Goal: Transaction & Acquisition: Purchase product/service

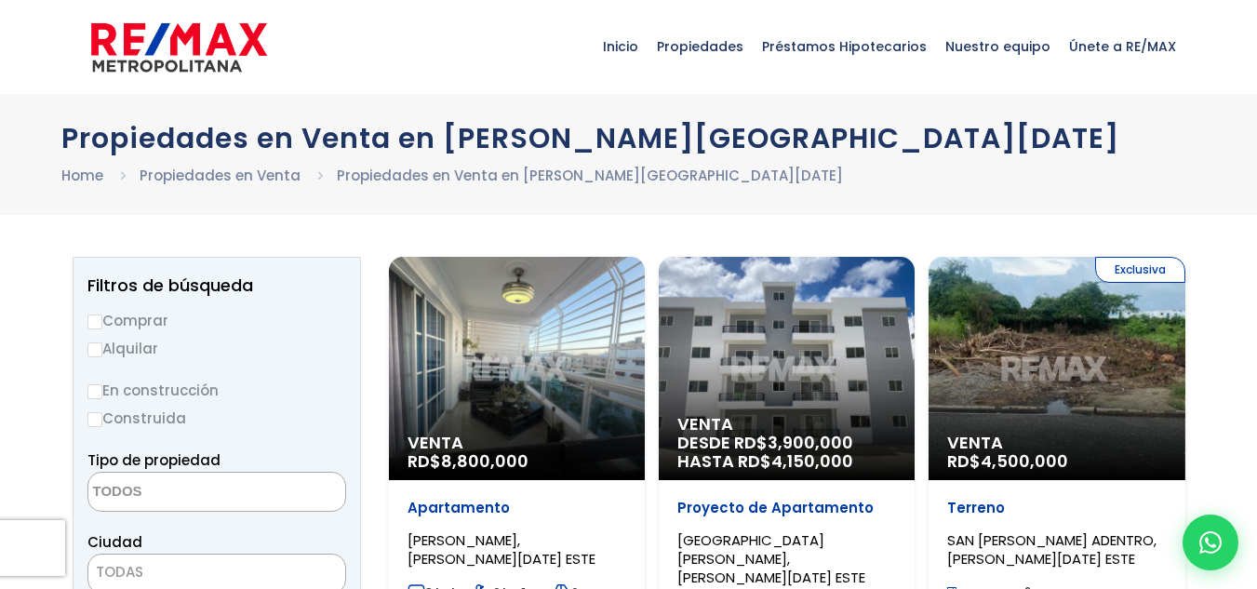
select select
click at [494, 357] on div "Venta RD$ 8,800,000" at bounding box center [517, 368] width 256 height 223
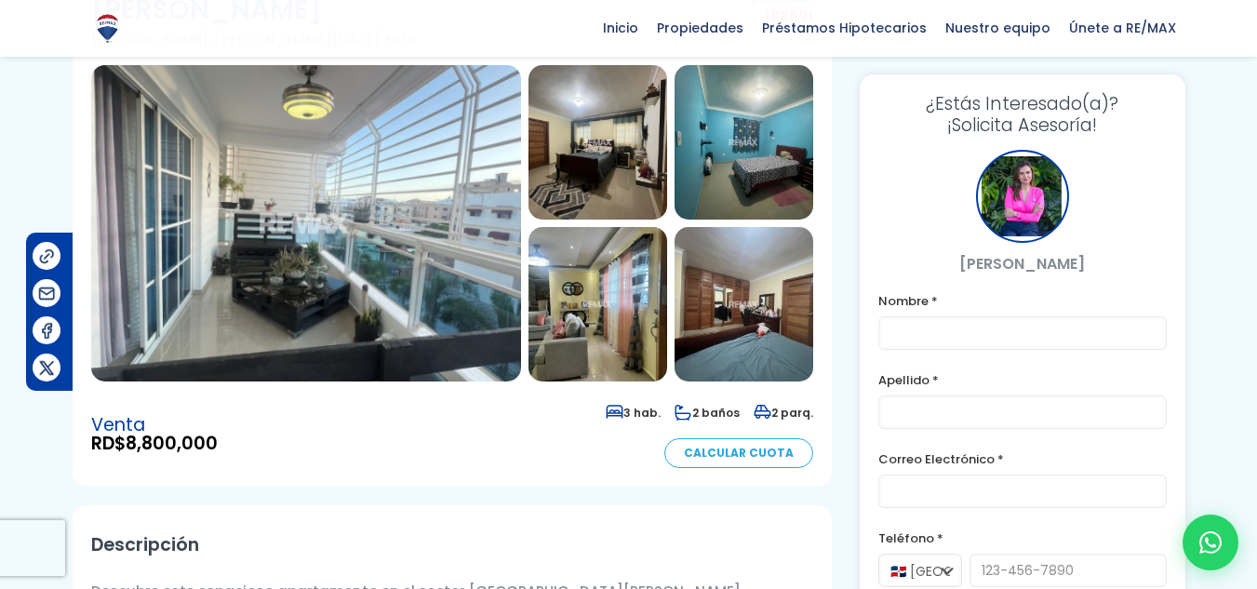
scroll to position [93, 0]
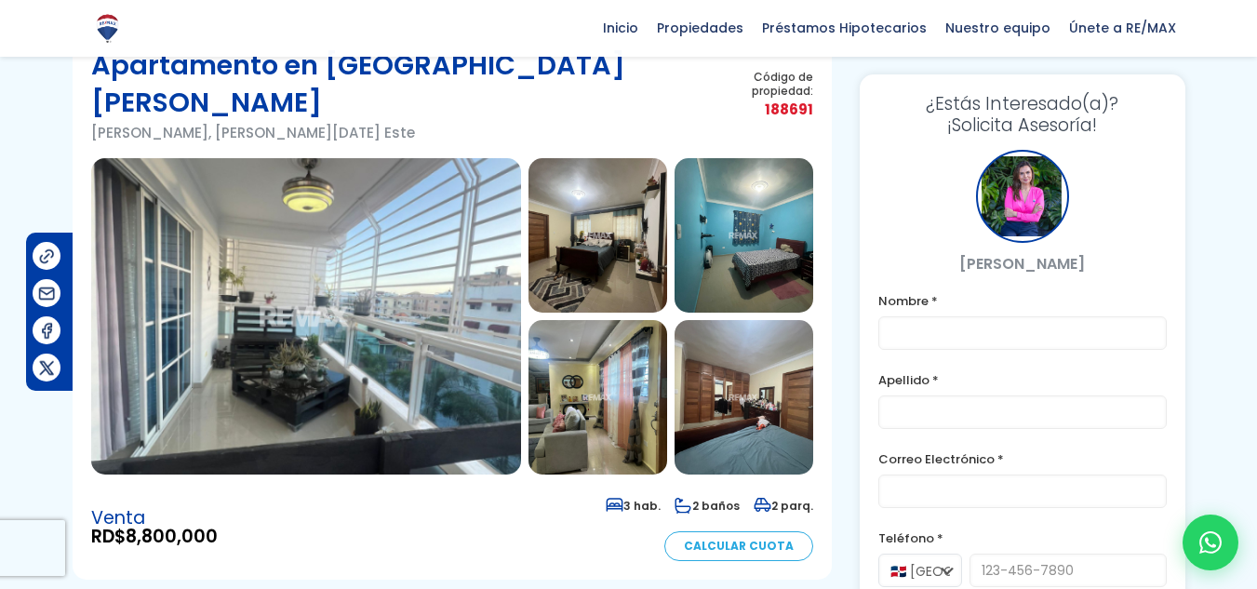
click at [363, 231] on img at bounding box center [306, 316] width 430 height 316
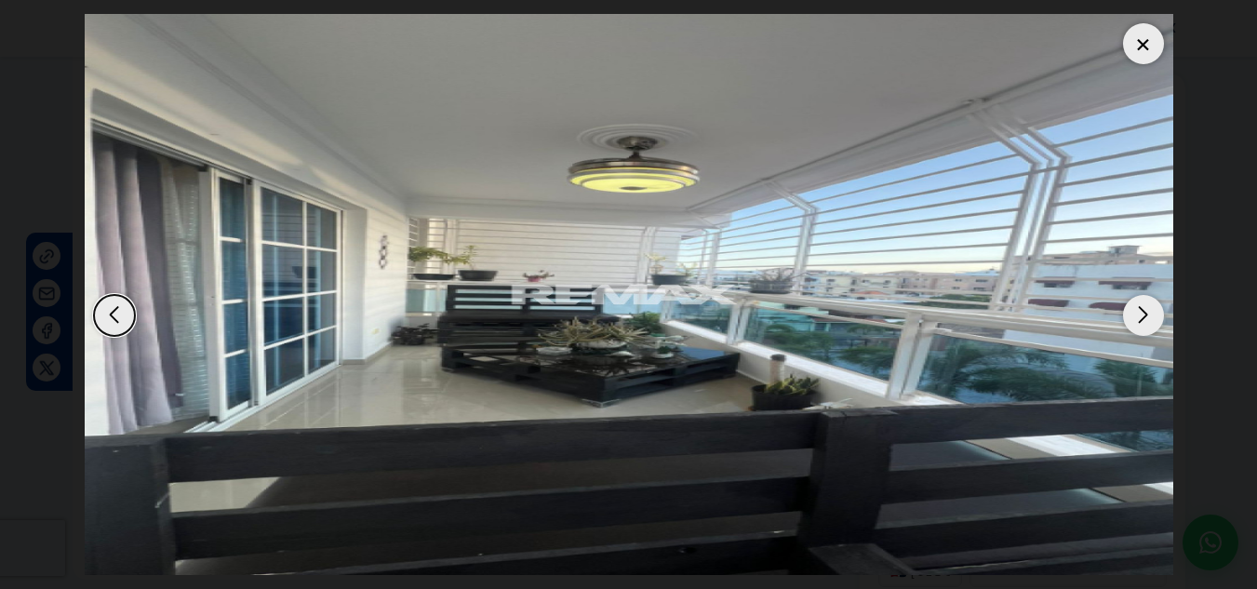
click at [1137, 322] on div "Next slide" at bounding box center [1143, 315] width 41 height 41
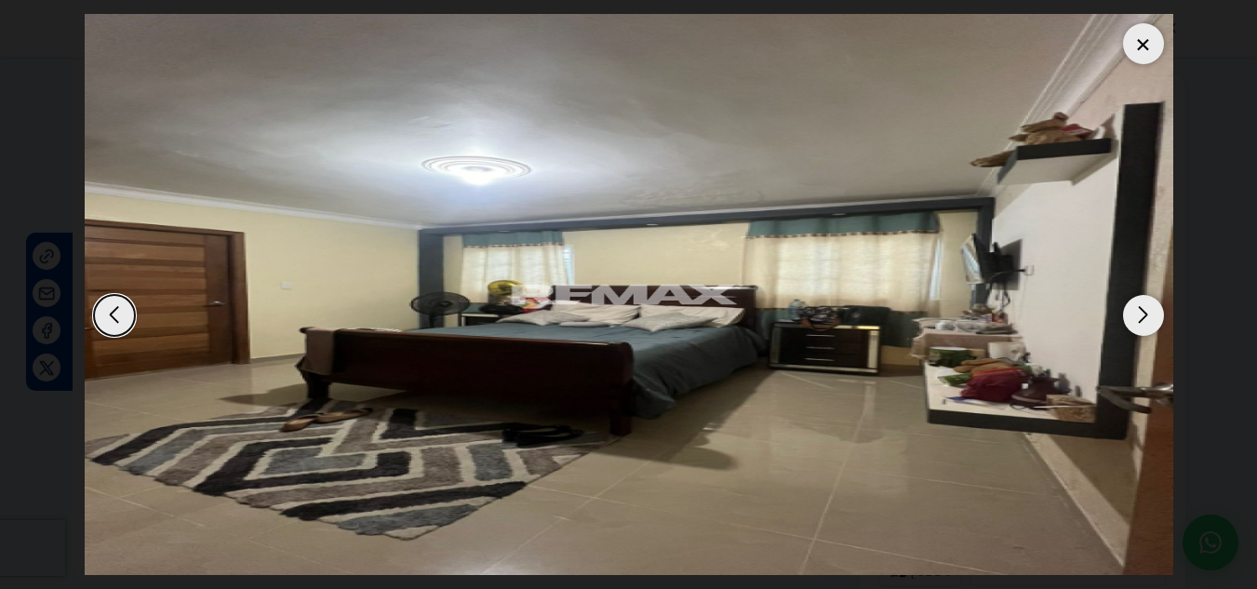
click at [1137, 322] on div "Next slide" at bounding box center [1143, 315] width 41 height 41
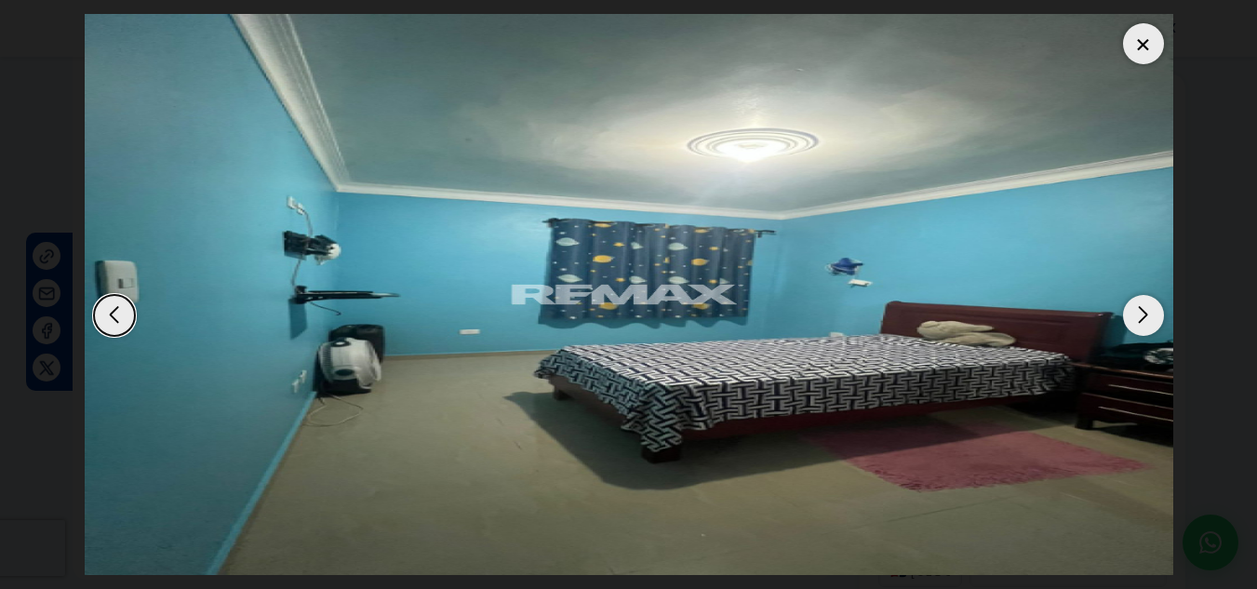
click at [1137, 322] on div "Next slide" at bounding box center [1143, 315] width 41 height 41
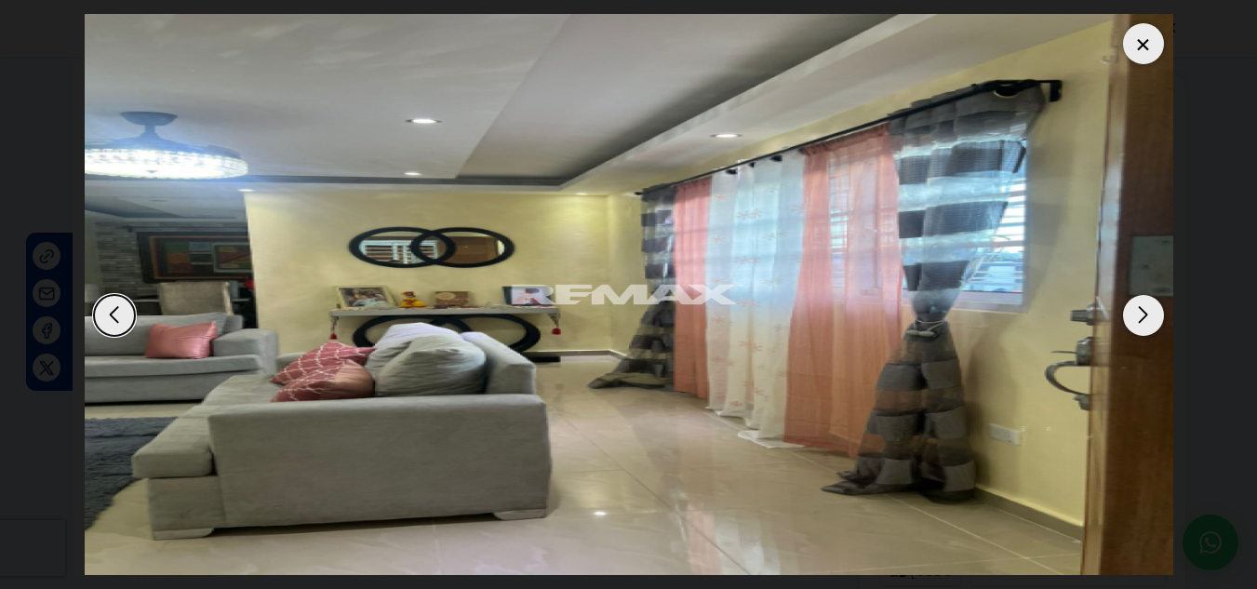
click at [1137, 322] on div "Next slide" at bounding box center [1143, 315] width 41 height 41
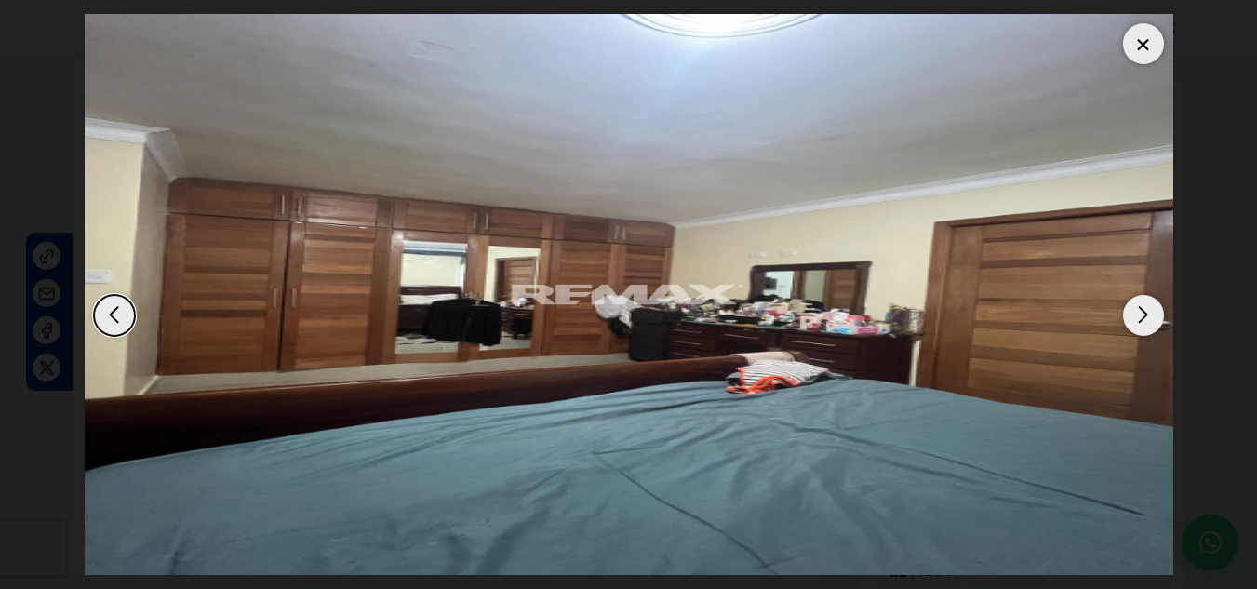
click at [1137, 322] on div "Next slide" at bounding box center [1143, 315] width 41 height 41
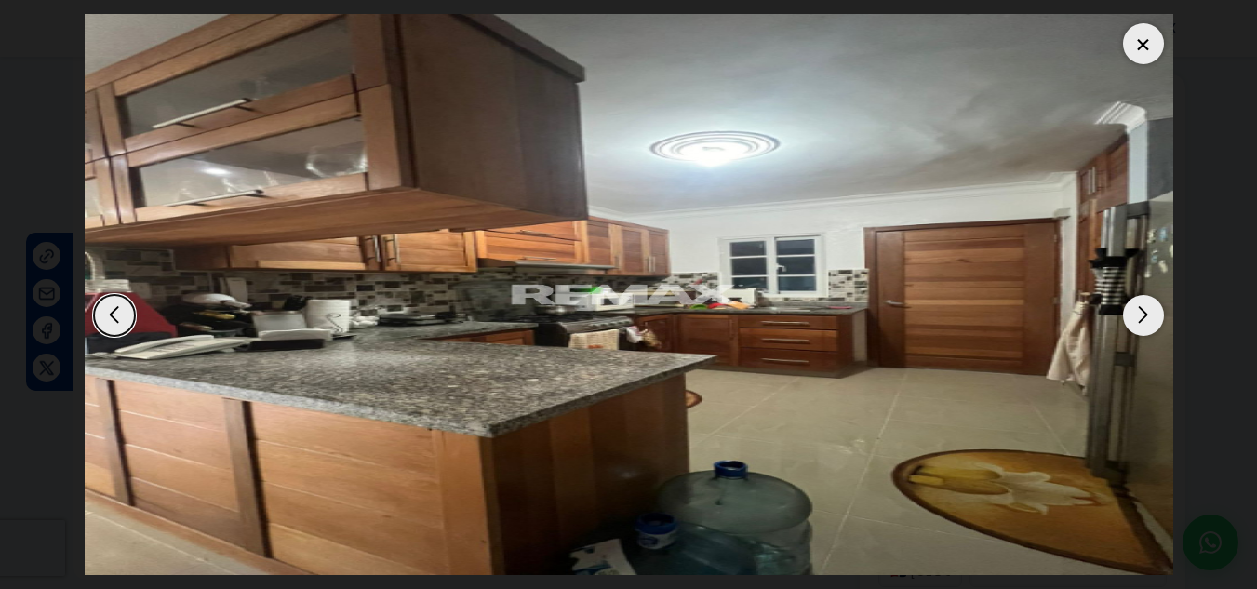
click at [1137, 322] on div "Next slide" at bounding box center [1143, 315] width 41 height 41
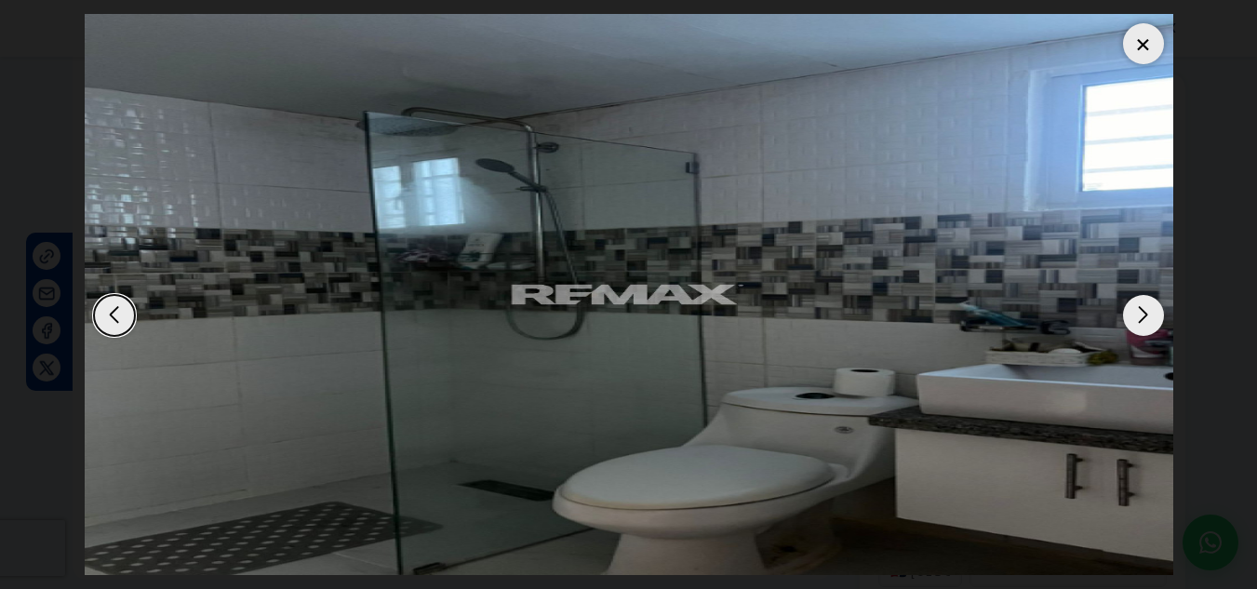
click at [1137, 322] on div "Next slide" at bounding box center [1143, 315] width 41 height 41
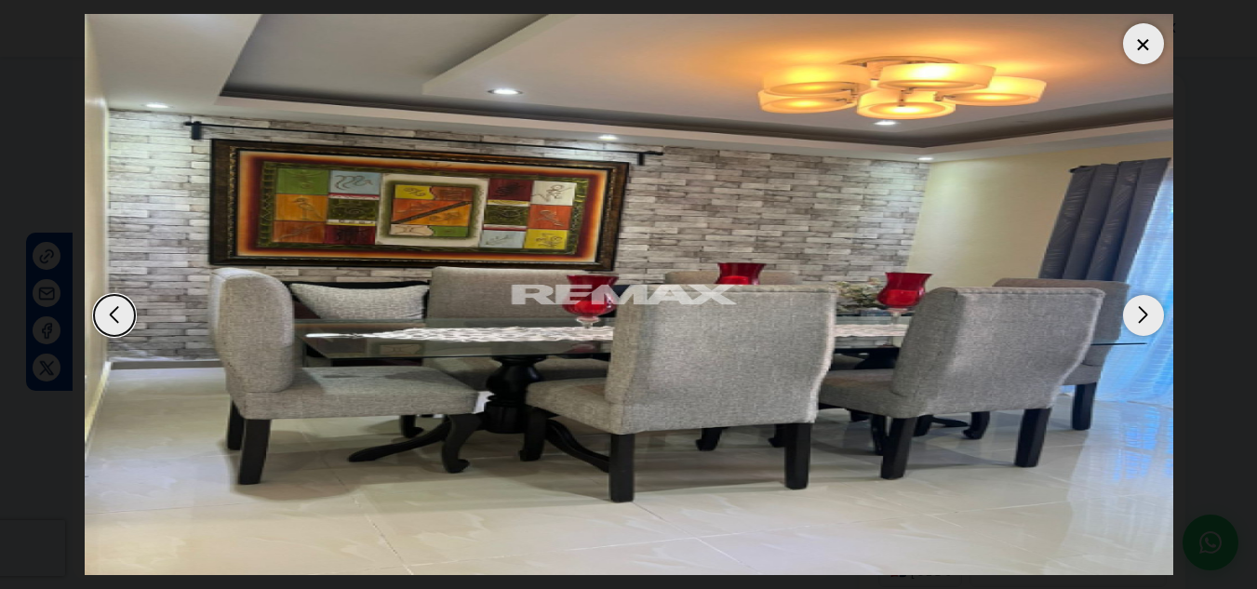
click at [1137, 322] on div "Next slide" at bounding box center [1143, 315] width 41 height 41
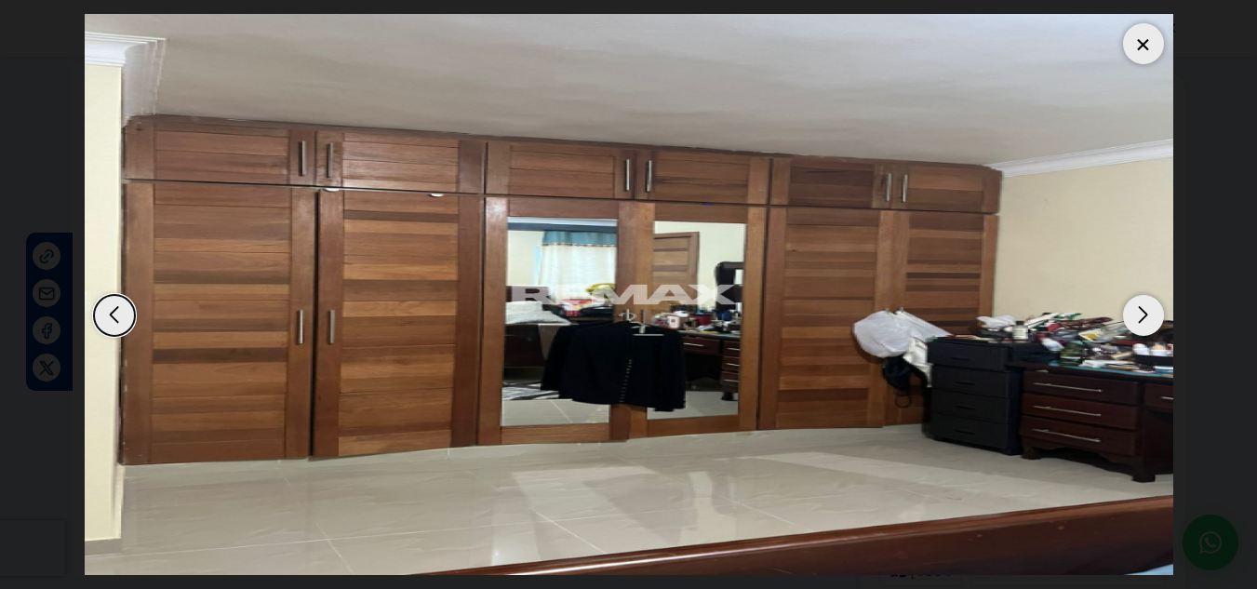
click at [1137, 322] on div "Next slide" at bounding box center [1143, 315] width 41 height 41
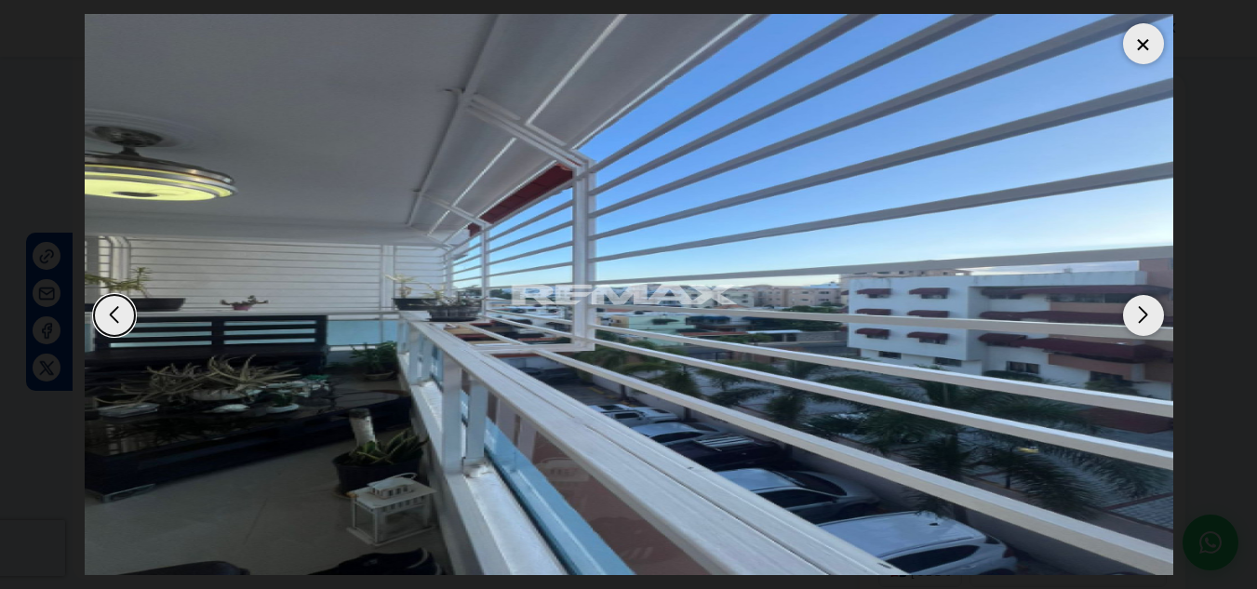
click at [1137, 322] on div "Next slide" at bounding box center [1143, 315] width 41 height 41
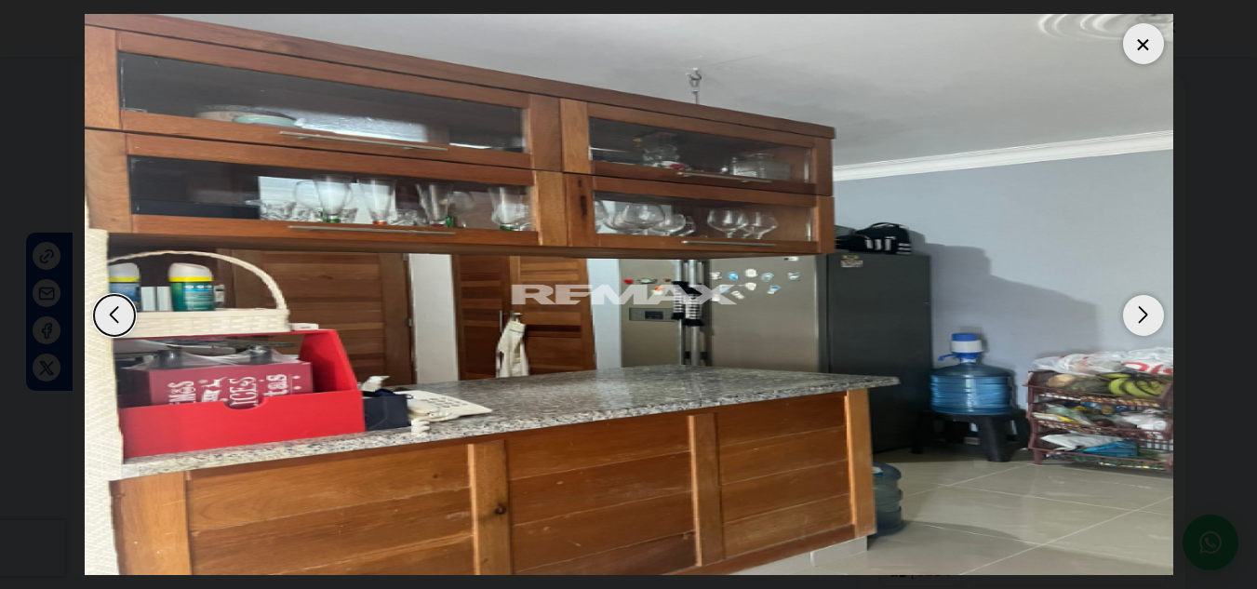
click at [1137, 322] on div "Next slide" at bounding box center [1143, 315] width 41 height 41
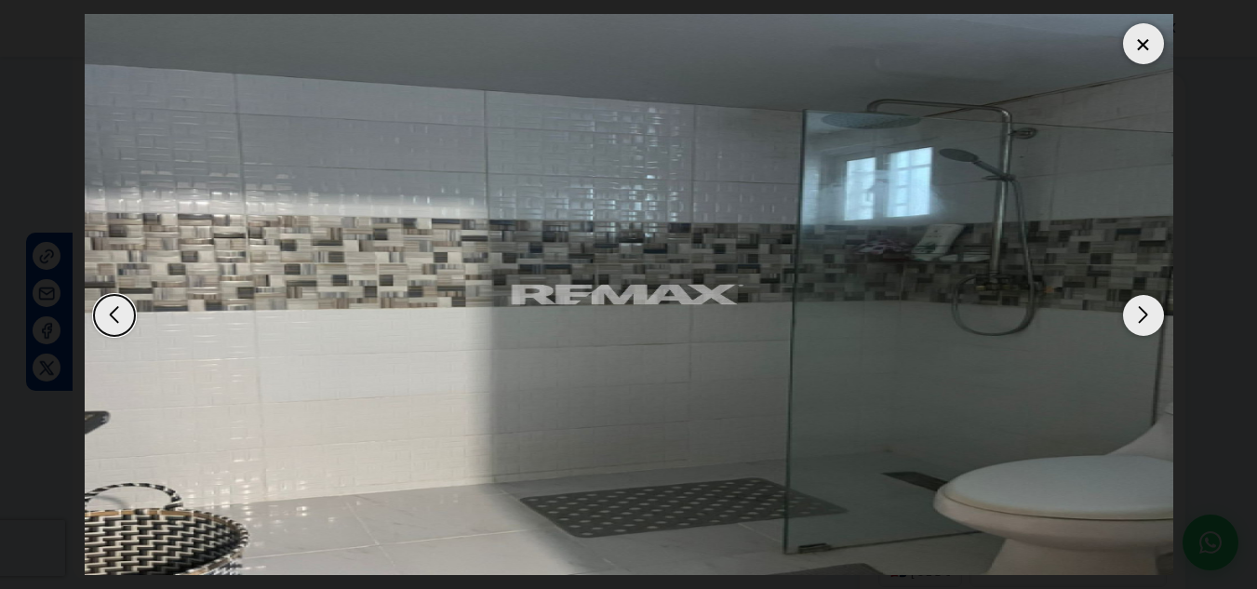
click at [1137, 322] on div "Next slide" at bounding box center [1143, 315] width 41 height 41
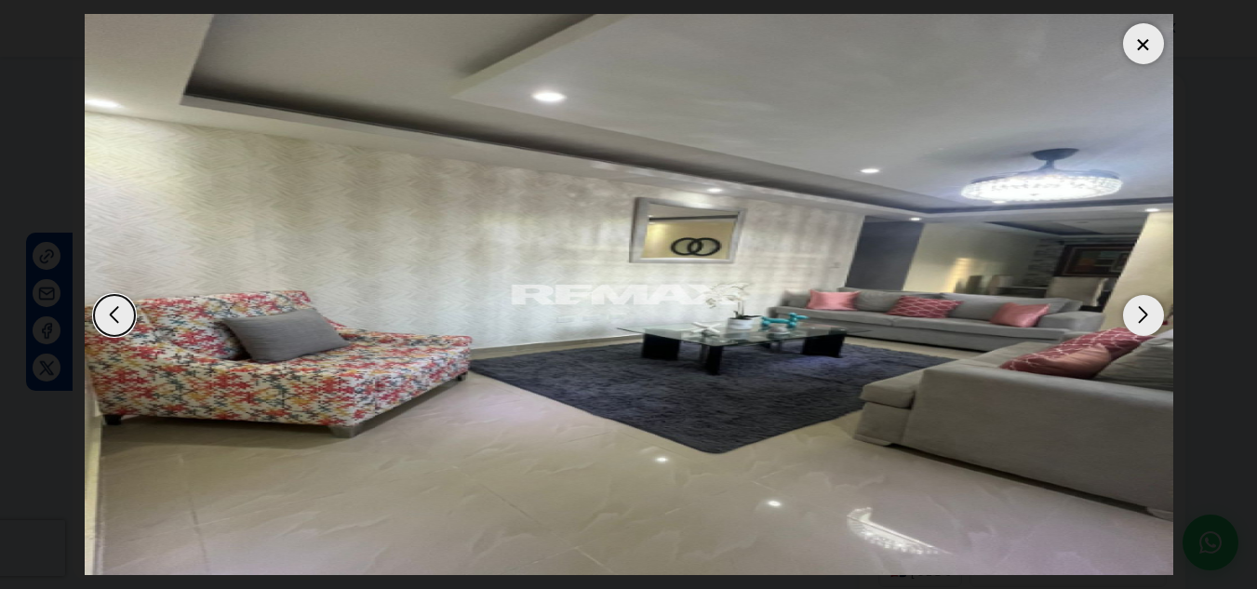
click at [1137, 322] on div "Next slide" at bounding box center [1143, 315] width 41 height 41
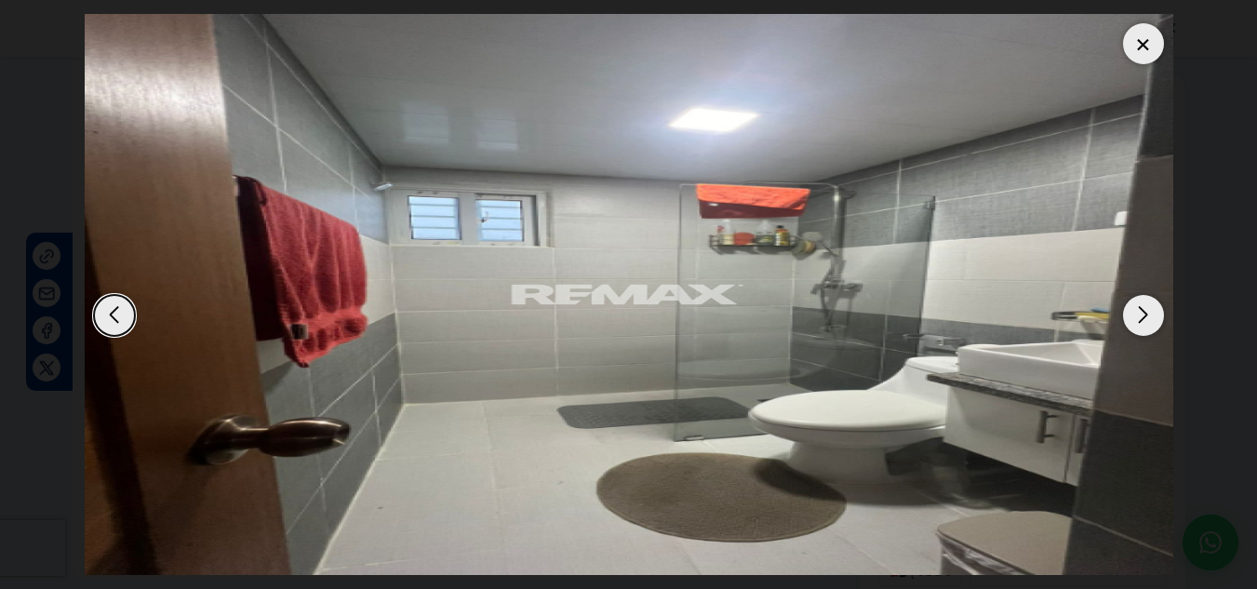
click at [1137, 322] on div "Next slide" at bounding box center [1143, 315] width 41 height 41
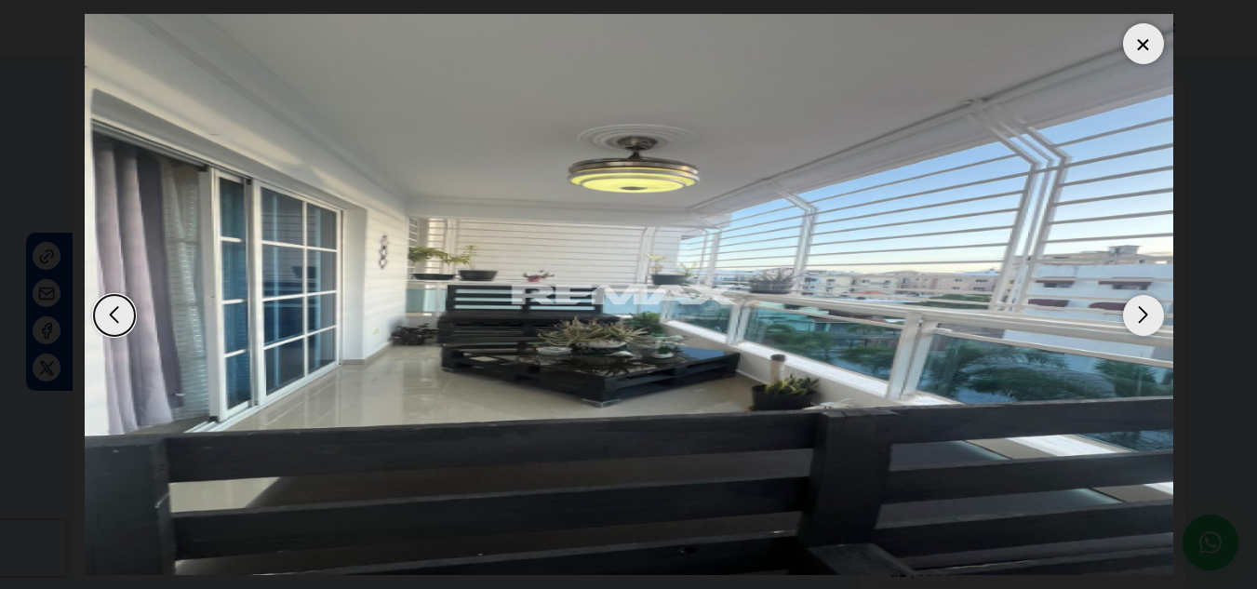
click at [1137, 322] on div "Next slide" at bounding box center [1143, 315] width 41 height 41
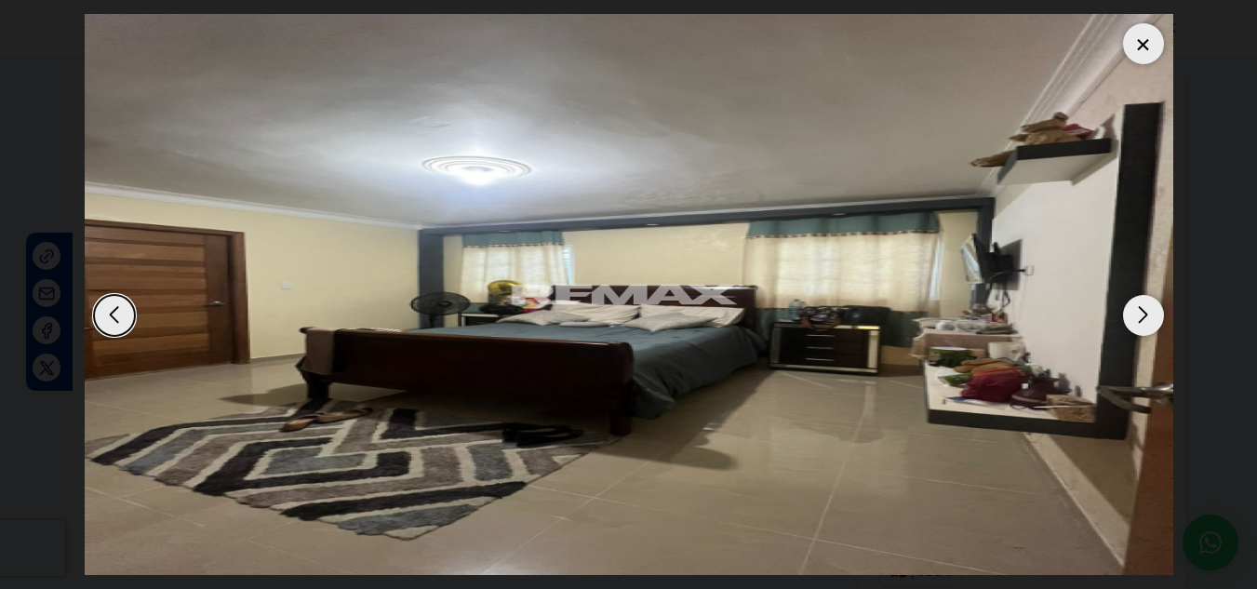
click at [1134, 42] on div at bounding box center [1143, 43] width 41 height 41
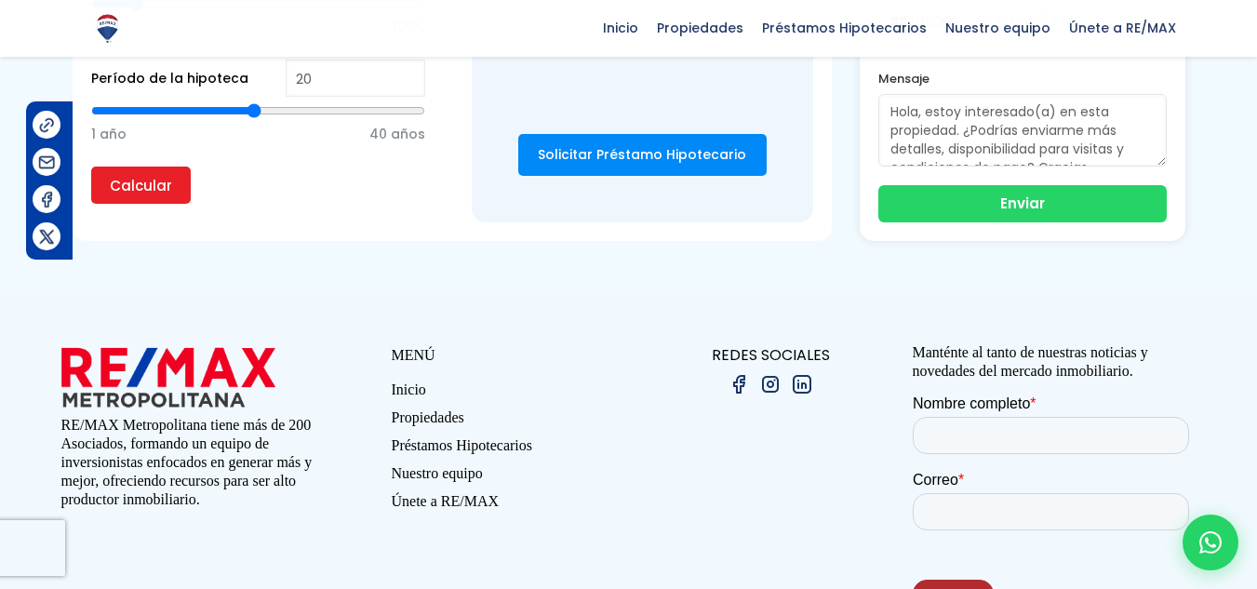
scroll to position [1639, 0]
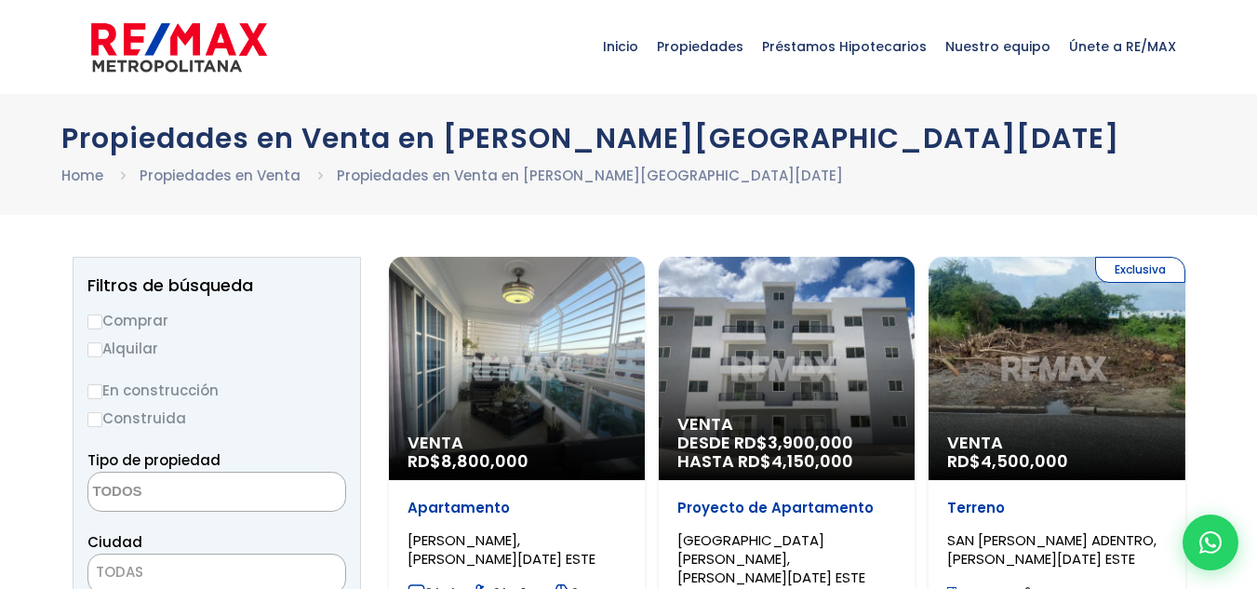
select select
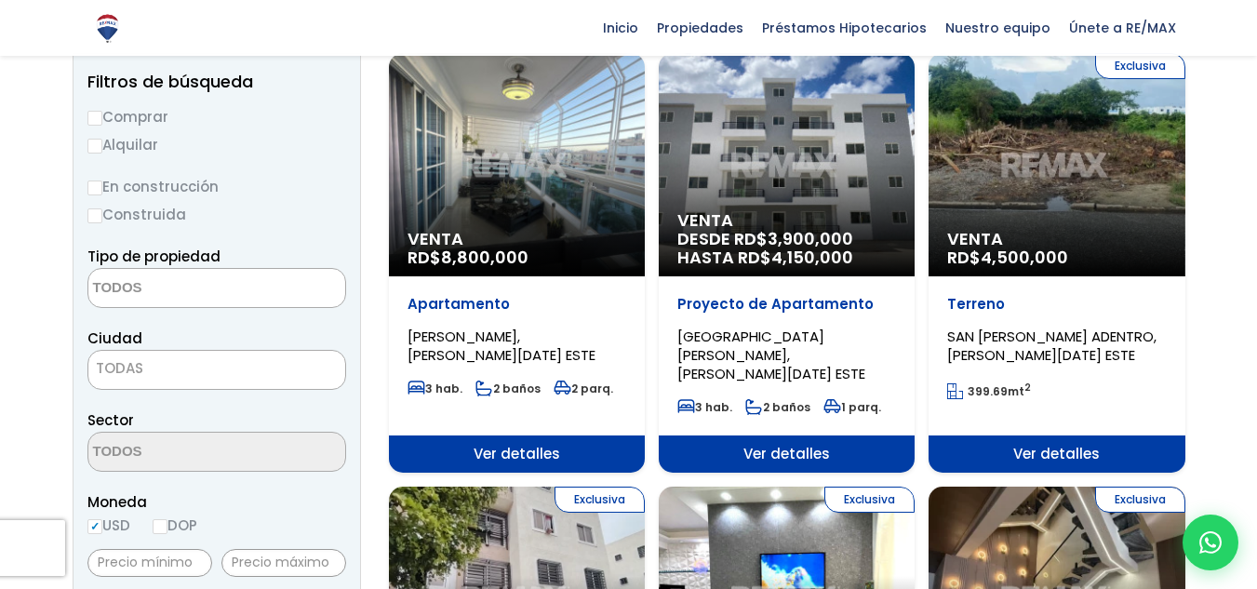
scroll to position [186, 0]
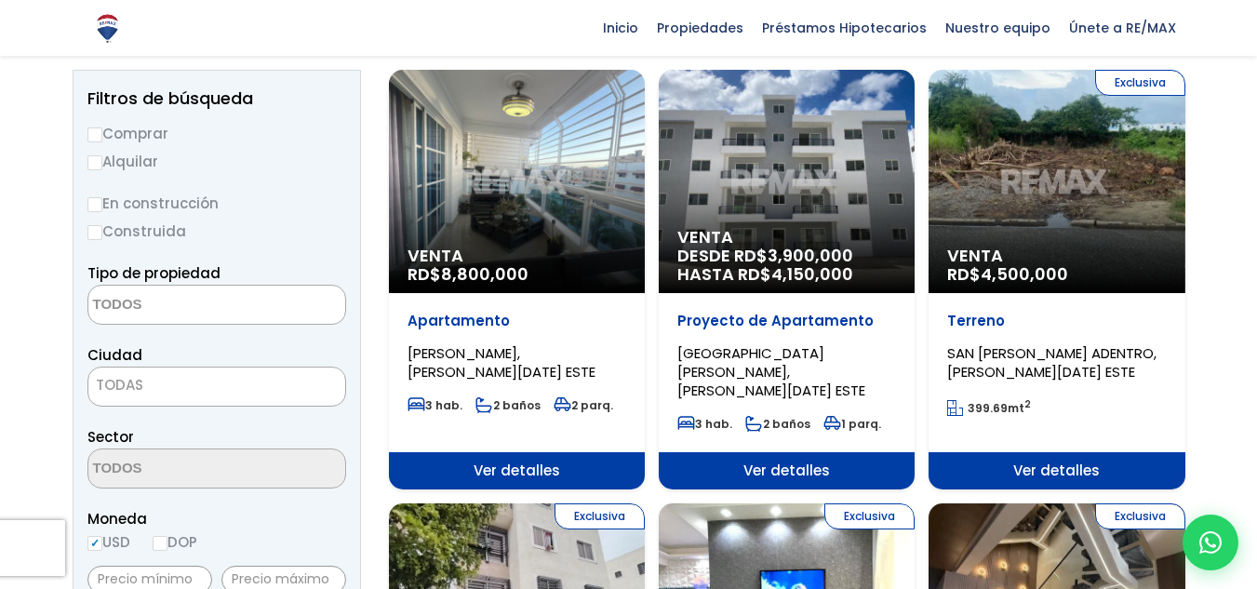
click at [92, 136] on input "Comprar" at bounding box center [94, 134] width 15 height 15
radio input "true"
click at [212, 306] on textarea "Search" at bounding box center [178, 306] width 180 height 40
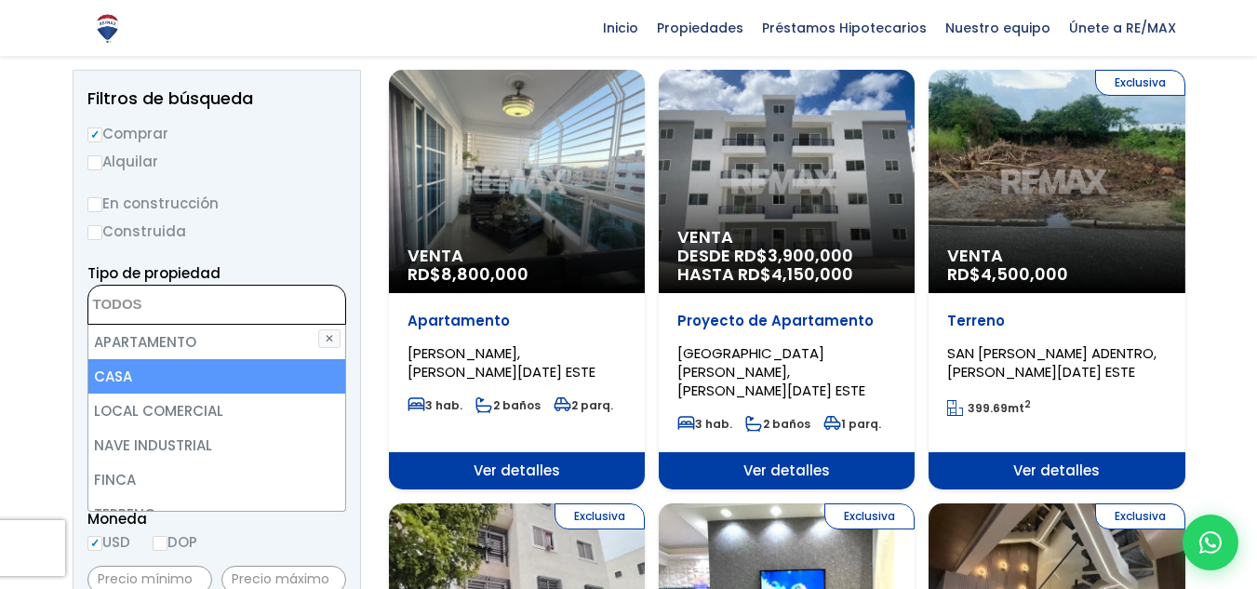
click at [186, 378] on li "CASA" at bounding box center [216, 376] width 257 height 34
select select "house"
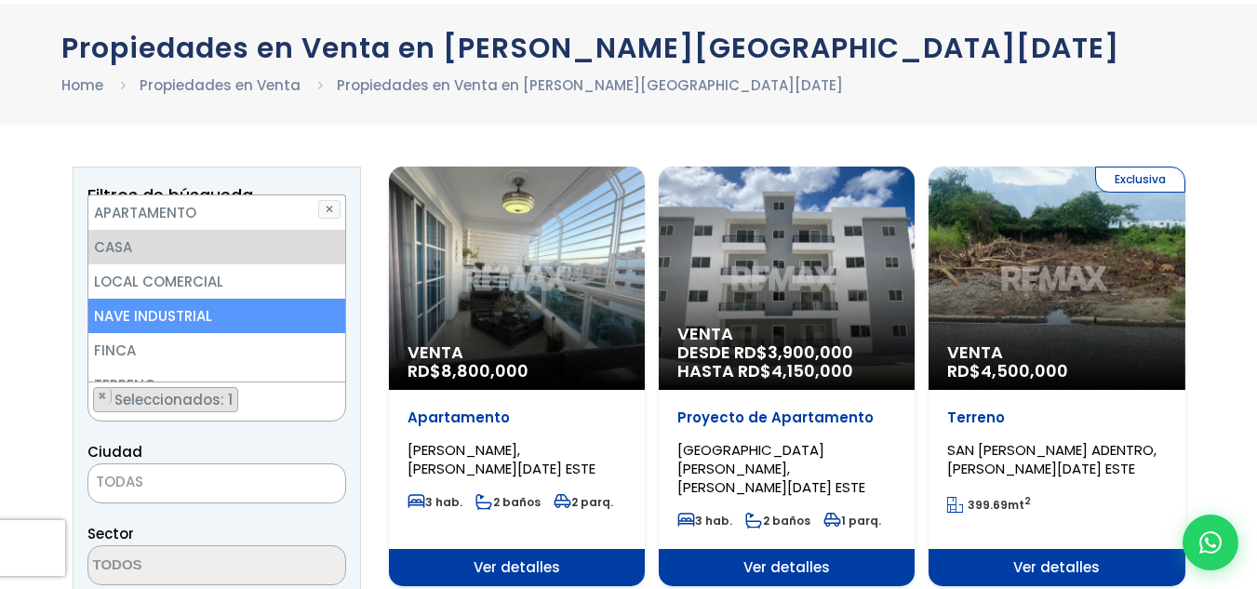
scroll to position [0, 0]
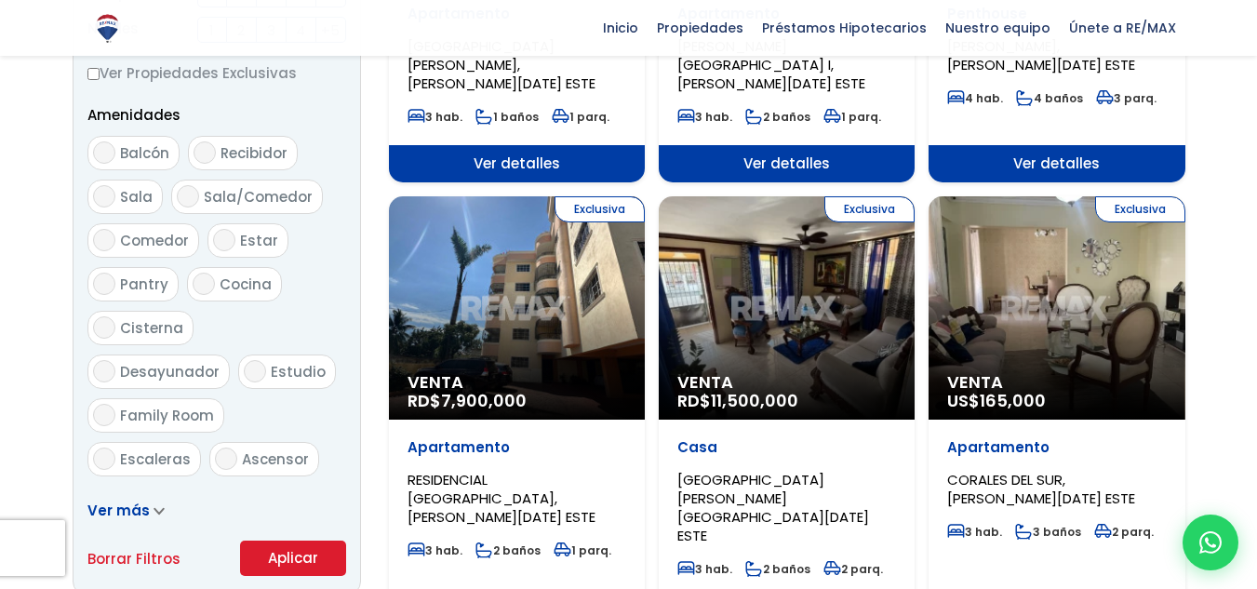
scroll to position [1116, 0]
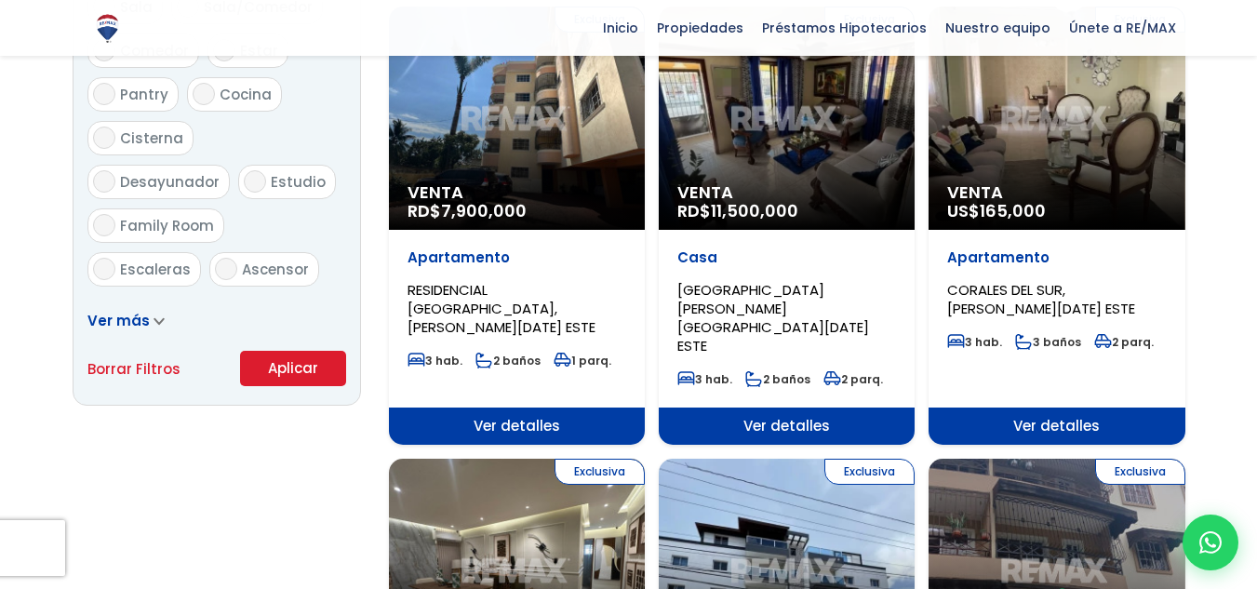
click at [287, 377] on button "Aplicar" at bounding box center [293, 368] width 106 height 35
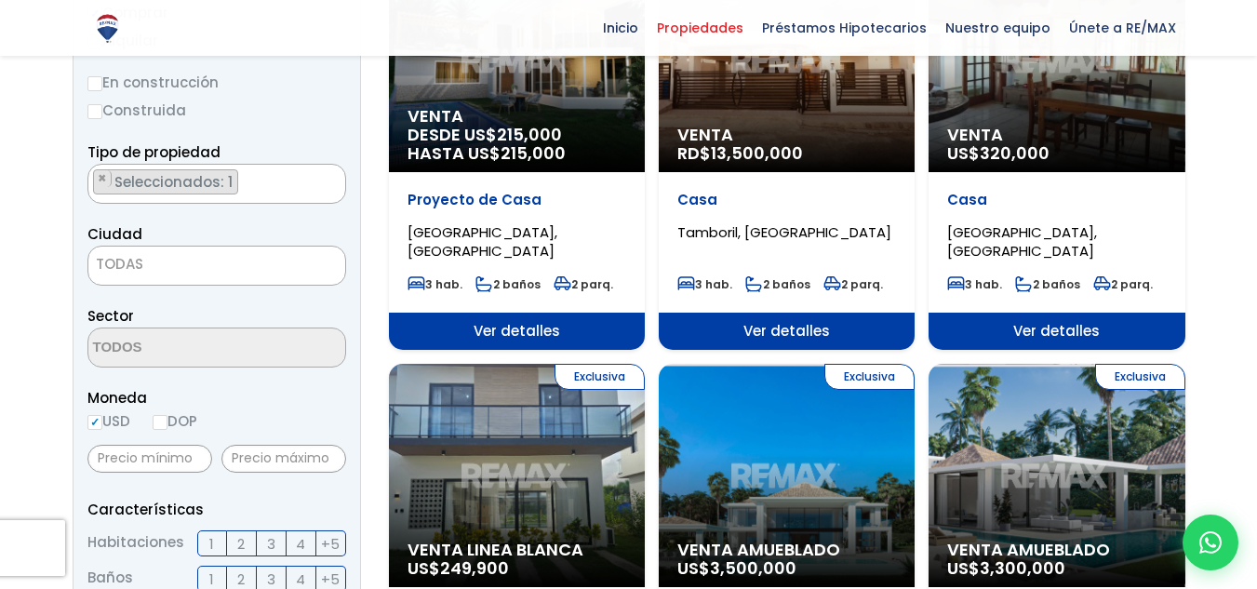
scroll to position [279, 0]
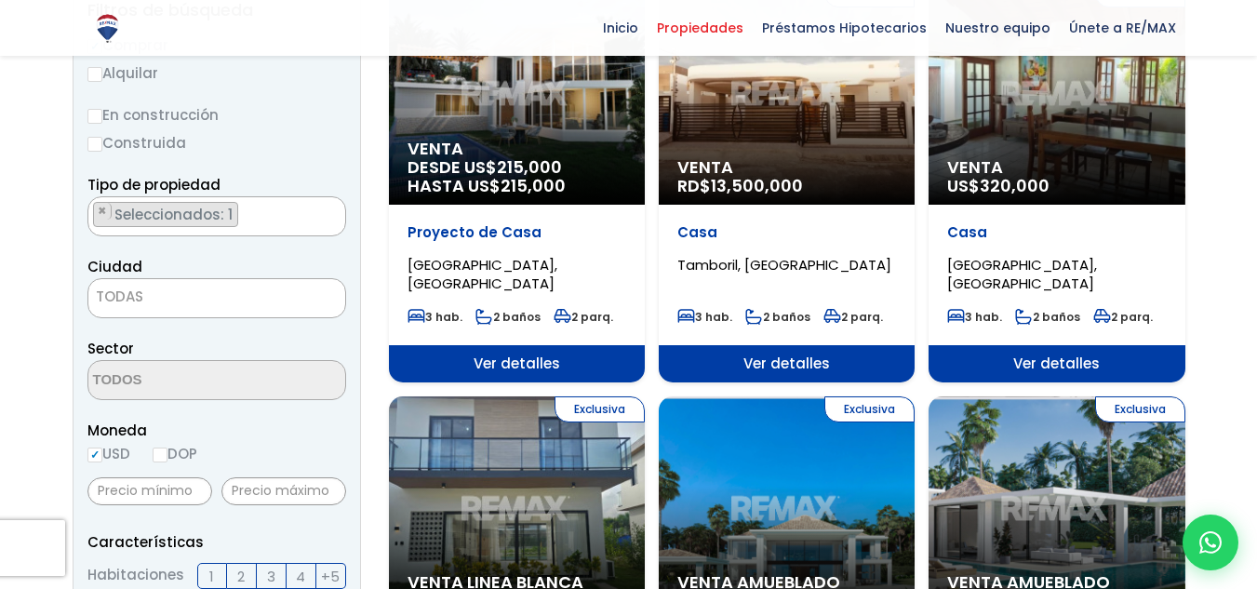
click at [207, 297] on span "TODAS" at bounding box center [216, 297] width 257 height 26
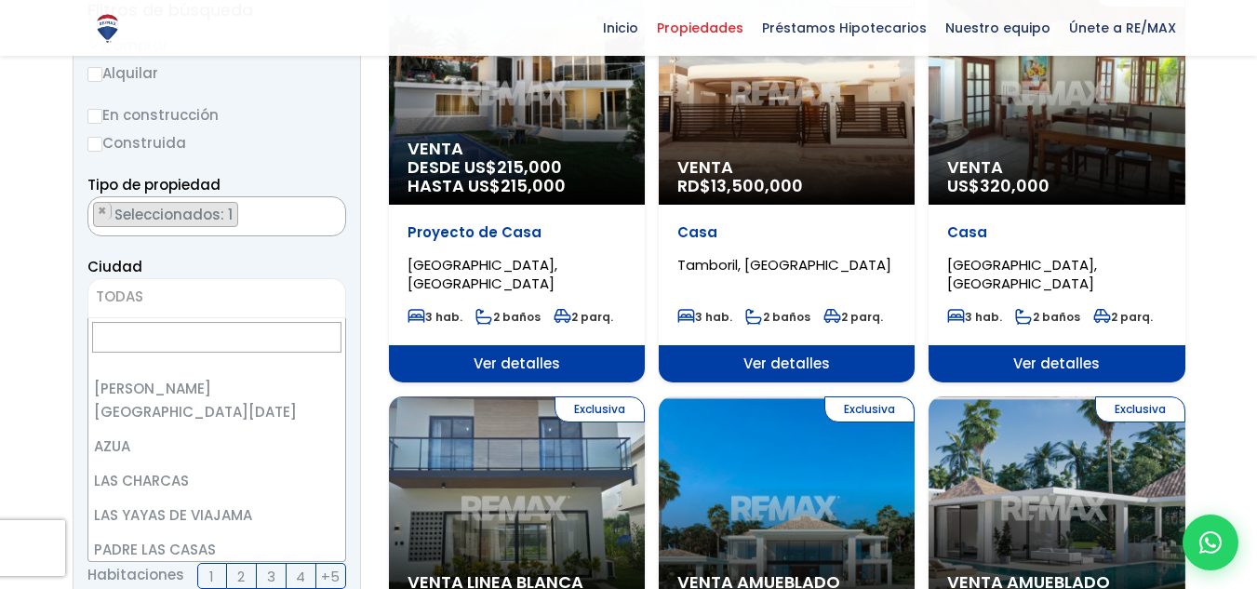
scroll to position [0, 0]
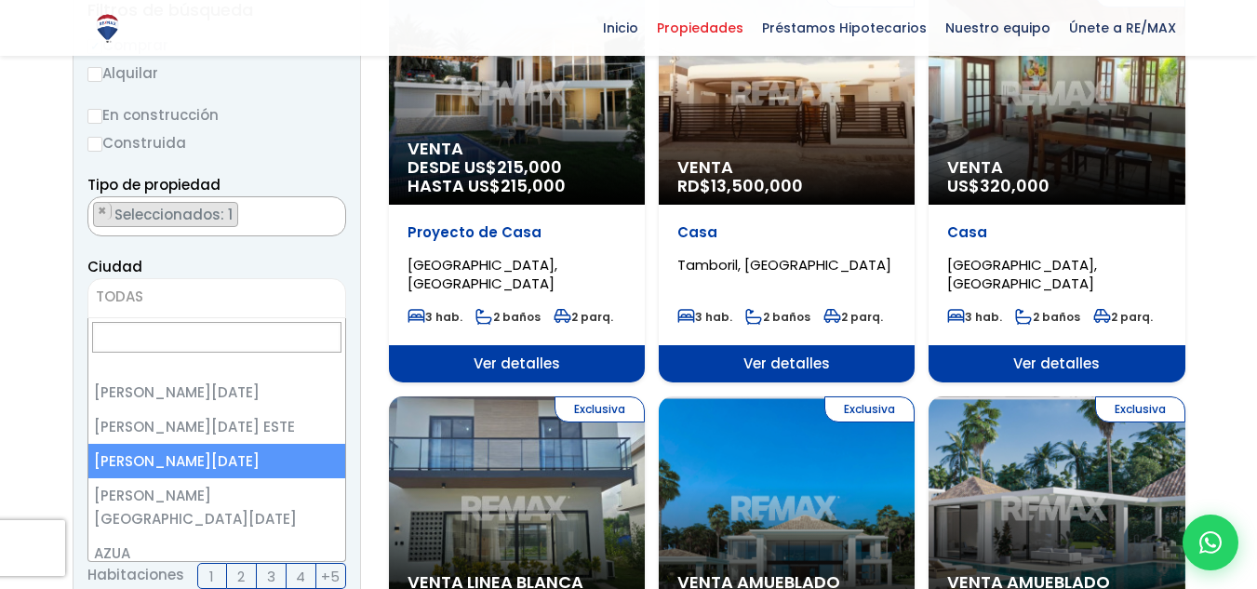
select select "149"
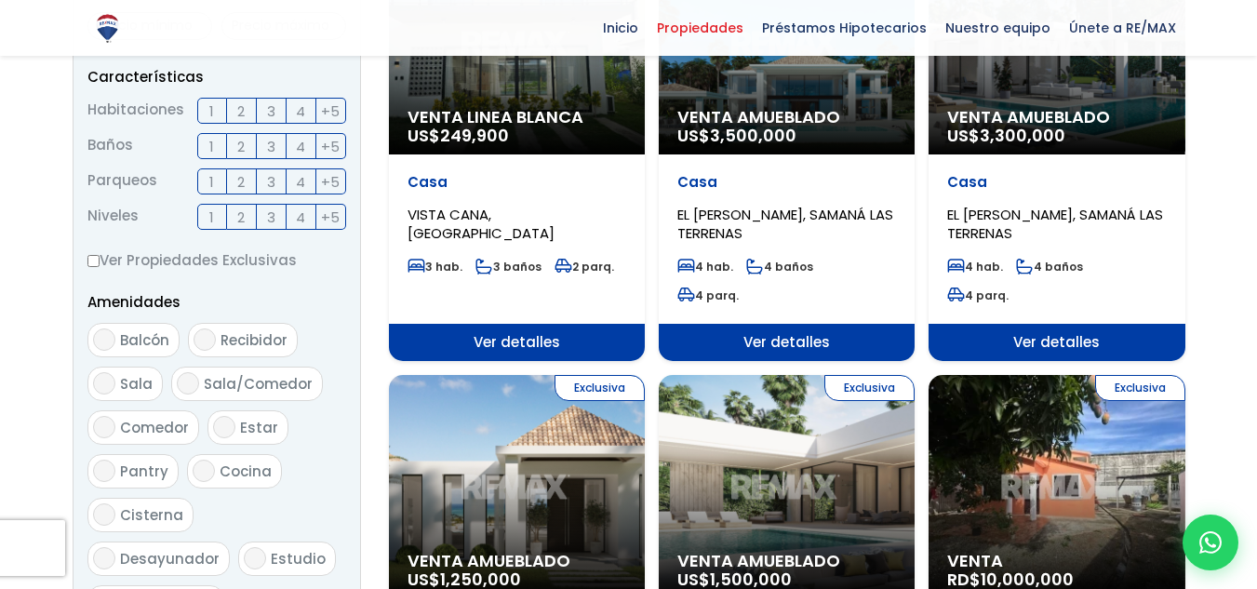
scroll to position [1302, 0]
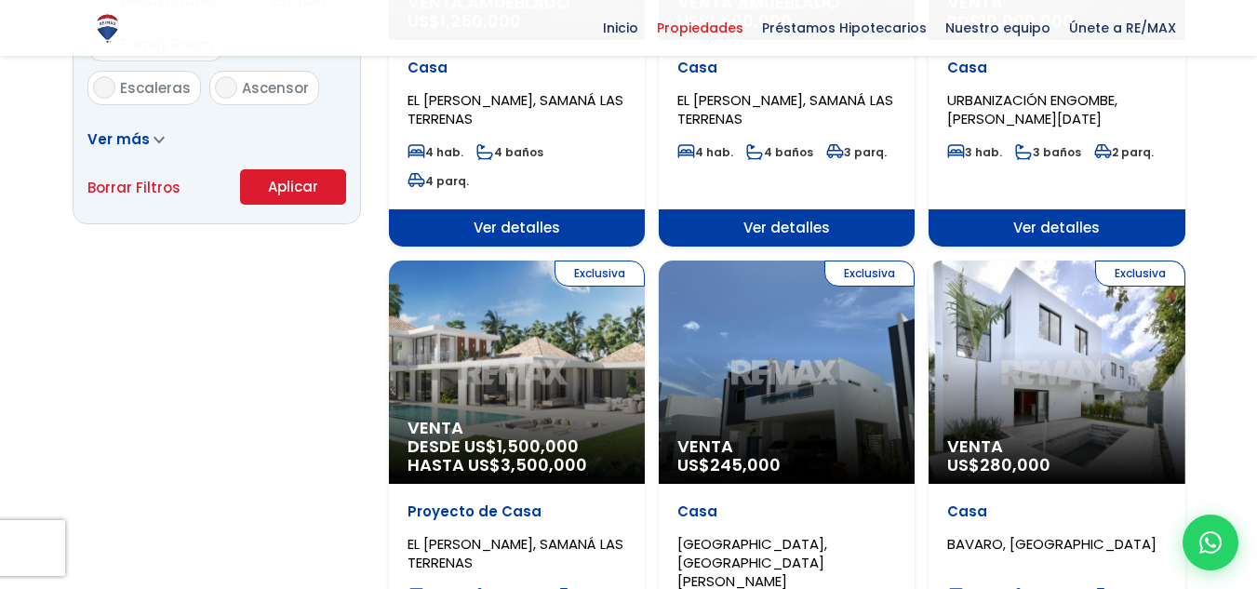
click at [268, 199] on button "Aplicar" at bounding box center [293, 186] width 106 height 35
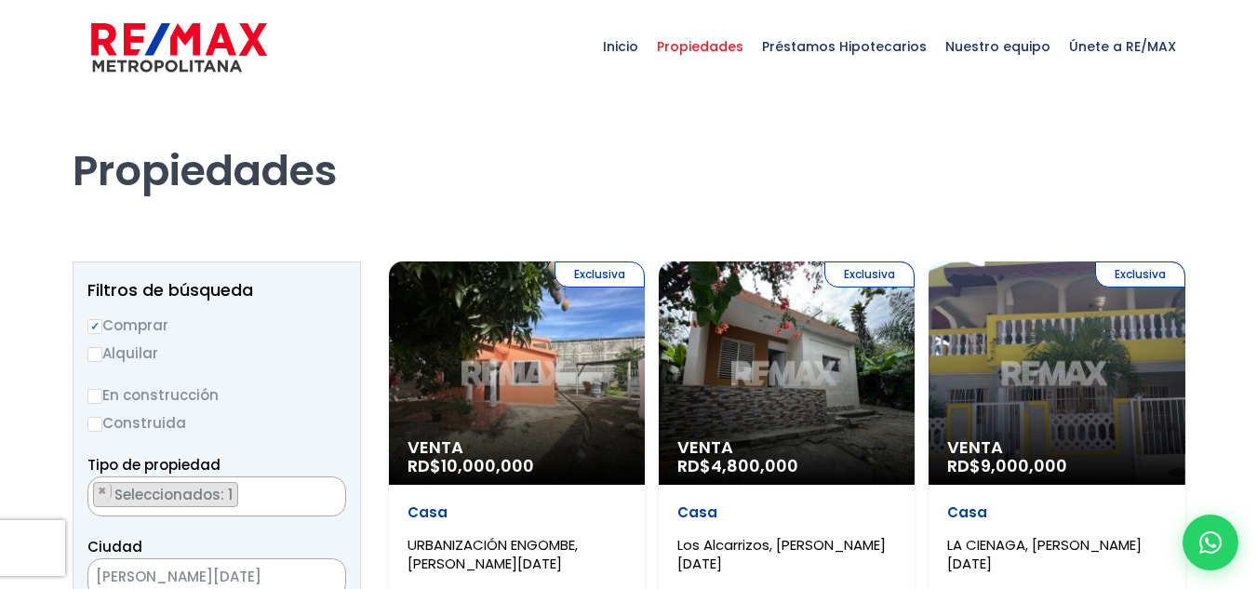
click at [509, 367] on div "Exclusiva Venta RD$ 10,000,000" at bounding box center [517, 372] width 256 height 223
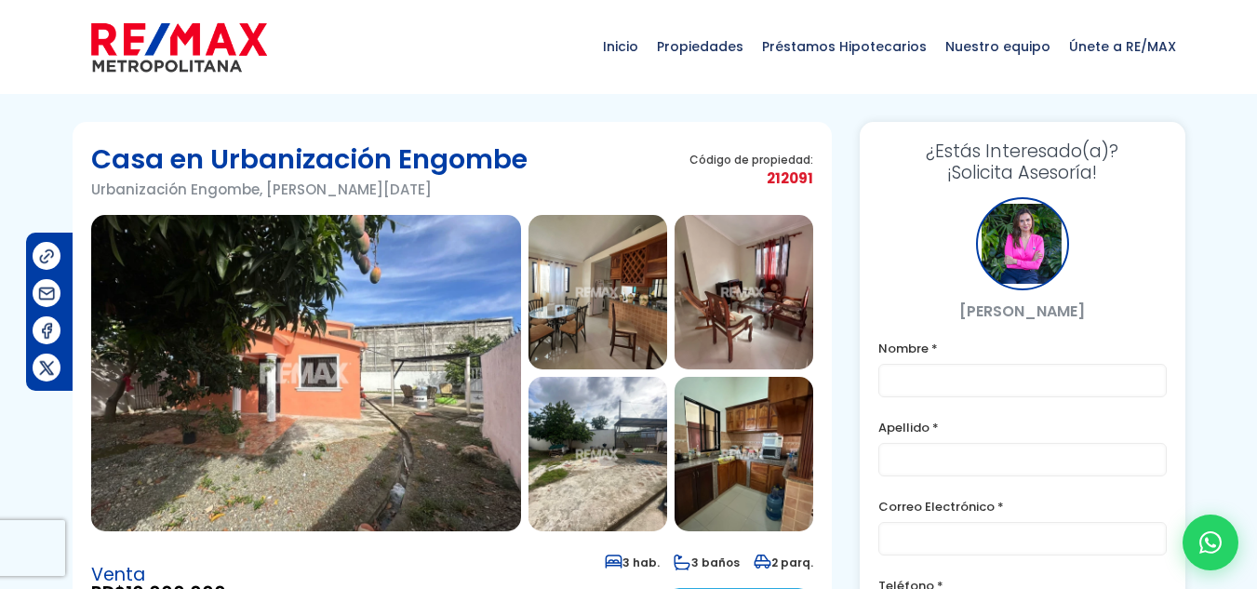
click at [411, 348] on img at bounding box center [306, 373] width 430 height 316
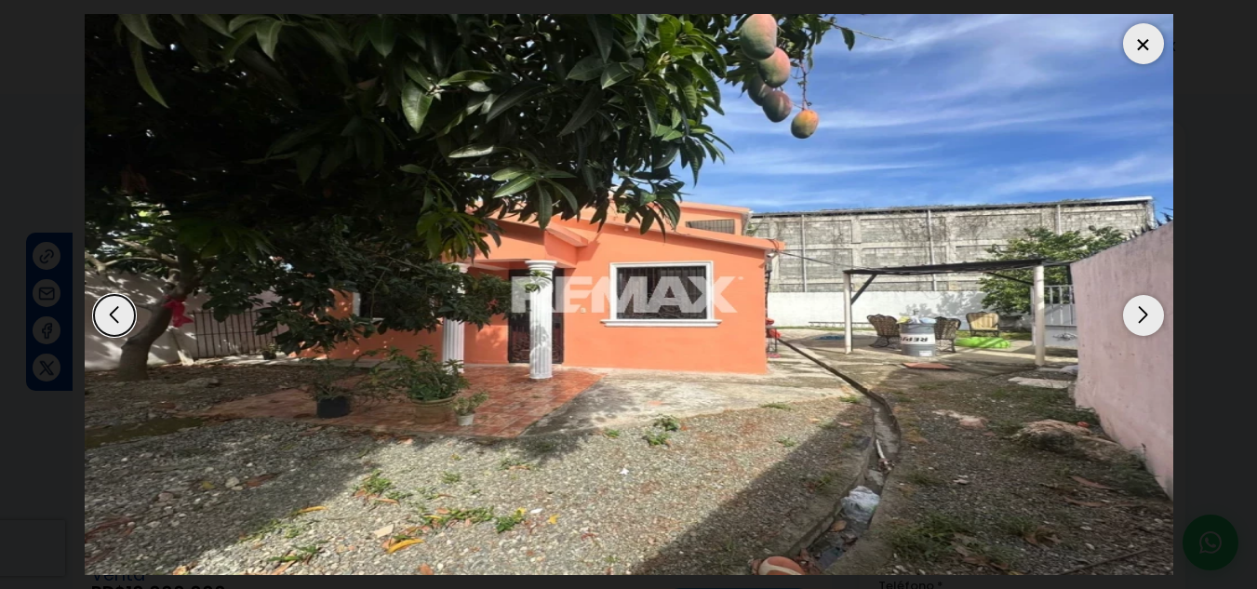
click at [1138, 325] on div "Next slide" at bounding box center [1143, 315] width 41 height 41
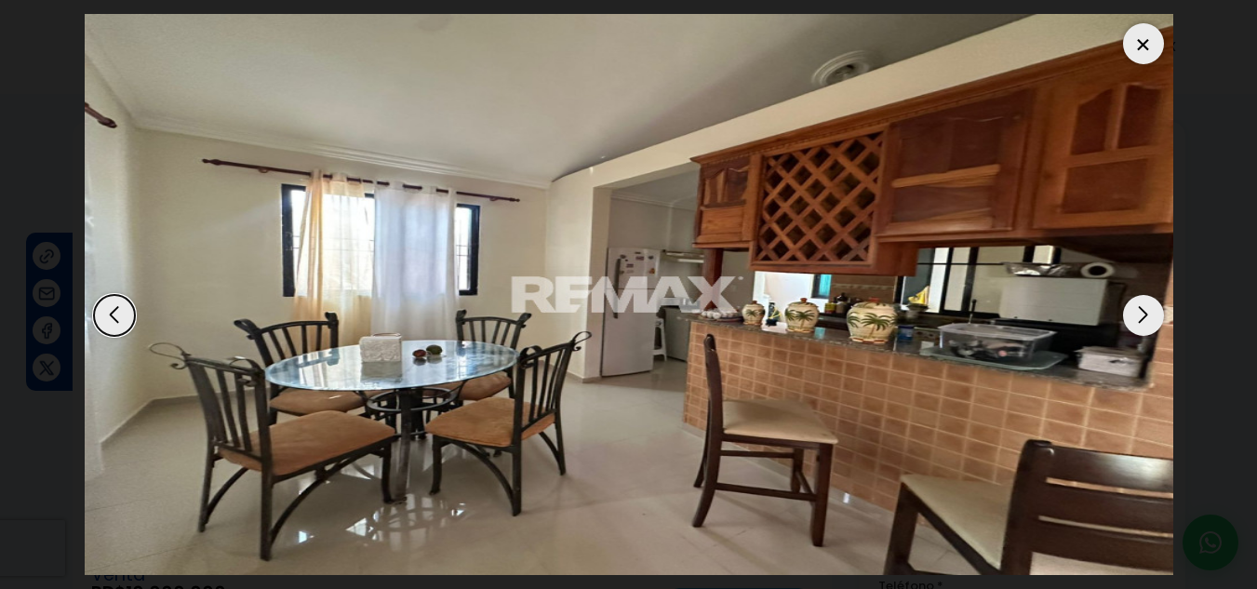
click at [1138, 325] on div "Next slide" at bounding box center [1143, 315] width 41 height 41
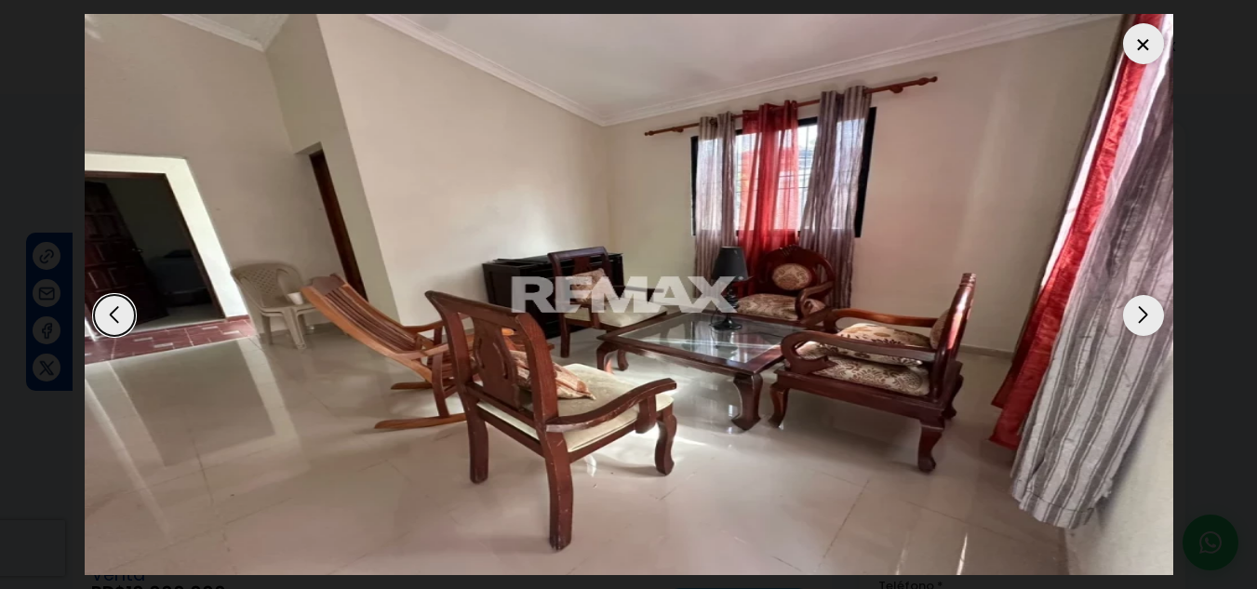
click at [1138, 325] on div "Next slide" at bounding box center [1143, 315] width 41 height 41
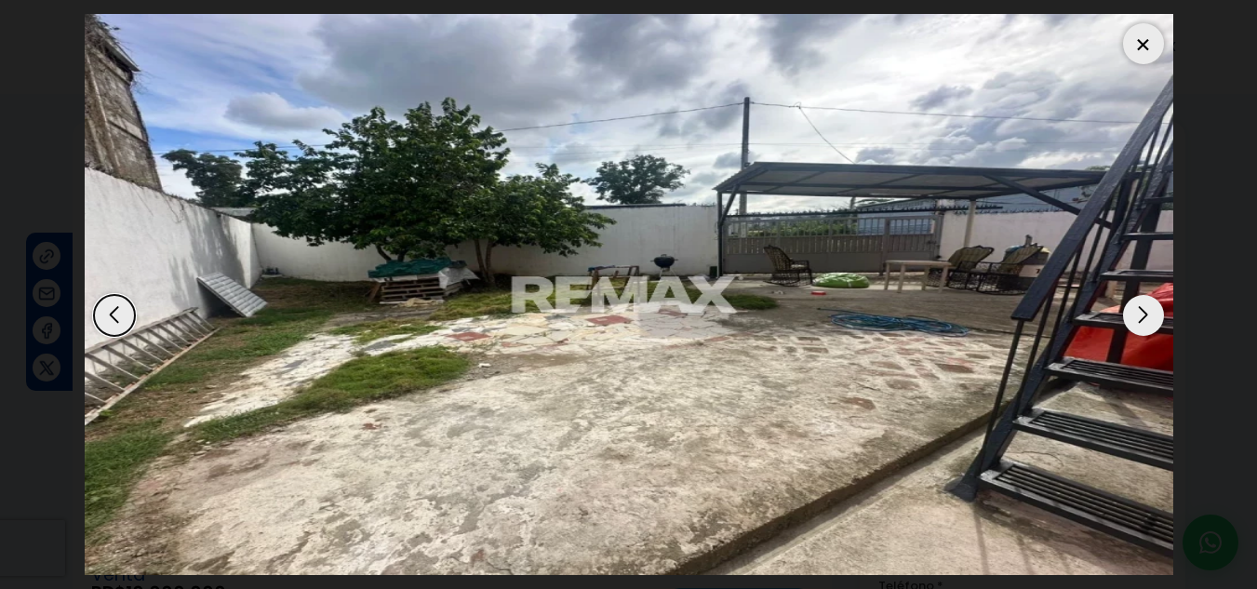
click at [1138, 325] on div "Next slide" at bounding box center [1143, 315] width 41 height 41
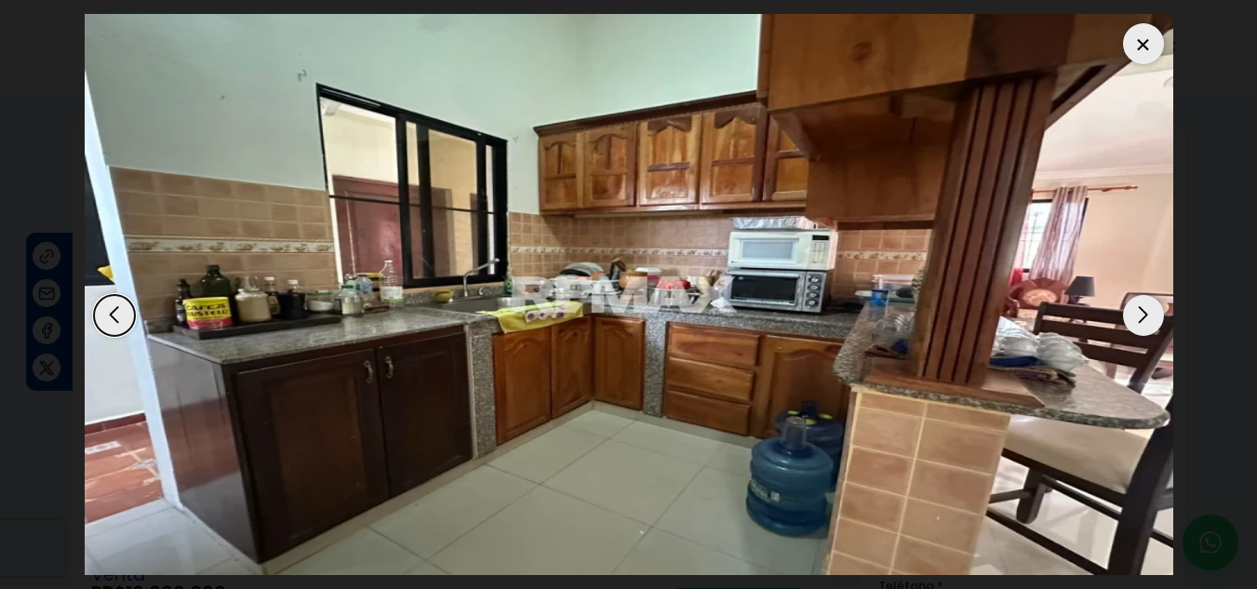
click at [1138, 325] on div "Next slide" at bounding box center [1143, 315] width 41 height 41
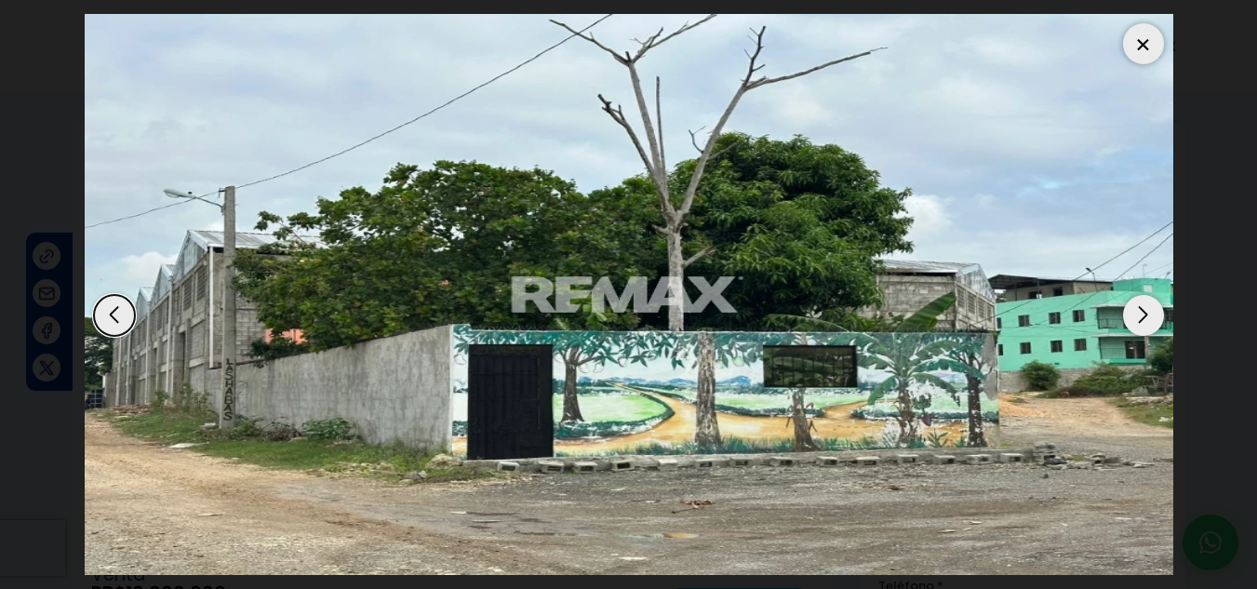
click at [1138, 325] on div "Next slide" at bounding box center [1143, 315] width 41 height 41
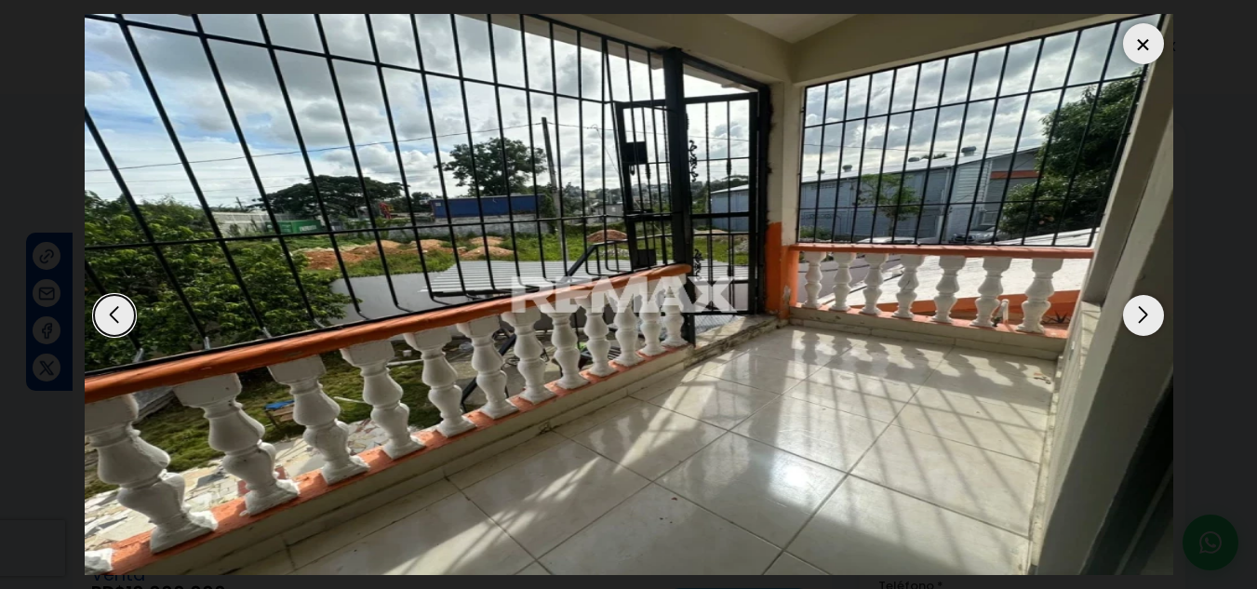
click at [1138, 325] on div "Next slide" at bounding box center [1143, 315] width 41 height 41
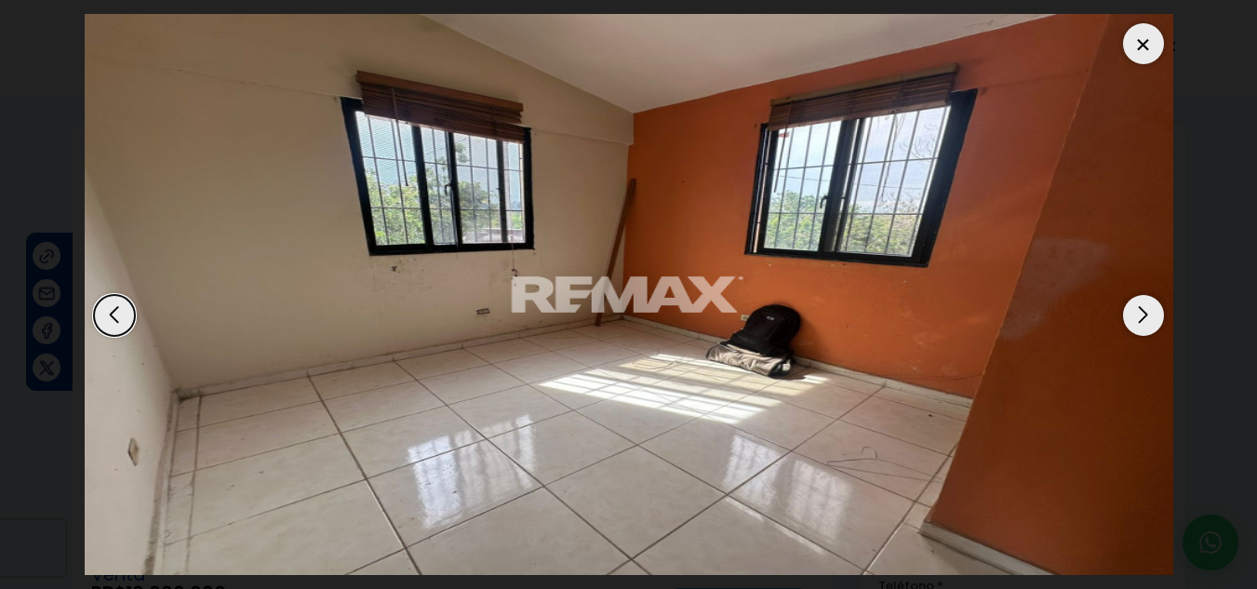
click at [1138, 325] on div "Next slide" at bounding box center [1143, 315] width 41 height 41
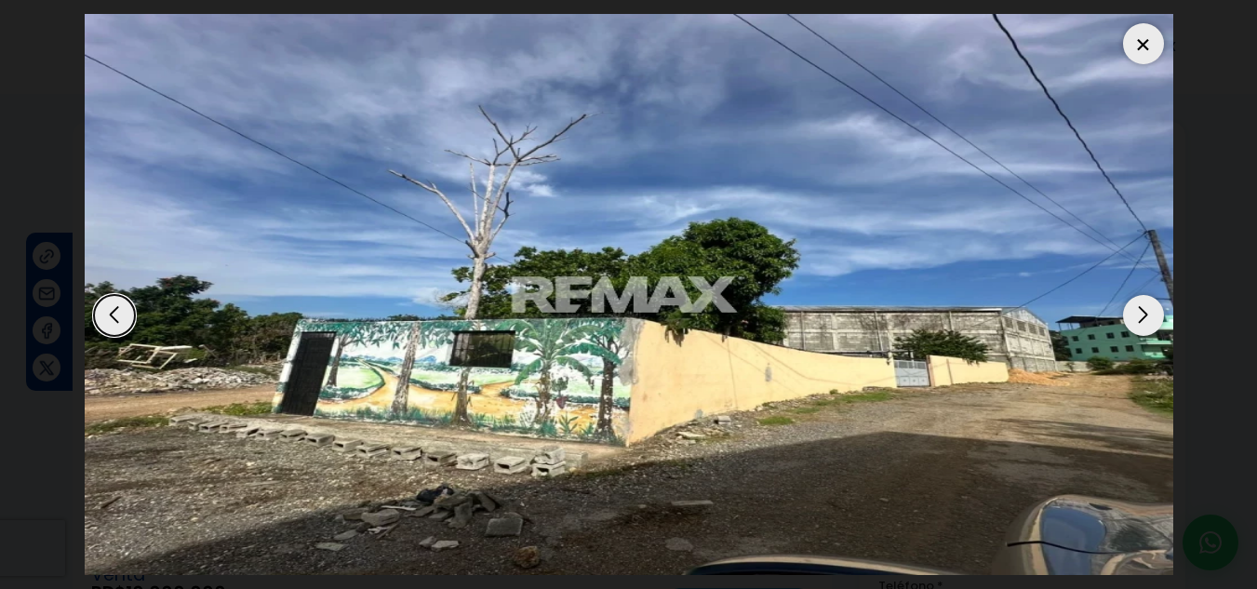
click at [1138, 325] on div "Next slide" at bounding box center [1143, 315] width 41 height 41
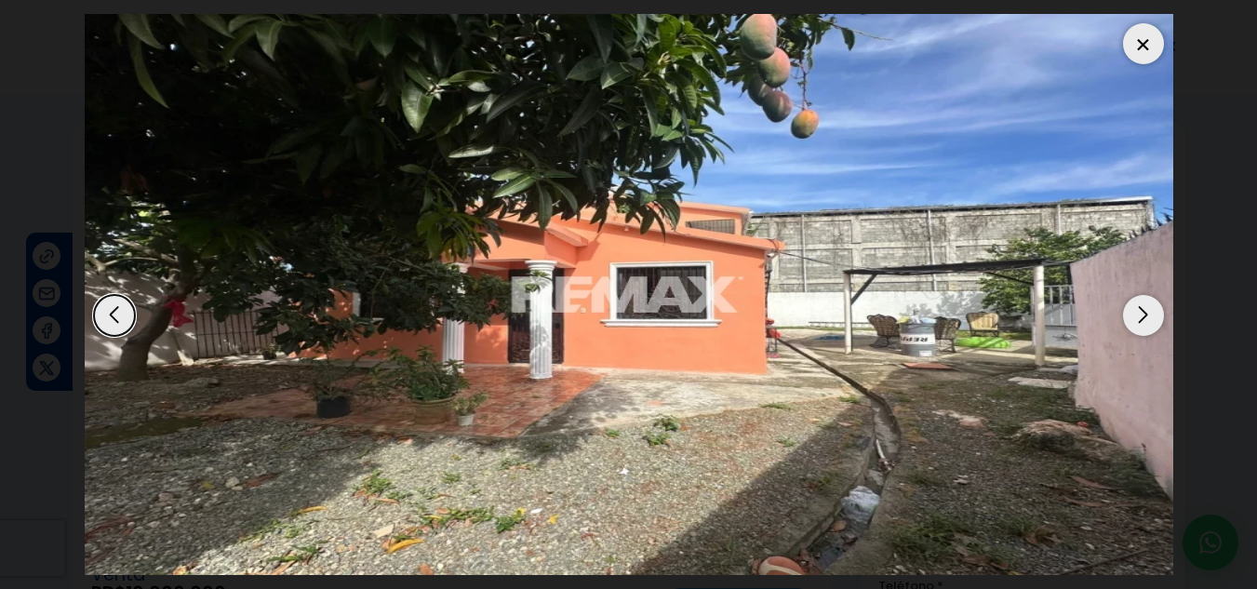
click at [1138, 325] on div "Next slide" at bounding box center [1143, 315] width 41 height 41
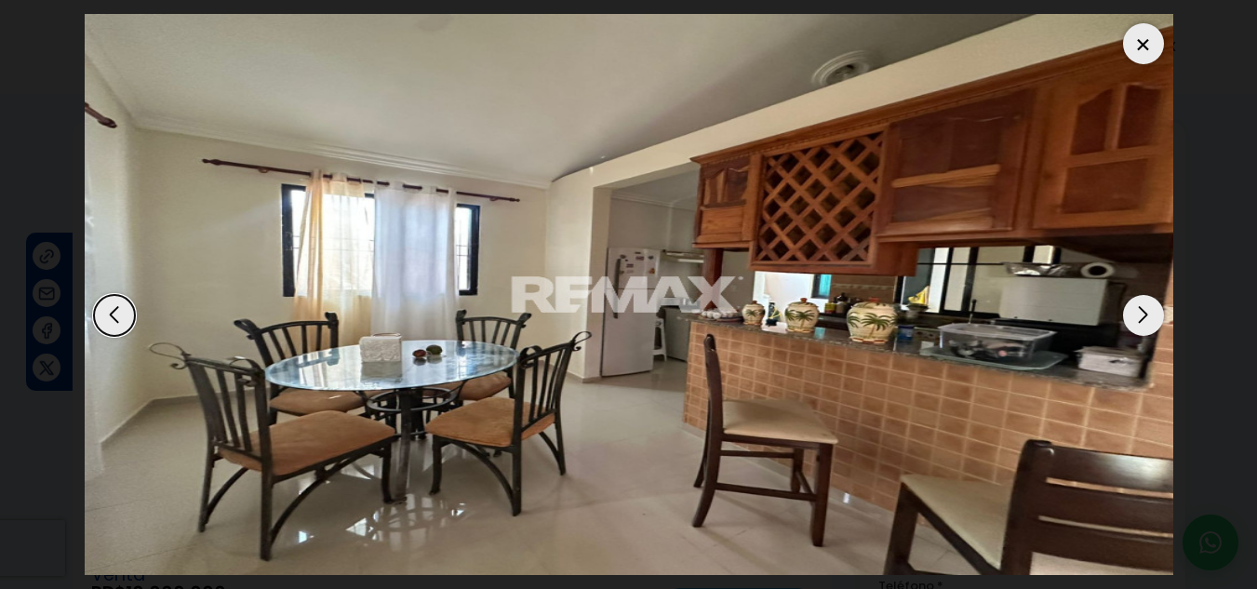
click at [1138, 325] on div "Next slide" at bounding box center [1143, 315] width 41 height 41
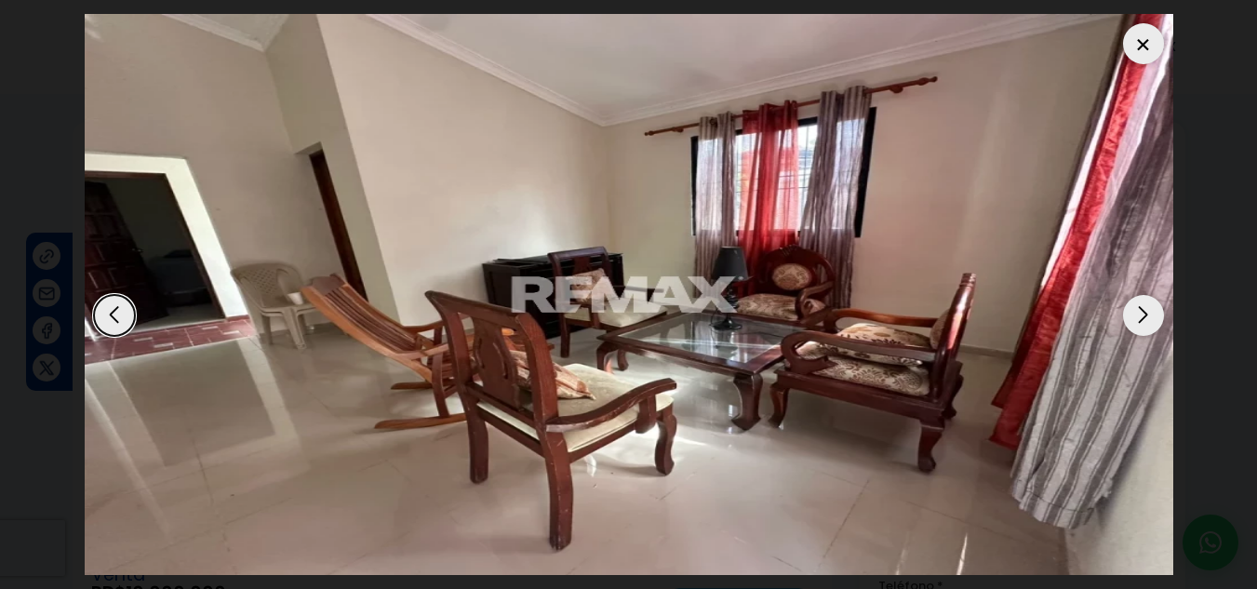
click at [1138, 325] on div "Next slide" at bounding box center [1143, 315] width 41 height 41
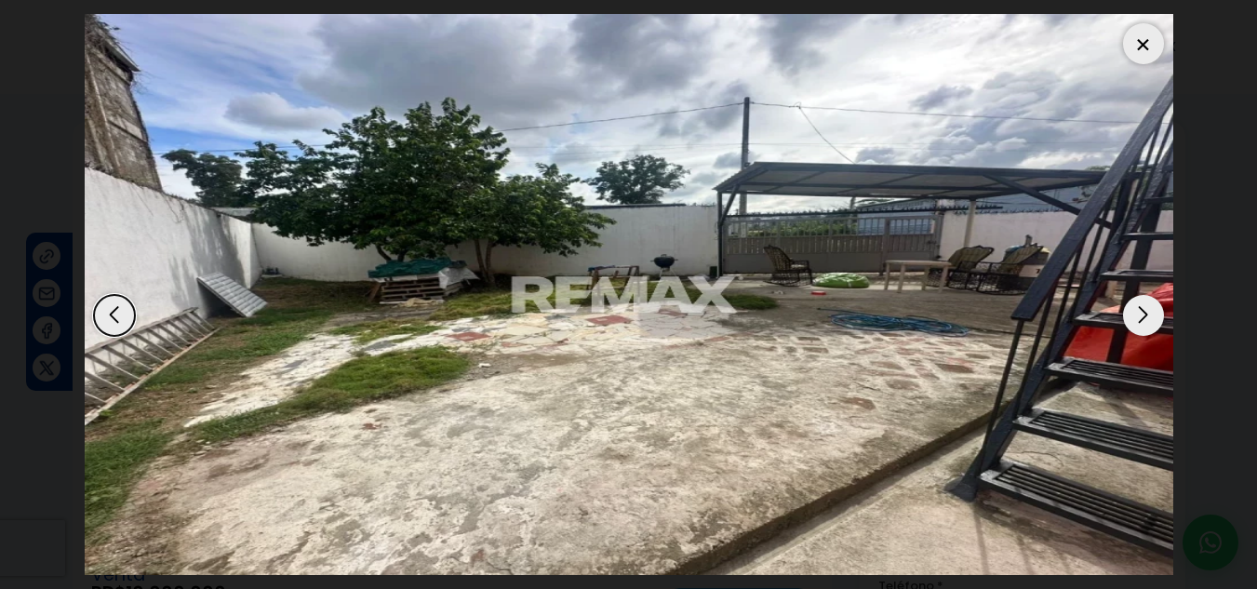
click at [1138, 325] on div "Next slide" at bounding box center [1143, 315] width 41 height 41
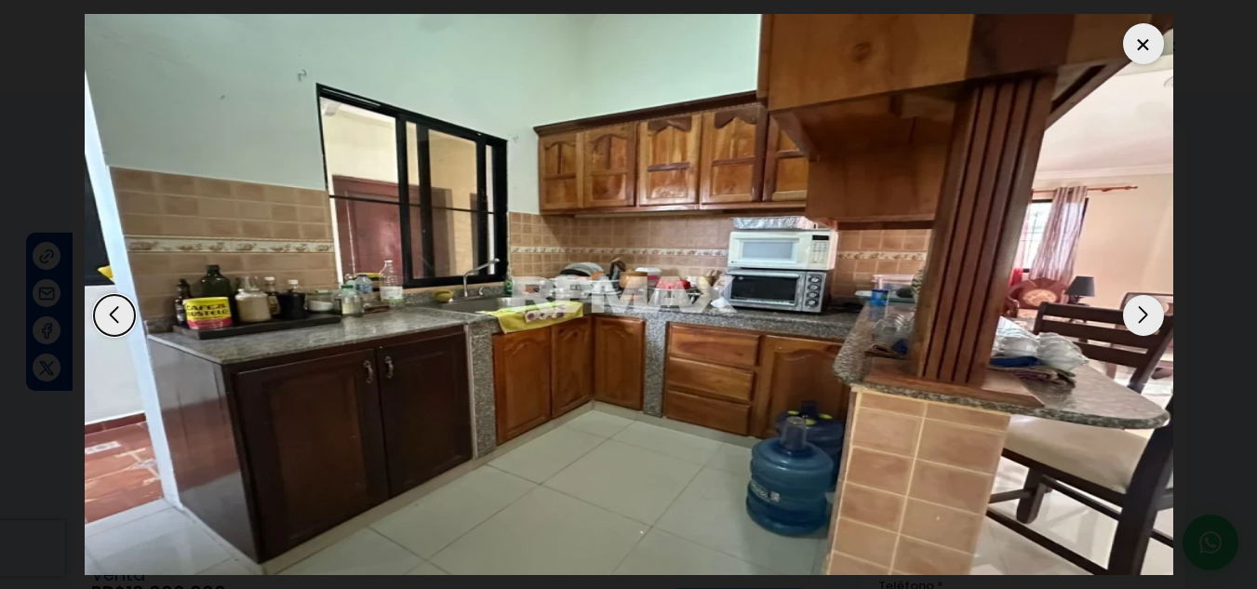
click at [1152, 48] on div at bounding box center [1143, 43] width 41 height 41
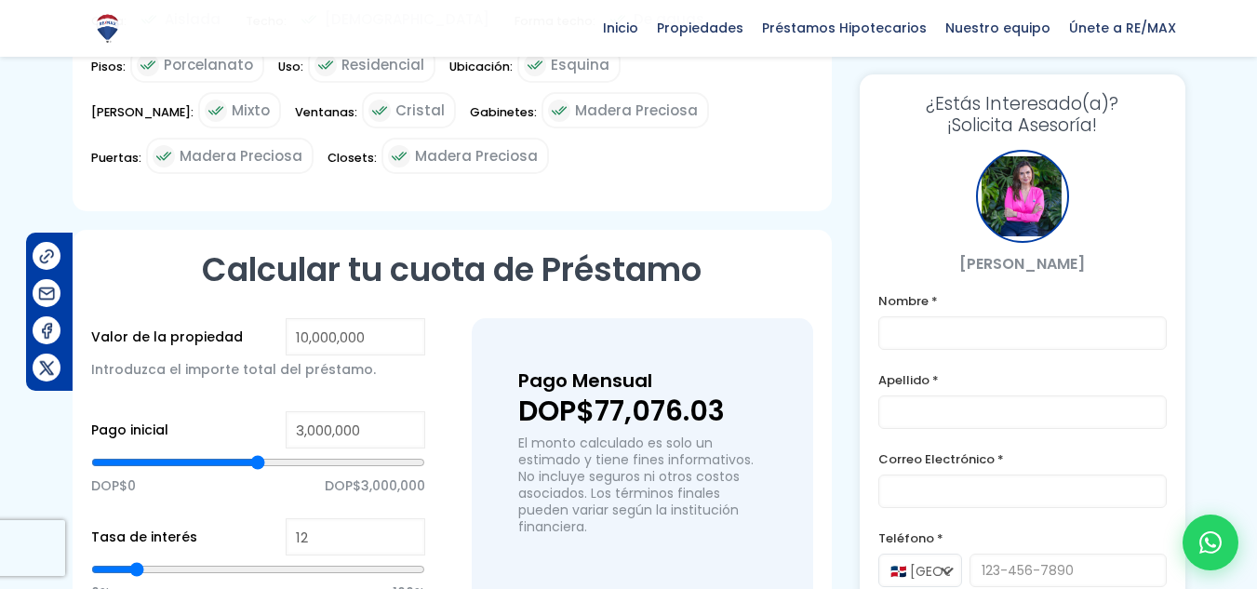
scroll to position [1209, 0]
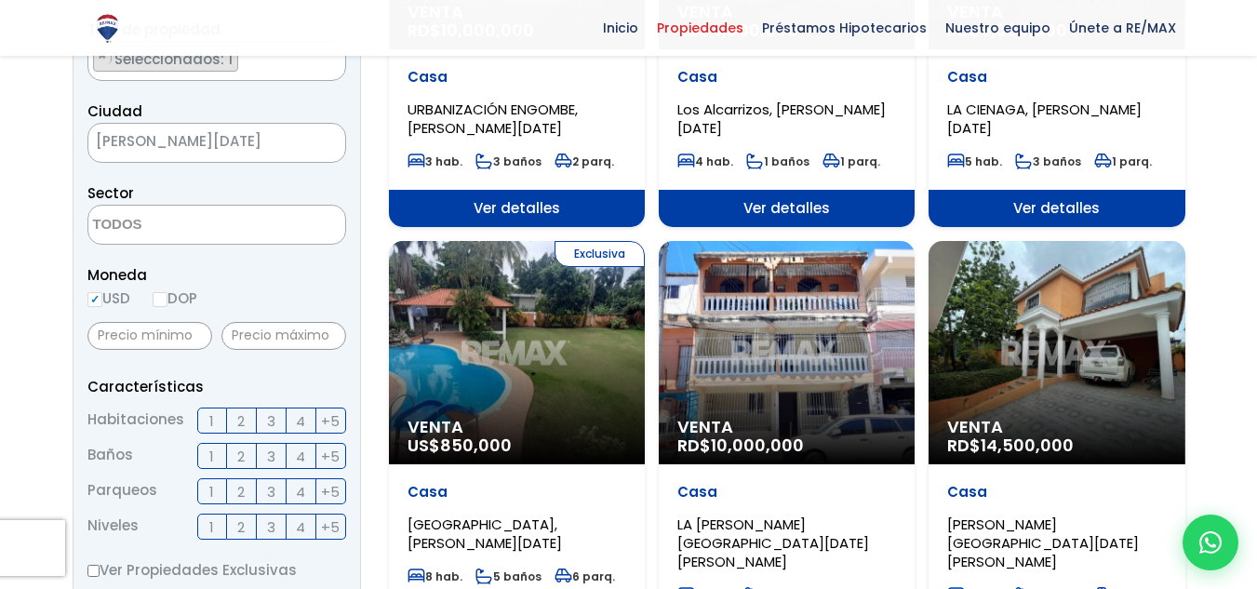
scroll to position [465, 0]
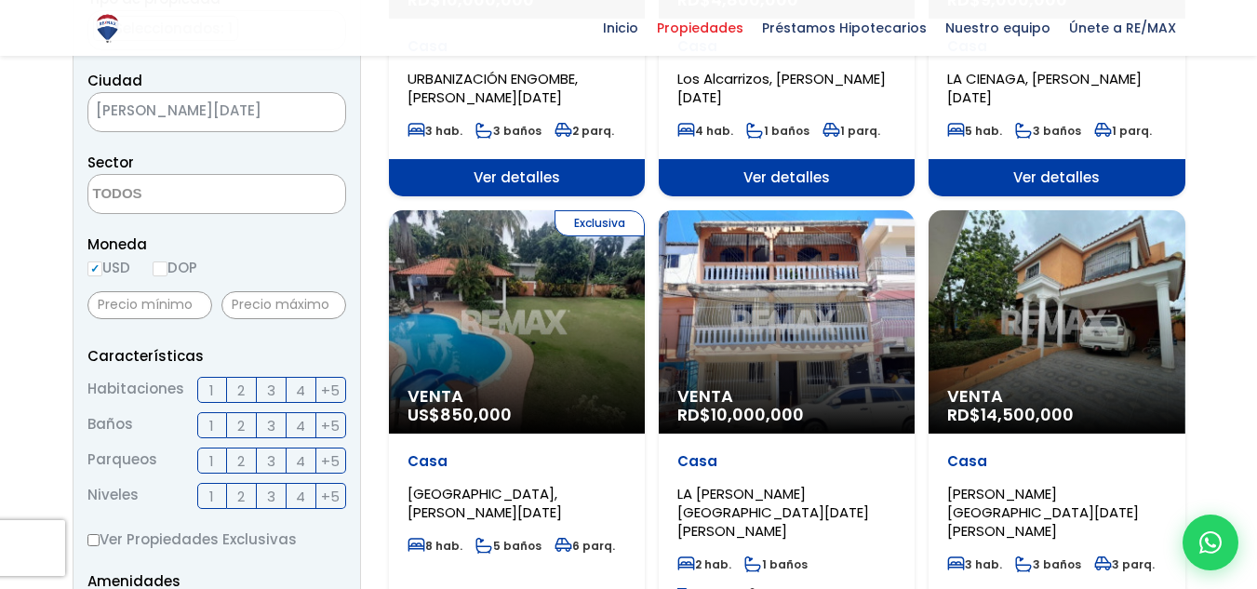
click at [803, 334] on div "Venta RD$ 10,000,000" at bounding box center [787, 321] width 256 height 223
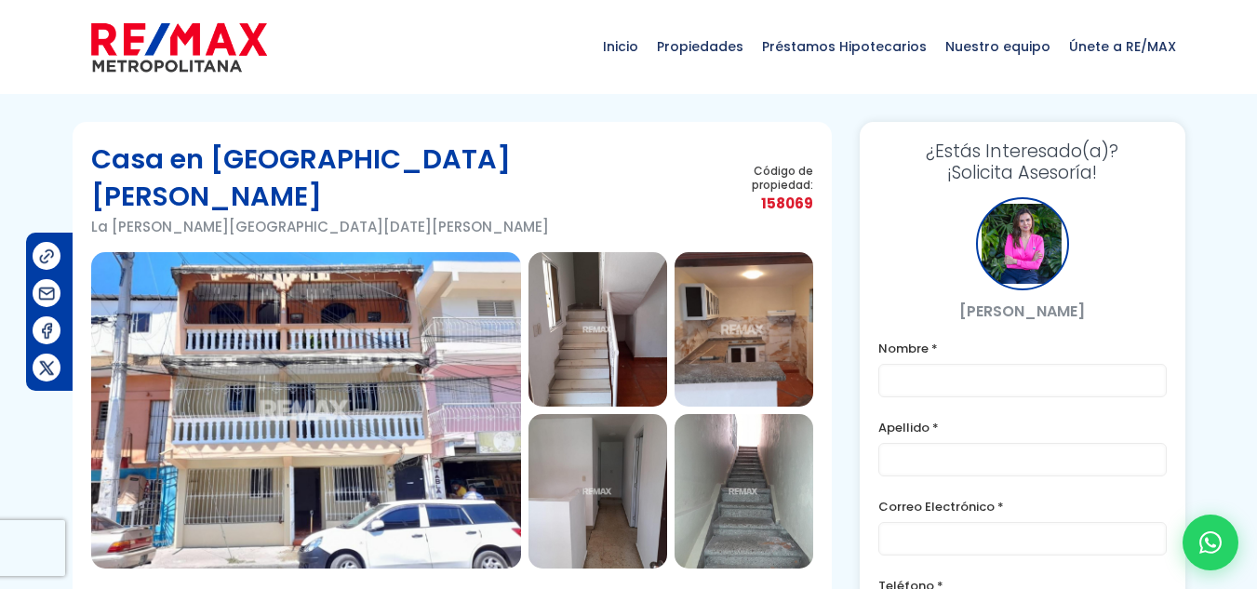
click at [338, 383] on img at bounding box center [306, 410] width 430 height 316
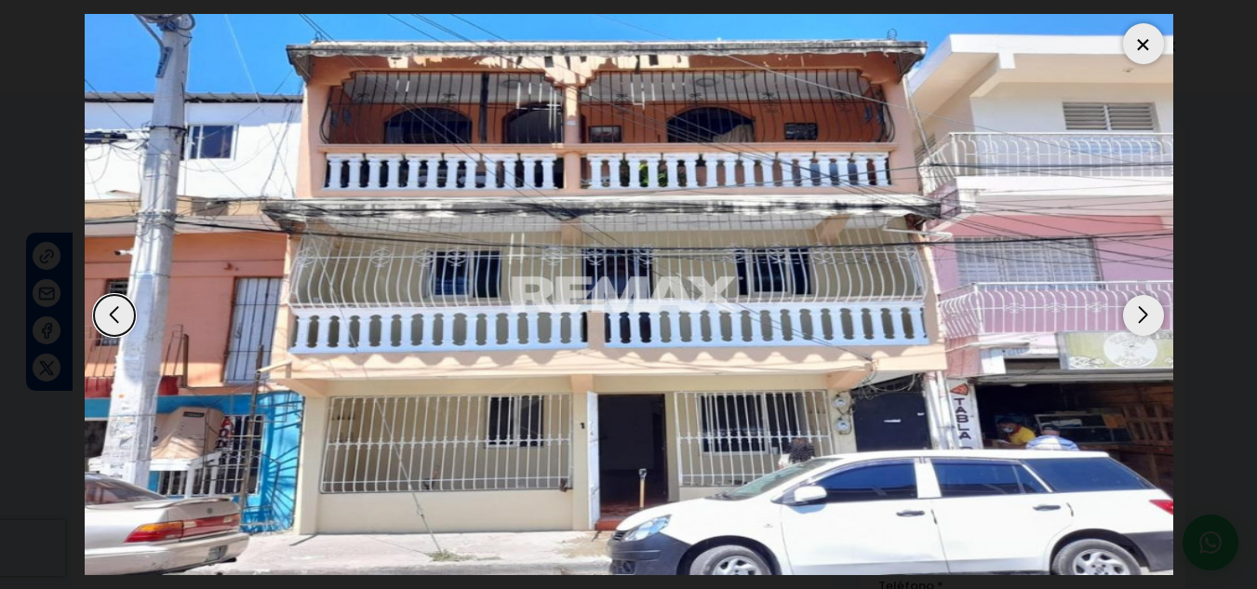
click at [1142, 323] on div "Next slide" at bounding box center [1143, 315] width 41 height 41
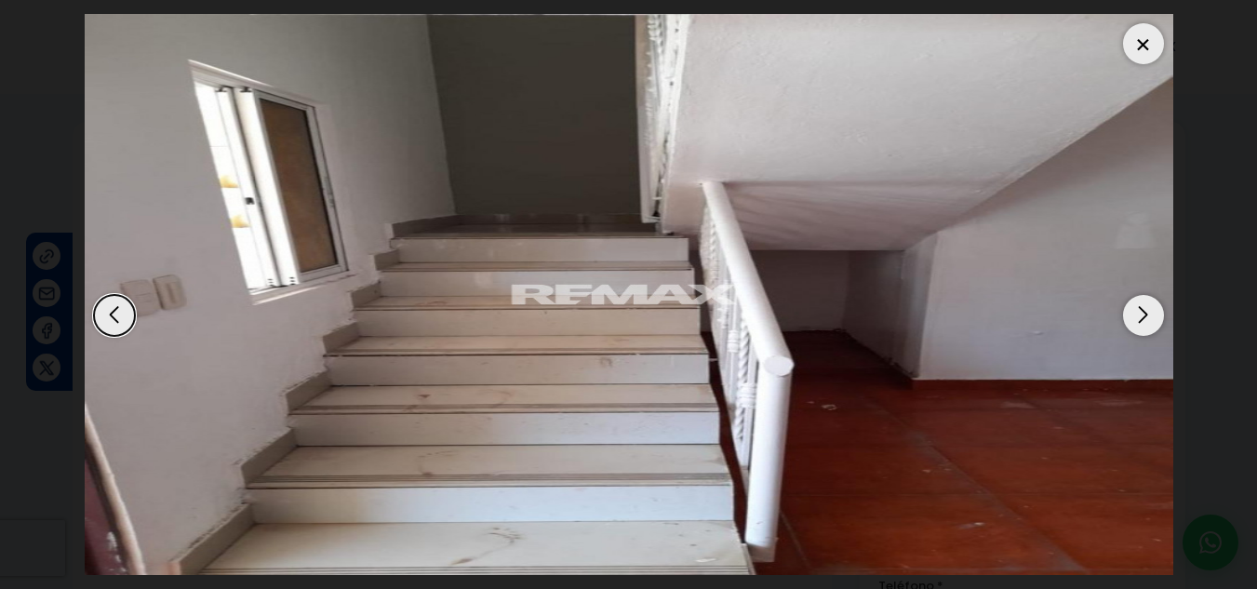
click at [1142, 323] on div "Next slide" at bounding box center [1143, 315] width 41 height 41
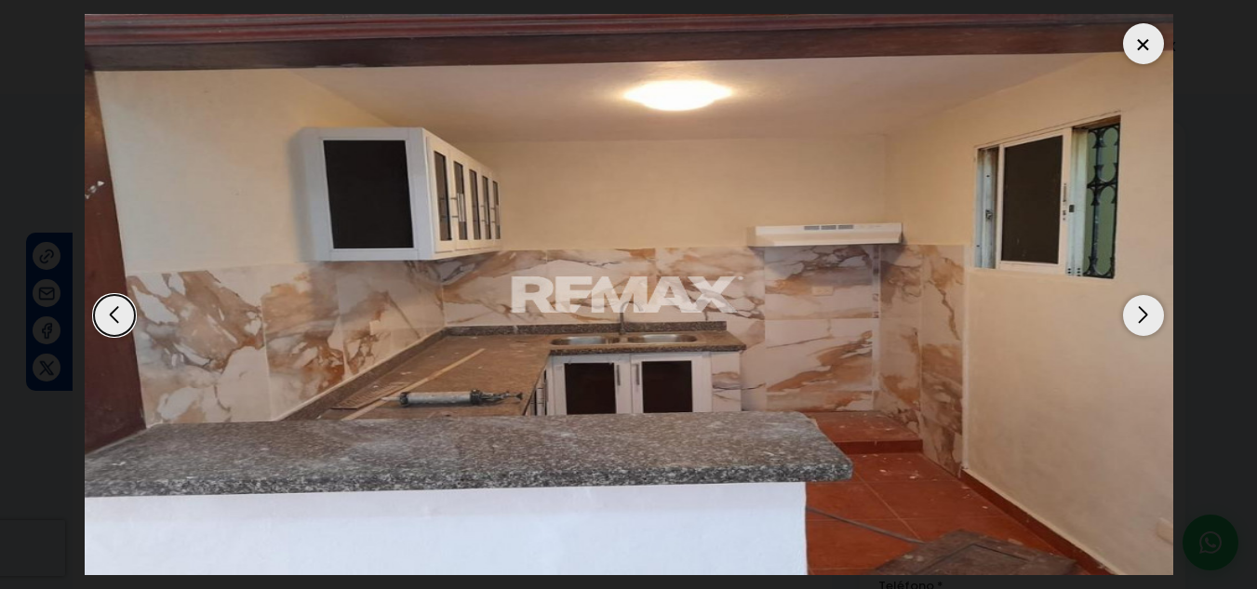
click at [1142, 323] on div "Next slide" at bounding box center [1143, 315] width 41 height 41
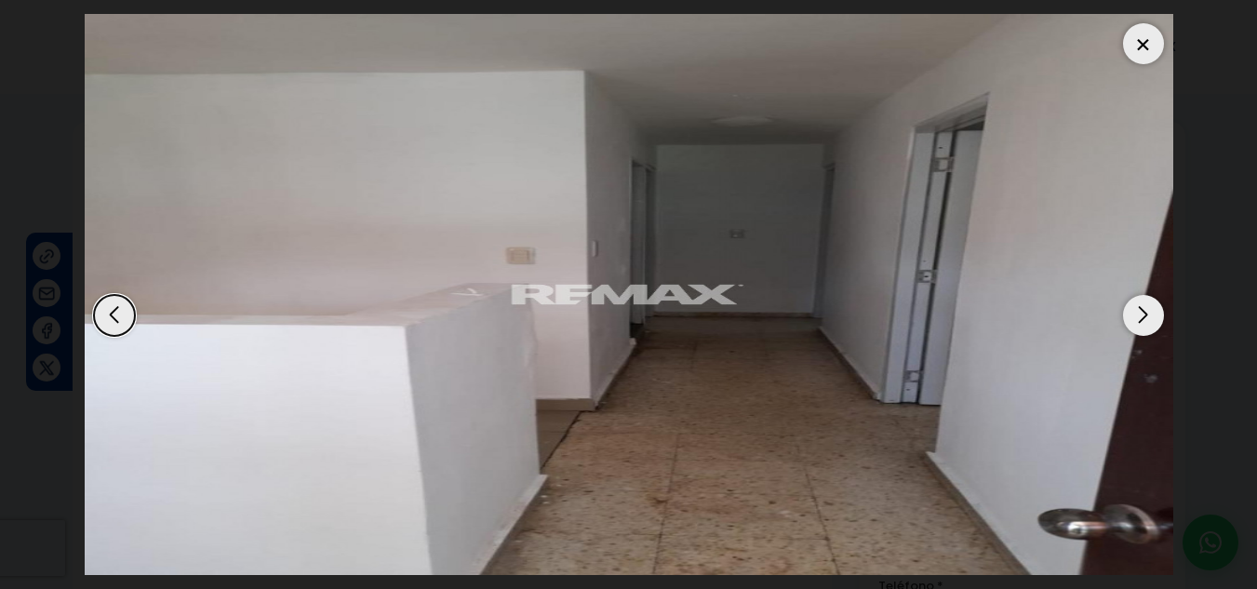
click at [1142, 323] on div "Next slide" at bounding box center [1143, 315] width 41 height 41
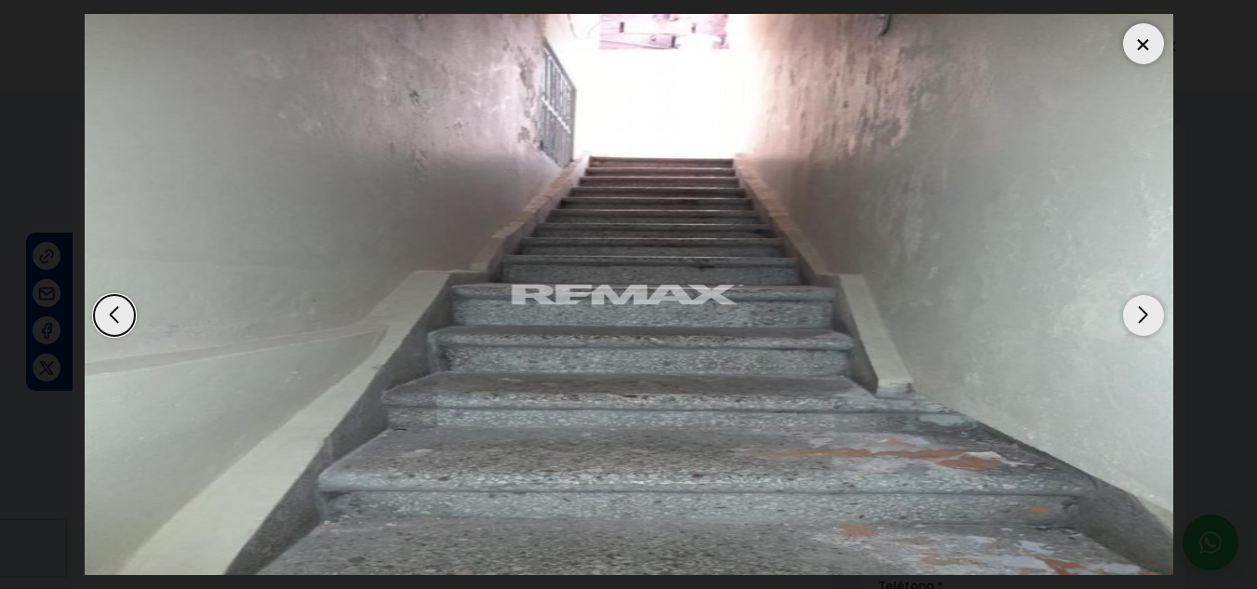
click at [1142, 323] on div "Next slide" at bounding box center [1143, 315] width 41 height 41
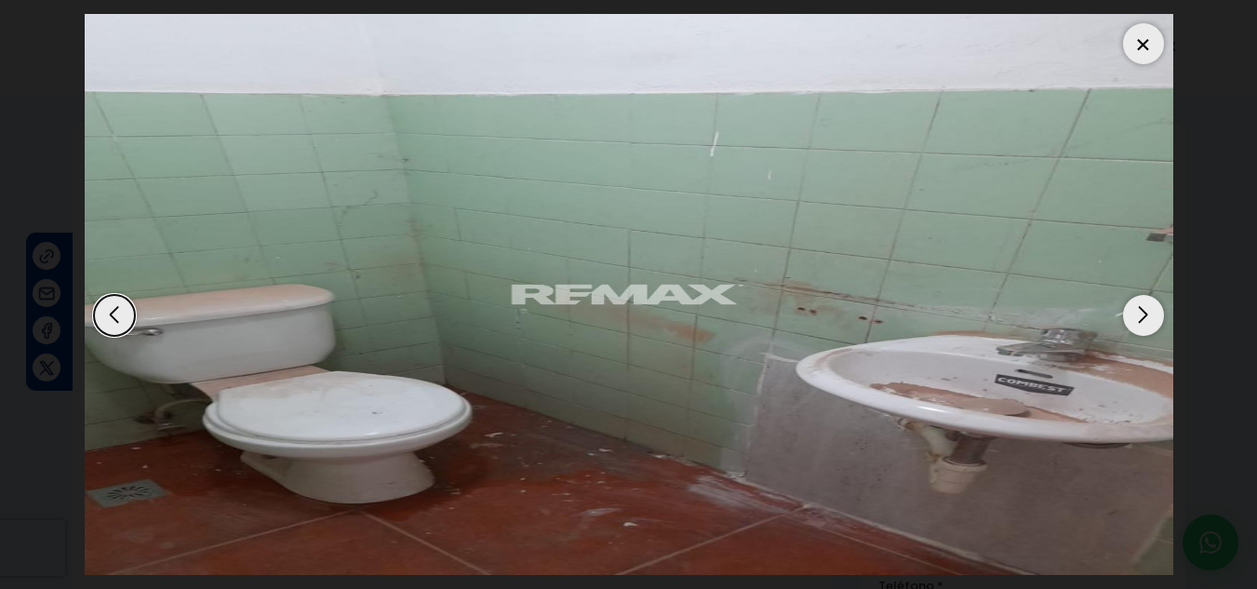
click at [1142, 323] on div "Next slide" at bounding box center [1143, 315] width 41 height 41
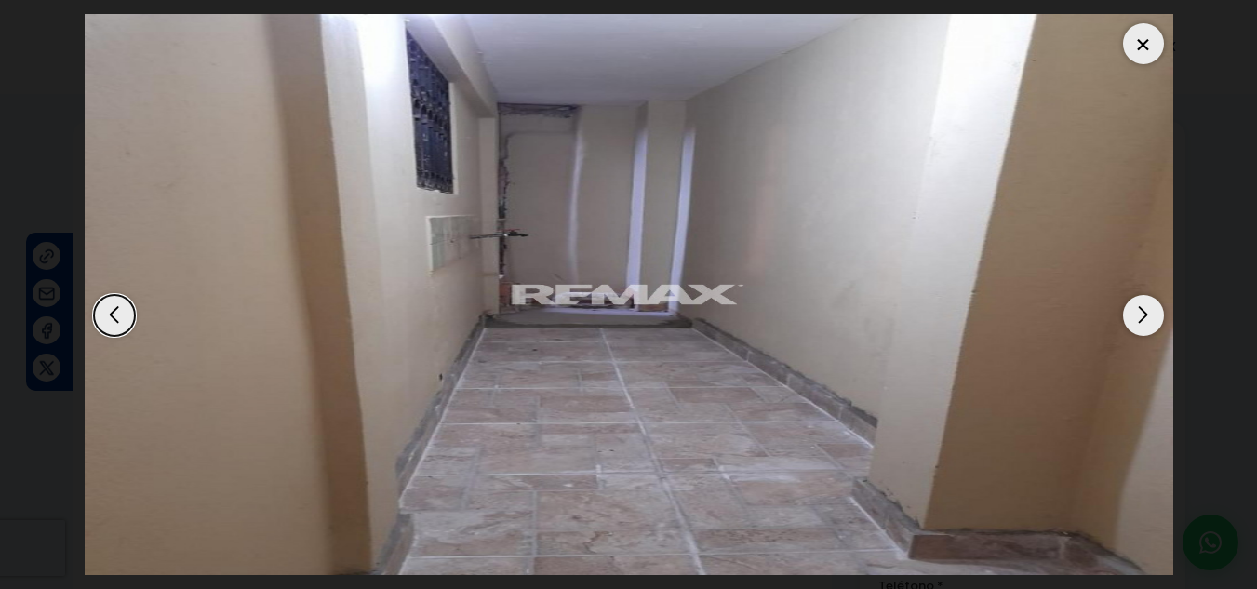
click at [1142, 323] on div "Next slide" at bounding box center [1143, 315] width 41 height 41
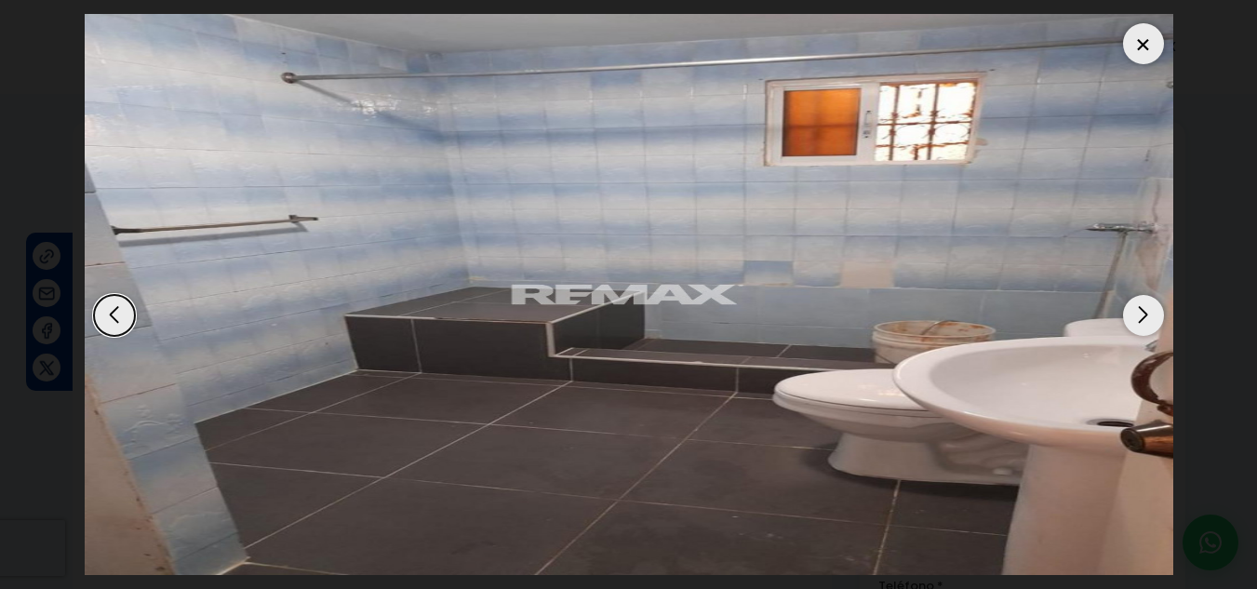
click at [1142, 323] on div "Next slide" at bounding box center [1143, 315] width 41 height 41
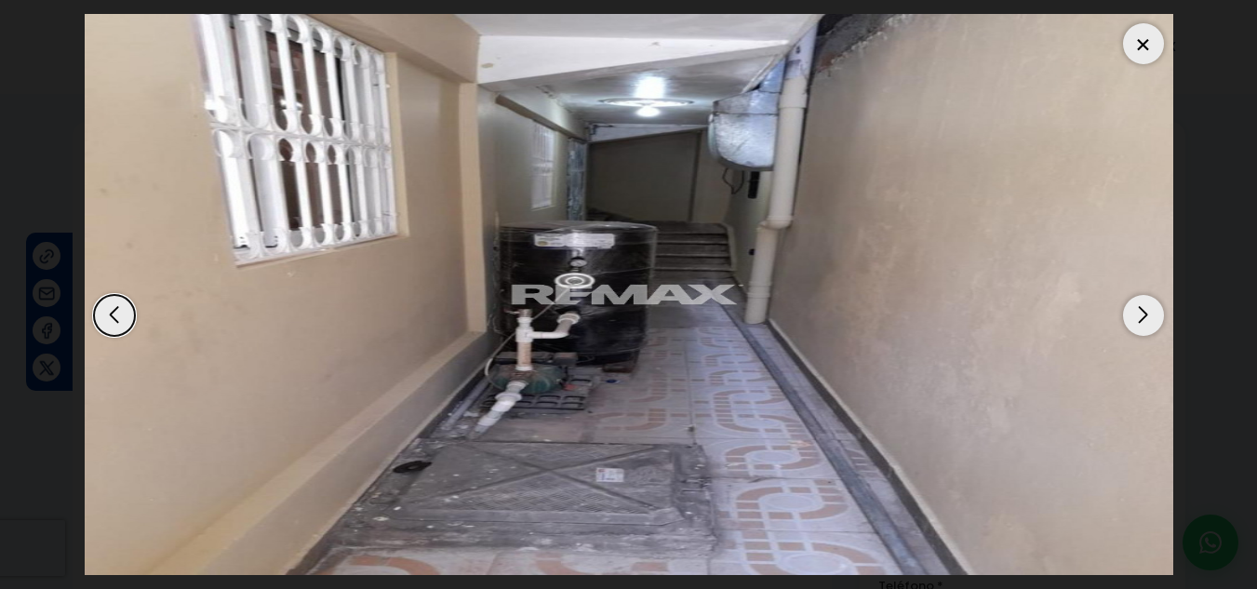
click at [1142, 323] on div "Next slide" at bounding box center [1143, 315] width 41 height 41
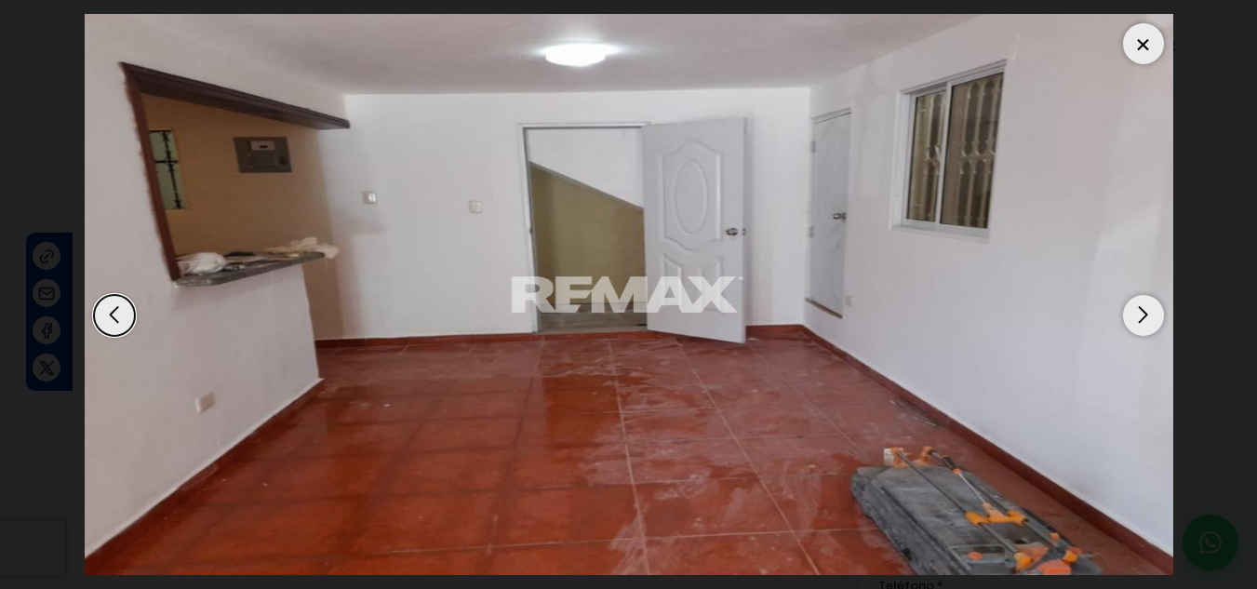
click at [1142, 323] on div "Next slide" at bounding box center [1143, 315] width 41 height 41
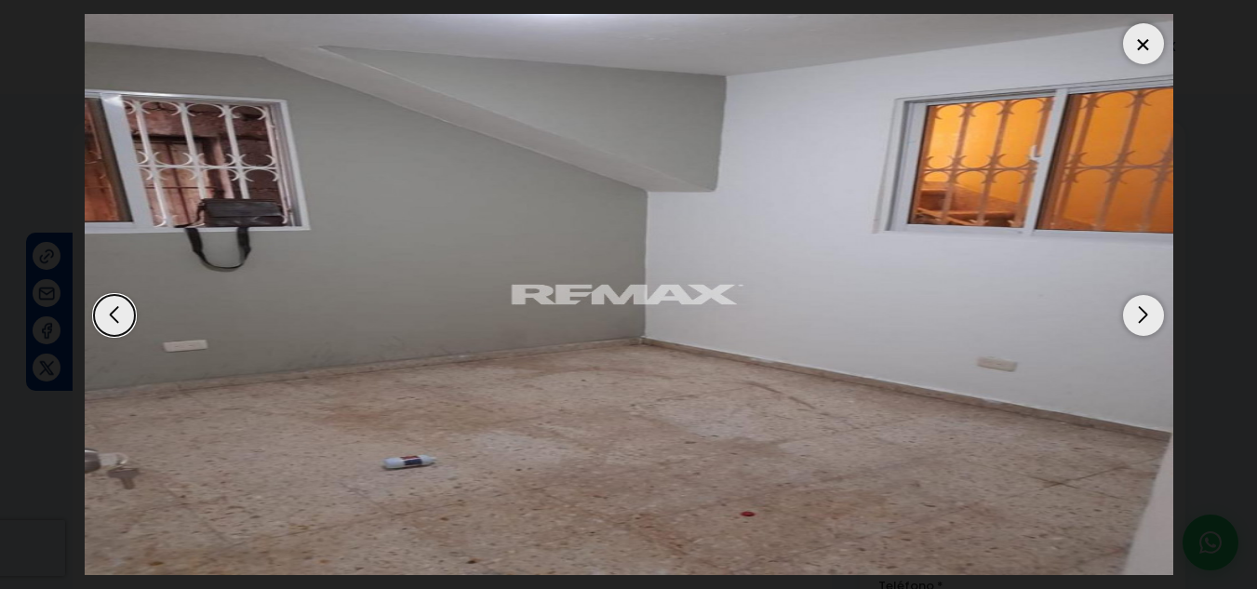
click at [1142, 323] on div "Next slide" at bounding box center [1143, 315] width 41 height 41
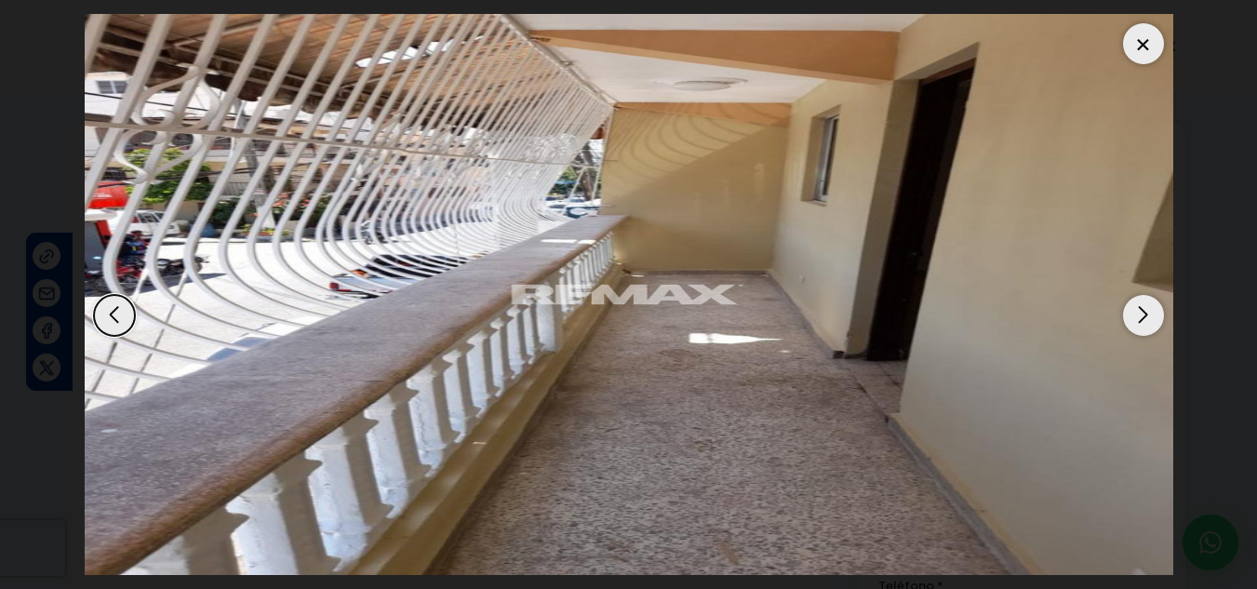
click at [1142, 323] on div "Next slide" at bounding box center [1143, 315] width 41 height 41
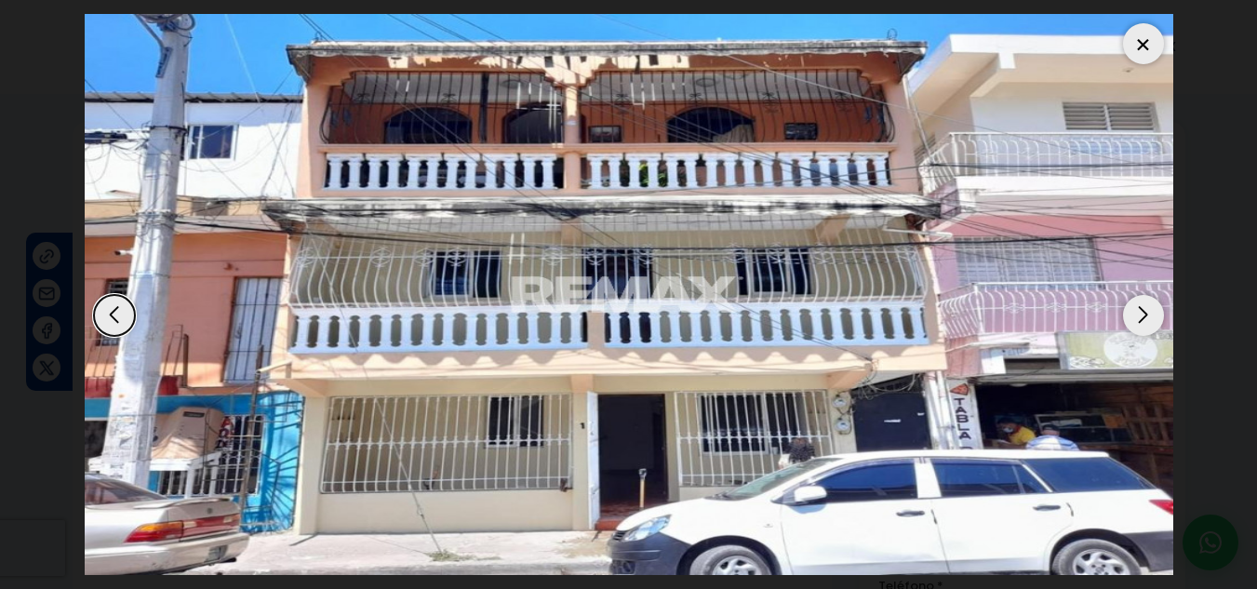
click at [1137, 332] on div "Next slide" at bounding box center [1143, 315] width 41 height 41
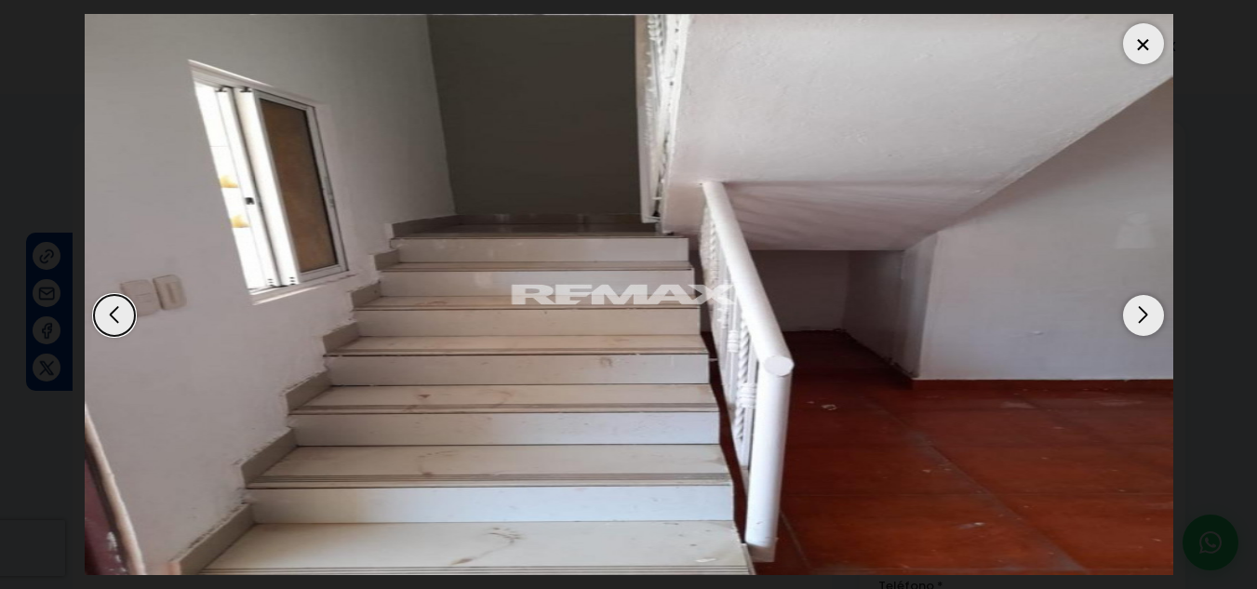
click at [1144, 49] on div at bounding box center [1143, 43] width 41 height 41
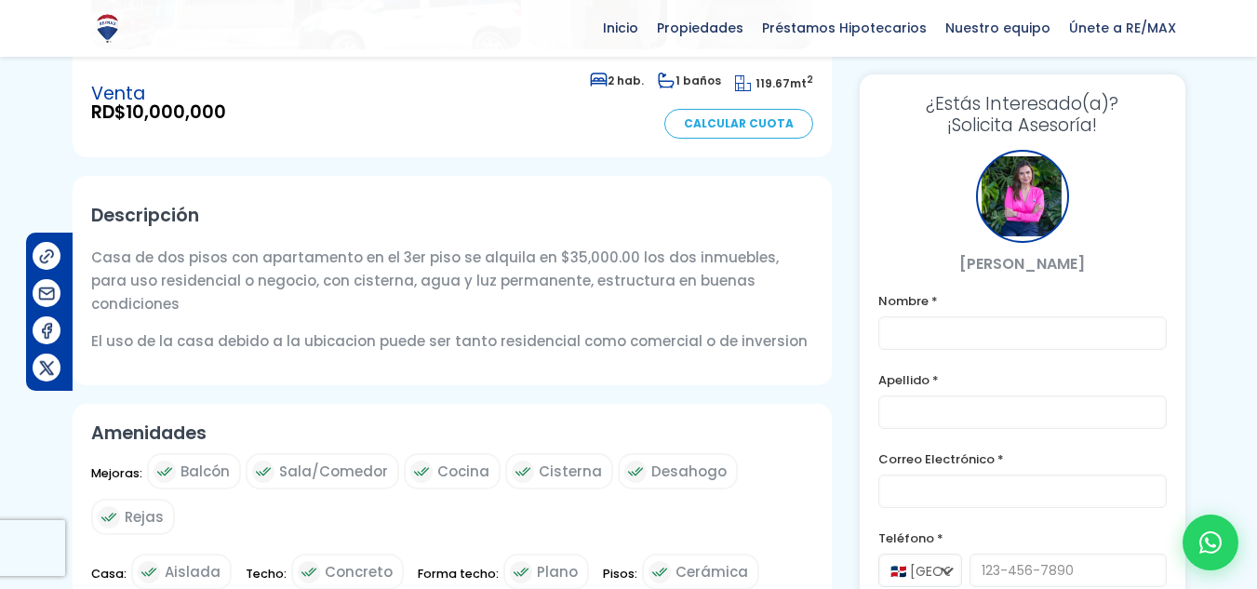
scroll to position [465, 0]
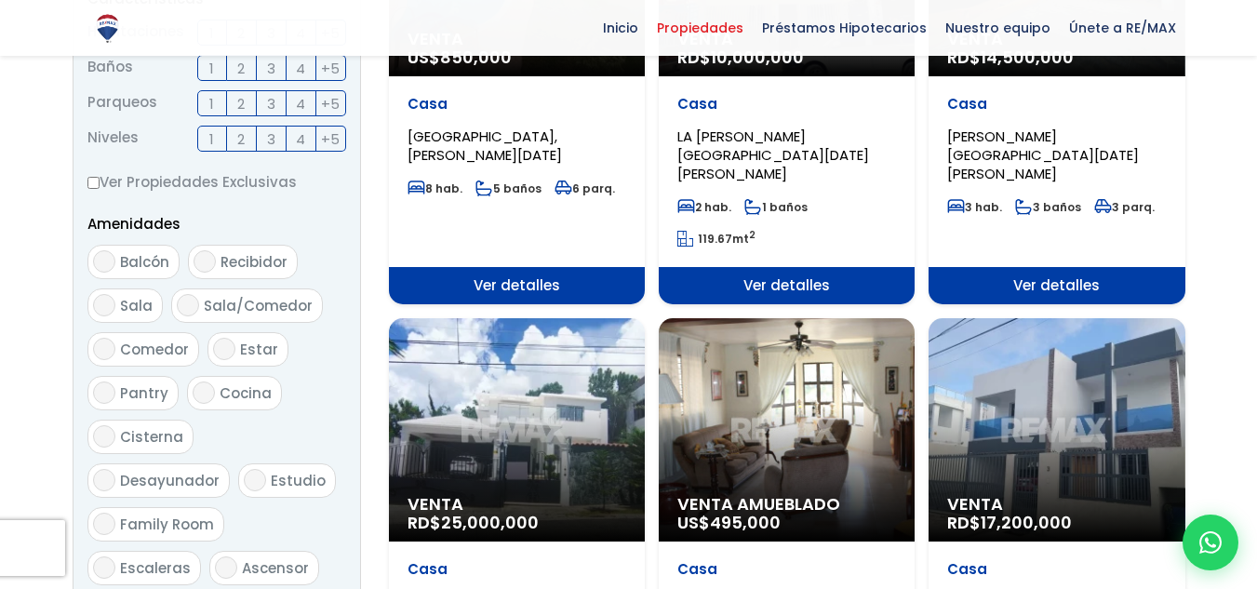
scroll to position [930, 0]
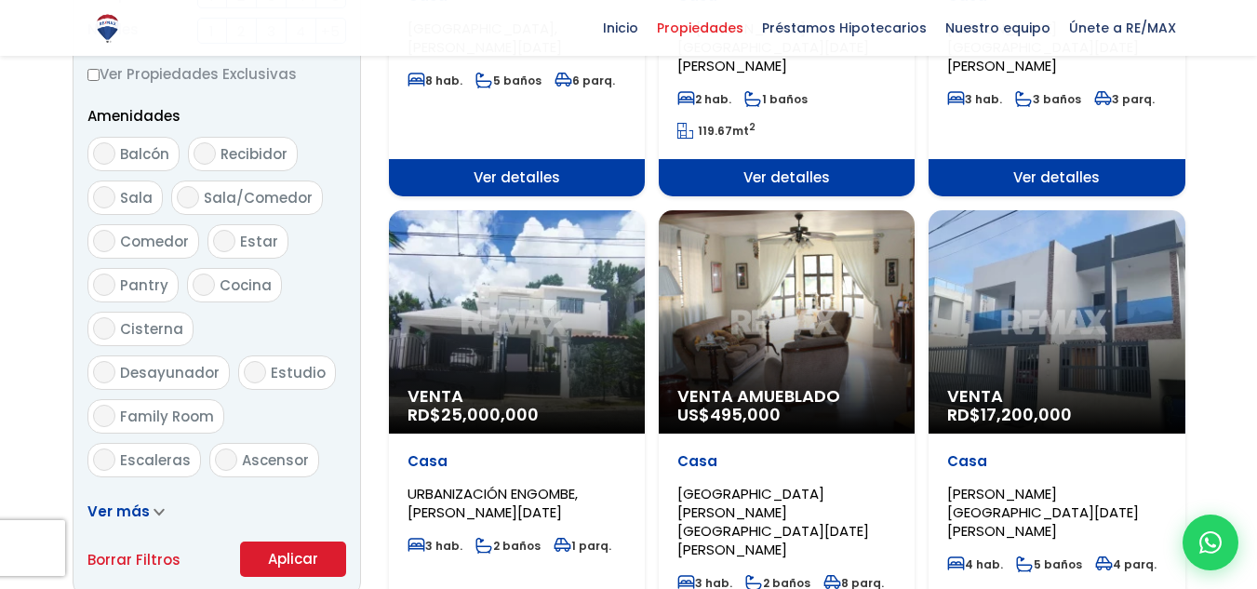
click at [466, 312] on div "Venta RD$ 25,000,000" at bounding box center [517, 321] width 256 height 223
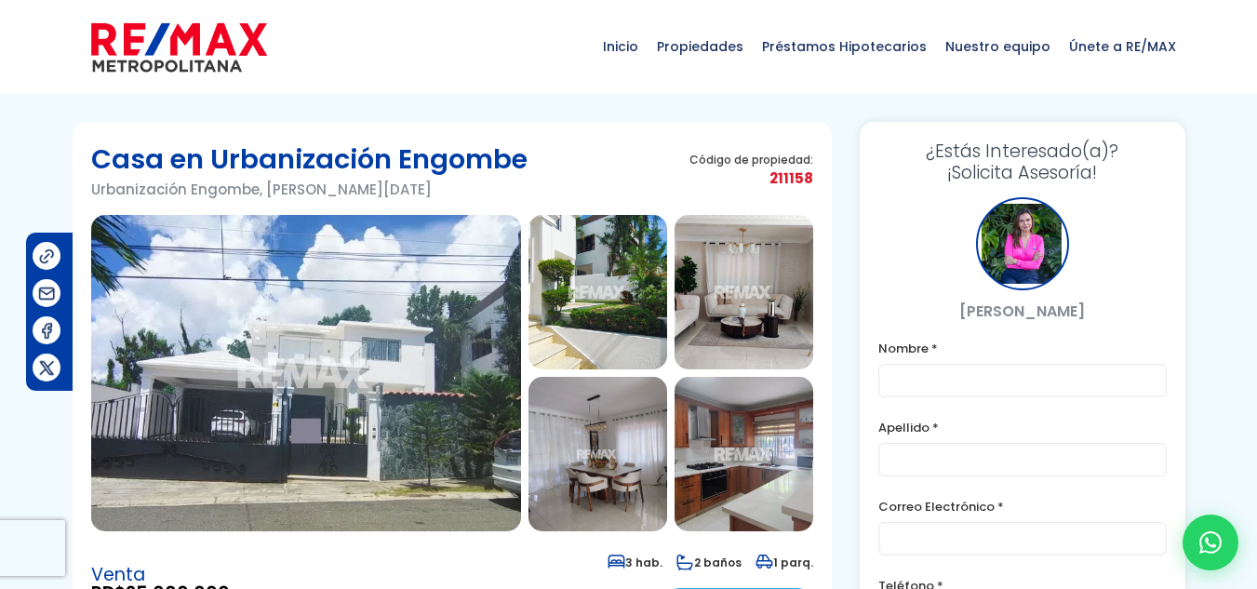
click at [276, 267] on img at bounding box center [306, 373] width 430 height 316
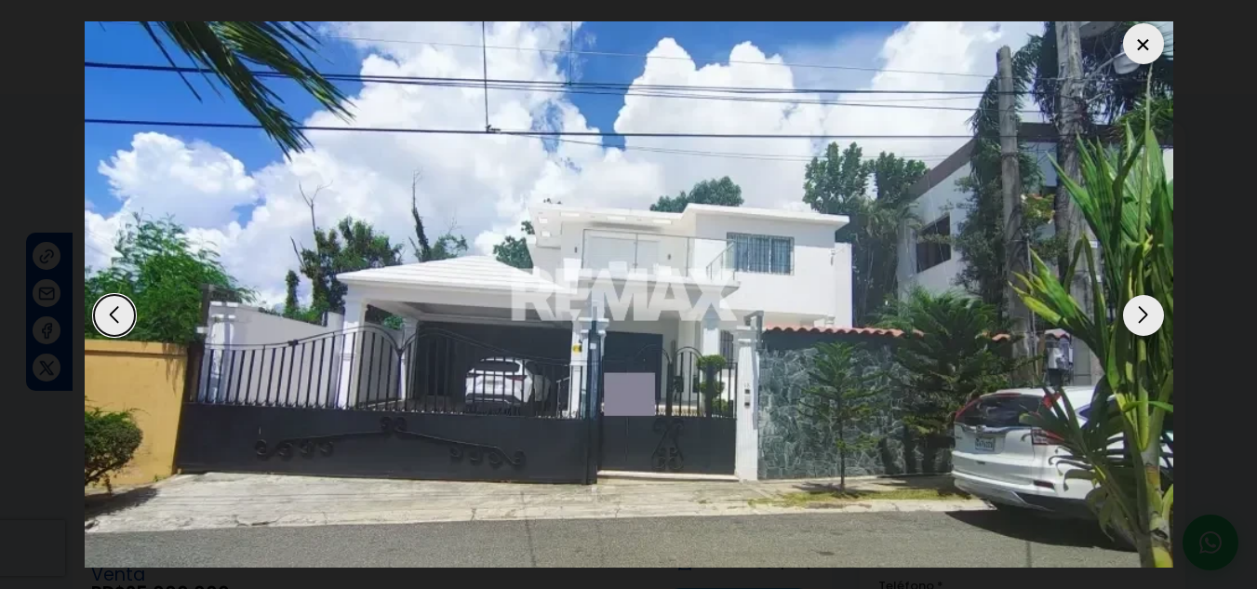
click at [1139, 315] on div "Next slide" at bounding box center [1143, 315] width 41 height 41
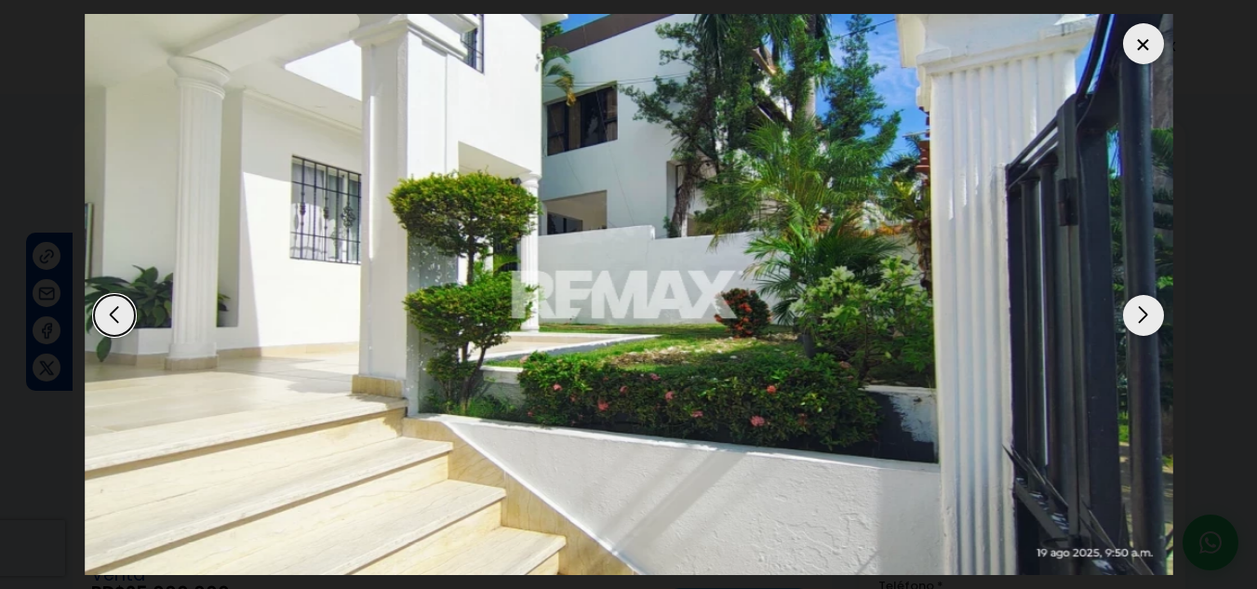
click at [1139, 315] on div "Next slide" at bounding box center [1143, 315] width 41 height 41
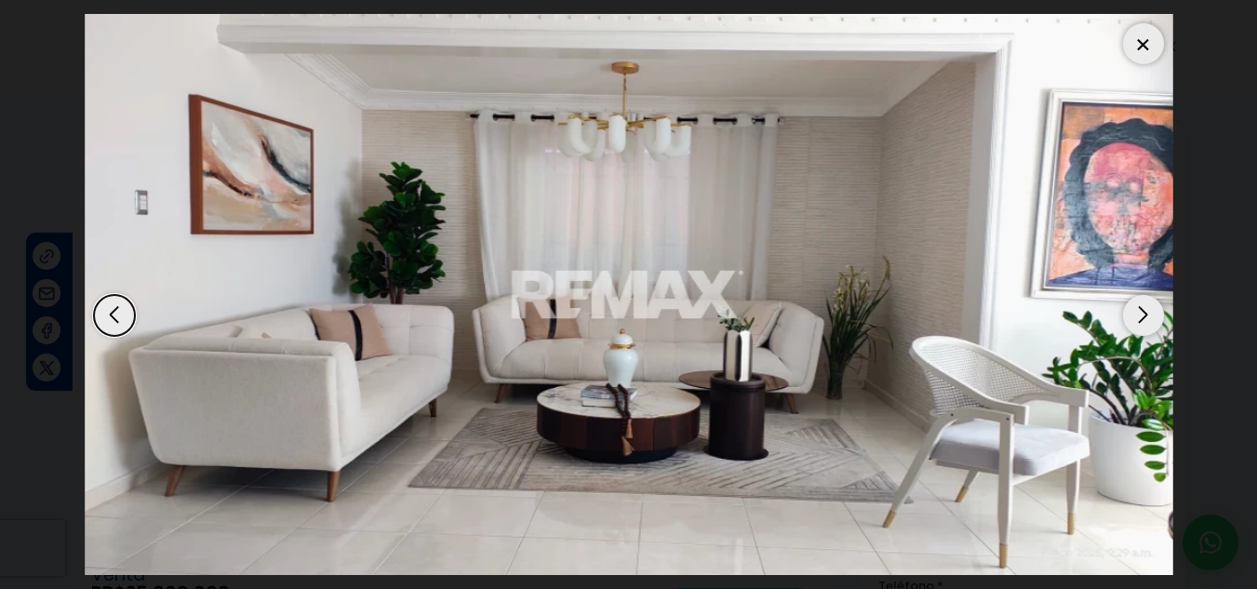
click at [1139, 315] on div "Next slide" at bounding box center [1143, 315] width 41 height 41
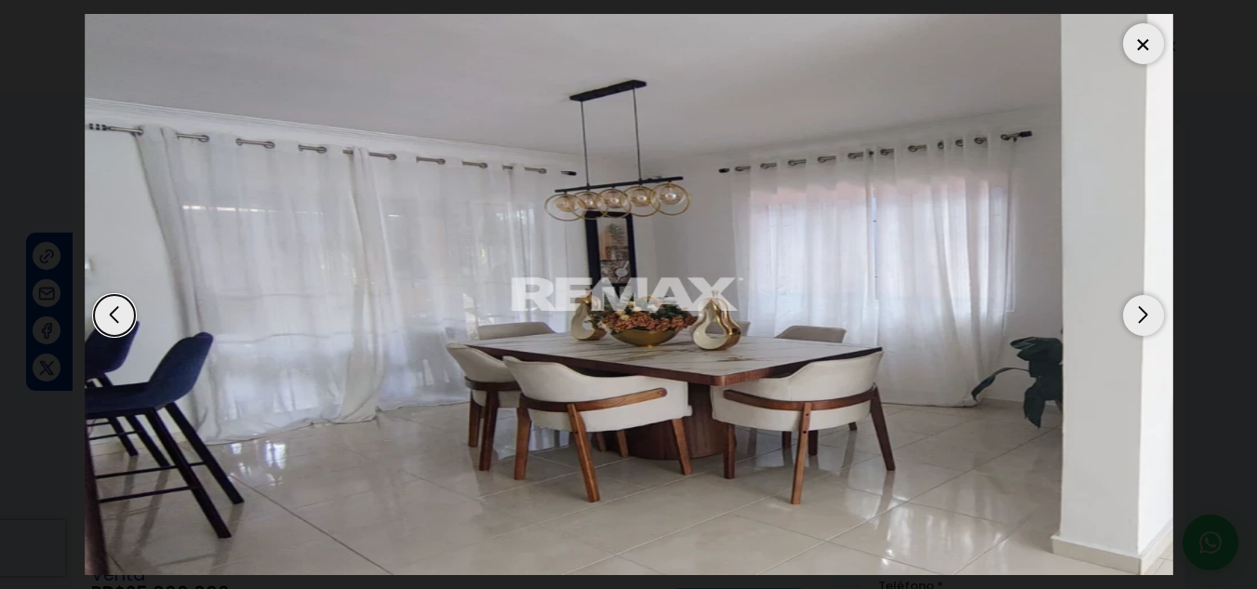
click at [1139, 315] on div "Next slide" at bounding box center [1143, 315] width 41 height 41
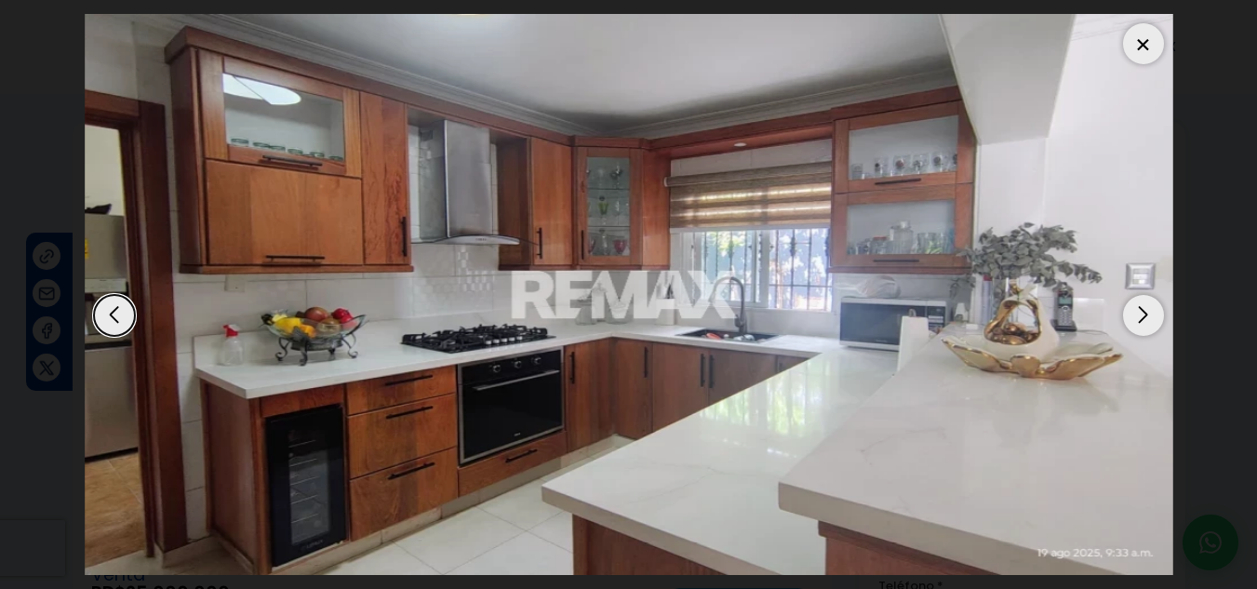
click at [1139, 315] on div "Next slide" at bounding box center [1143, 315] width 41 height 41
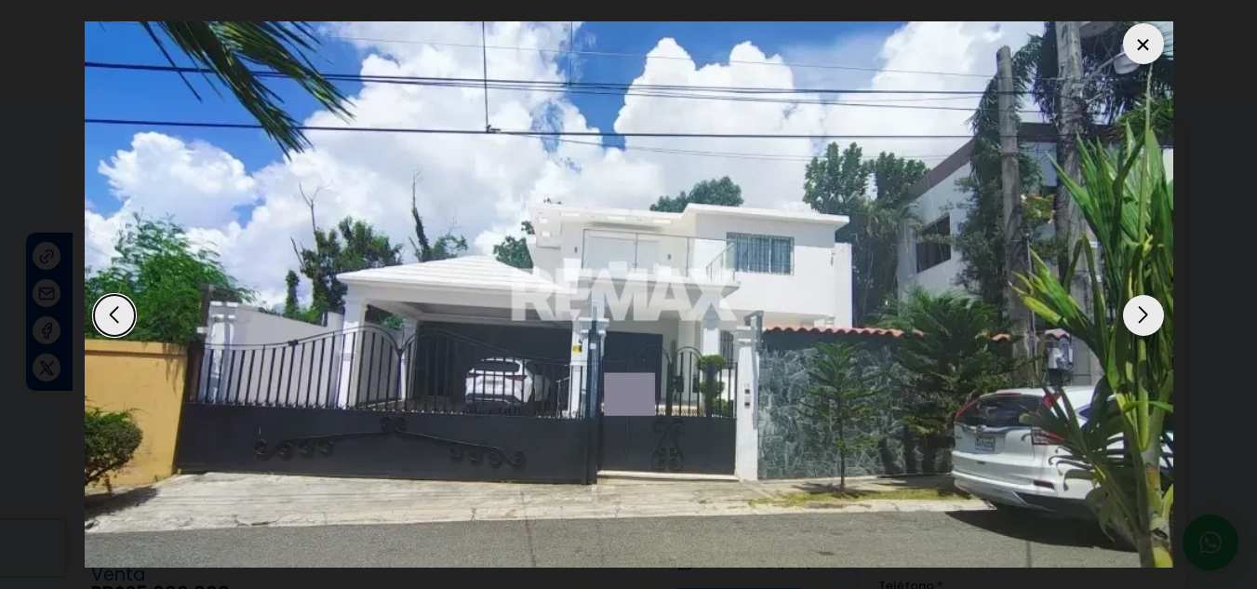
click at [1139, 315] on div "Next slide" at bounding box center [1143, 315] width 41 height 41
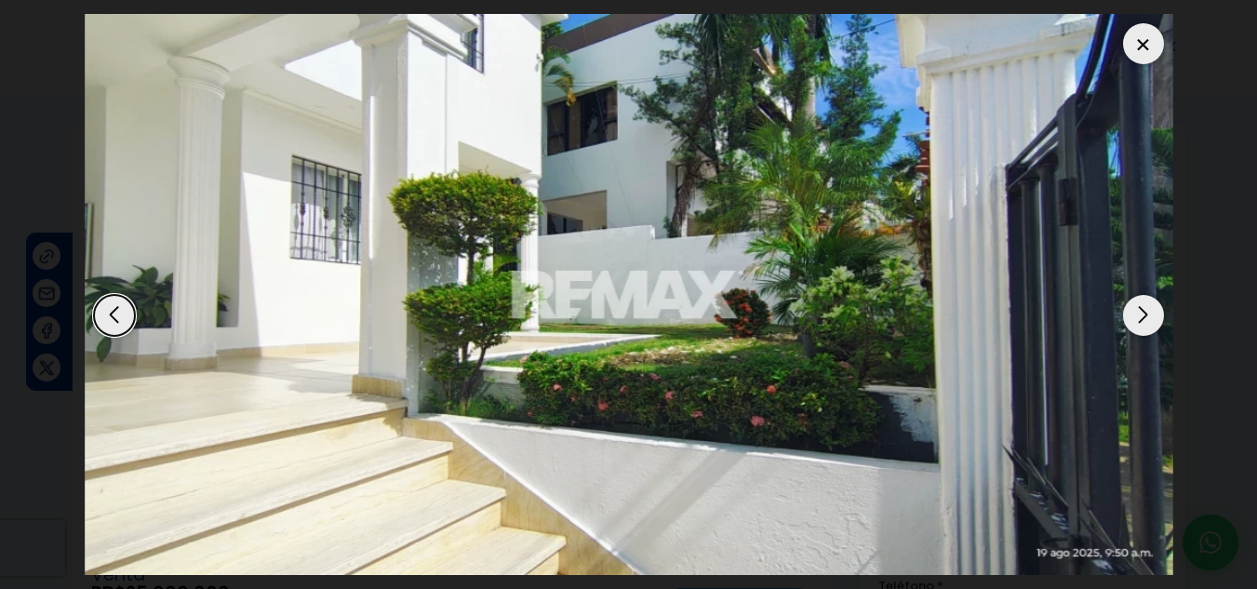
click at [1139, 315] on div "Next slide" at bounding box center [1143, 315] width 41 height 41
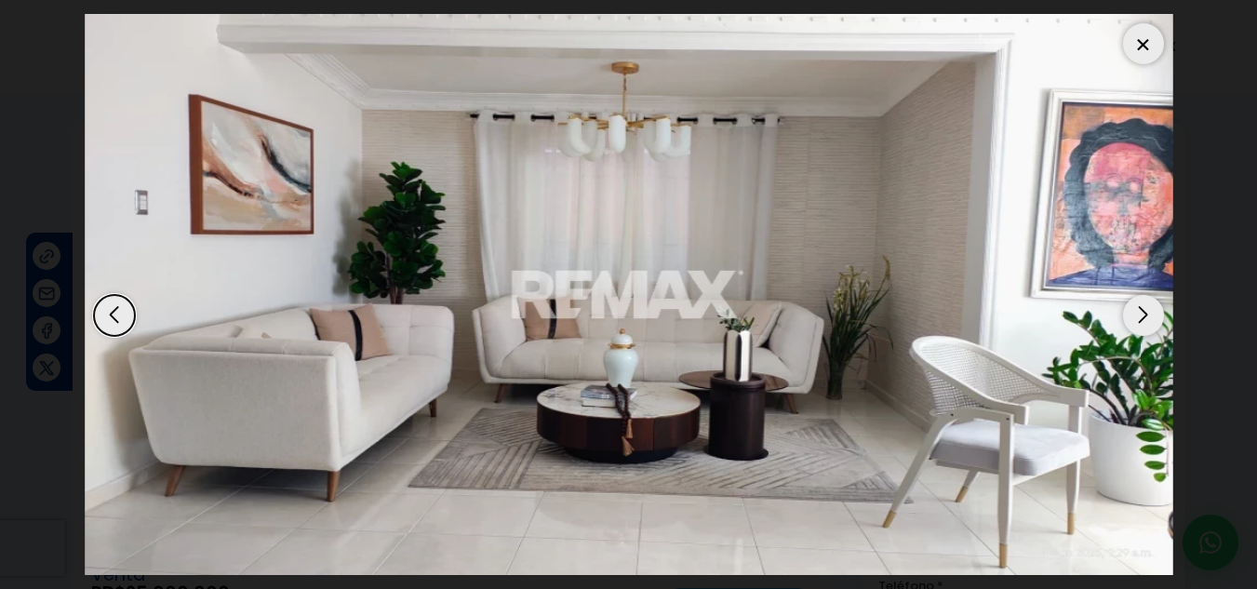
click at [1139, 315] on div "Next slide" at bounding box center [1143, 315] width 41 height 41
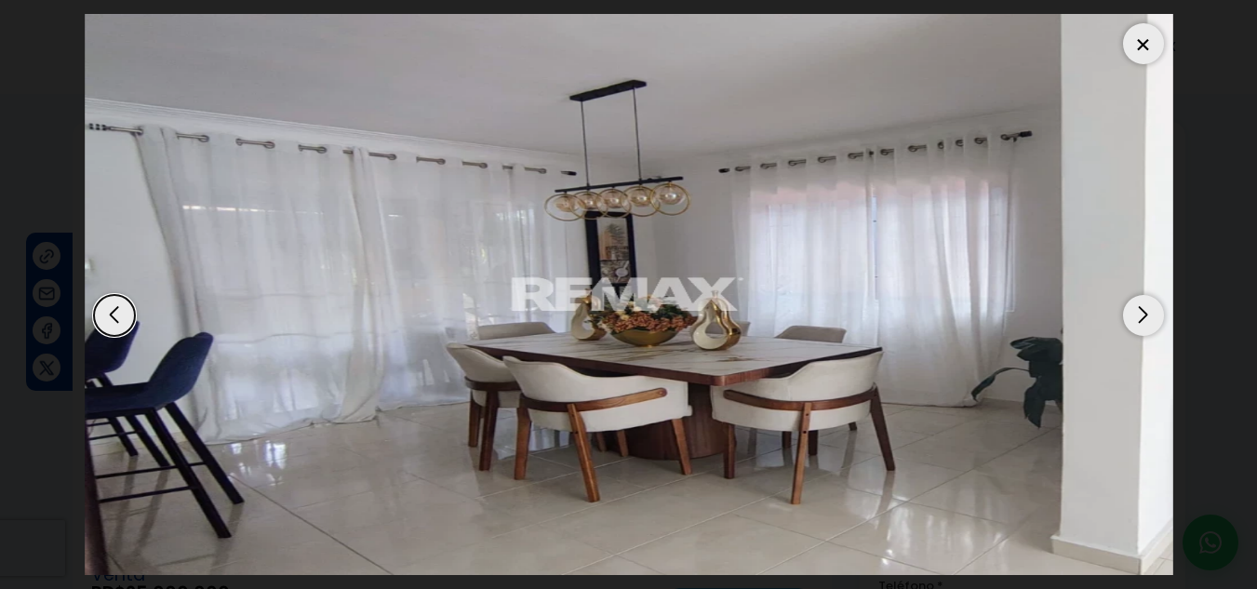
click at [1152, 44] on div at bounding box center [1143, 43] width 41 height 41
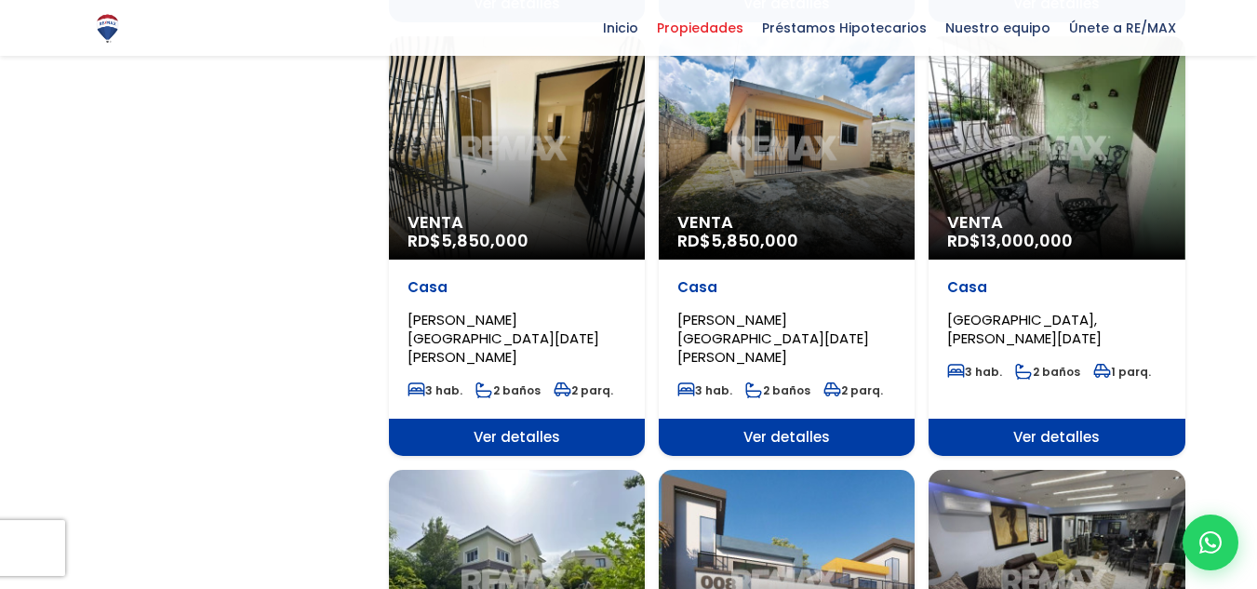
scroll to position [1768, 0]
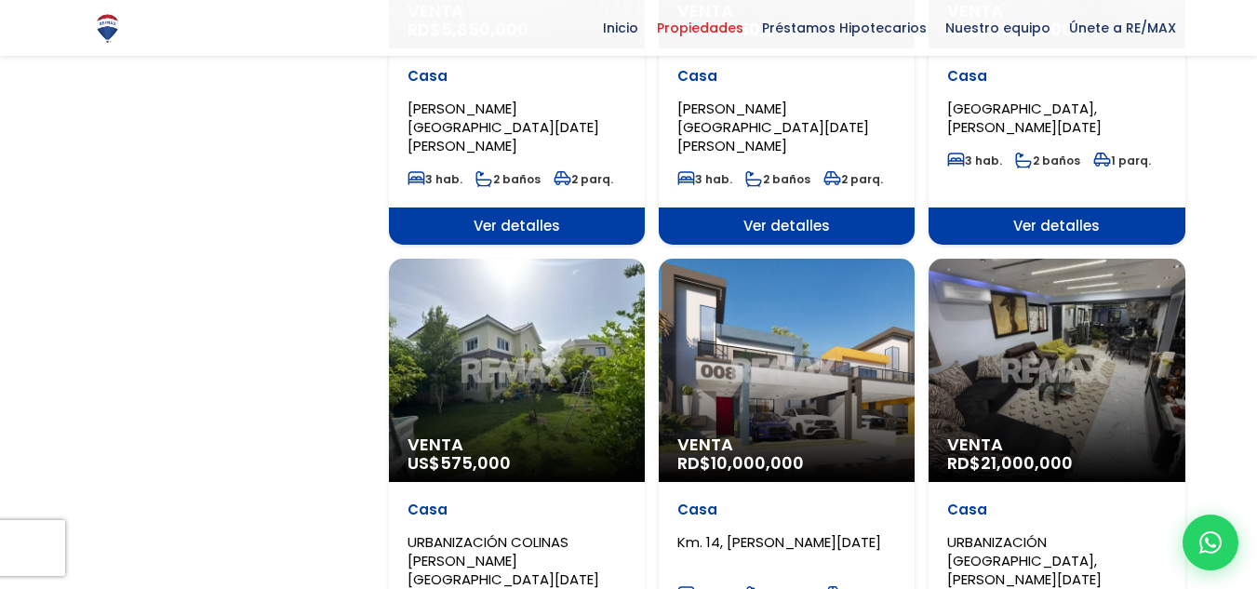
click at [498, 327] on div "Venta US$ 575,000" at bounding box center [517, 370] width 256 height 223
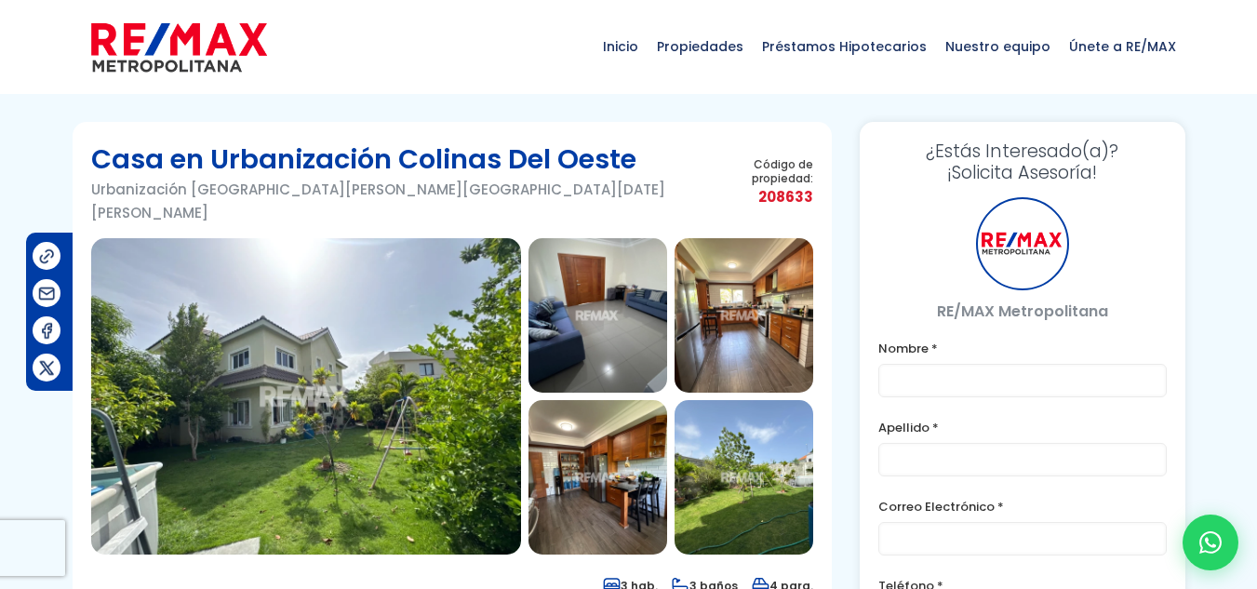
click at [248, 359] on img at bounding box center [306, 396] width 430 height 316
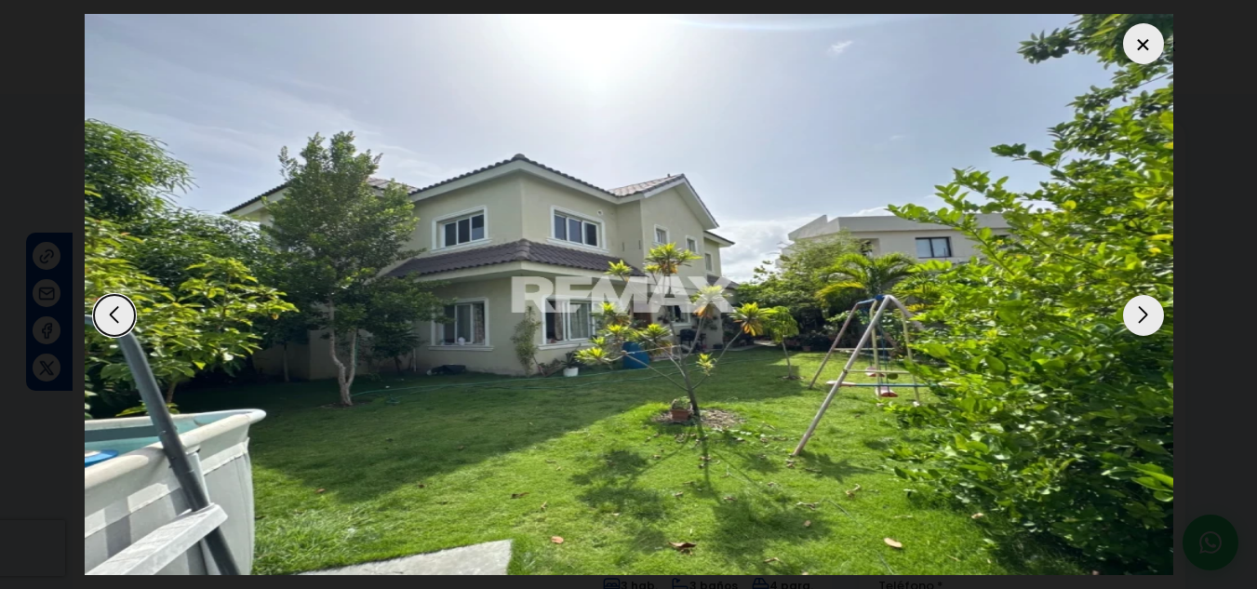
click at [1150, 319] on div "Next slide" at bounding box center [1143, 315] width 41 height 41
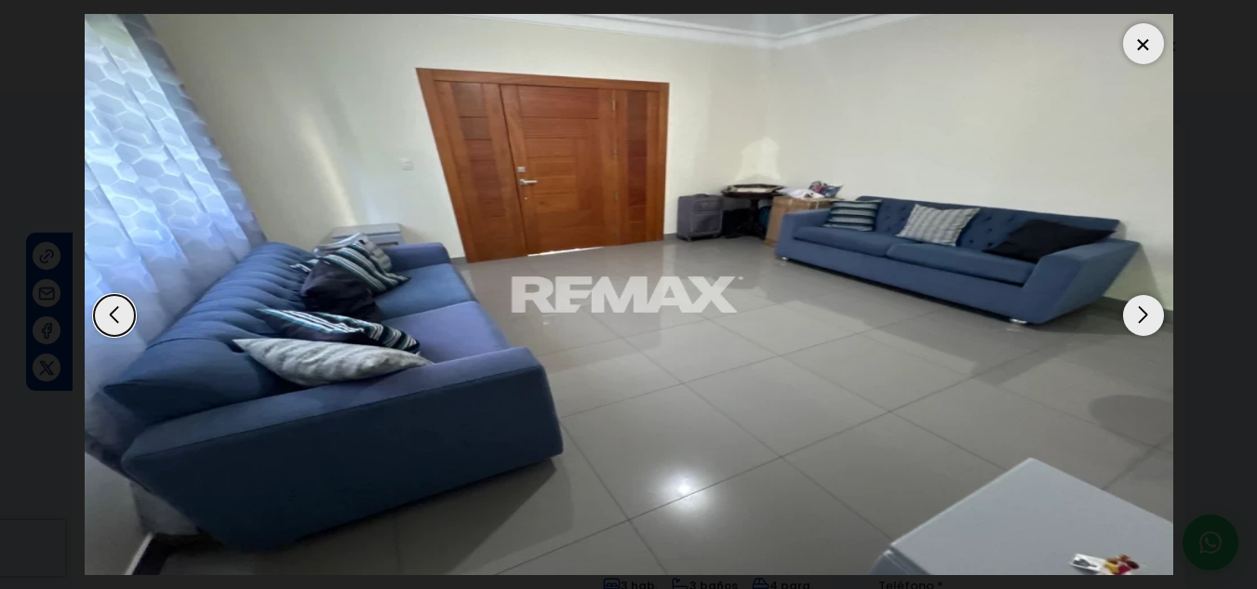
click at [1150, 319] on div "Next slide" at bounding box center [1143, 315] width 41 height 41
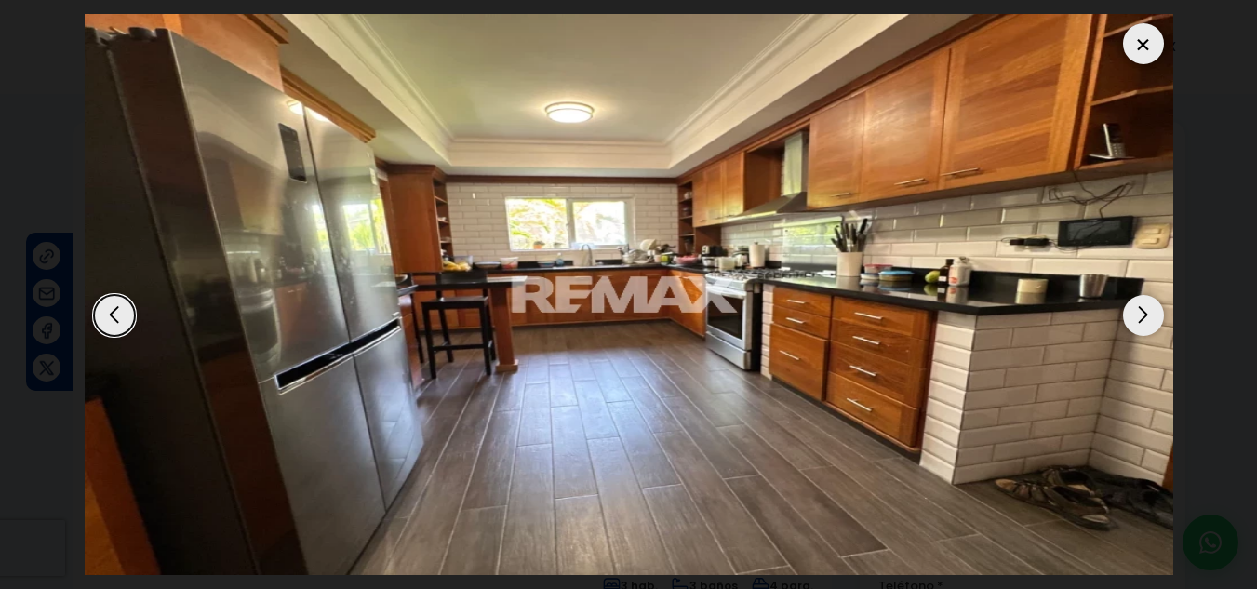
click at [1150, 319] on div "Next slide" at bounding box center [1143, 315] width 41 height 41
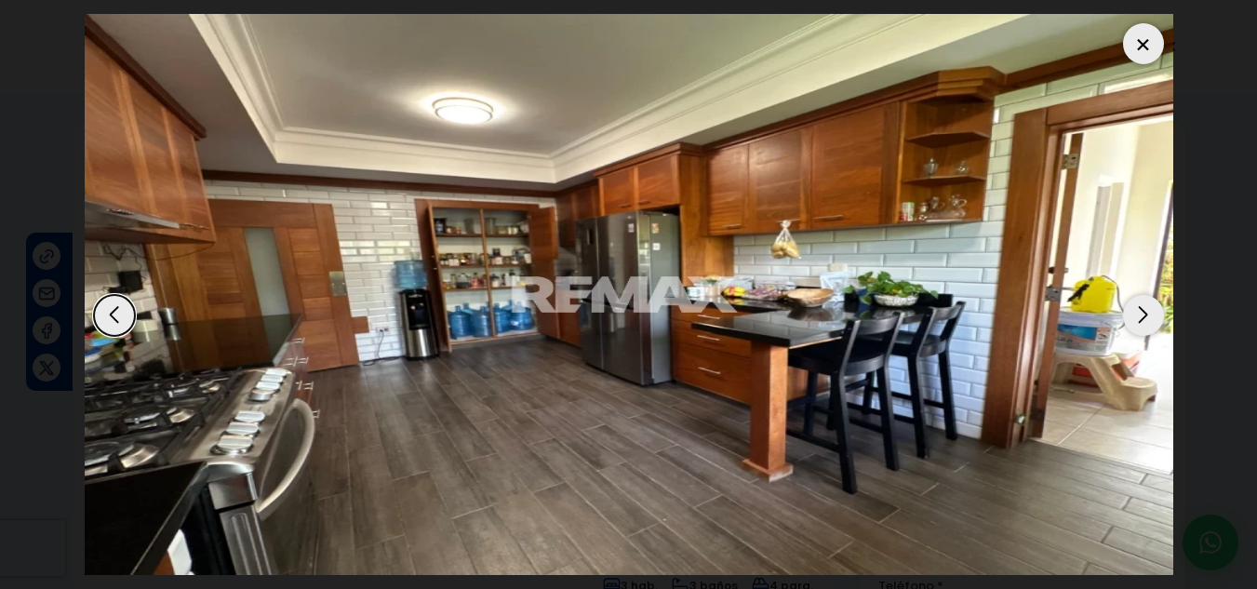
click at [1150, 319] on div "Next slide" at bounding box center [1143, 315] width 41 height 41
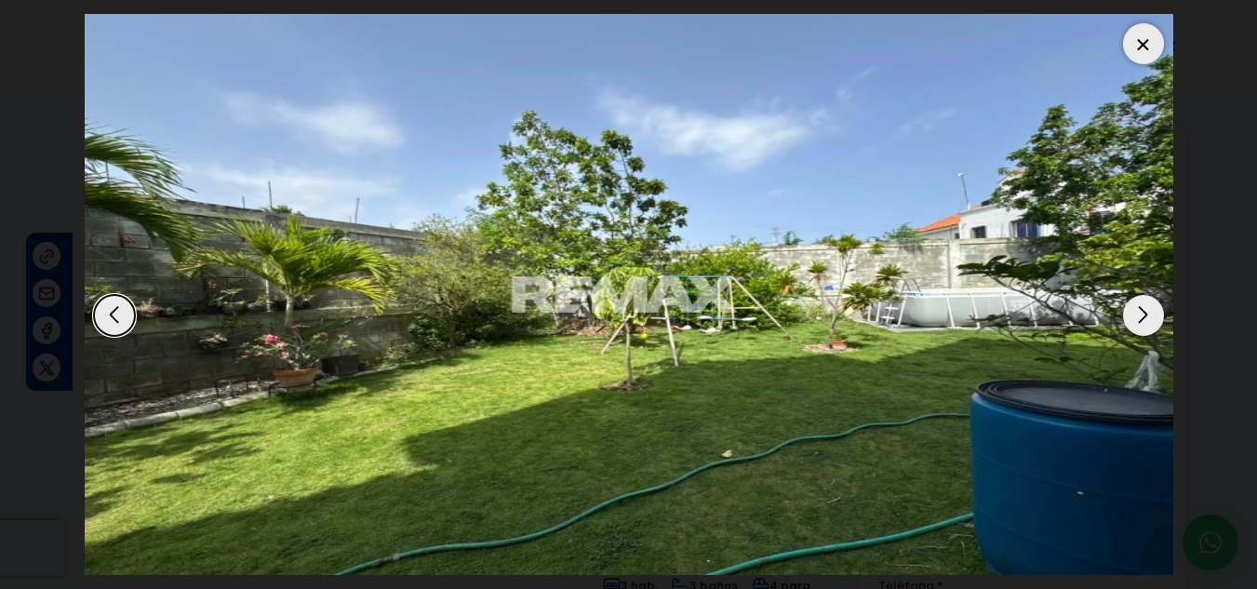
click at [1150, 319] on div "Next slide" at bounding box center [1143, 315] width 41 height 41
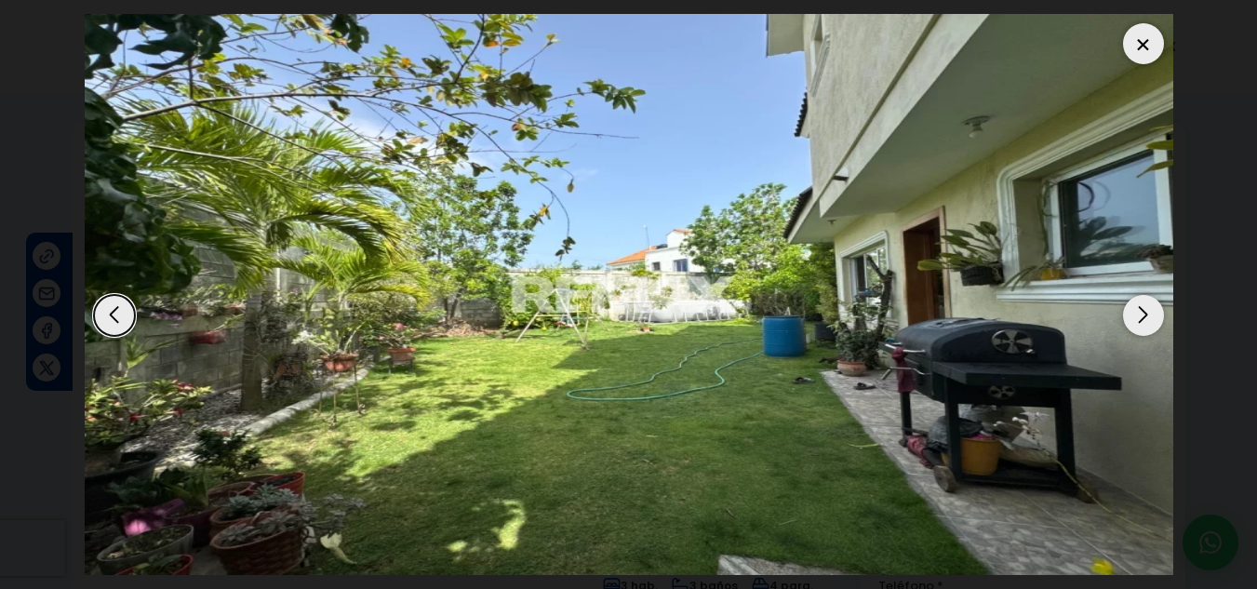
click at [1150, 319] on div "Next slide" at bounding box center [1143, 315] width 41 height 41
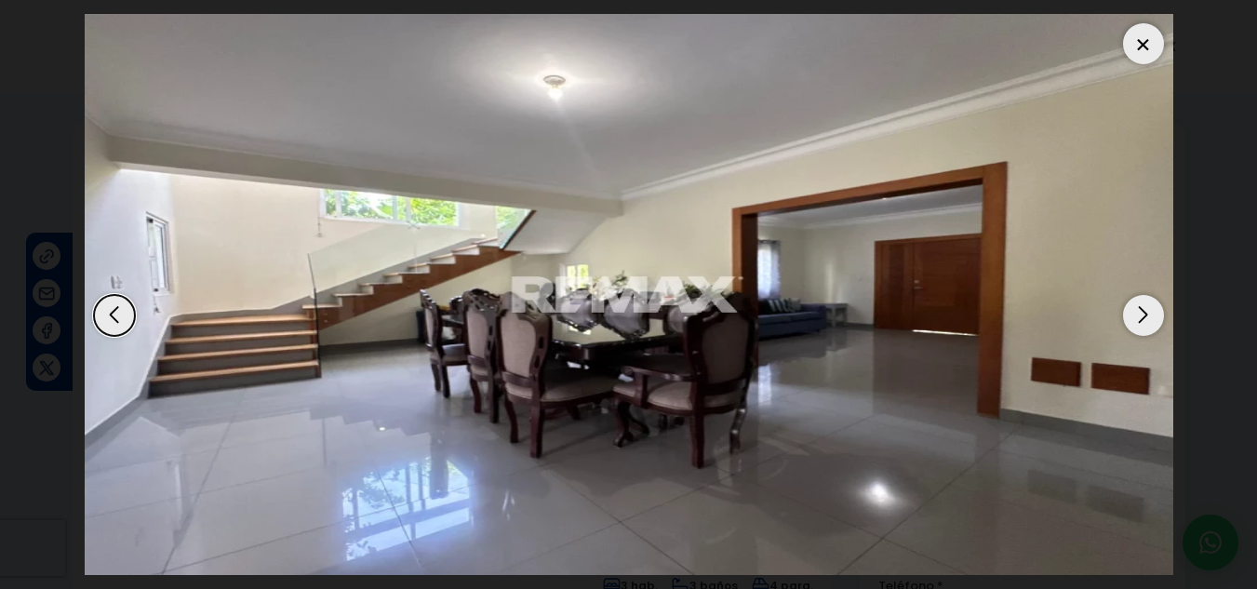
click at [1150, 319] on div "Next slide" at bounding box center [1143, 315] width 41 height 41
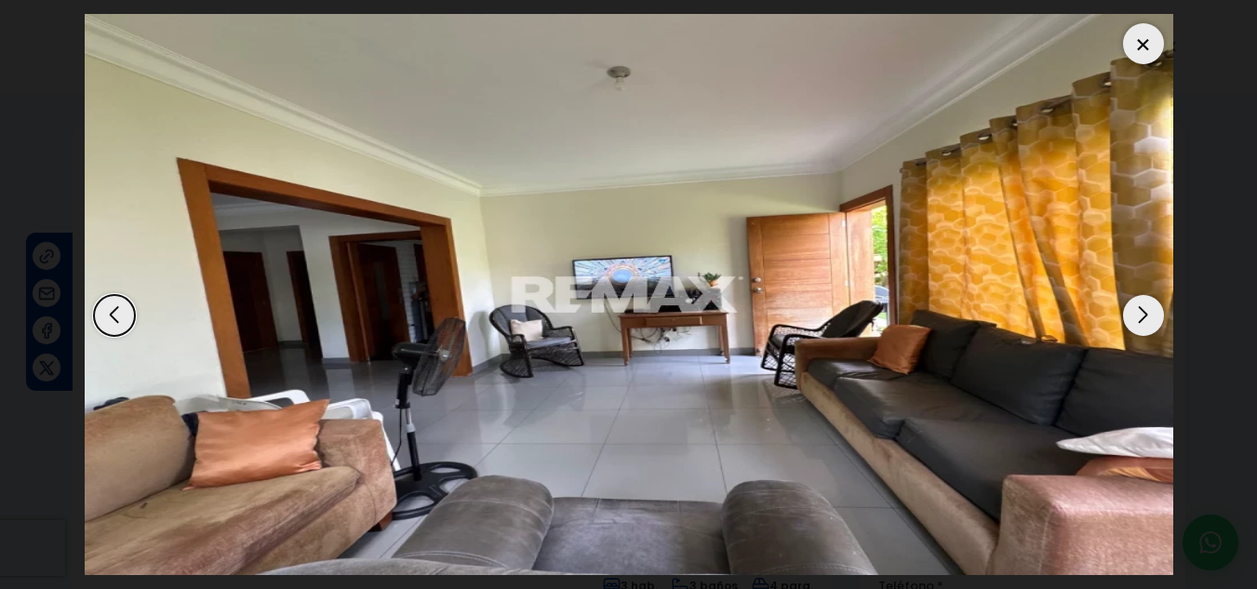
click at [1150, 319] on div "Next slide" at bounding box center [1143, 315] width 41 height 41
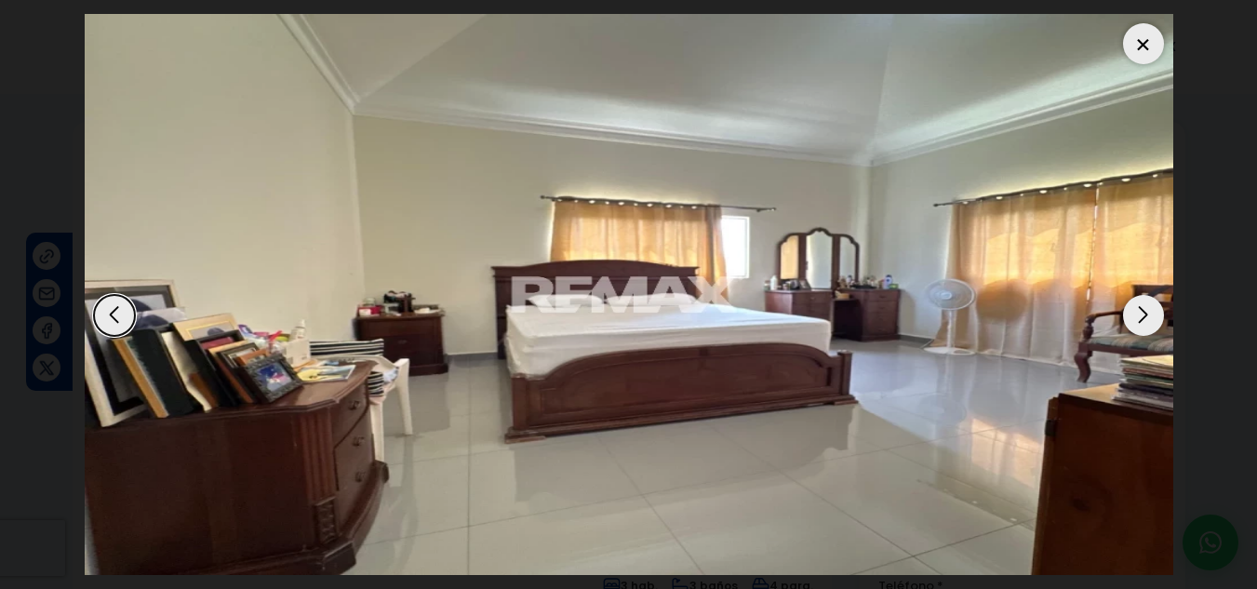
click at [1150, 319] on div "Next slide" at bounding box center [1143, 315] width 41 height 41
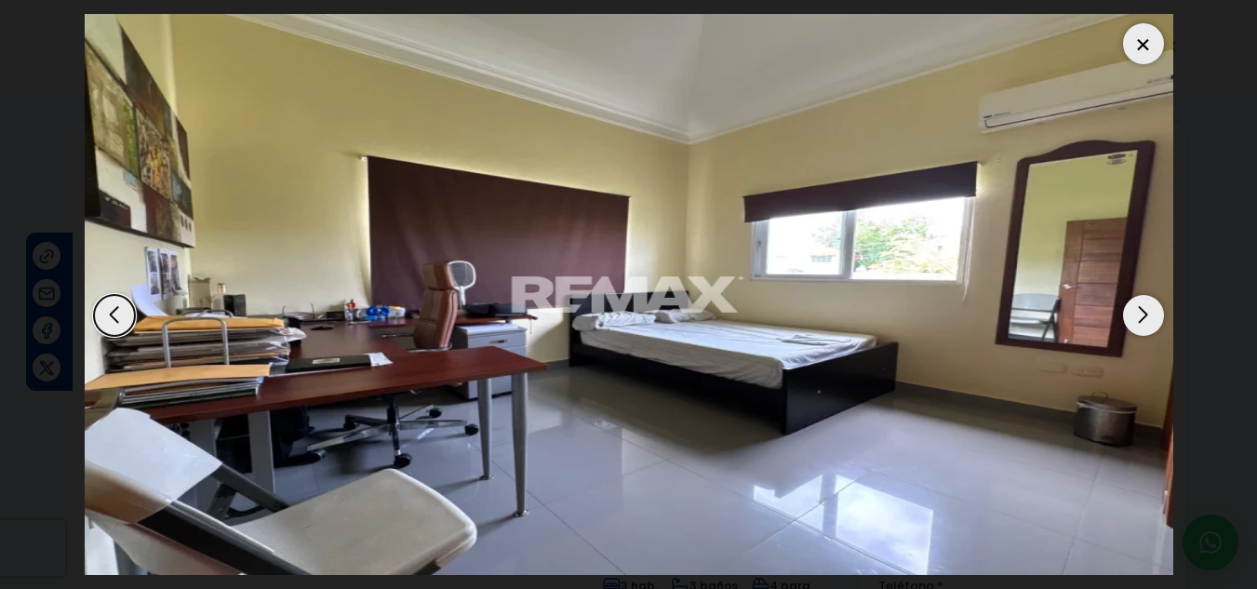
click at [1150, 319] on div "Next slide" at bounding box center [1143, 315] width 41 height 41
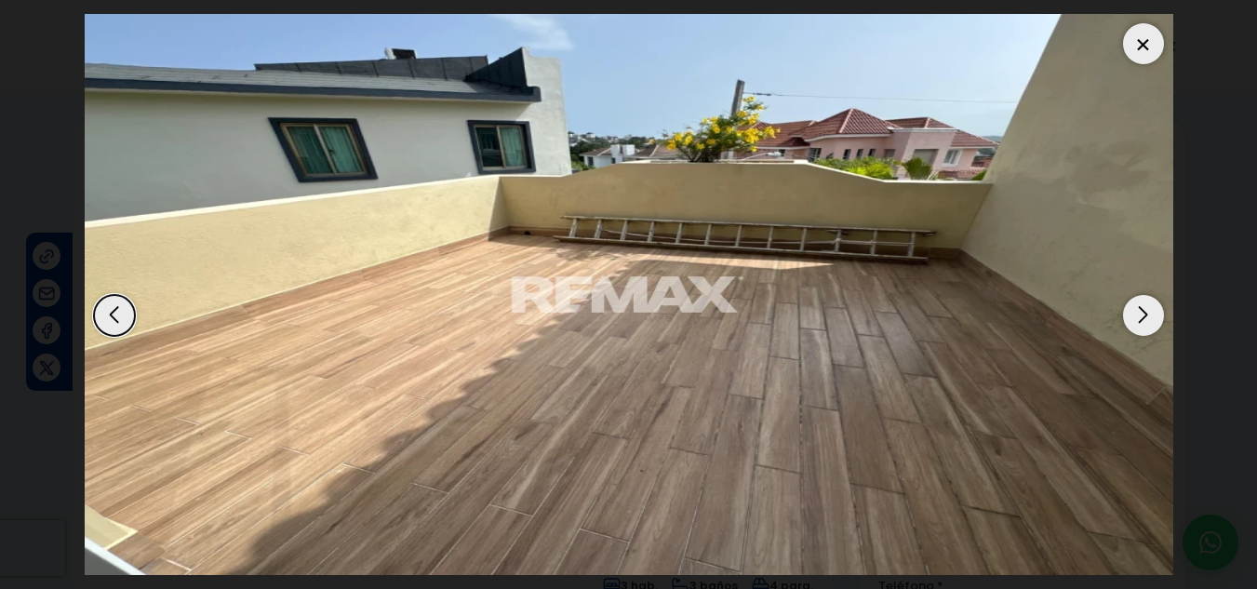
click at [1150, 319] on div "Next slide" at bounding box center [1143, 315] width 41 height 41
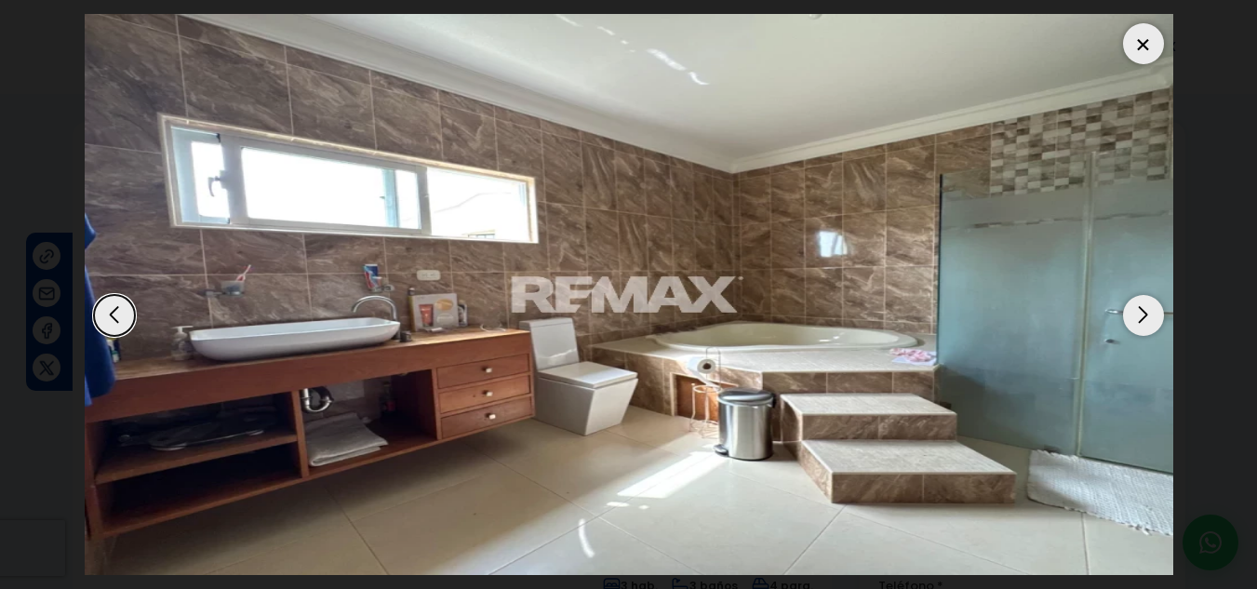
click at [1150, 319] on div "Next slide" at bounding box center [1143, 315] width 41 height 41
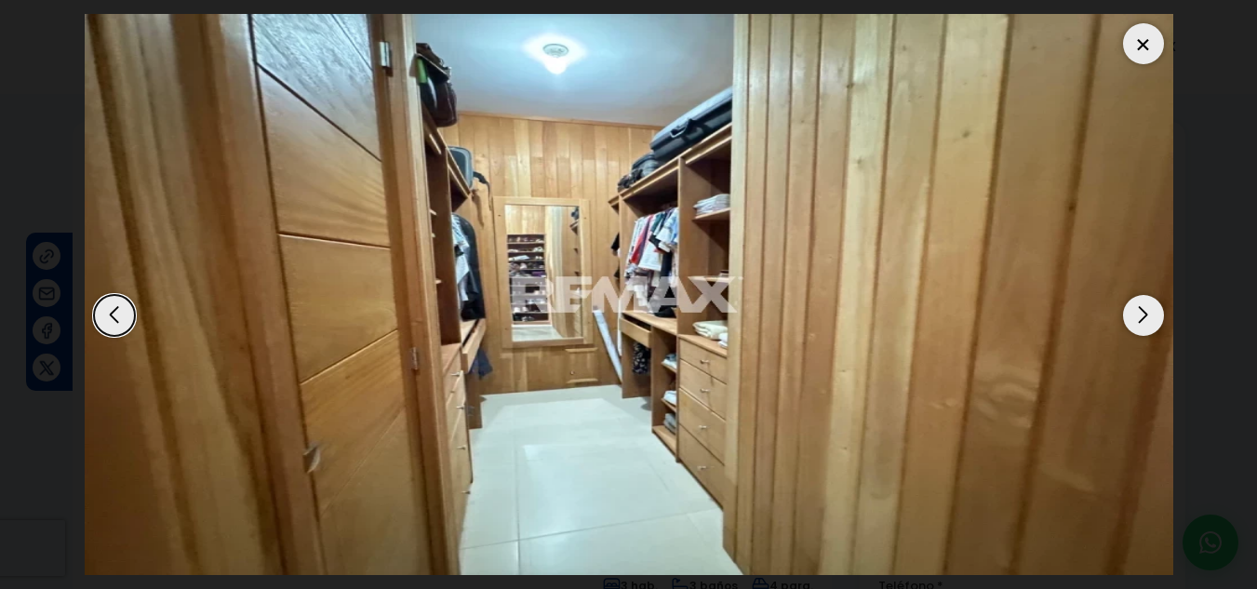
click at [1150, 319] on div "Next slide" at bounding box center [1143, 315] width 41 height 41
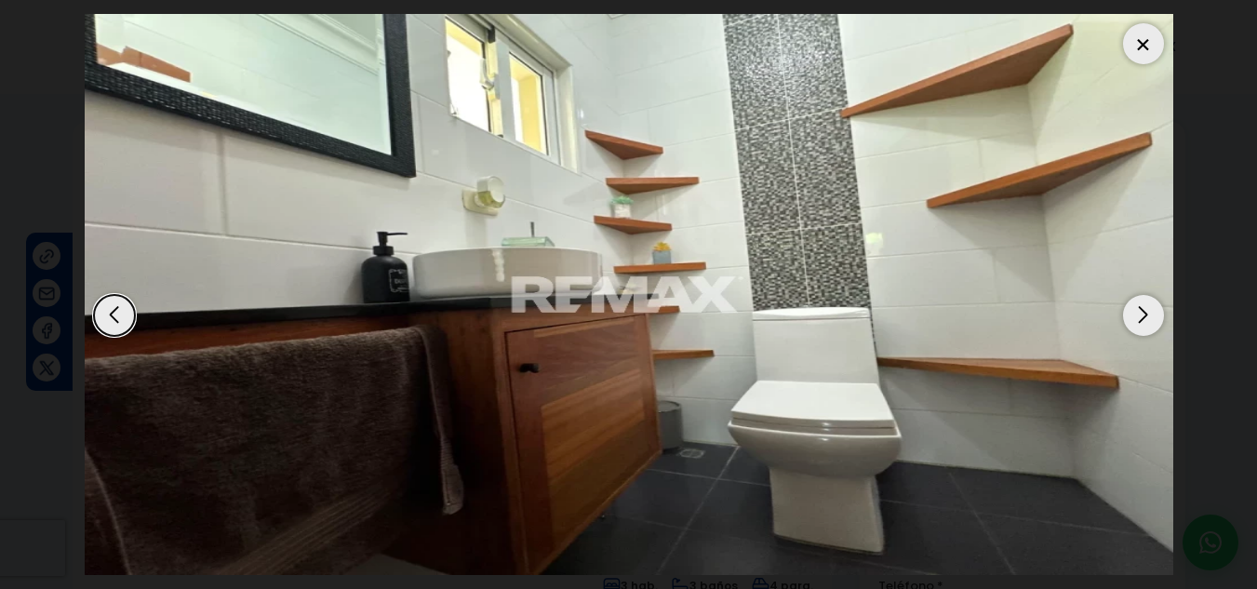
click at [1150, 319] on div "Next slide" at bounding box center [1143, 315] width 41 height 41
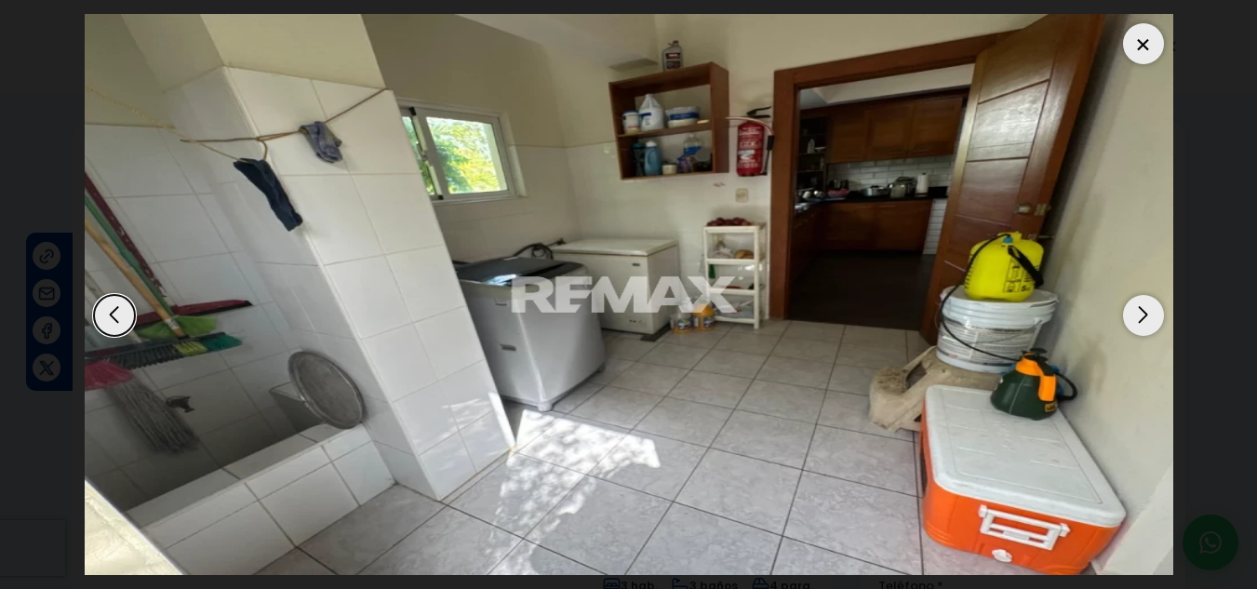
click at [1150, 319] on div "Next slide" at bounding box center [1143, 315] width 41 height 41
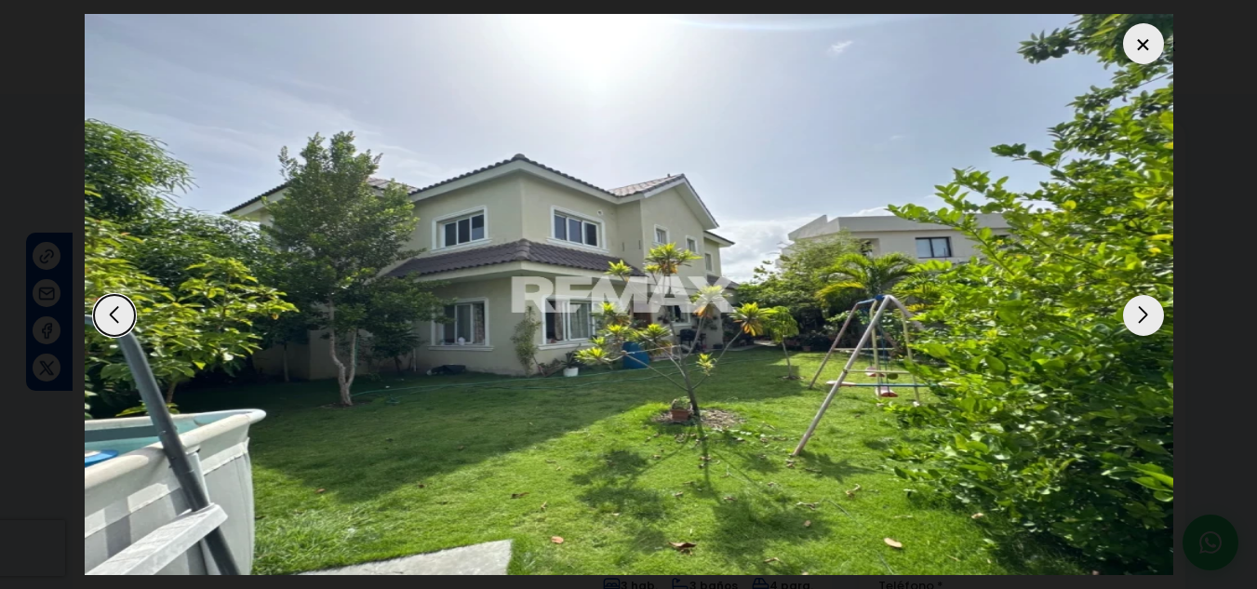
click at [1150, 319] on div "Next slide" at bounding box center [1143, 315] width 41 height 41
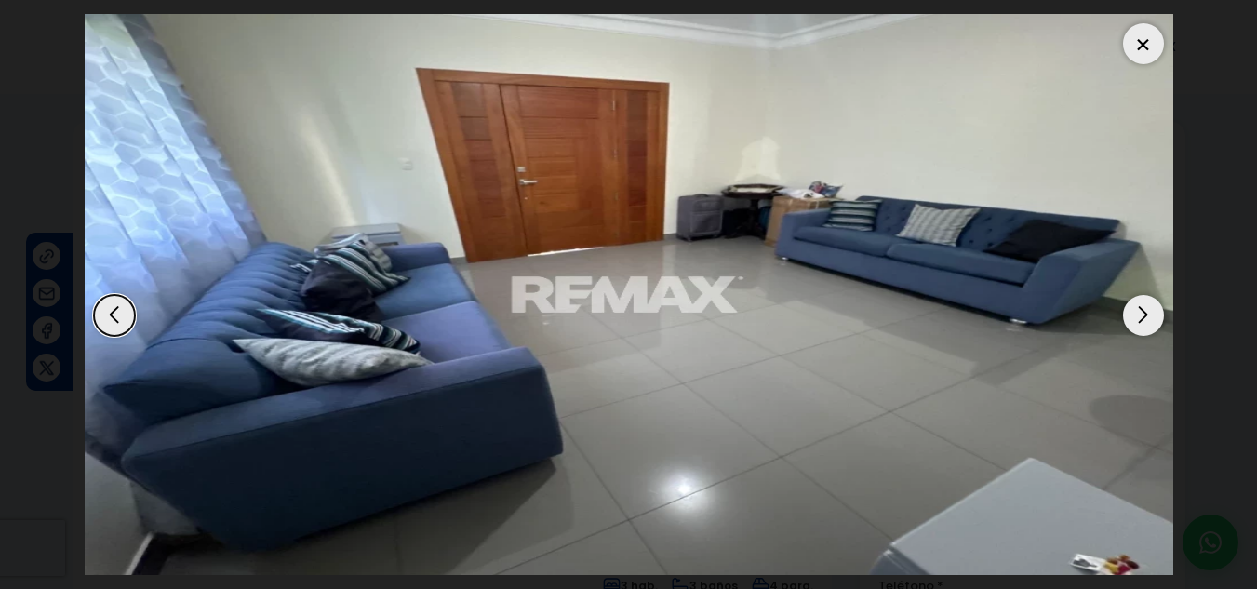
click at [1137, 53] on div at bounding box center [1143, 43] width 41 height 41
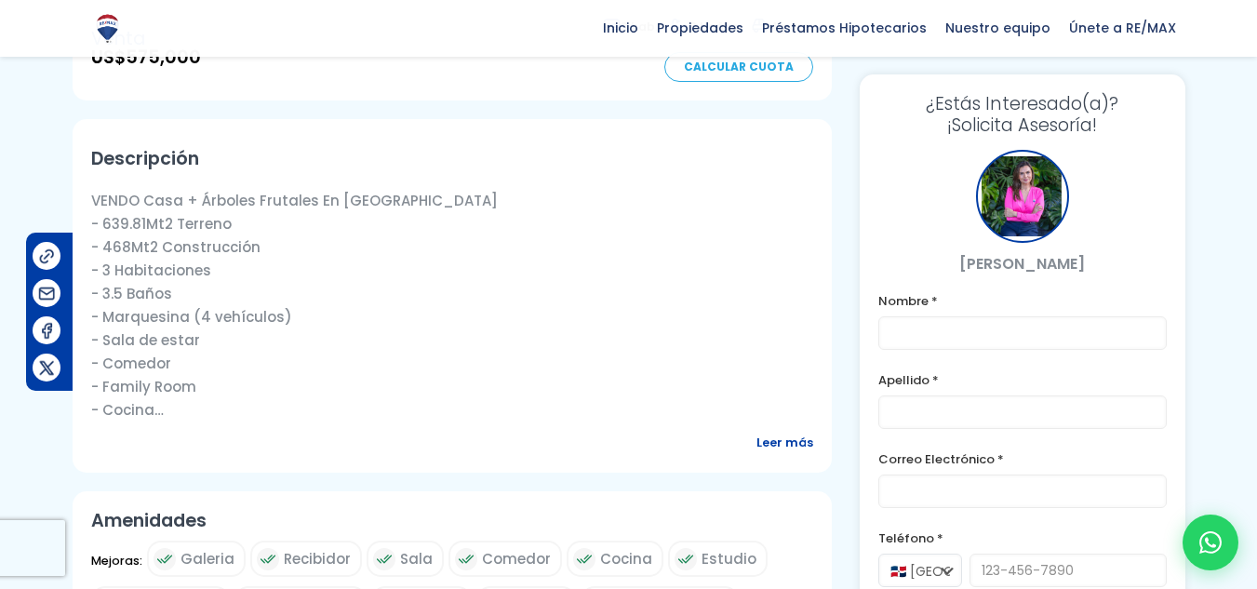
scroll to position [651, 0]
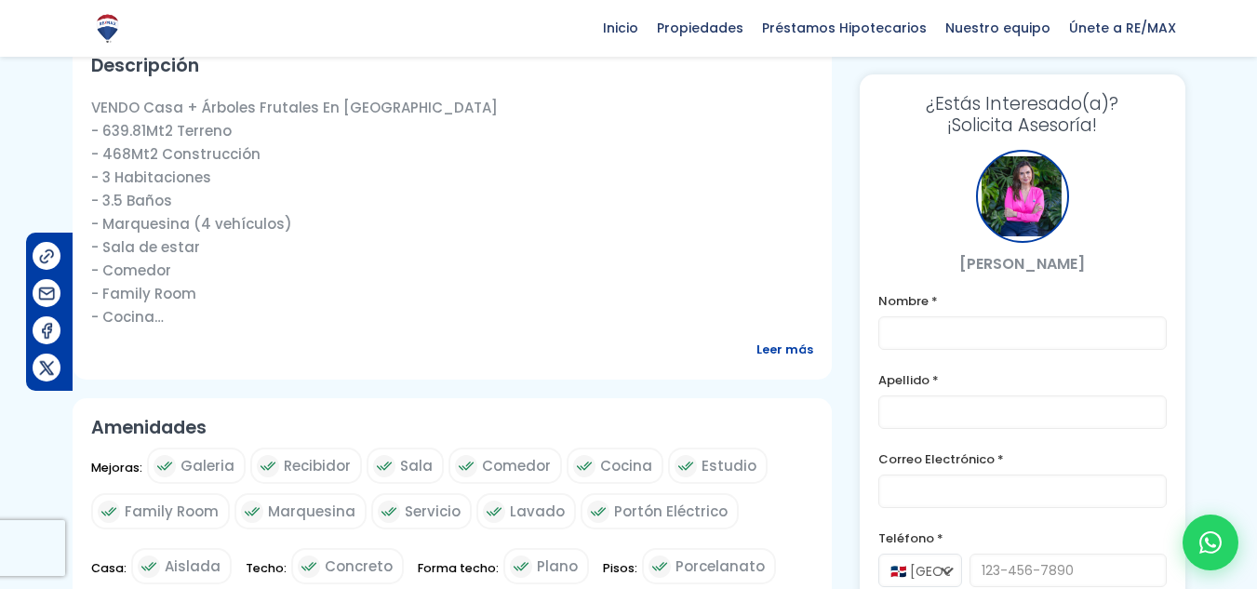
click at [781, 338] on span "Leer más" at bounding box center [784, 349] width 57 height 23
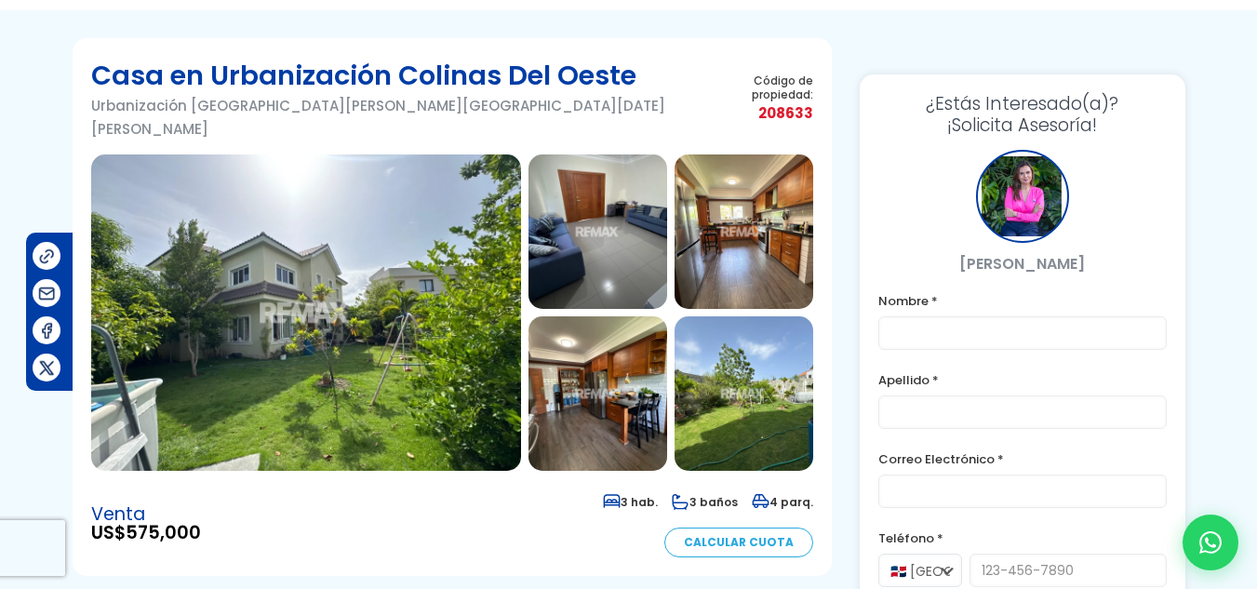
scroll to position [10, 0]
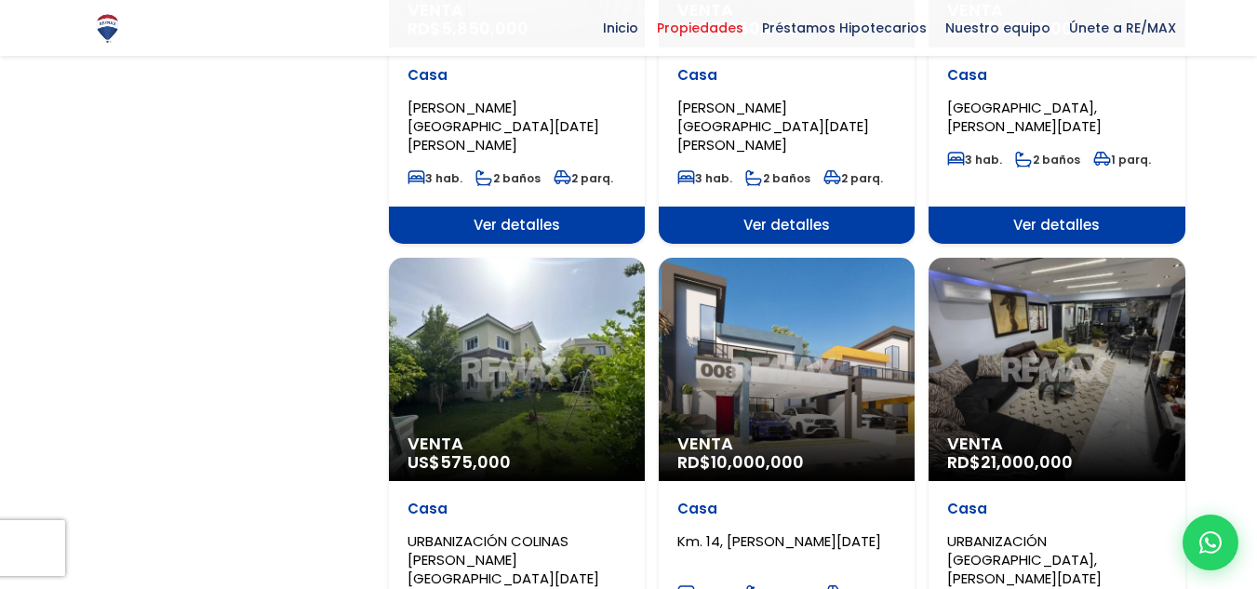
scroll to position [1768, 0]
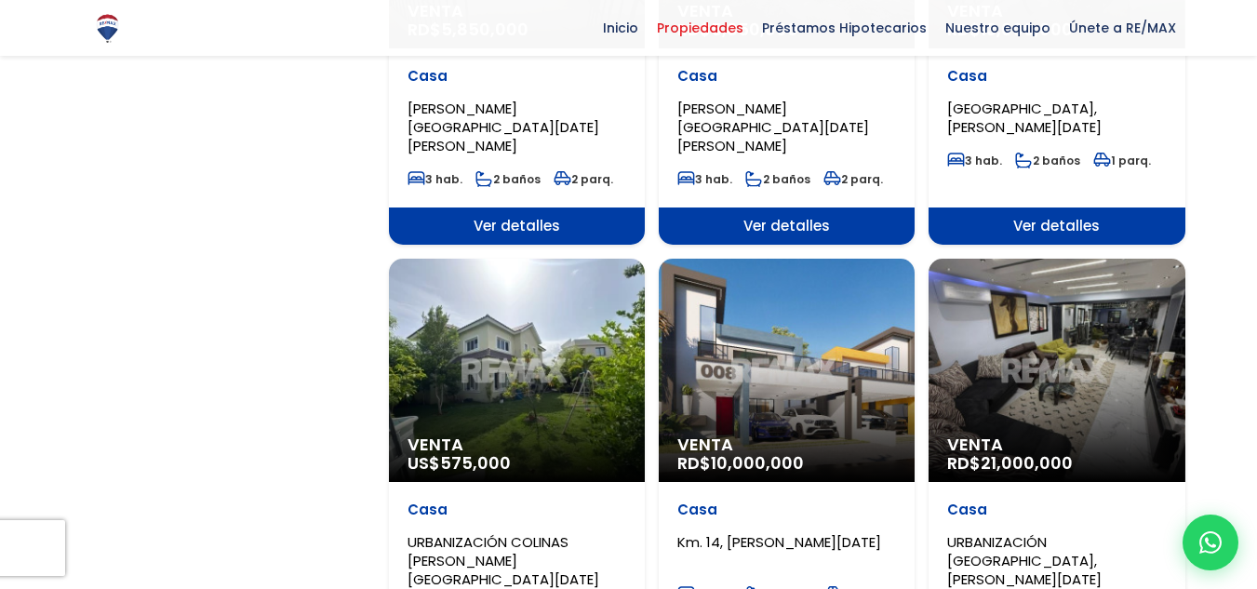
click at [1006, 331] on div "Venta RD$ 21,000,000" at bounding box center [1056, 370] width 256 height 223
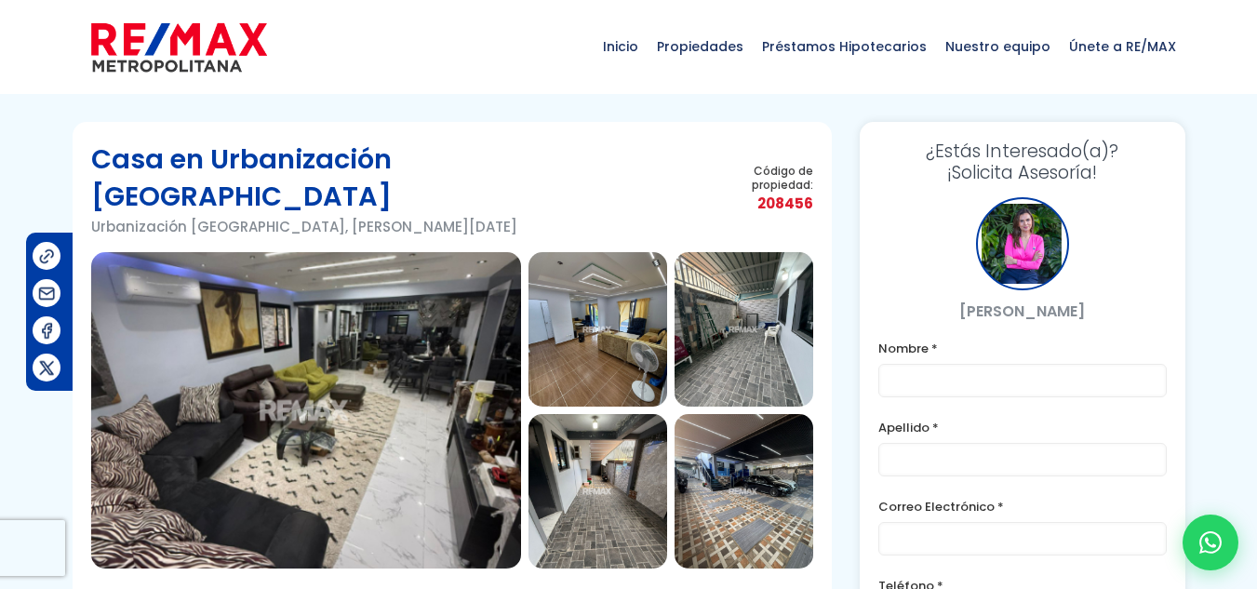
click at [312, 332] on img at bounding box center [306, 410] width 430 height 316
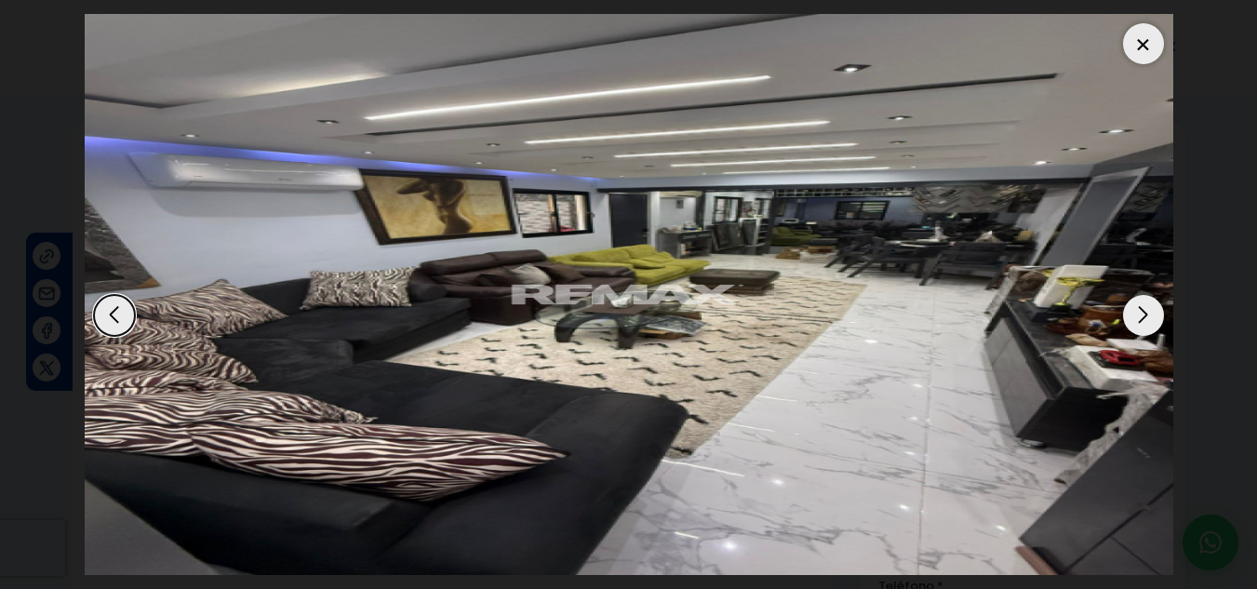
click at [1149, 319] on div "Next slide" at bounding box center [1143, 315] width 41 height 41
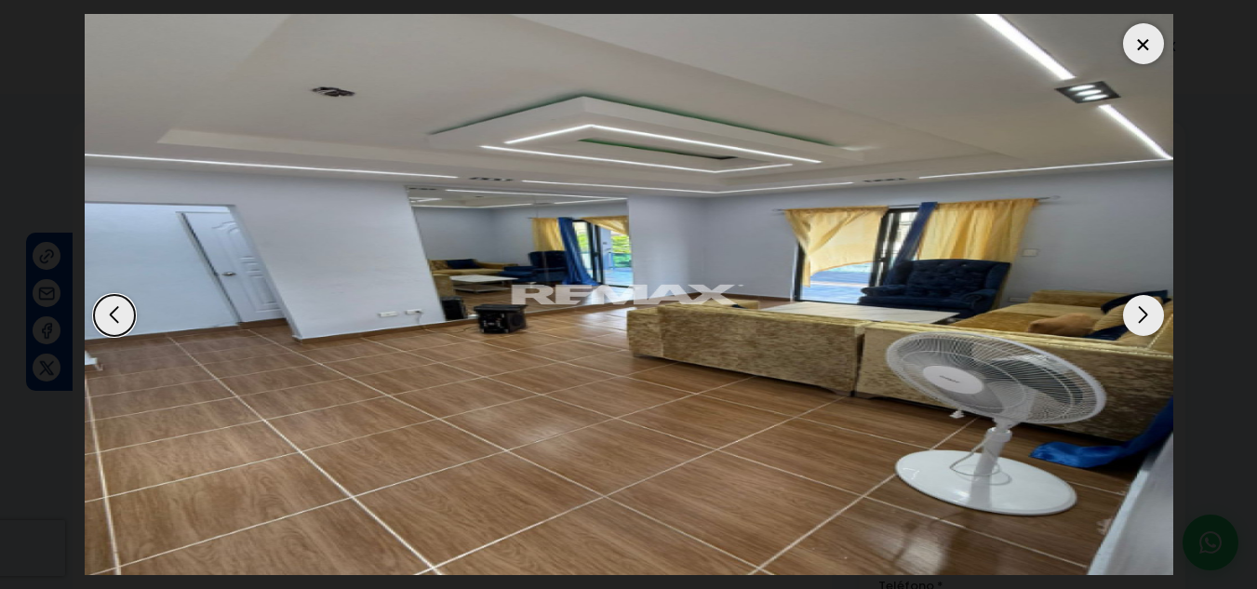
click at [1149, 319] on div "Next slide" at bounding box center [1143, 315] width 41 height 41
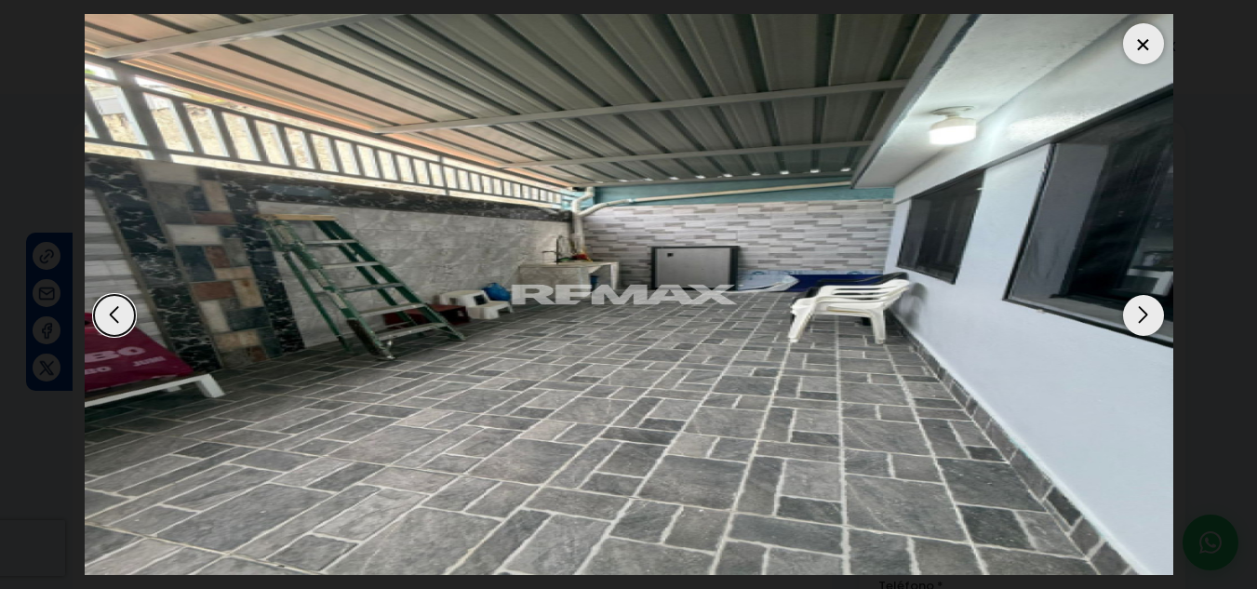
click at [1149, 319] on div "Next slide" at bounding box center [1143, 315] width 41 height 41
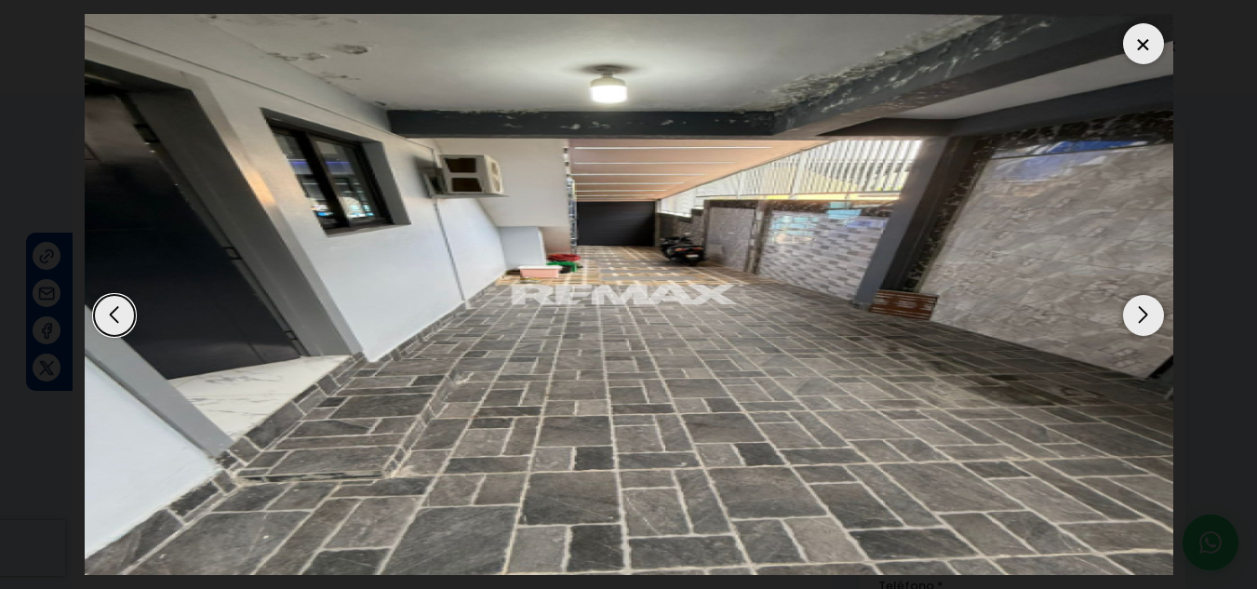
click at [1149, 319] on div "Next slide" at bounding box center [1143, 315] width 41 height 41
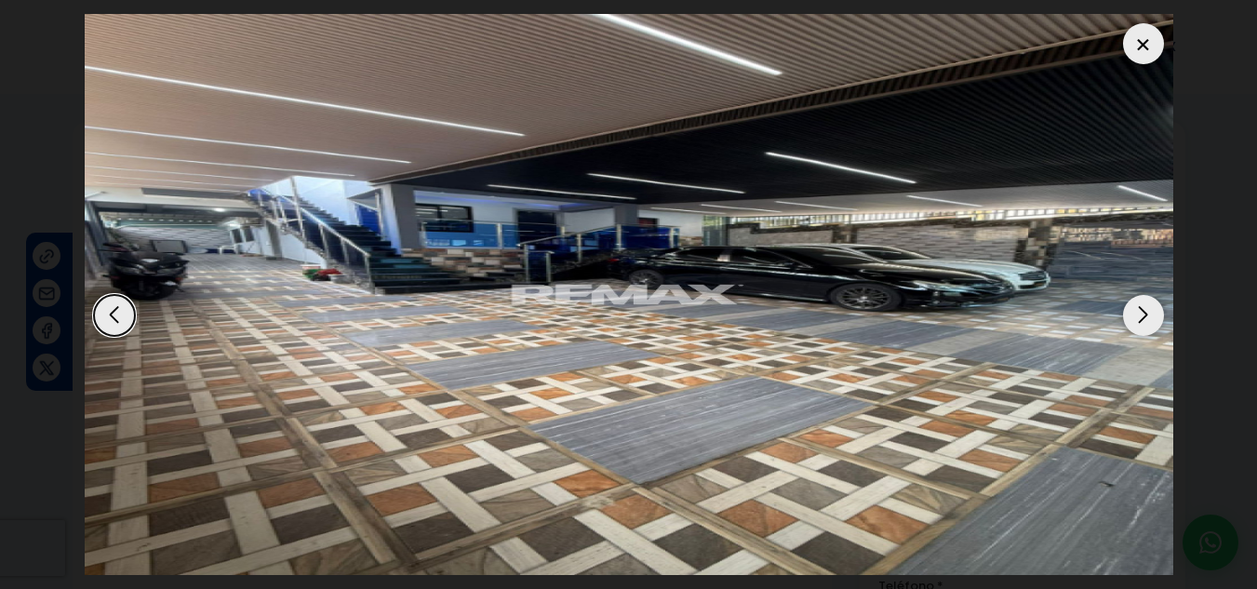
click at [772, 269] on img "5 / 9" at bounding box center [629, 294] width 1088 height 561
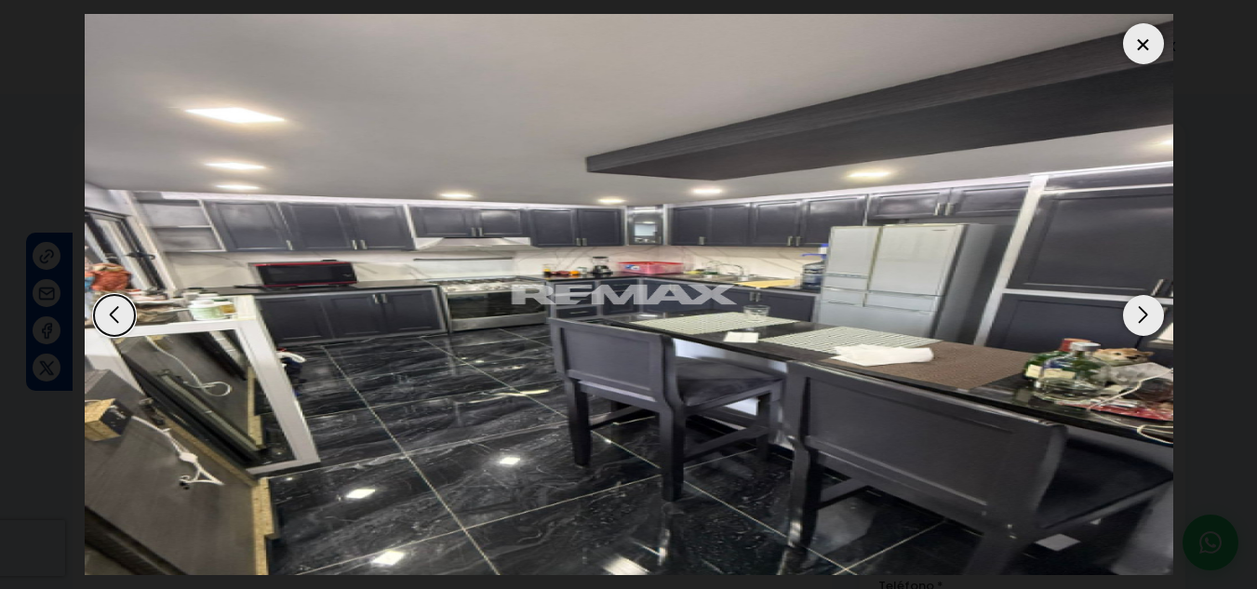
click at [1131, 36] on div at bounding box center [1143, 43] width 41 height 41
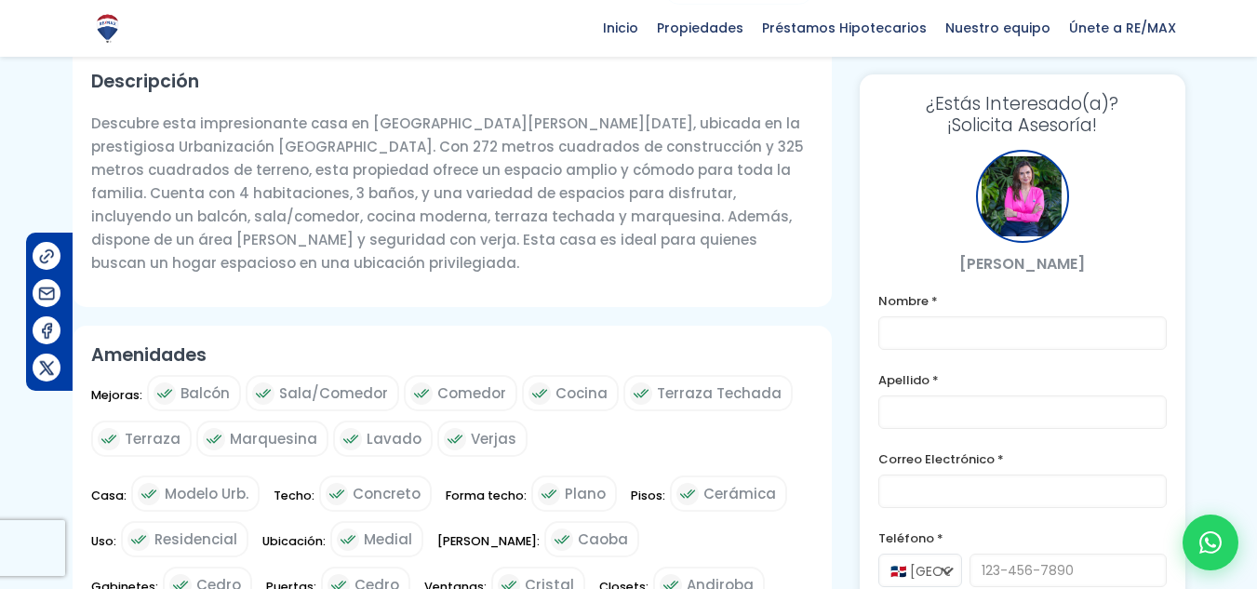
scroll to position [744, 0]
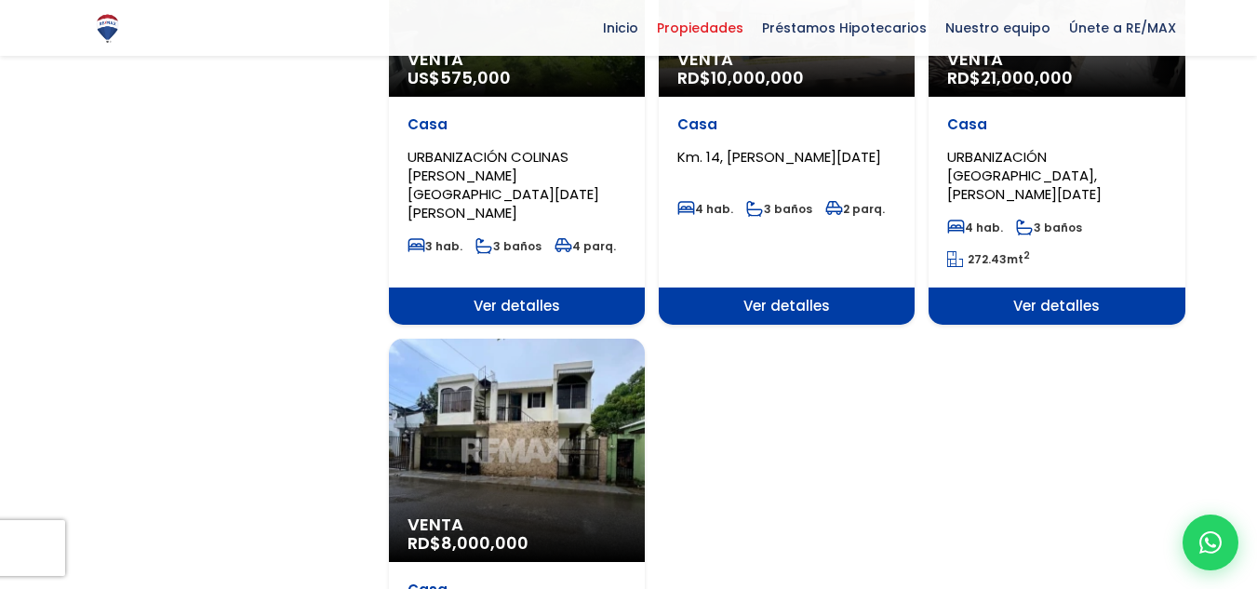
scroll to position [2326, 0]
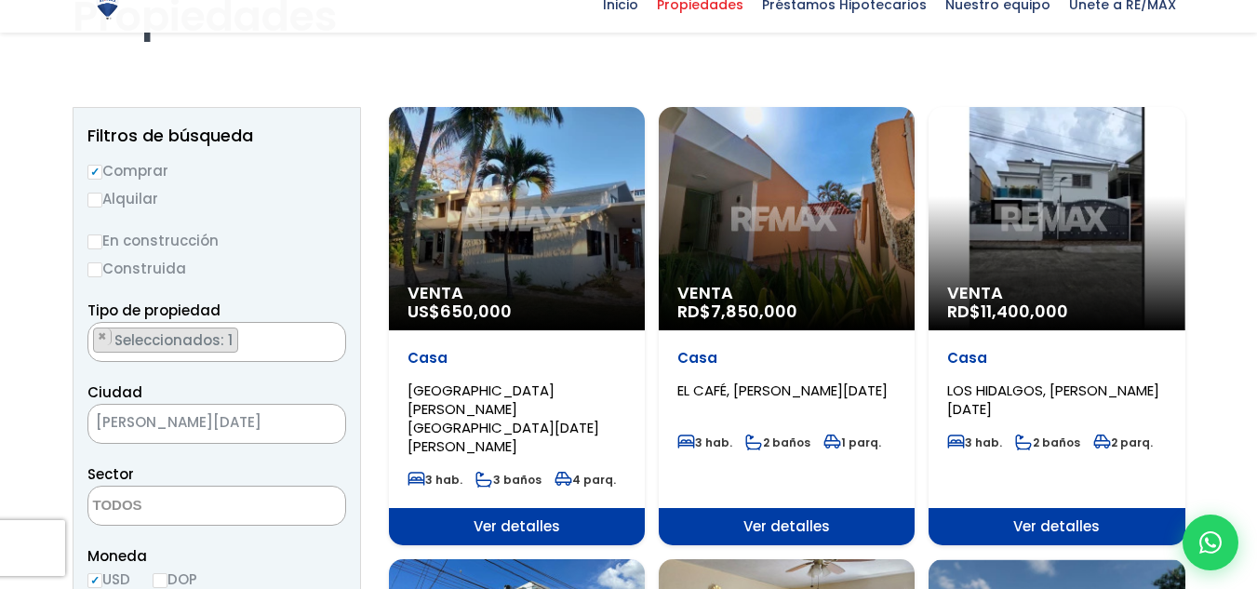
scroll to position [186, 0]
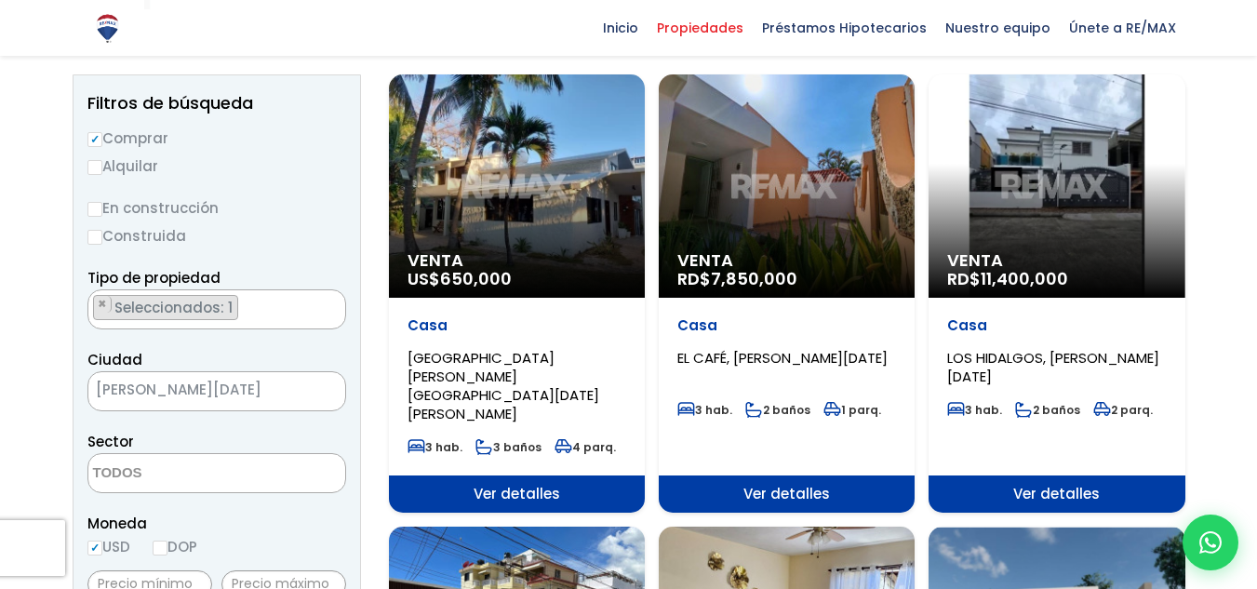
click at [463, 354] on span "COSTA VERDE, SANTO DOMINGO OESTE" at bounding box center [503, 385] width 192 height 75
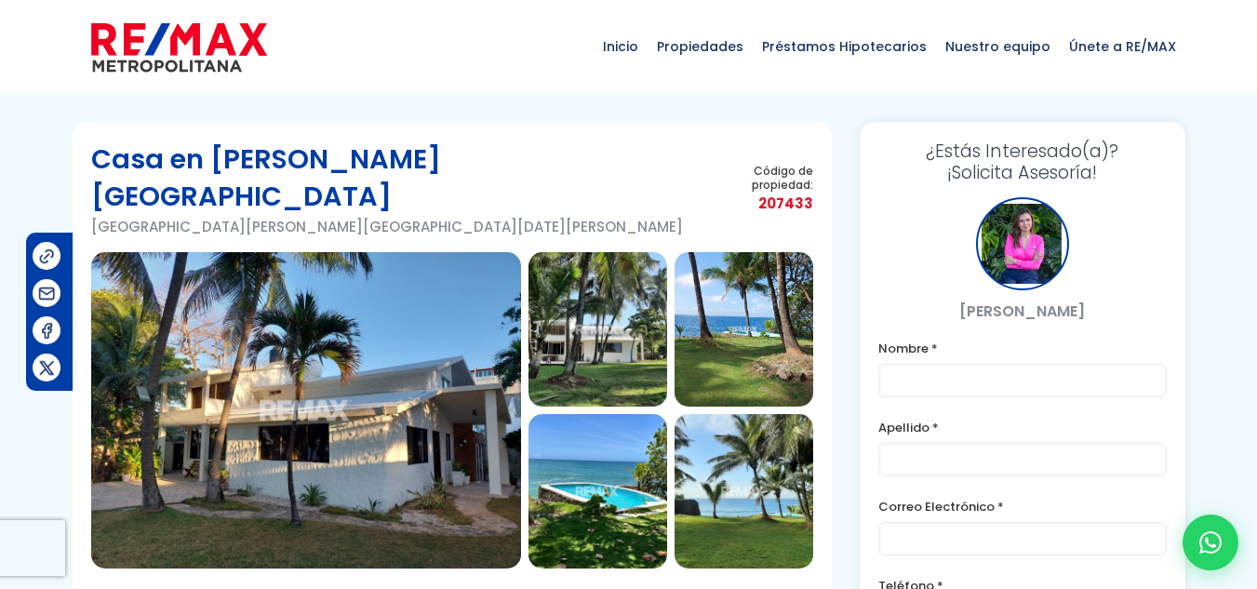
click at [316, 395] on img at bounding box center [306, 410] width 430 height 316
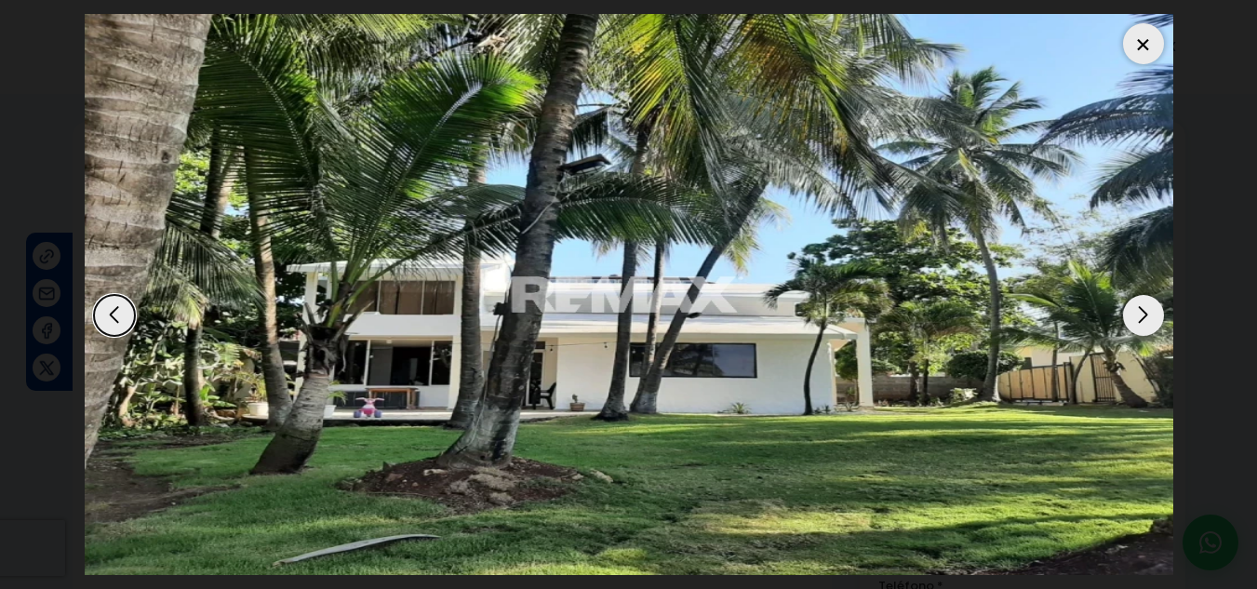
click at [1143, 45] on div at bounding box center [1143, 43] width 41 height 41
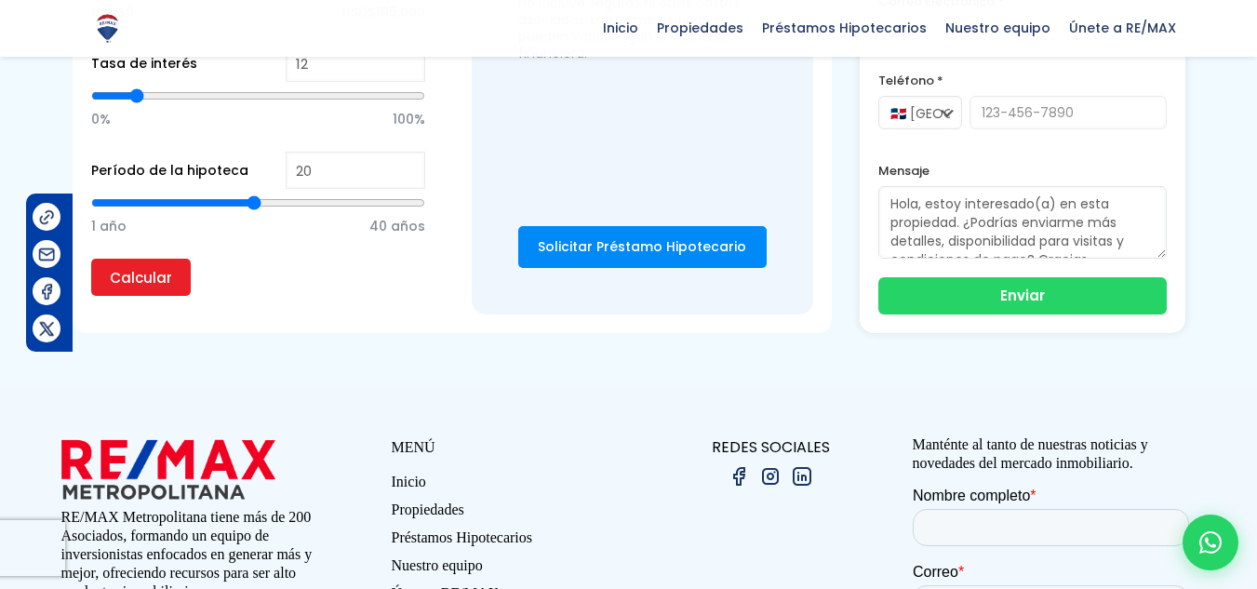
scroll to position [1945, 0]
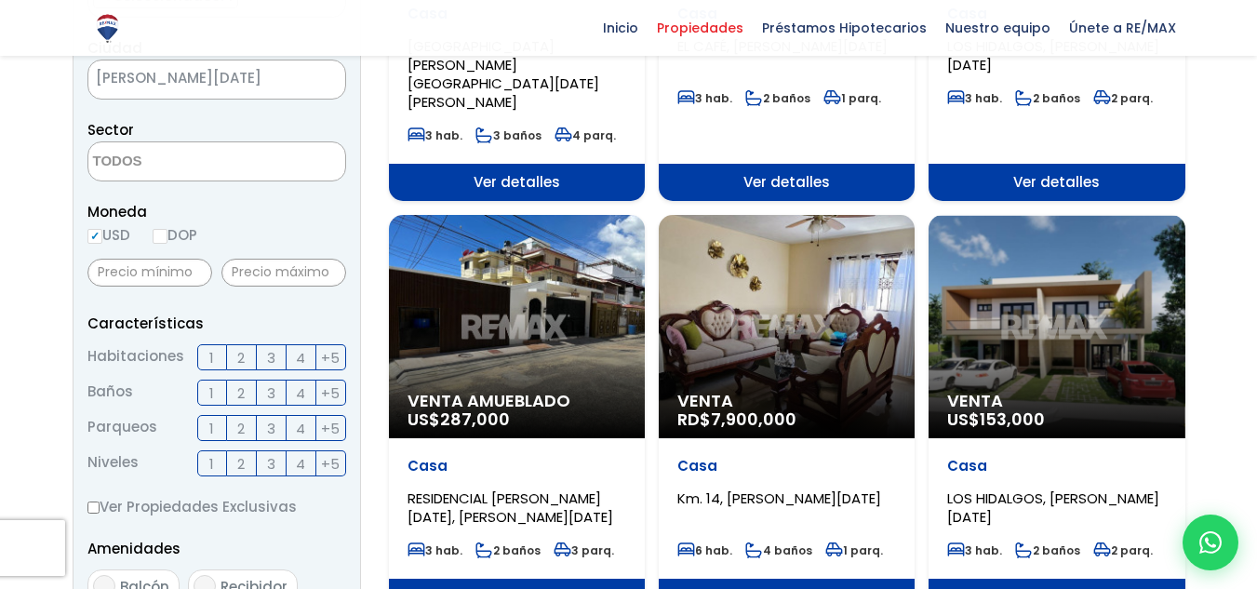
scroll to position [465, 0]
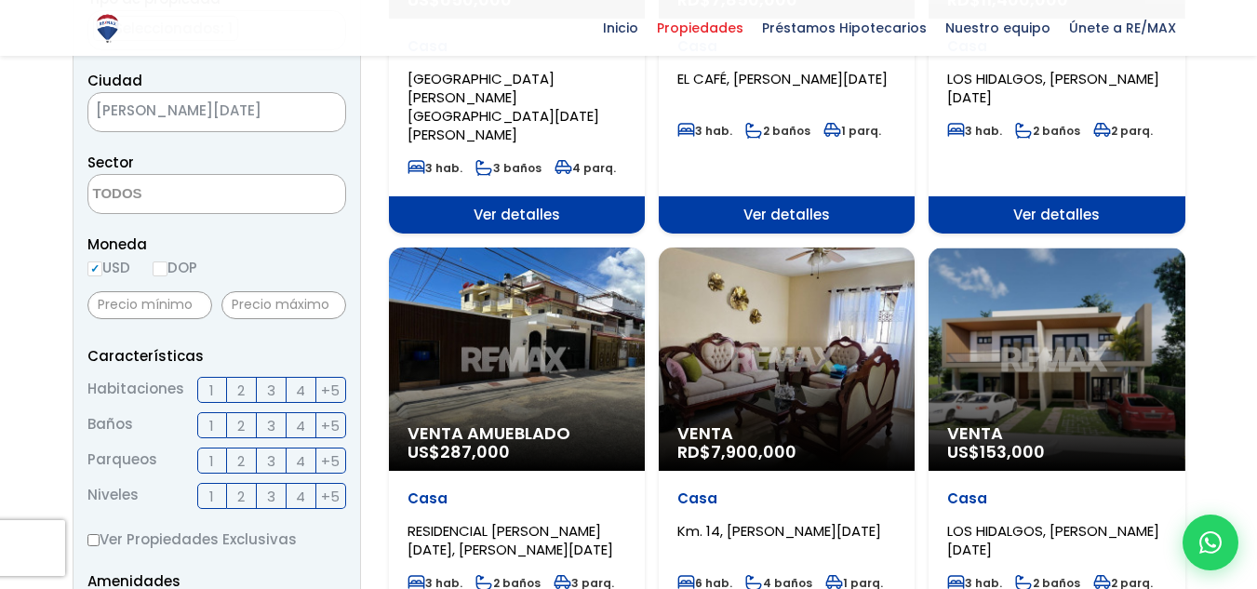
click at [566, 276] on div "Venta Amueblado US$ 287,000" at bounding box center [517, 358] width 256 height 223
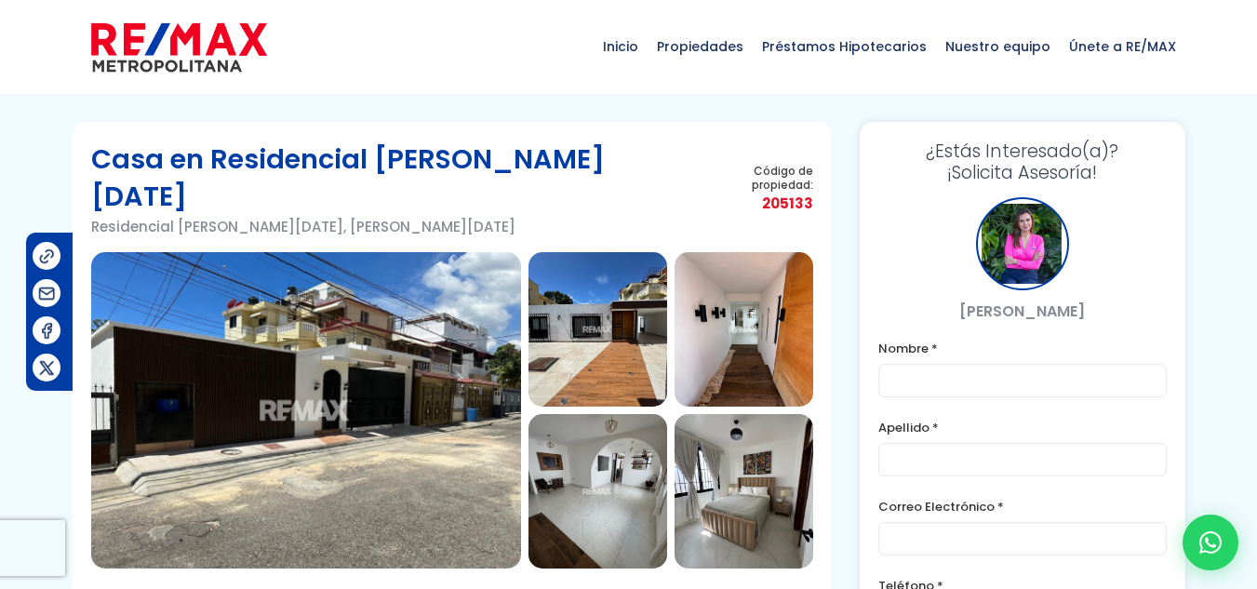
click at [426, 305] on img at bounding box center [306, 410] width 430 height 316
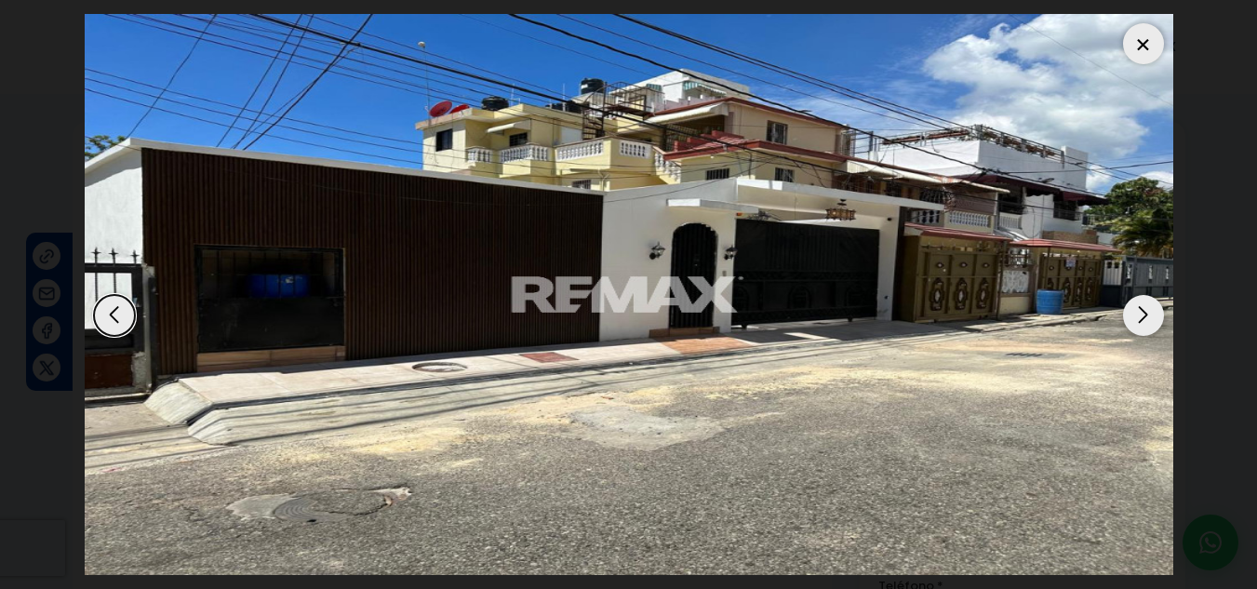
click at [1134, 327] on div "Next slide" at bounding box center [1143, 315] width 41 height 41
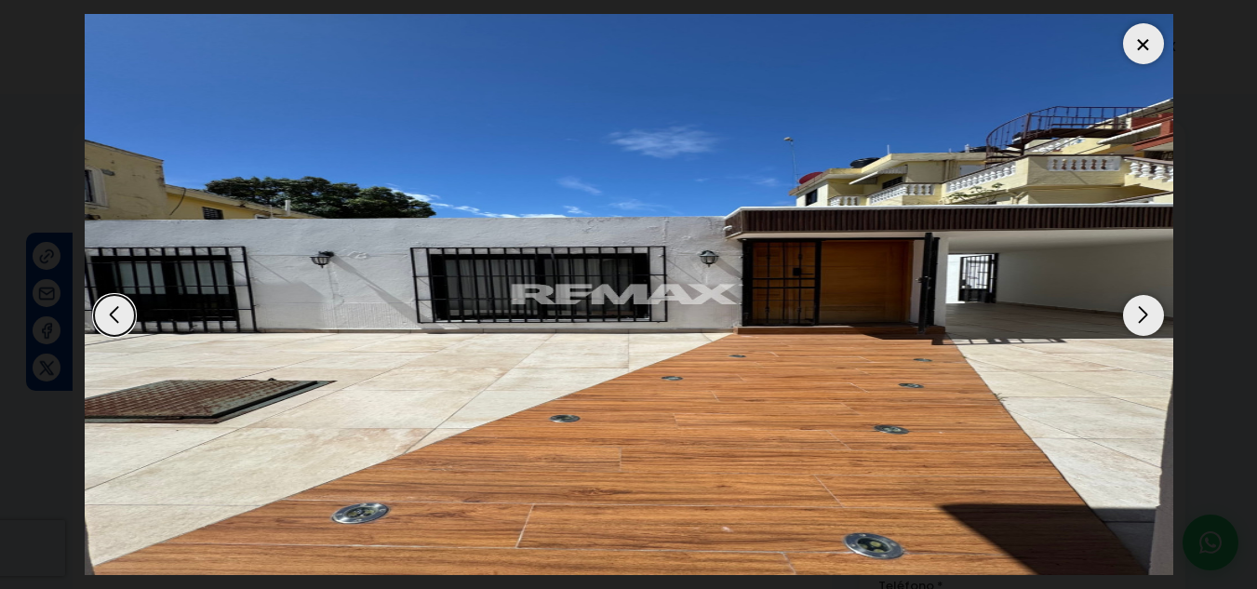
click at [1134, 327] on div "Next slide" at bounding box center [1143, 315] width 41 height 41
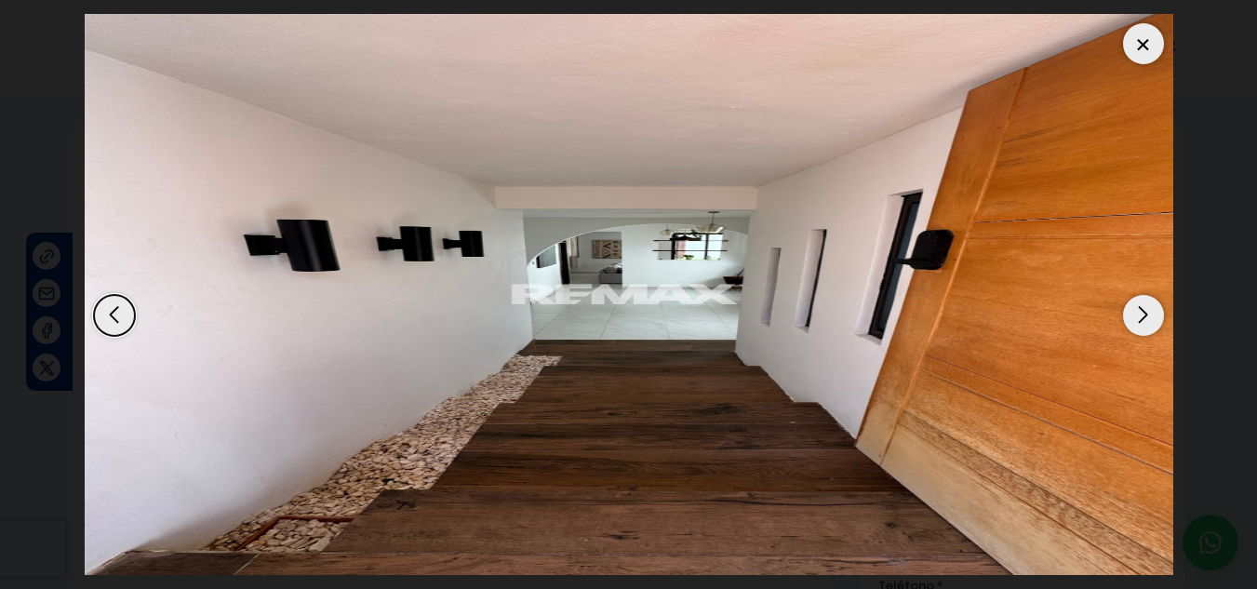
click at [1134, 327] on div "Next slide" at bounding box center [1143, 315] width 41 height 41
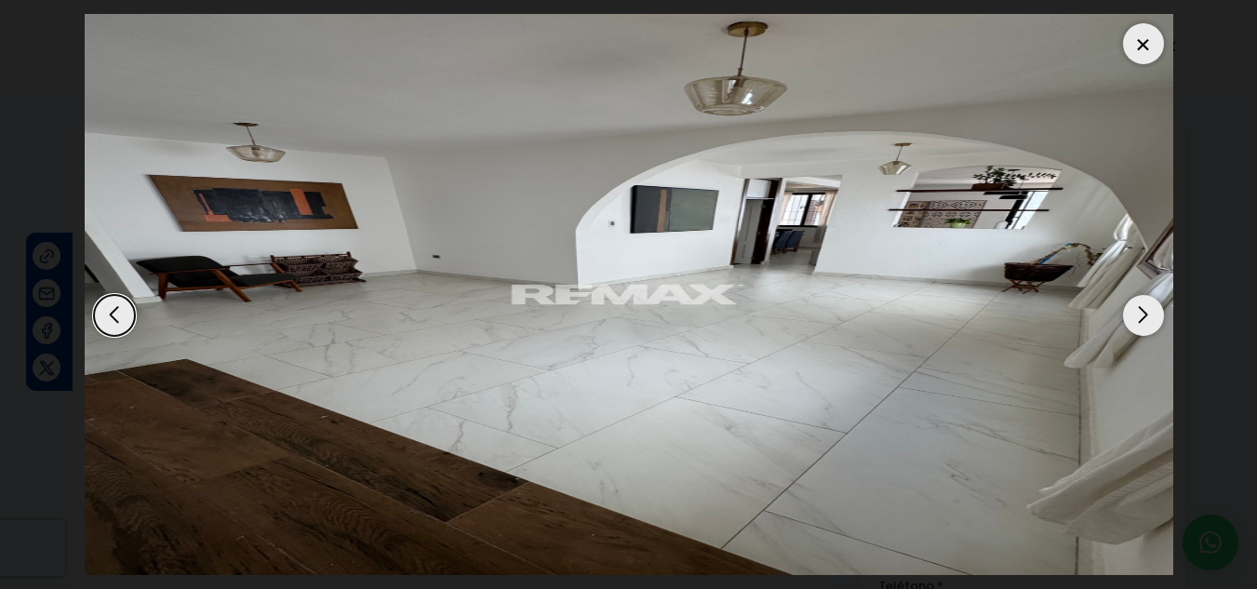
click at [1134, 327] on div "Next slide" at bounding box center [1143, 315] width 41 height 41
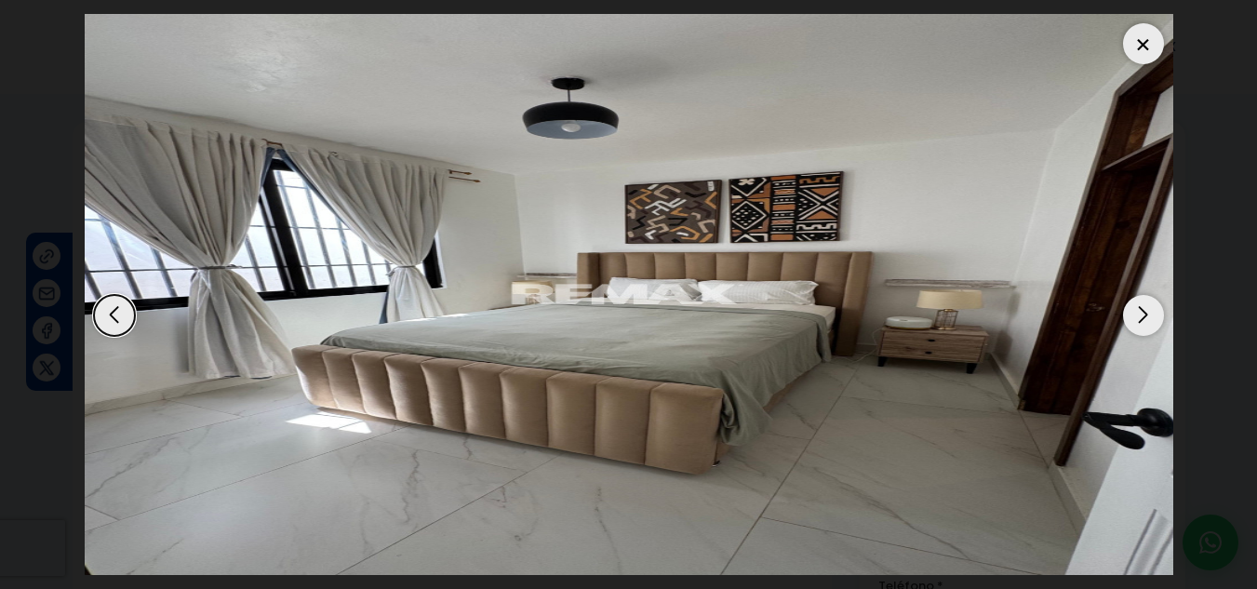
click at [1134, 327] on div "Next slide" at bounding box center [1143, 315] width 41 height 41
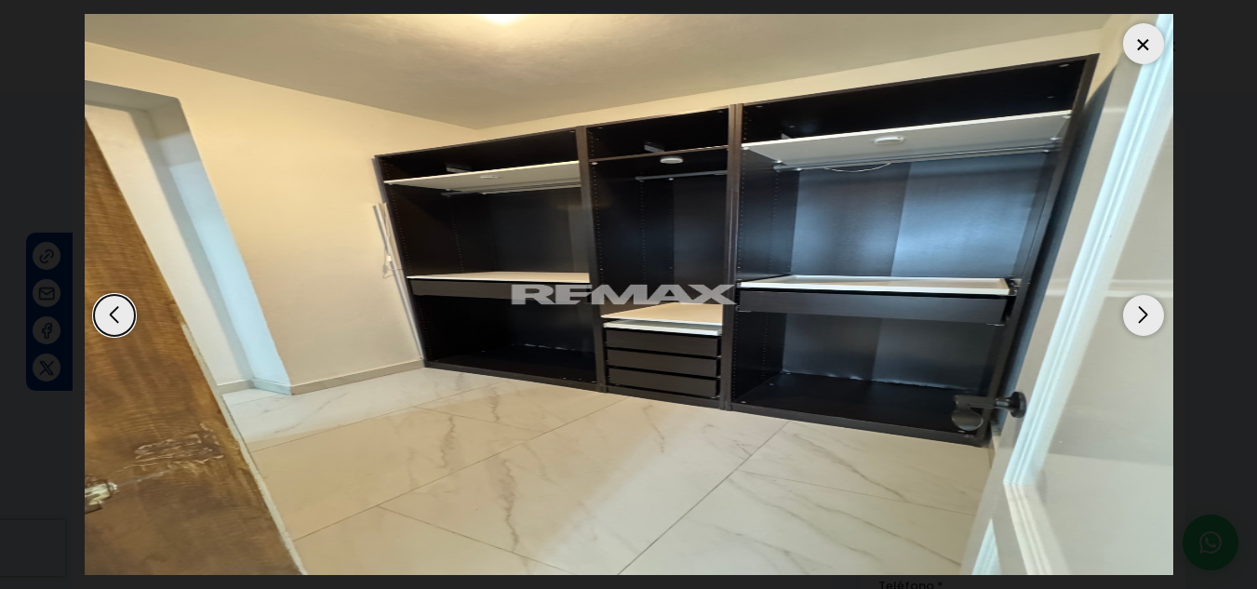
click at [1134, 327] on div "Next slide" at bounding box center [1143, 315] width 41 height 41
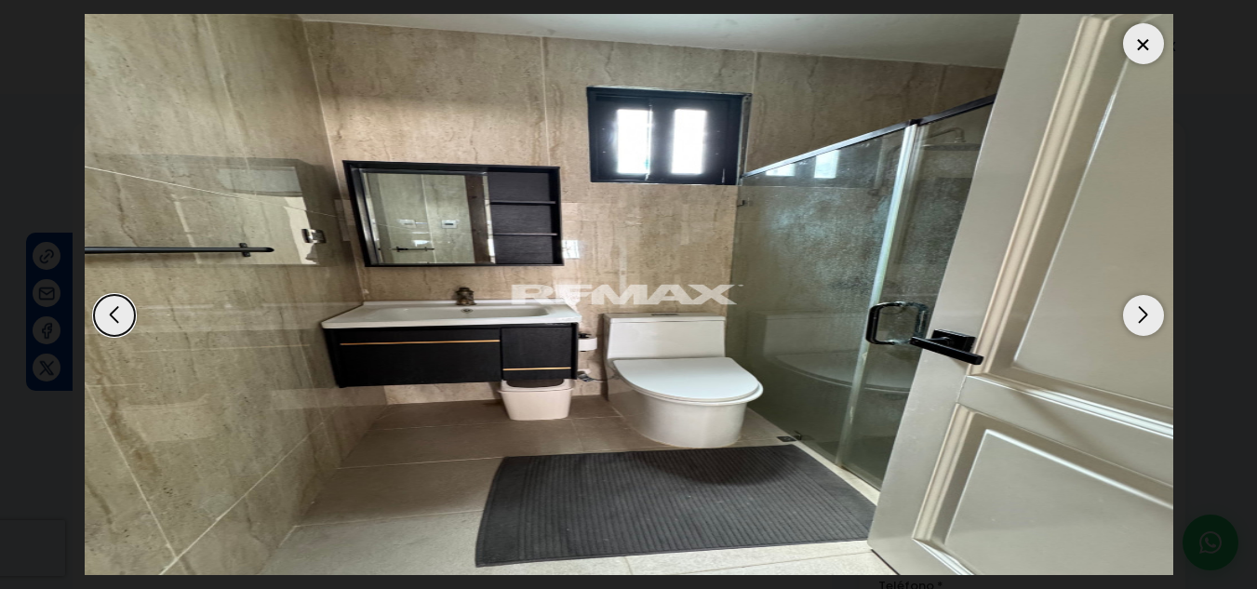
click at [1134, 327] on div "Next slide" at bounding box center [1143, 315] width 41 height 41
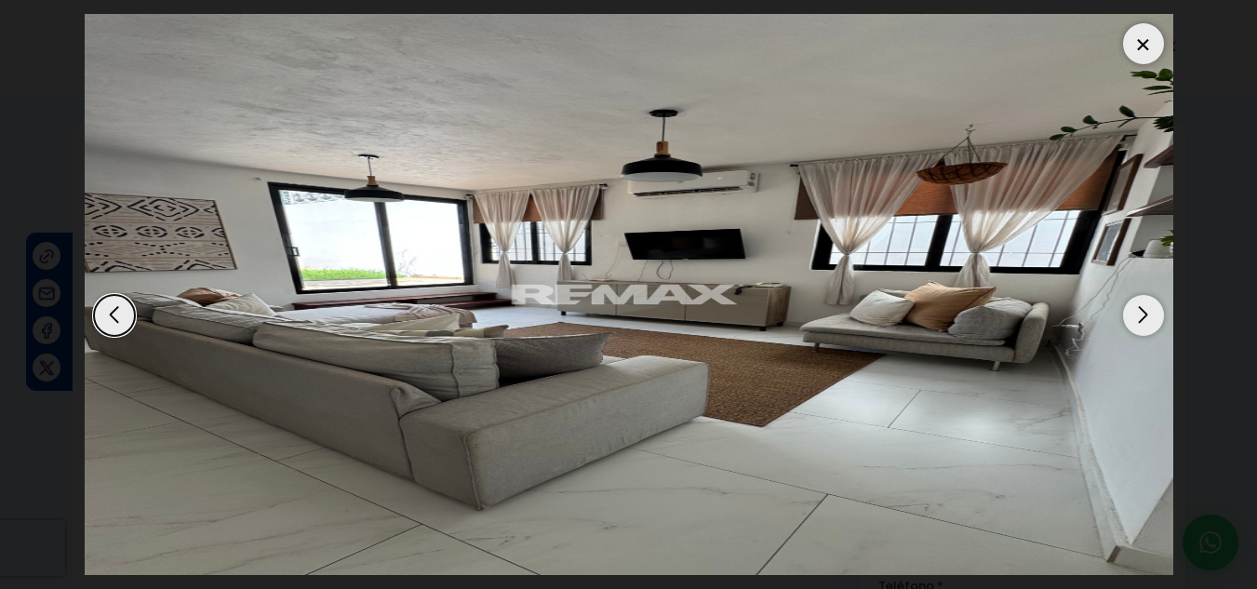
click at [1134, 327] on div "Next slide" at bounding box center [1143, 315] width 41 height 41
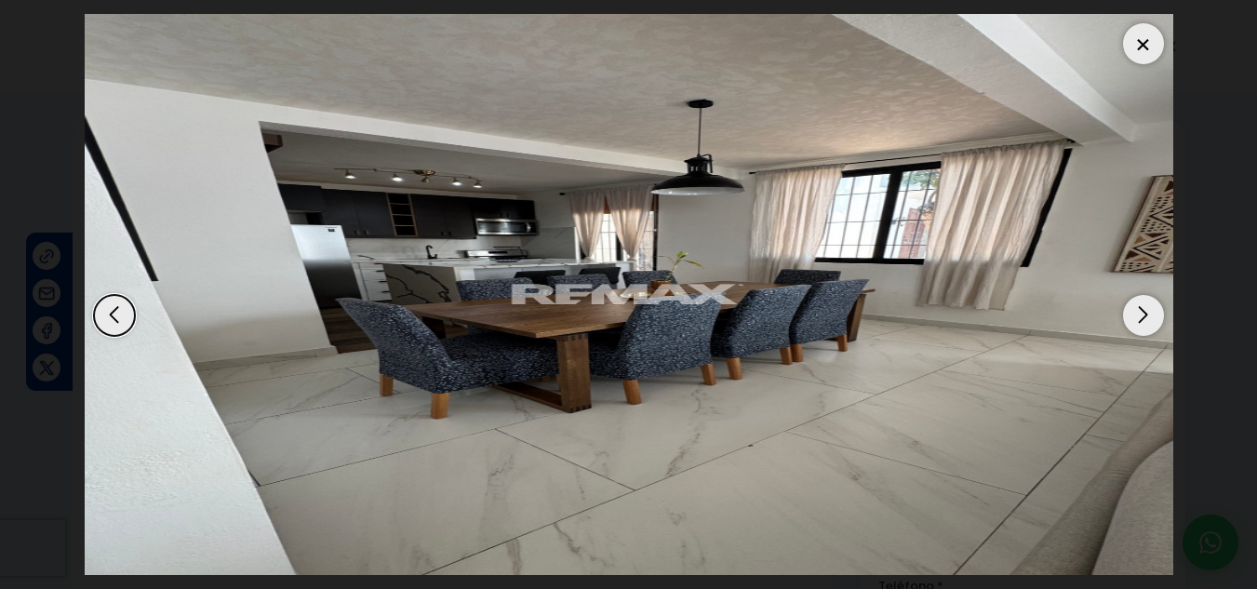
click at [1134, 327] on div "Next slide" at bounding box center [1143, 315] width 41 height 41
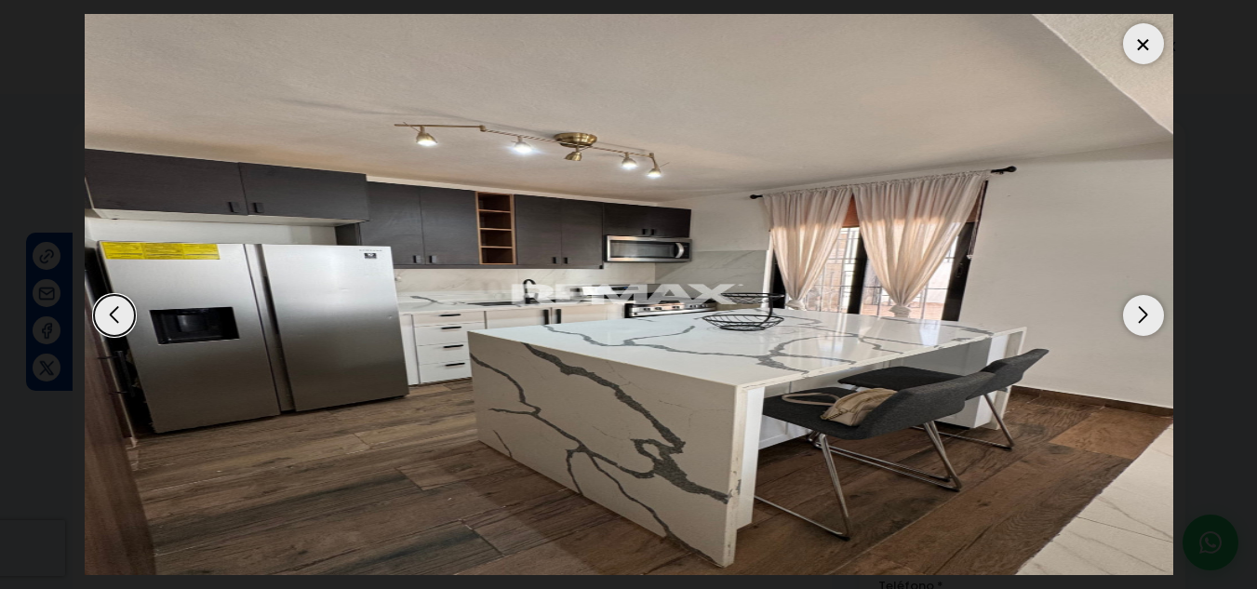
click at [1134, 327] on div "Next slide" at bounding box center [1143, 315] width 41 height 41
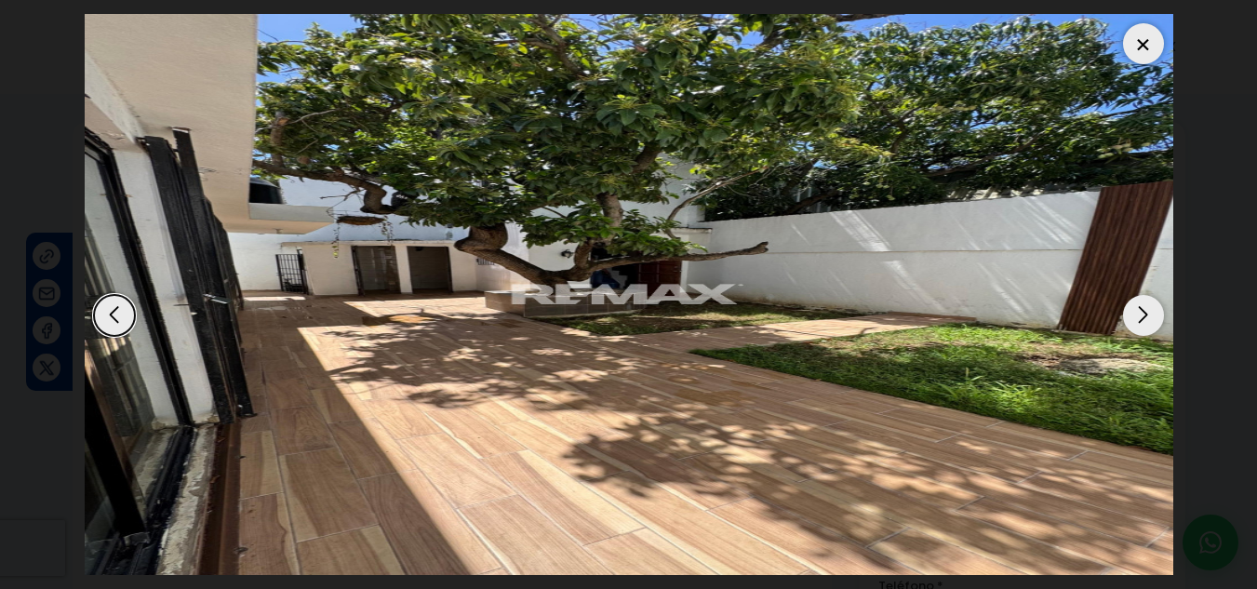
click at [1134, 327] on div "Next slide" at bounding box center [1143, 315] width 41 height 41
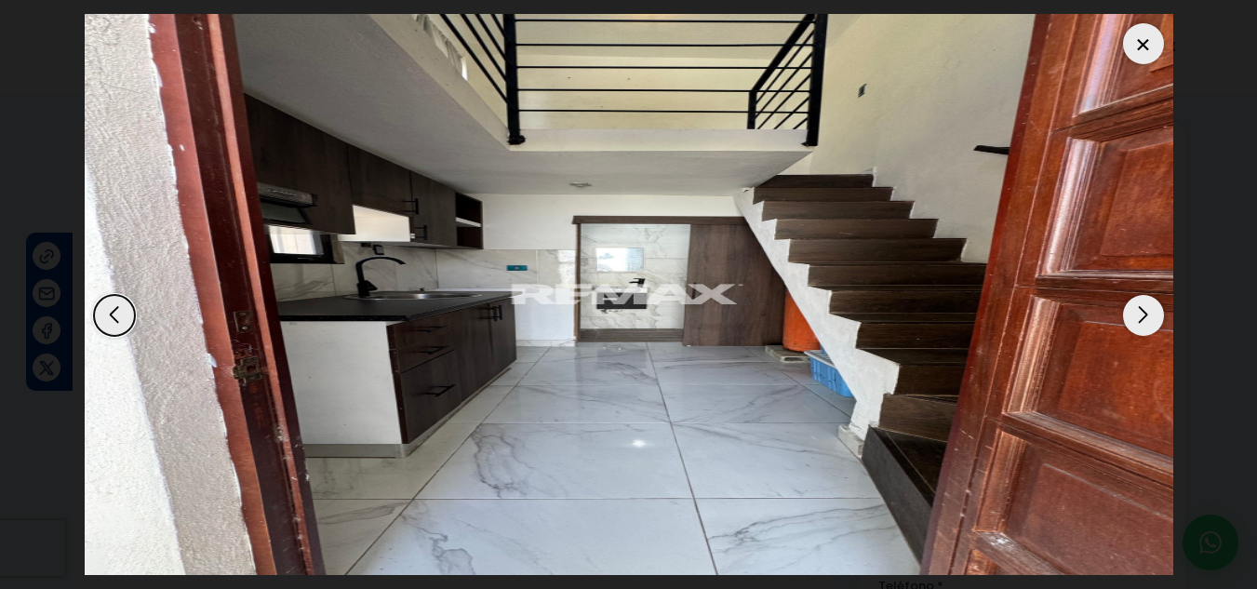
click at [1134, 327] on div "Next slide" at bounding box center [1143, 315] width 41 height 41
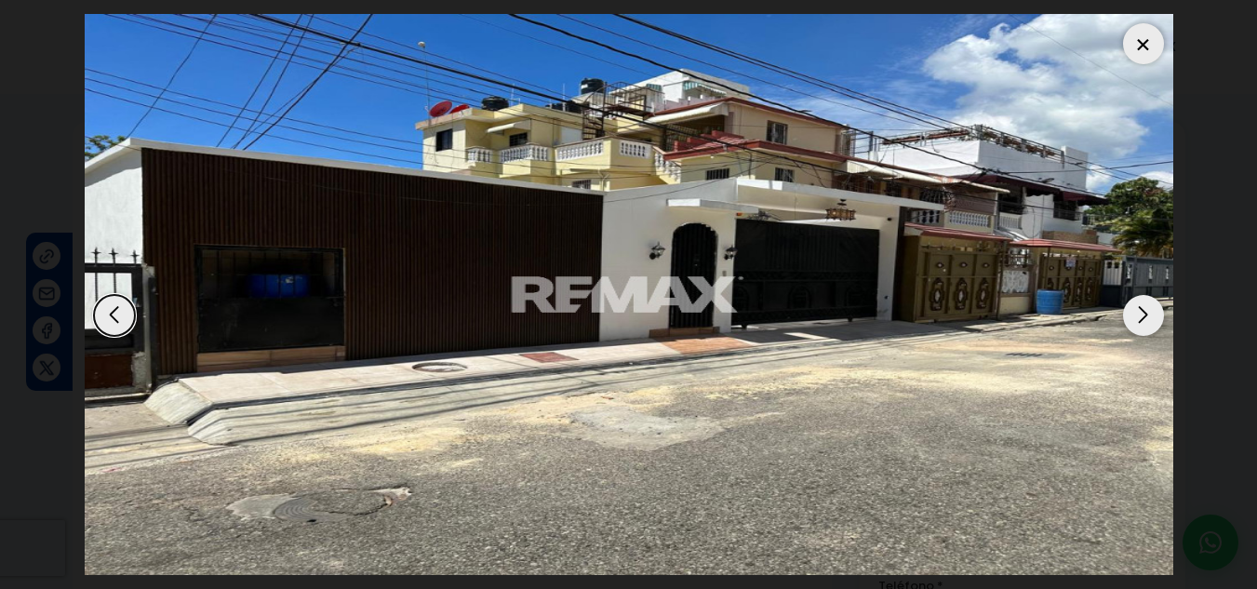
click at [1135, 326] on div "Next slide" at bounding box center [1143, 315] width 41 height 41
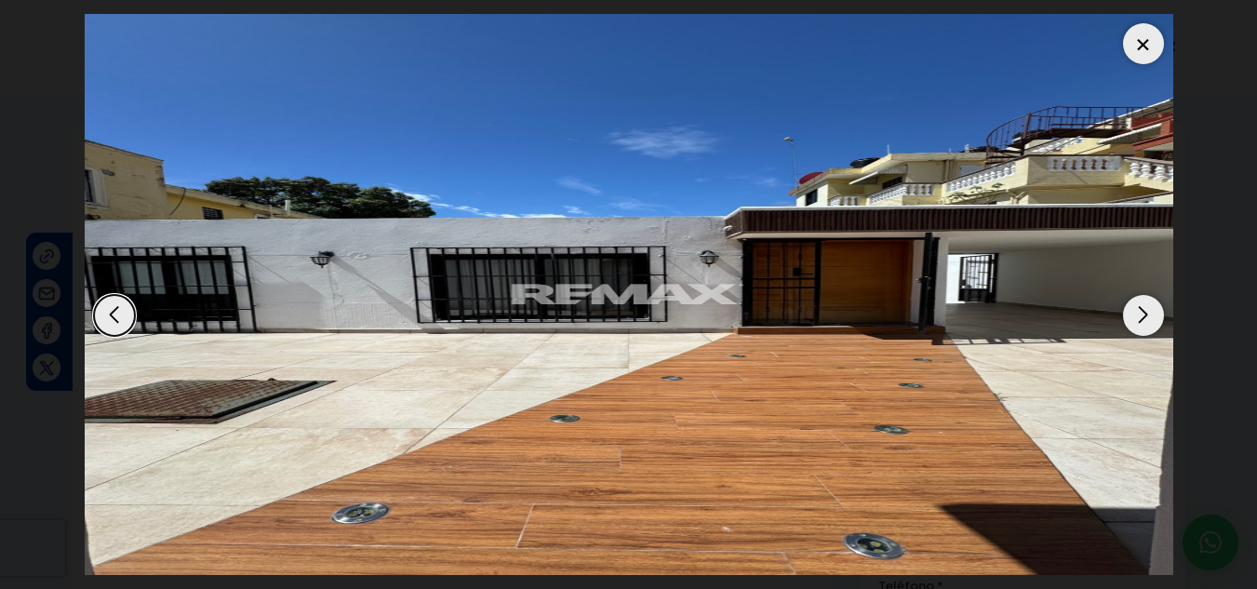
click at [1141, 53] on div at bounding box center [1143, 43] width 41 height 41
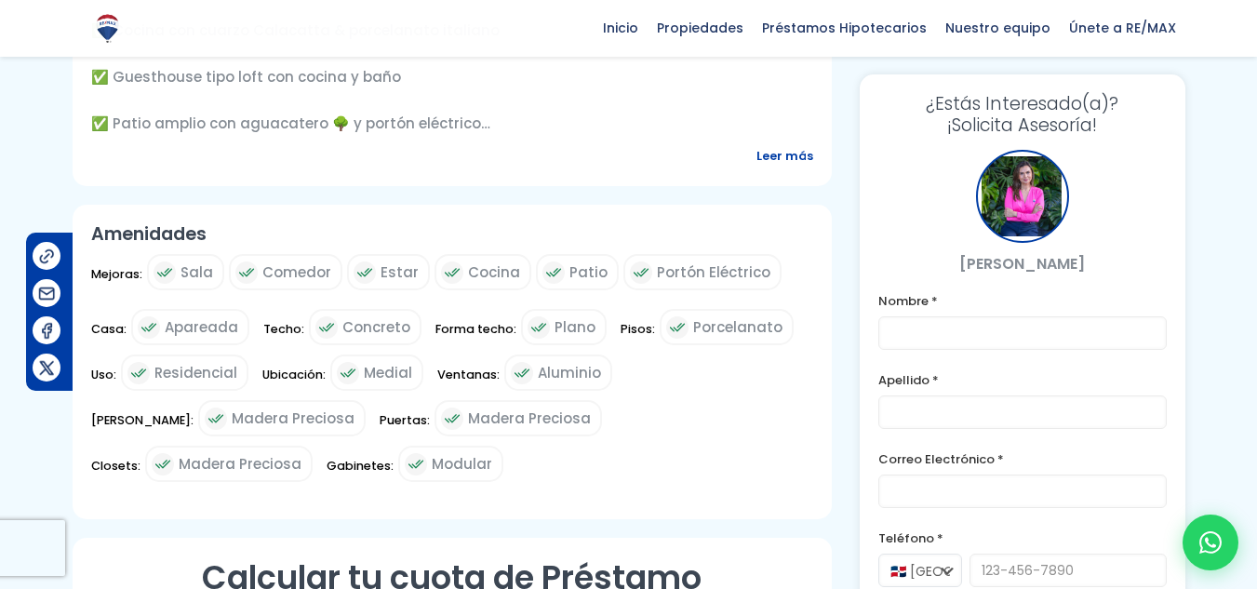
scroll to position [744, 0]
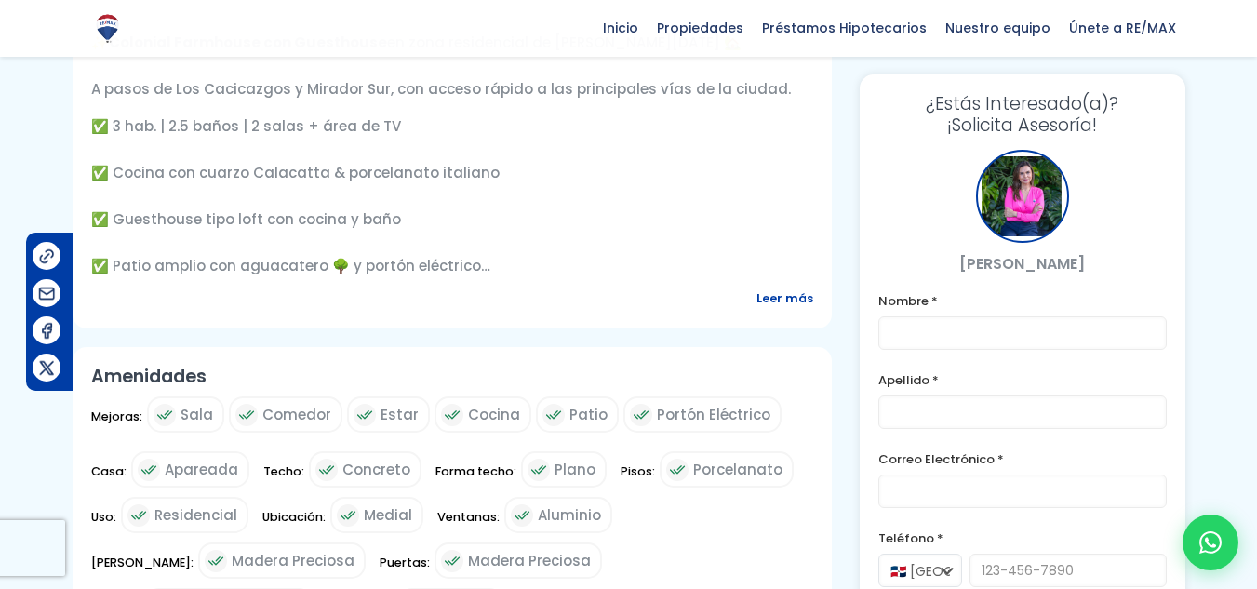
click at [790, 287] on span "Leer más" at bounding box center [784, 298] width 57 height 23
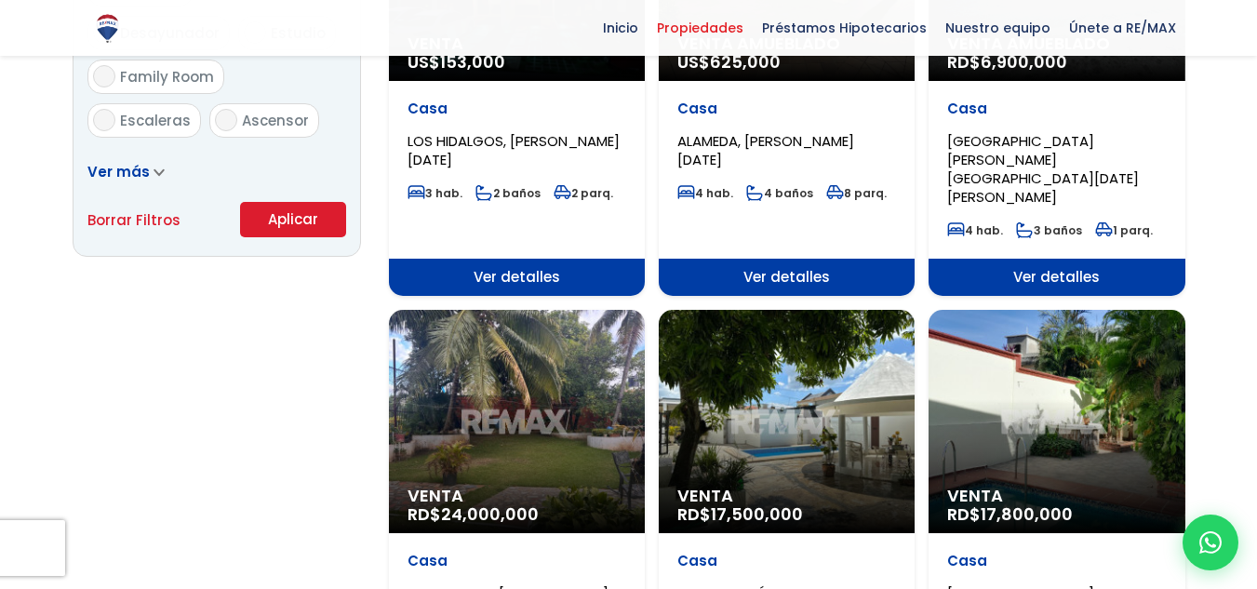
scroll to position [1302, 0]
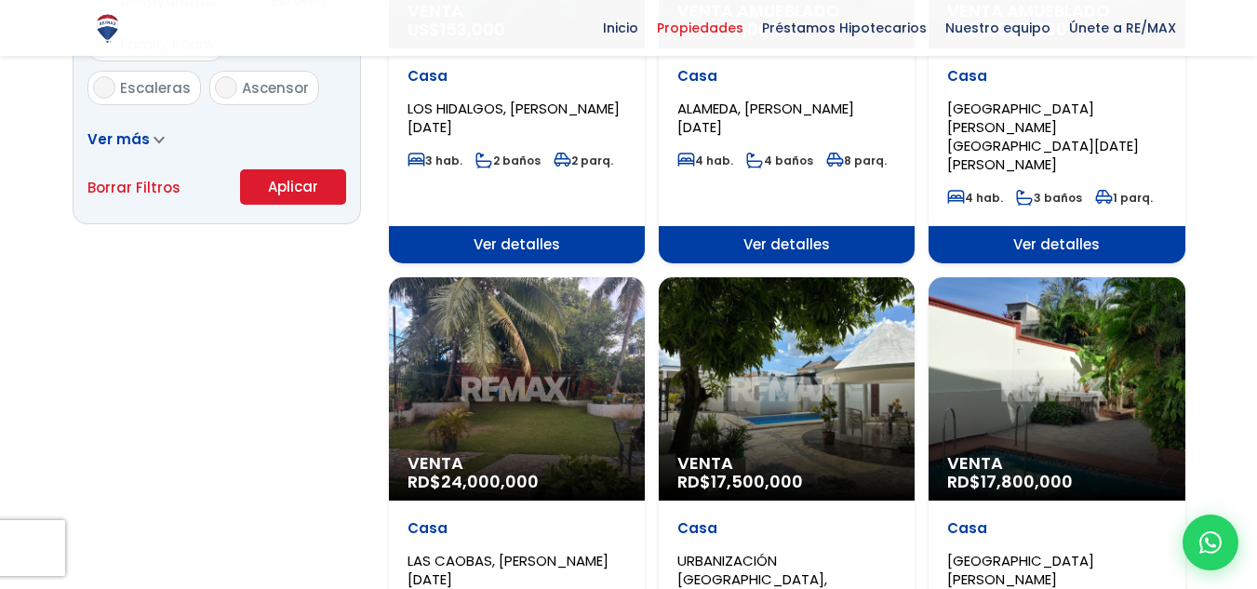
click at [540, 551] on span "LAS CAOBAS, SANTO DOMINGO OESTE" at bounding box center [507, 570] width 201 height 38
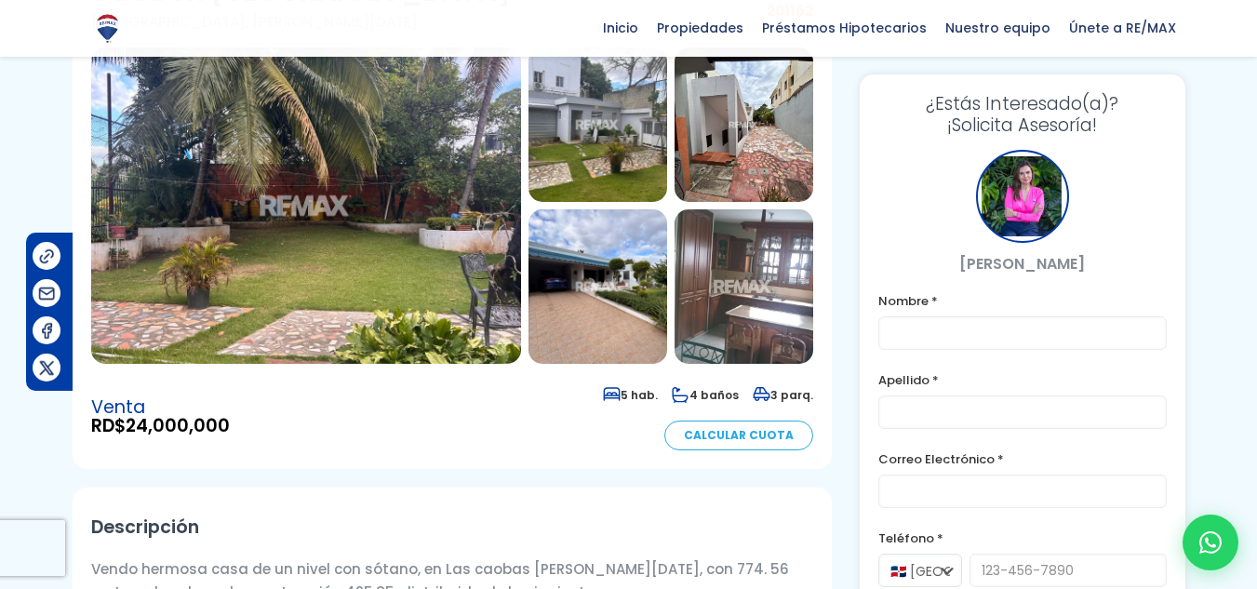
scroll to position [93, 0]
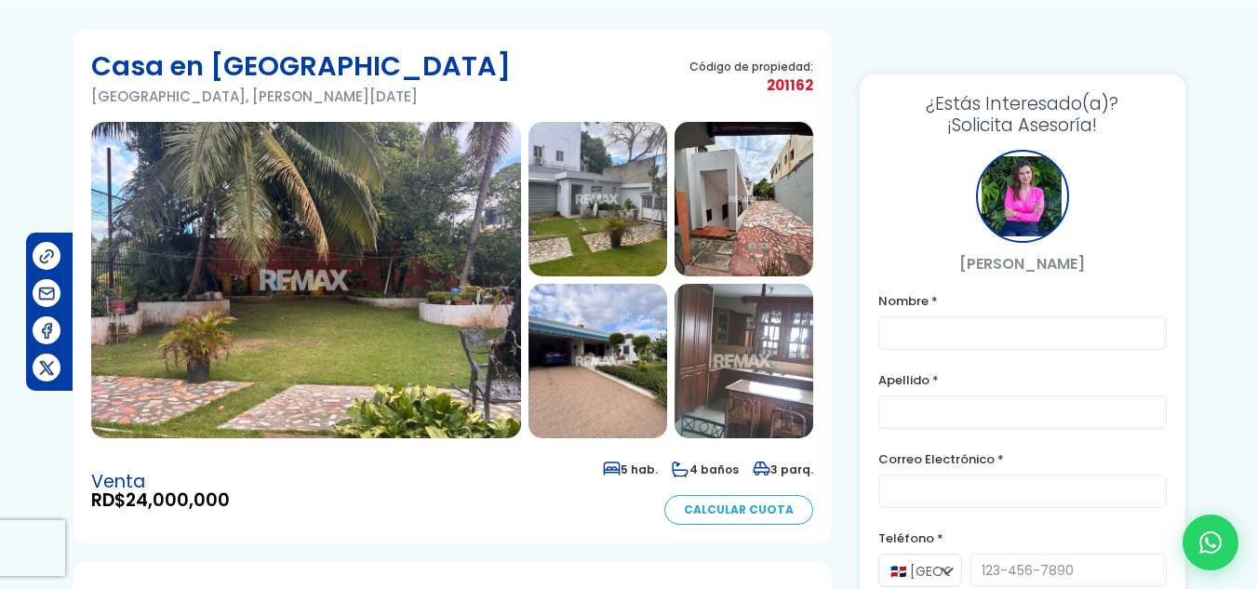
click at [328, 293] on img at bounding box center [306, 280] width 430 height 316
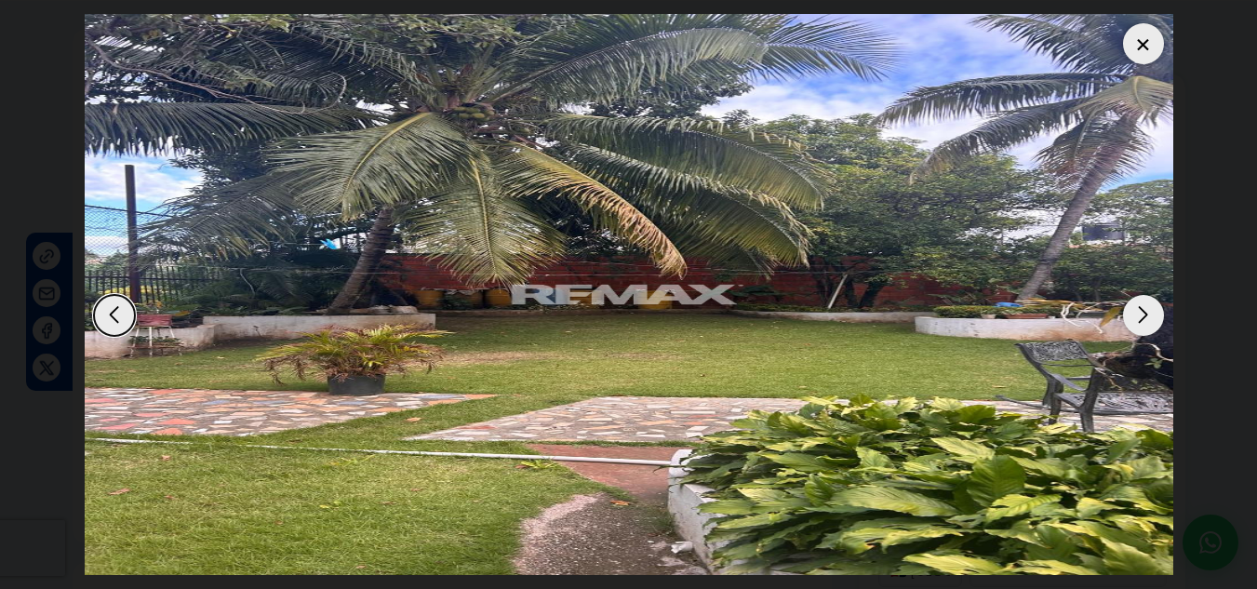
click at [1143, 319] on div "Next slide" at bounding box center [1143, 315] width 41 height 41
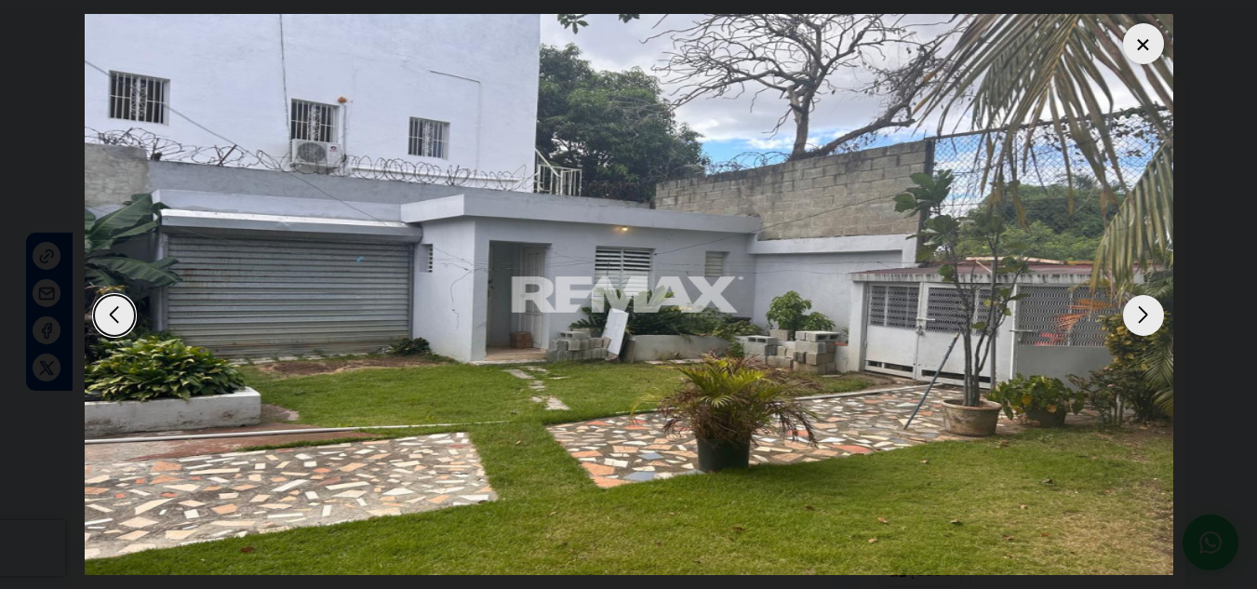
click at [1143, 319] on div "Next slide" at bounding box center [1143, 315] width 41 height 41
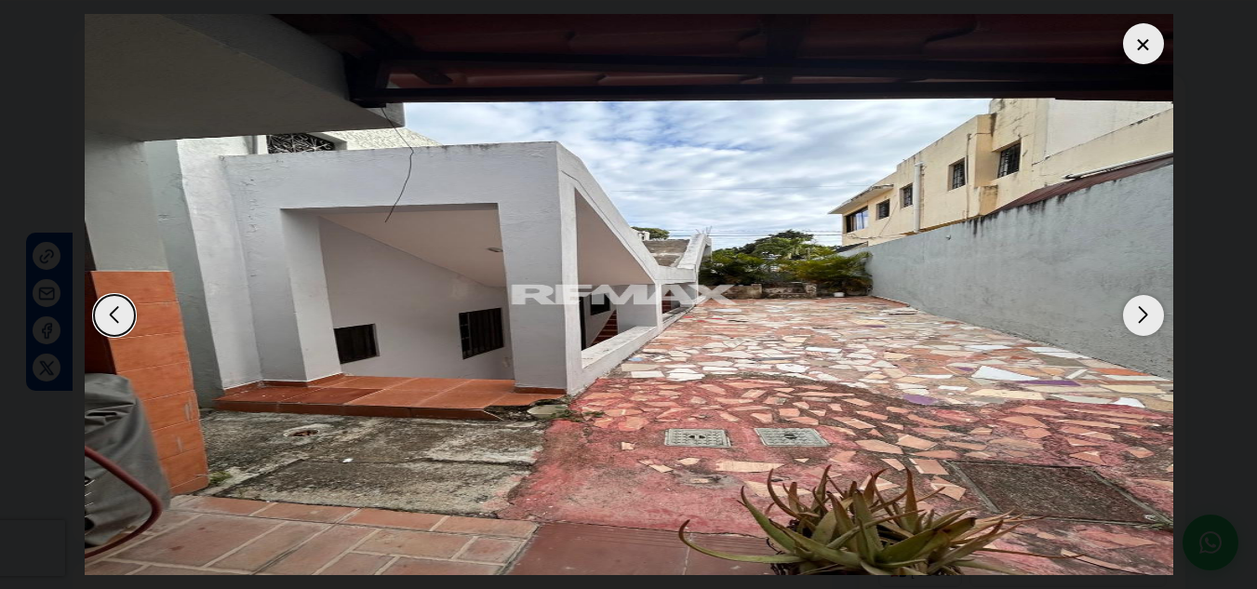
click at [1143, 319] on div "Next slide" at bounding box center [1143, 315] width 41 height 41
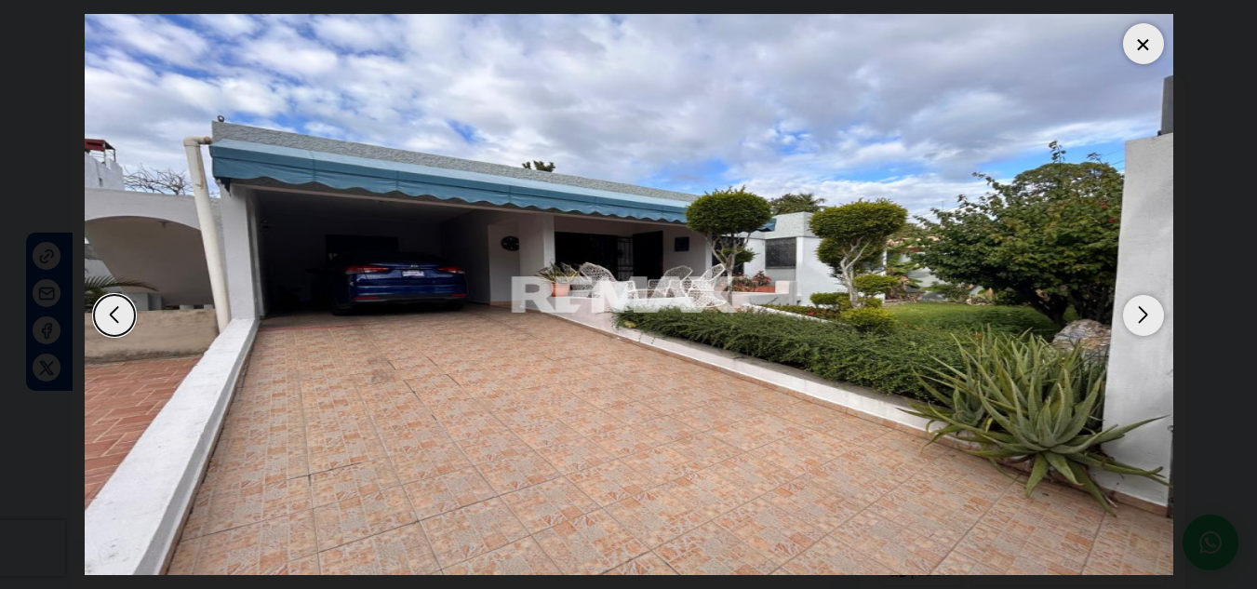
click at [1143, 319] on div "Next slide" at bounding box center [1143, 315] width 41 height 41
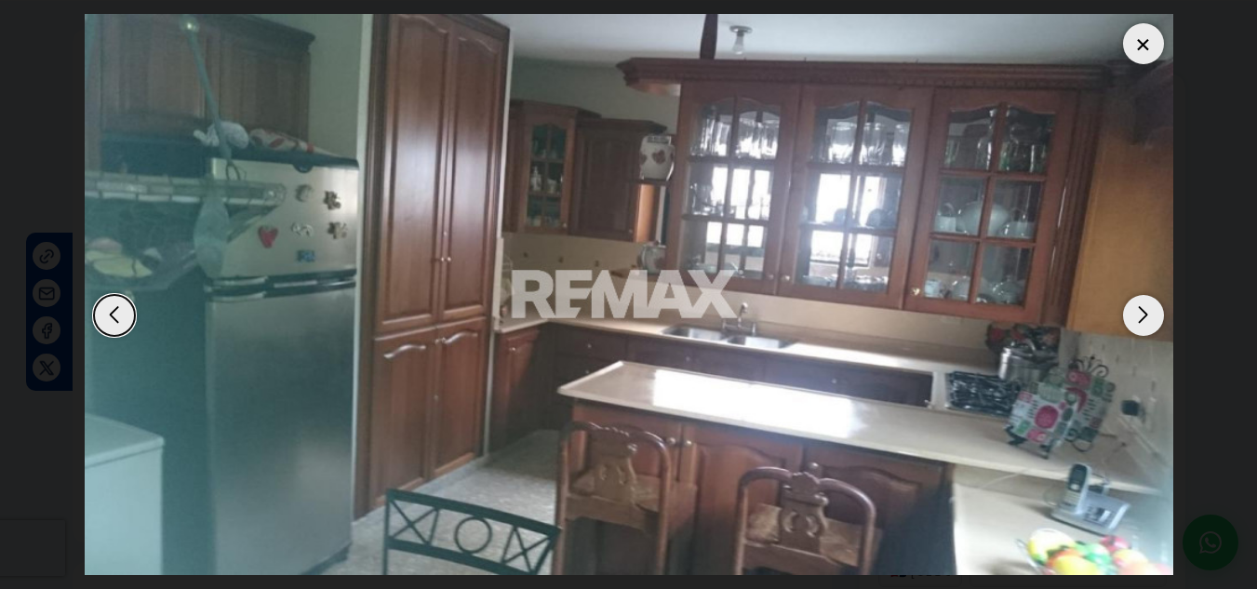
click at [1143, 319] on div "Next slide" at bounding box center [1143, 315] width 41 height 41
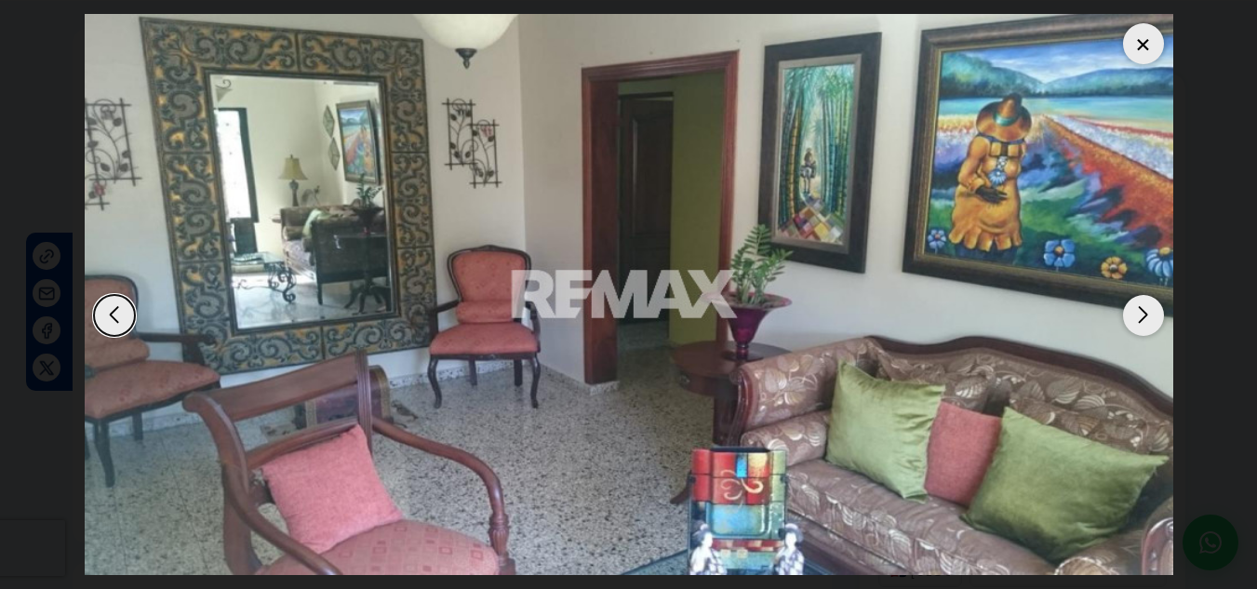
click at [1143, 319] on div "Next slide" at bounding box center [1143, 315] width 41 height 41
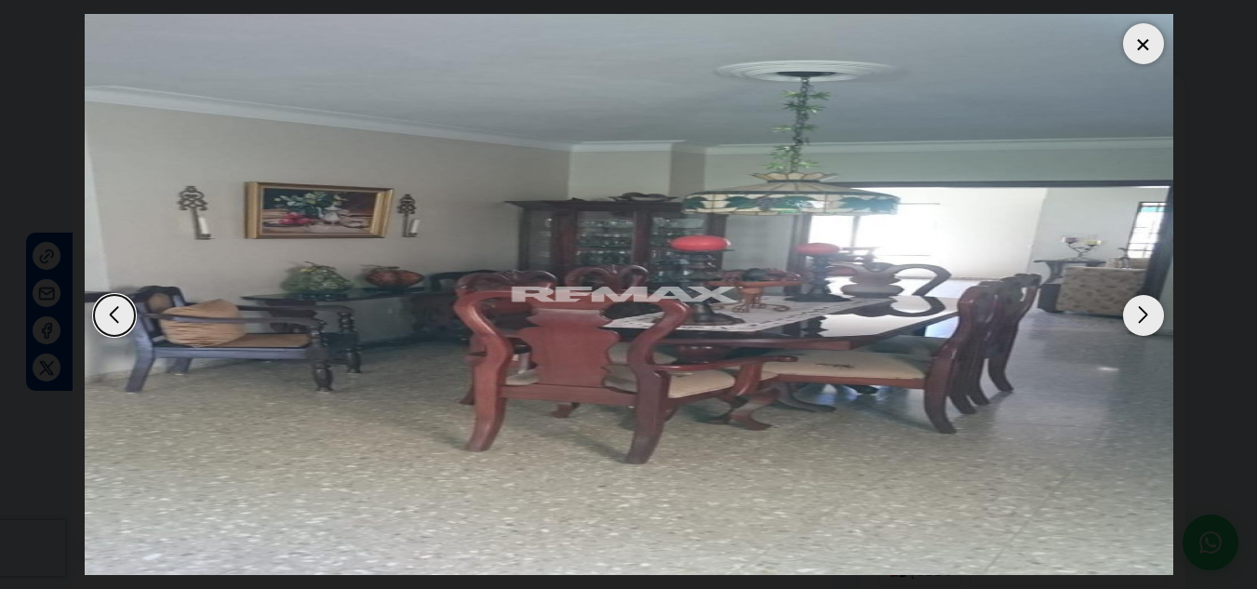
click at [1143, 319] on div "Next slide" at bounding box center [1143, 315] width 41 height 41
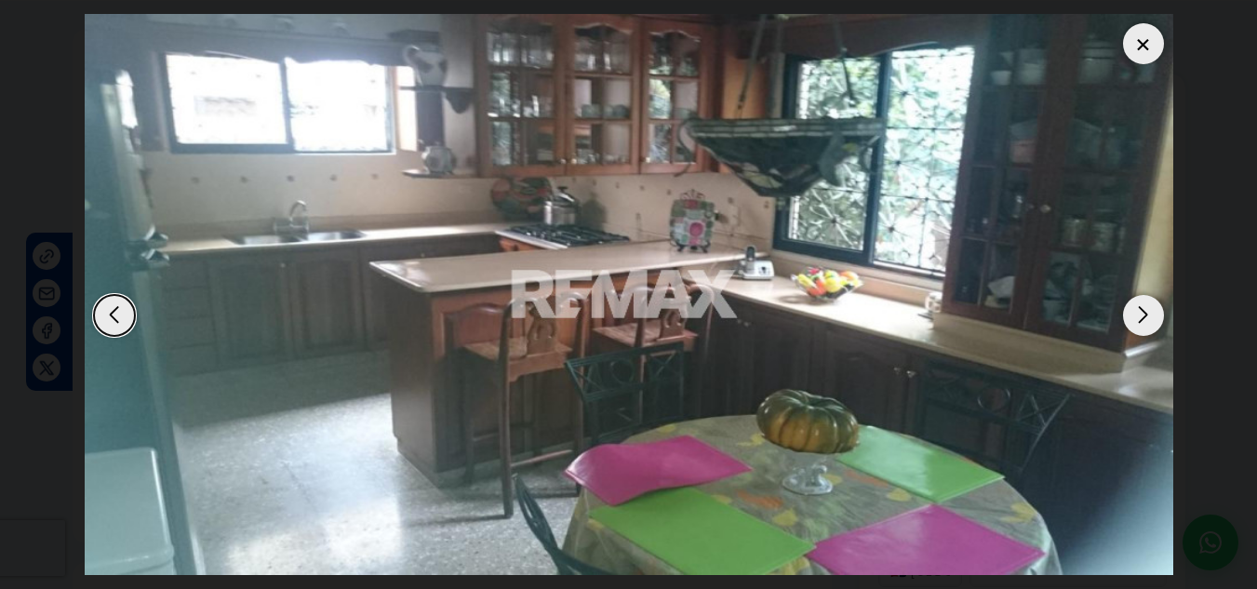
click at [1143, 319] on div "Next slide" at bounding box center [1143, 315] width 41 height 41
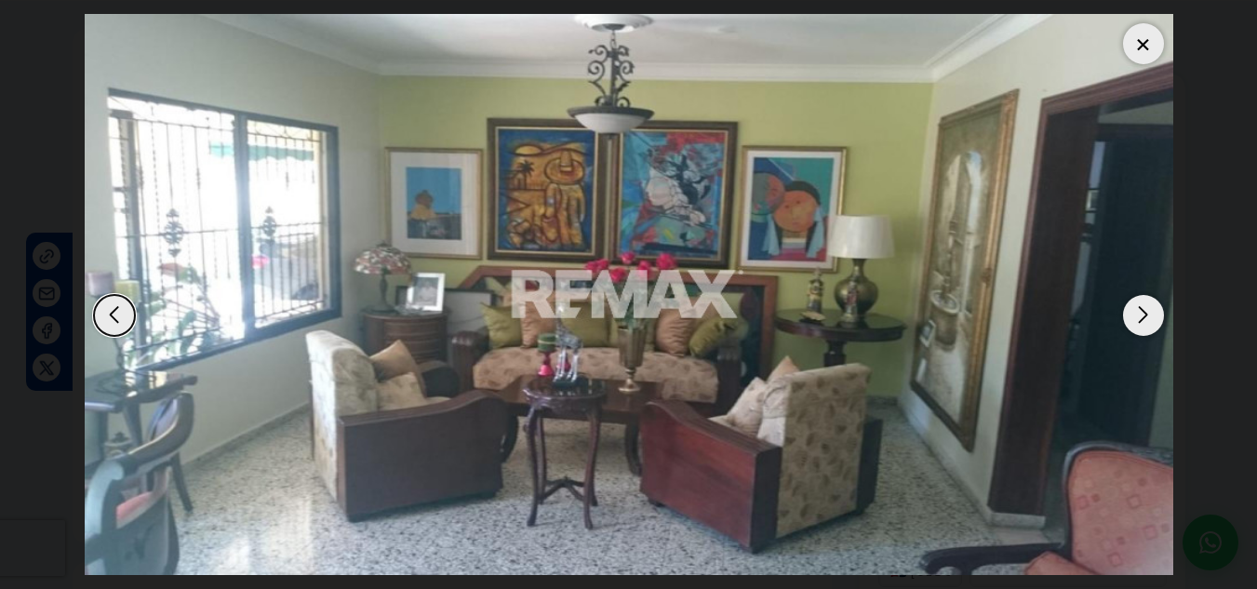
click at [1143, 319] on div "Next slide" at bounding box center [1143, 315] width 41 height 41
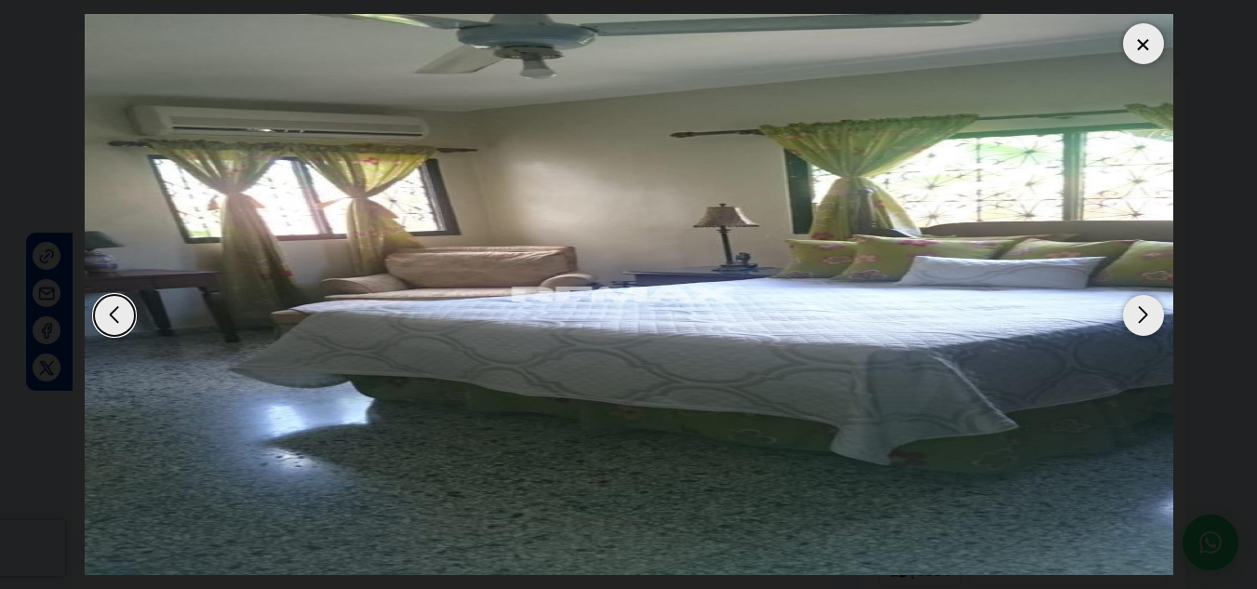
click at [1143, 319] on div "Next slide" at bounding box center [1143, 315] width 41 height 41
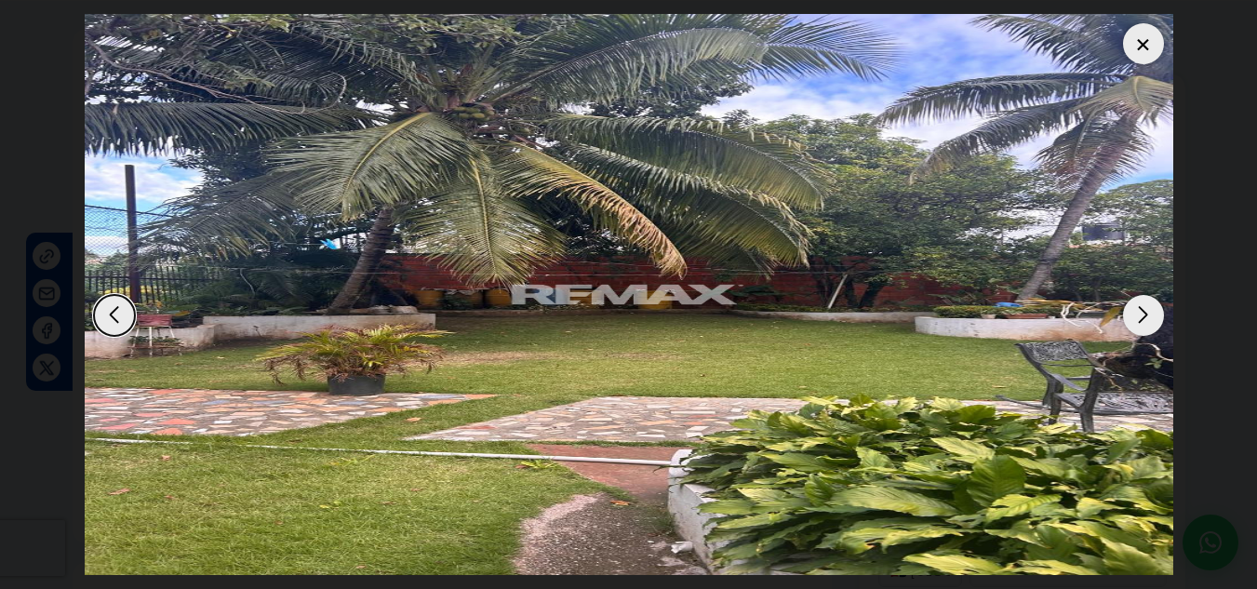
click at [1143, 319] on div "Next slide" at bounding box center [1143, 315] width 41 height 41
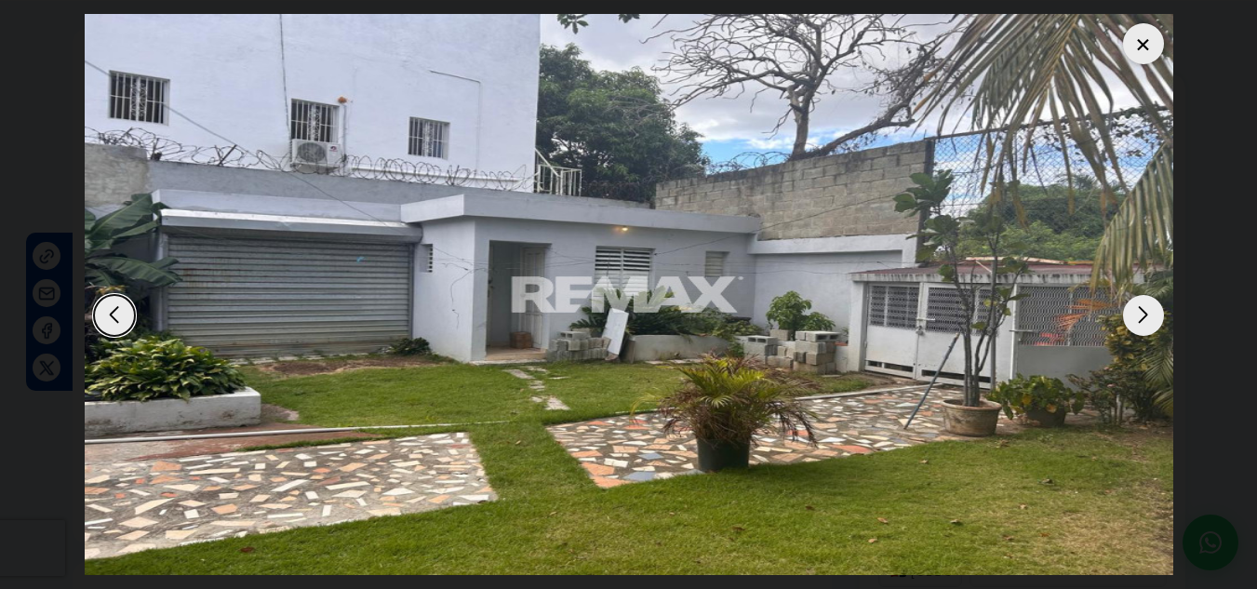
click at [1143, 319] on div "Next slide" at bounding box center [1143, 315] width 41 height 41
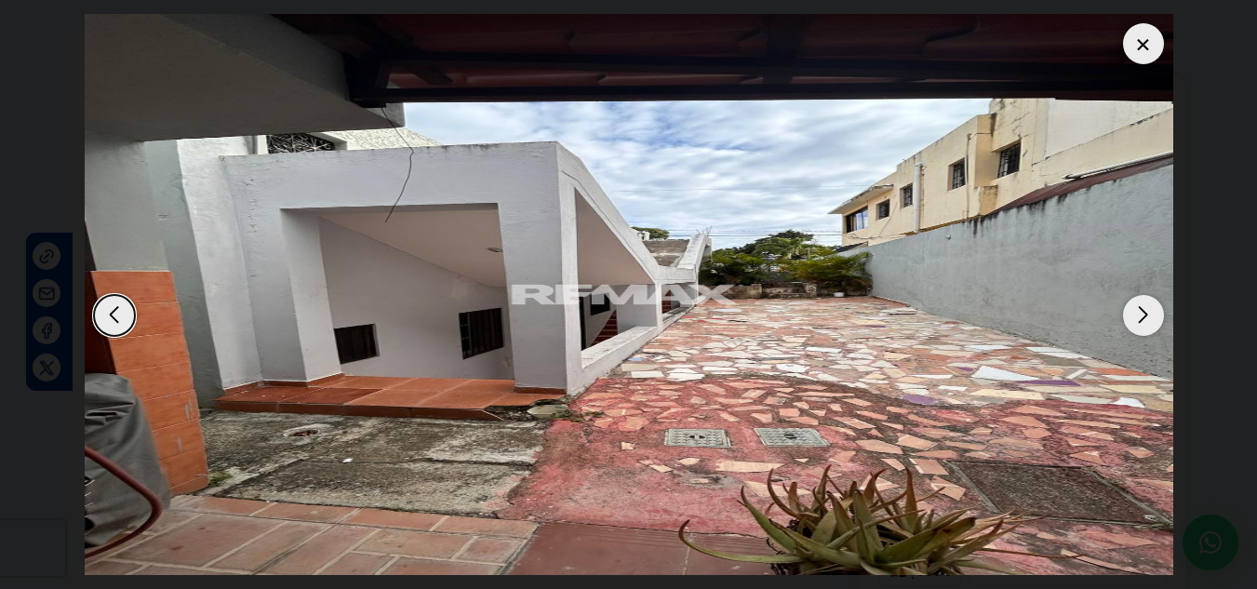
click at [1143, 319] on div "Next slide" at bounding box center [1143, 315] width 41 height 41
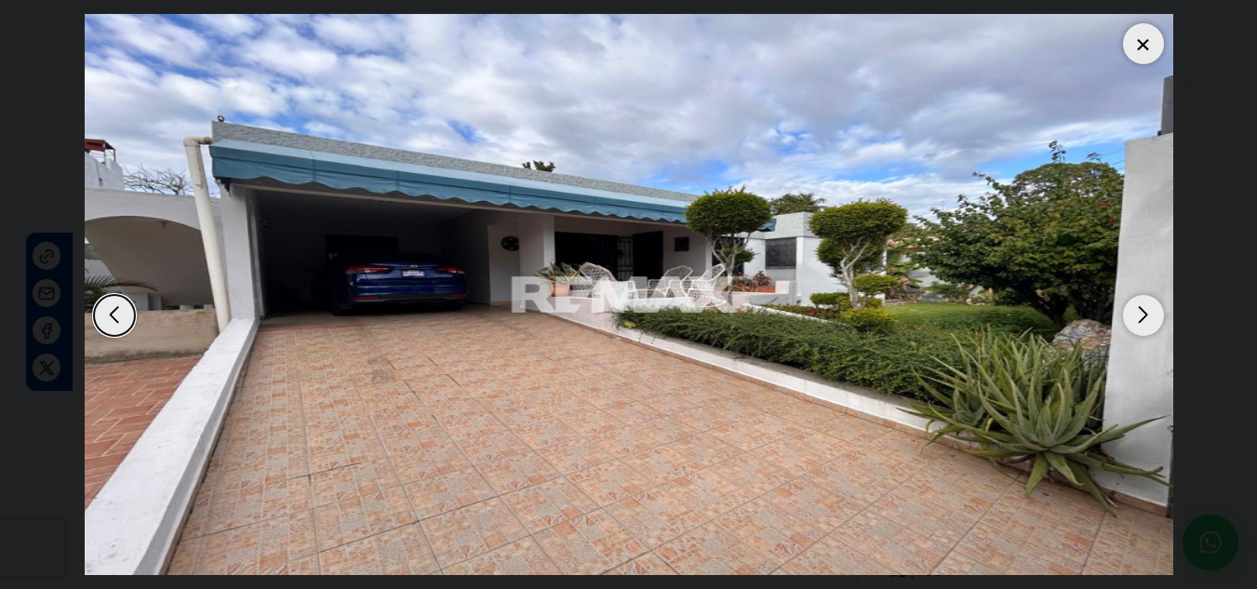
click at [1143, 319] on div "Next slide" at bounding box center [1143, 315] width 41 height 41
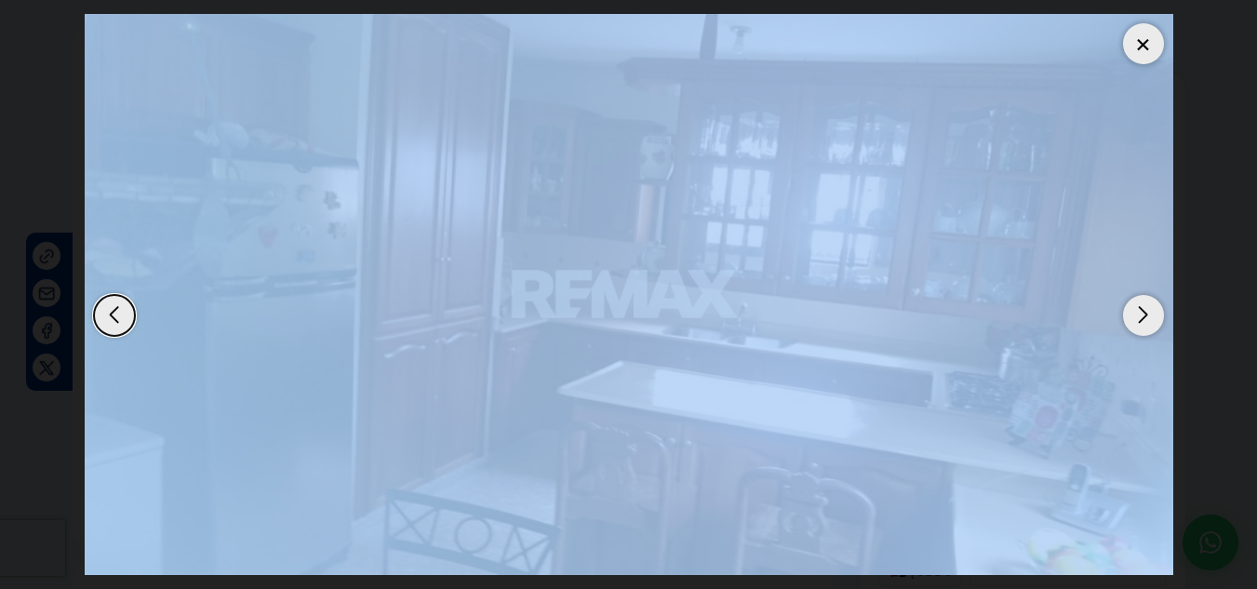
click at [1143, 319] on div "Next slide" at bounding box center [1143, 315] width 41 height 41
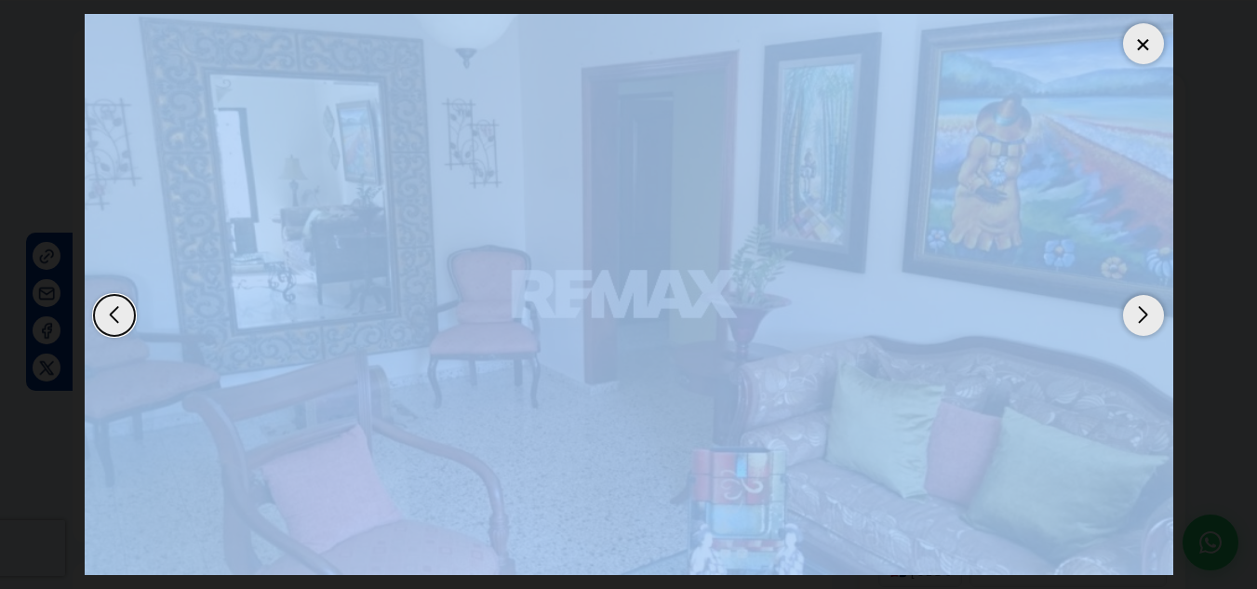
click at [1136, 48] on div at bounding box center [1143, 43] width 41 height 41
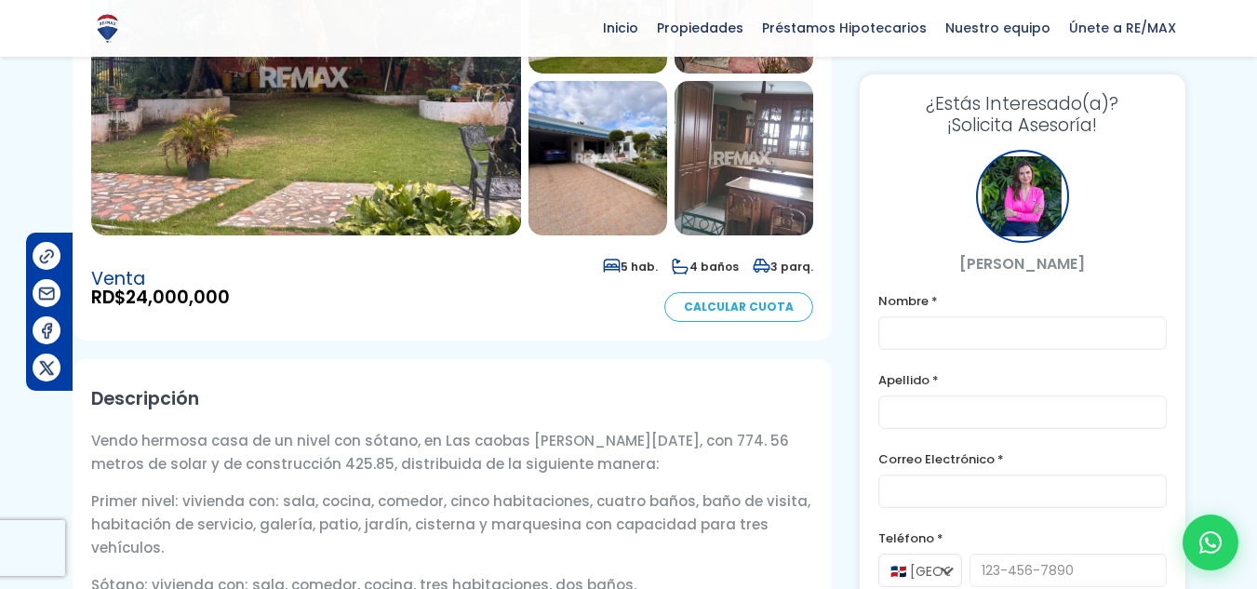
scroll to position [279, 0]
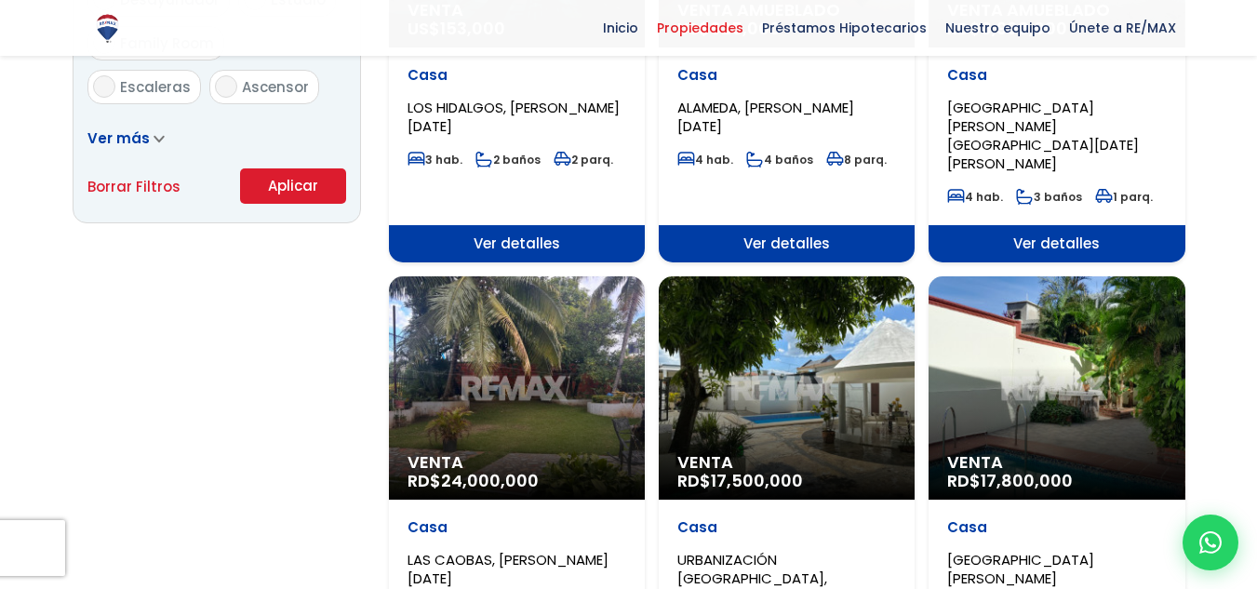
scroll to position [1302, 0]
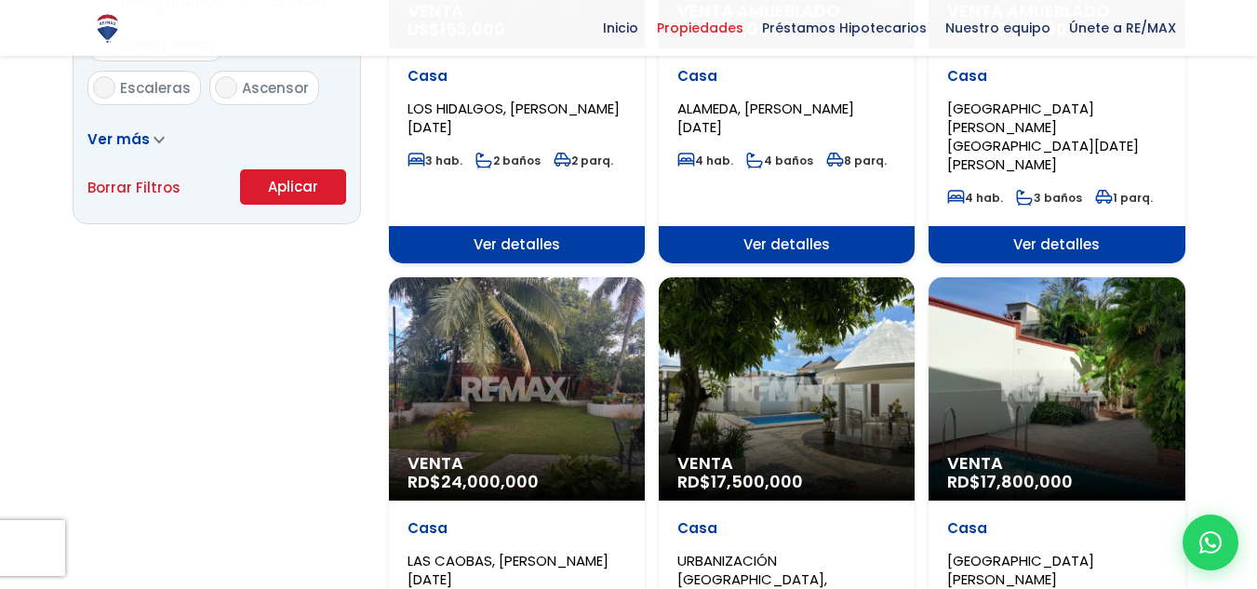
click at [786, 307] on div "Venta RD$ 17,500,000" at bounding box center [787, 388] width 256 height 223
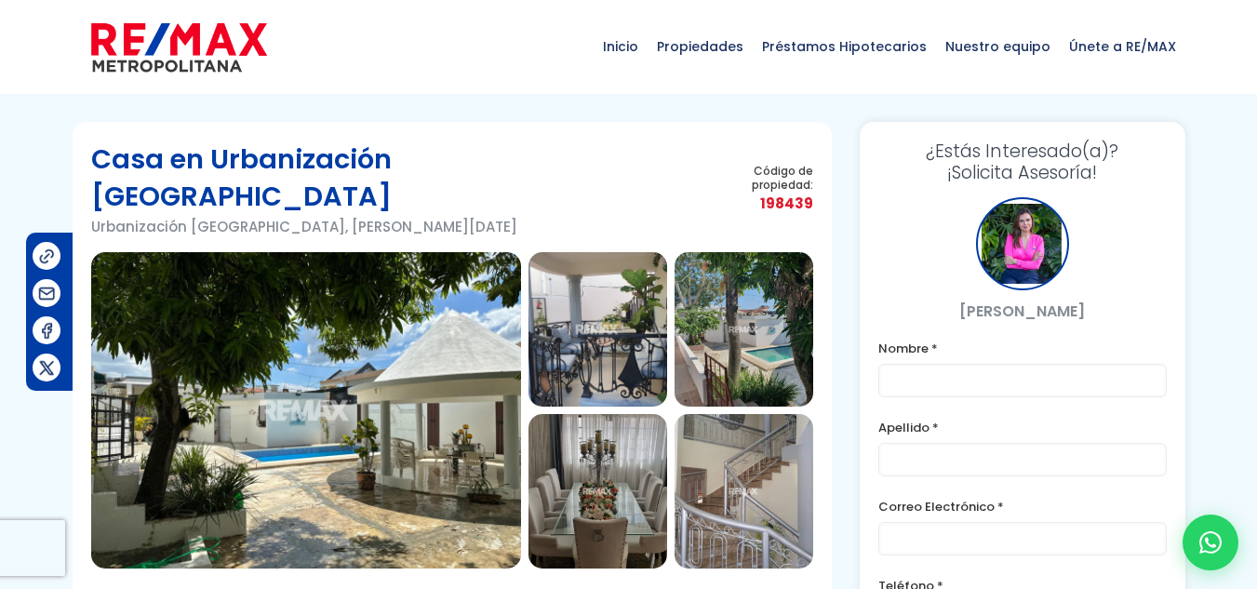
click at [344, 291] on img at bounding box center [306, 410] width 430 height 316
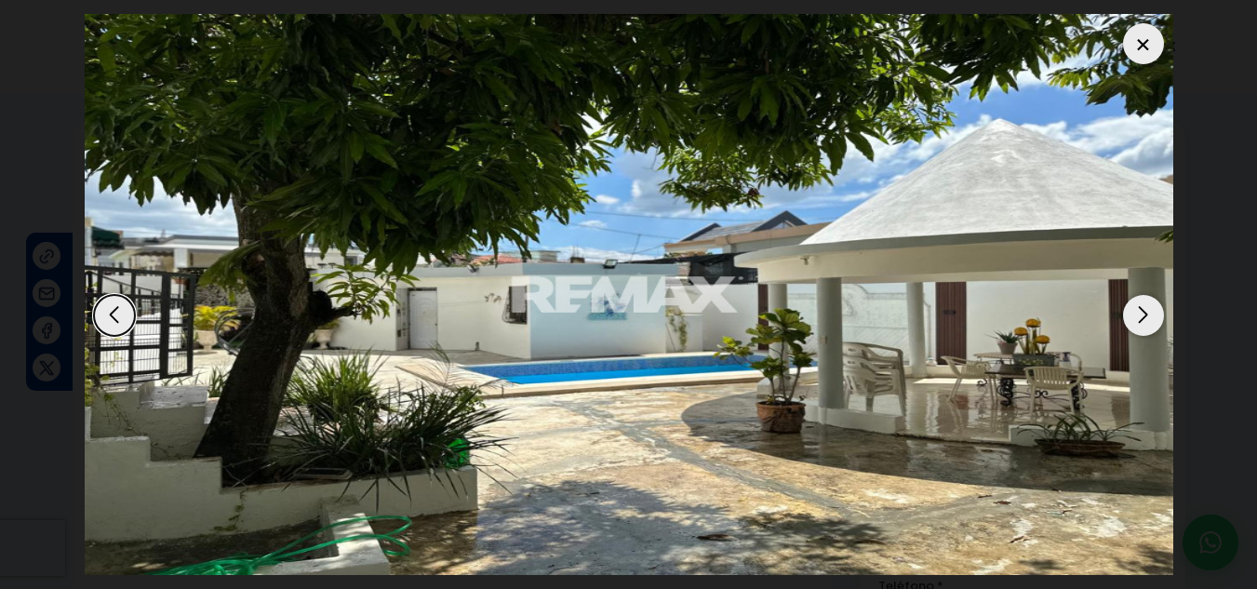
click at [1143, 324] on div "Next slide" at bounding box center [1143, 315] width 41 height 41
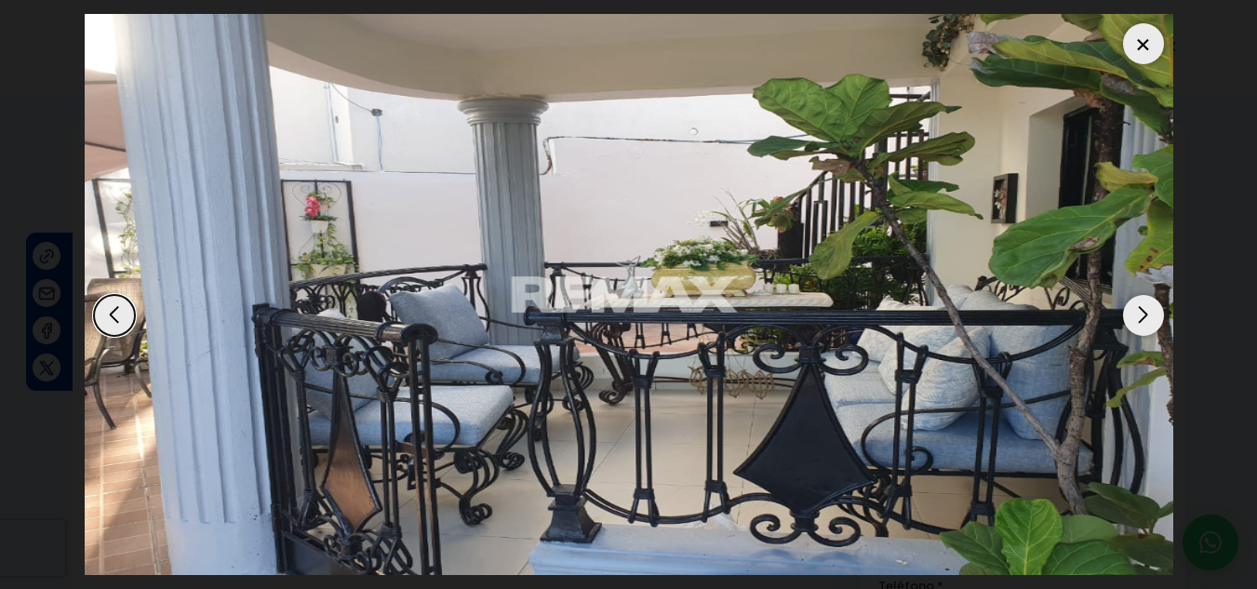
click at [1143, 324] on div "Next slide" at bounding box center [1143, 315] width 41 height 41
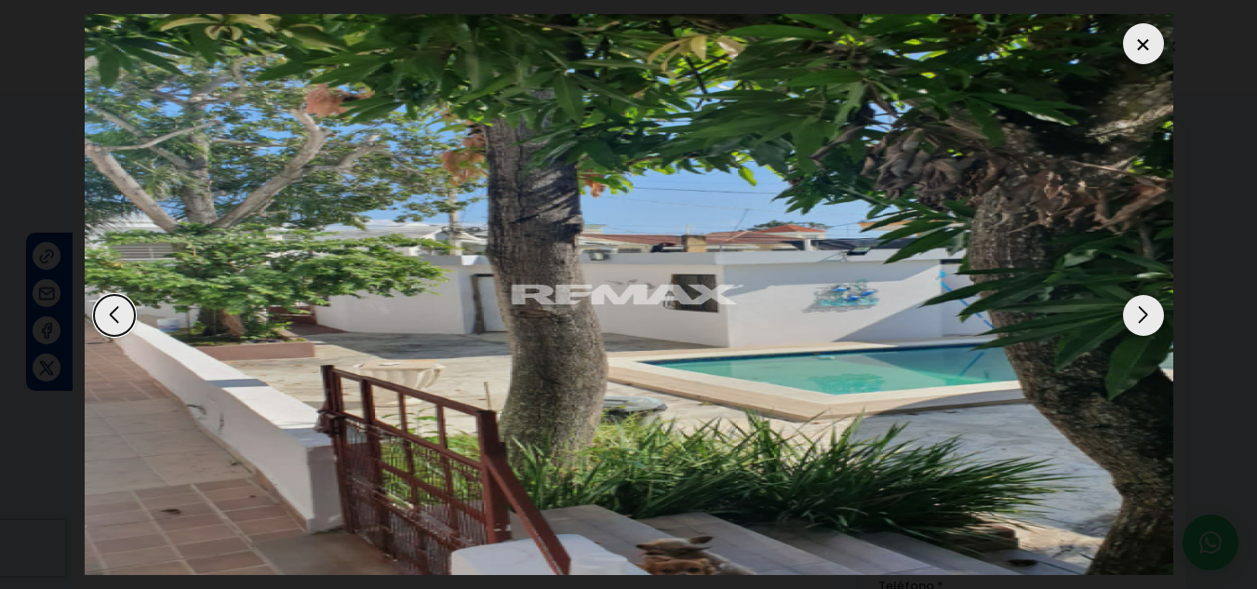
click at [1143, 324] on div "Next slide" at bounding box center [1143, 315] width 41 height 41
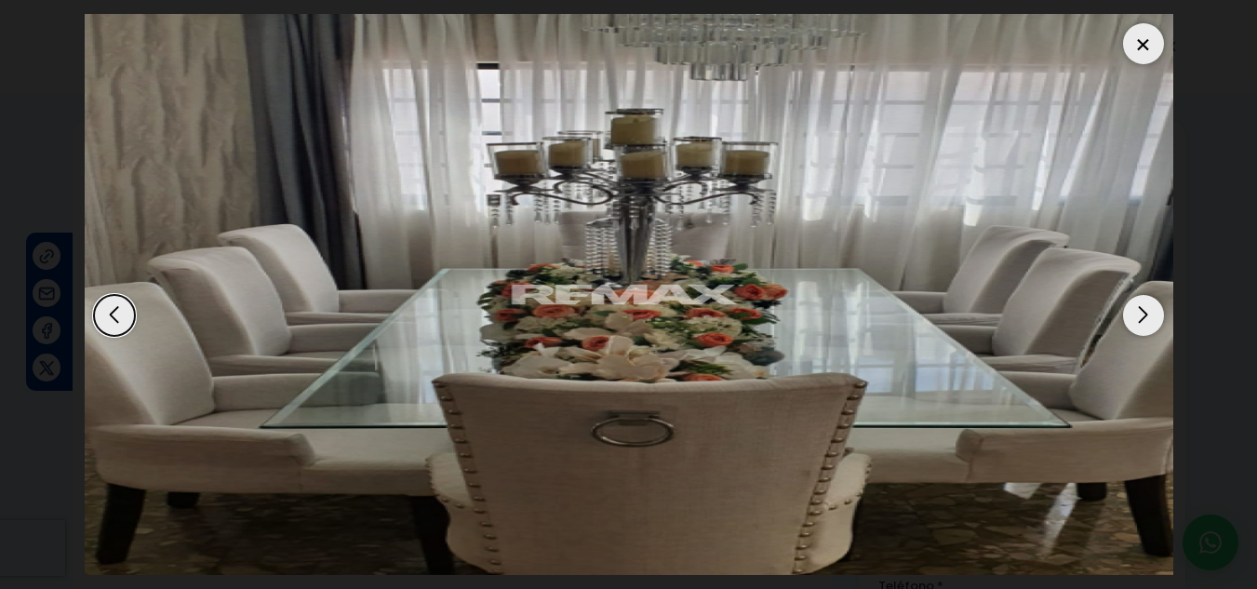
click at [1143, 324] on div "Next slide" at bounding box center [1143, 315] width 41 height 41
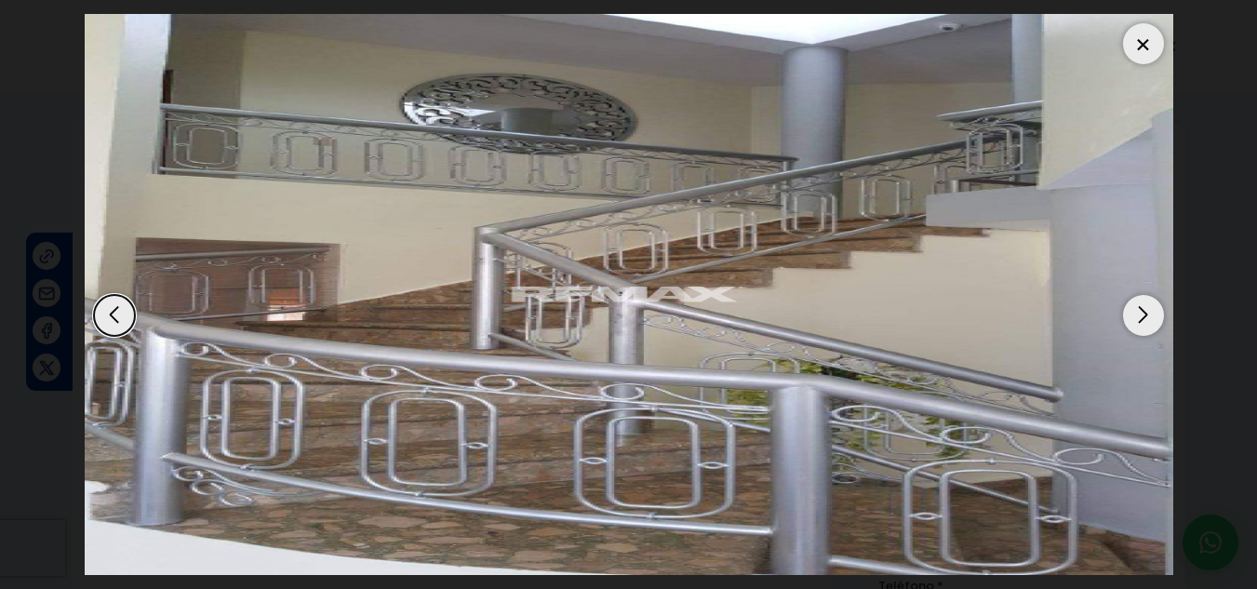
click at [1143, 324] on div "Next slide" at bounding box center [1143, 315] width 41 height 41
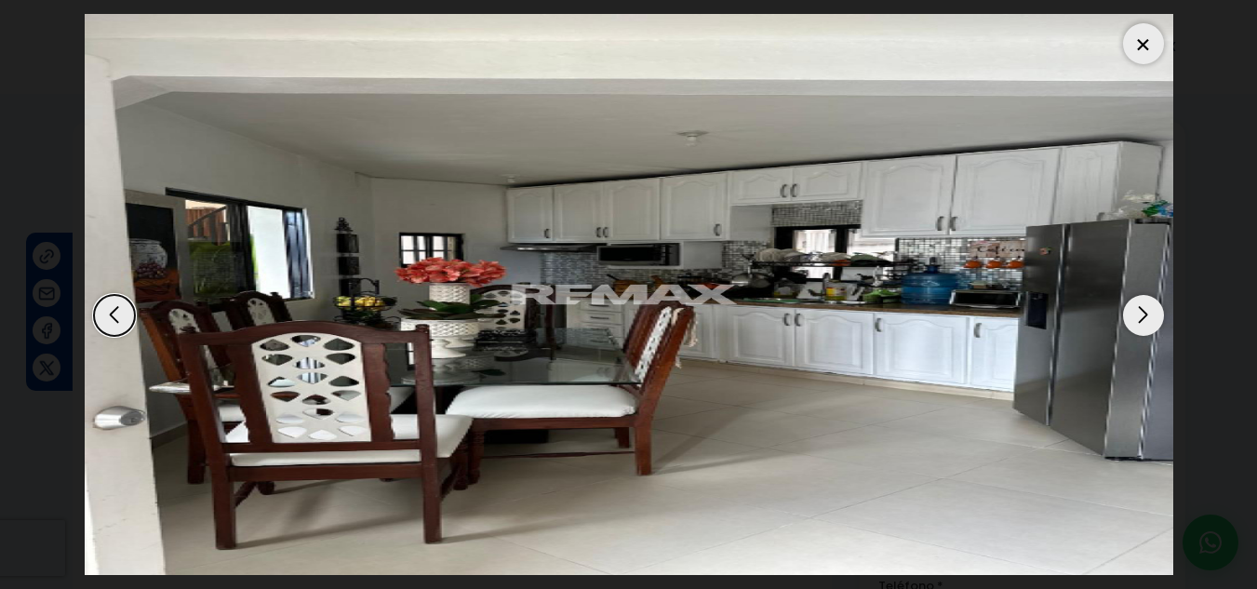
click at [1143, 324] on div "Next slide" at bounding box center [1143, 315] width 41 height 41
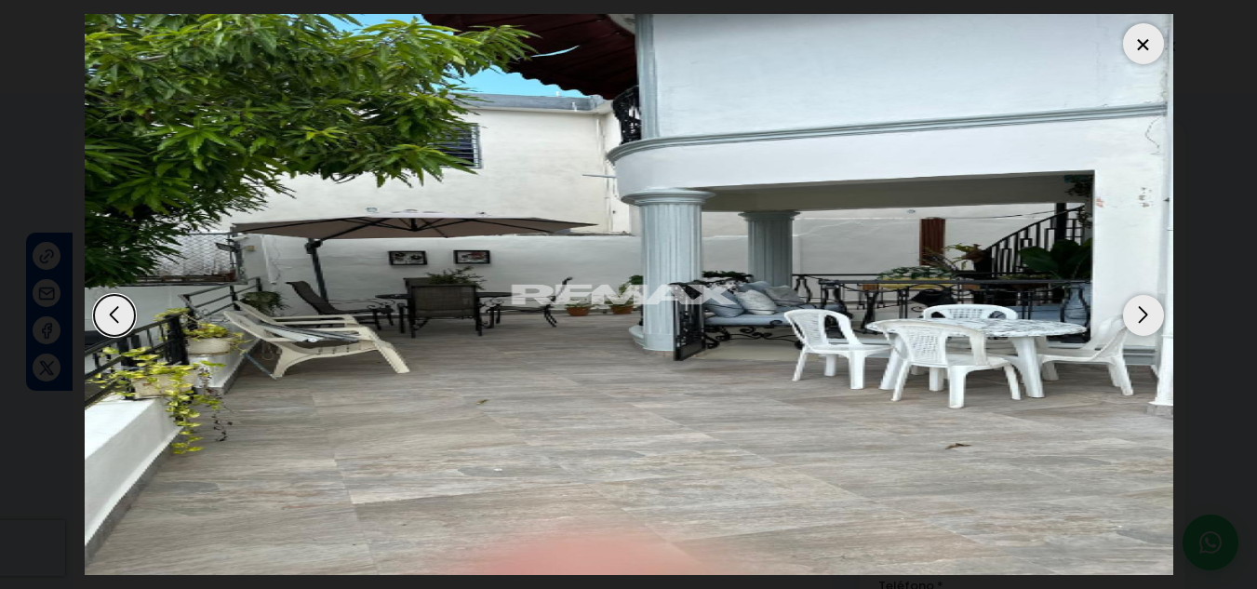
click at [1143, 324] on div "Next slide" at bounding box center [1143, 315] width 41 height 41
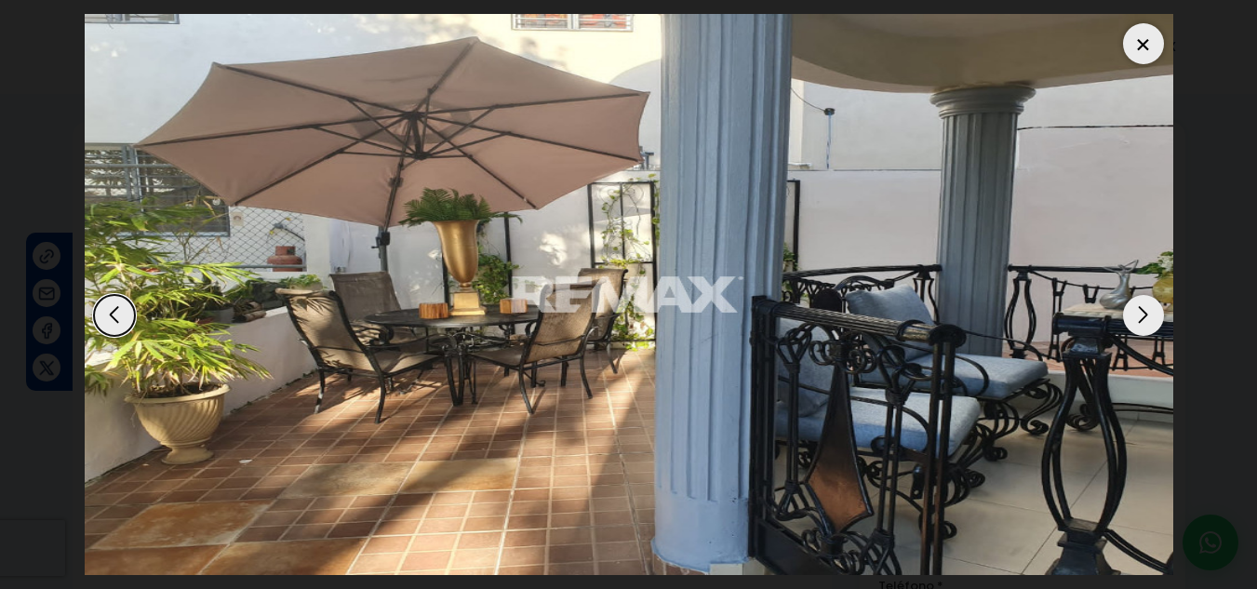
click at [1143, 324] on div "Next slide" at bounding box center [1143, 315] width 41 height 41
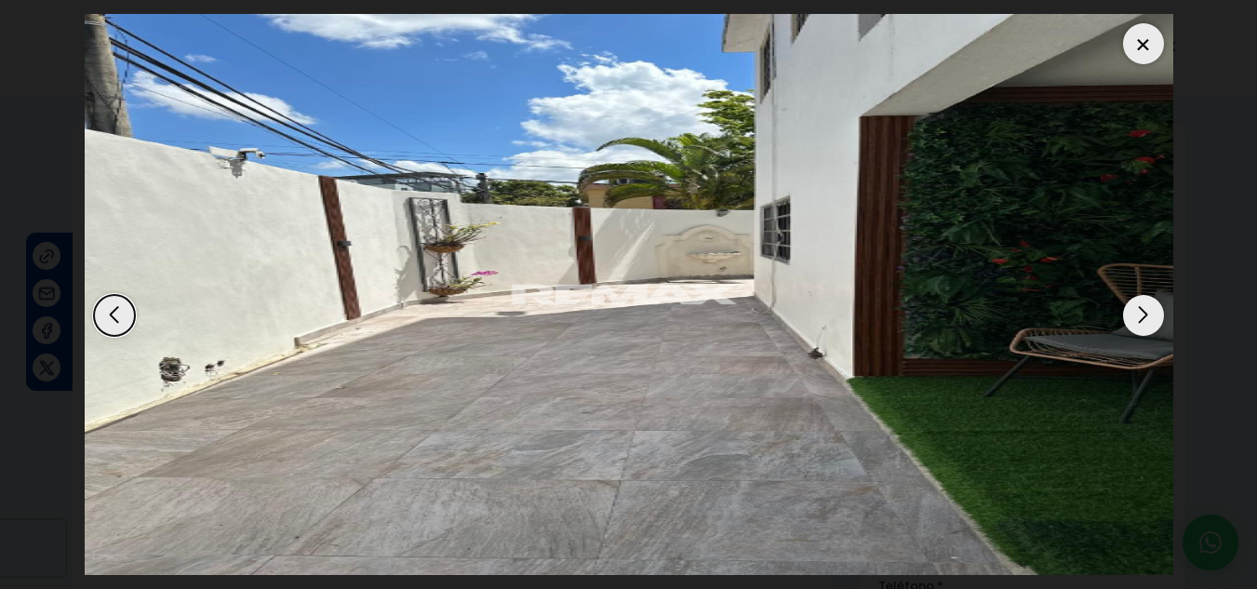
click at [1143, 324] on div "Next slide" at bounding box center [1143, 315] width 41 height 41
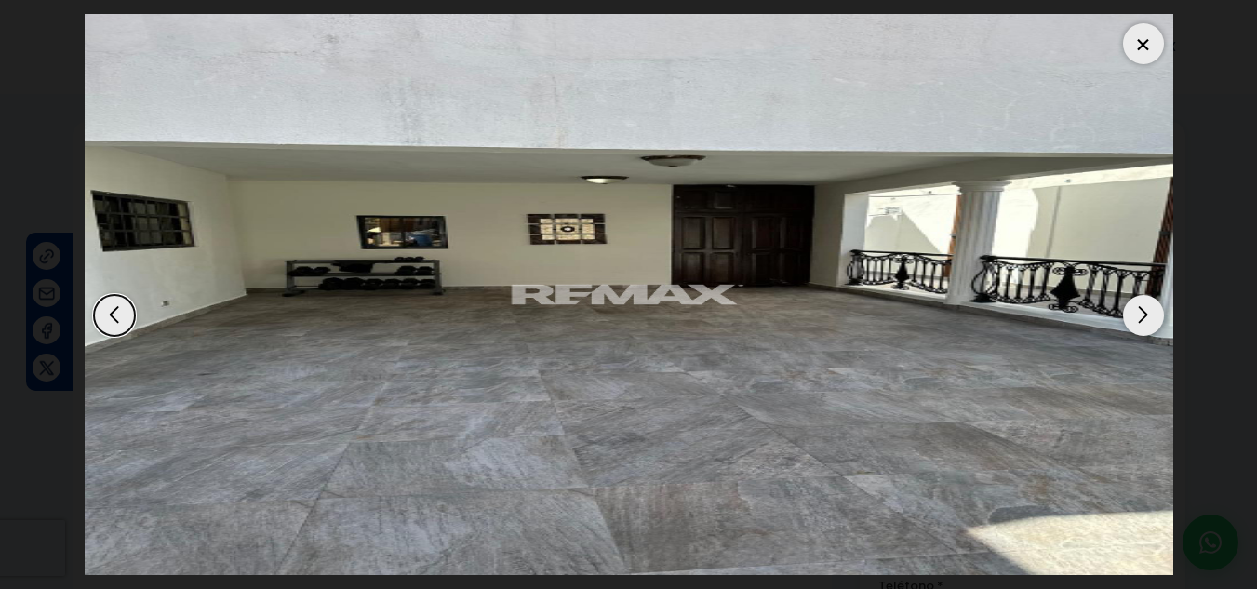
click at [1143, 324] on div "Next slide" at bounding box center [1143, 315] width 41 height 41
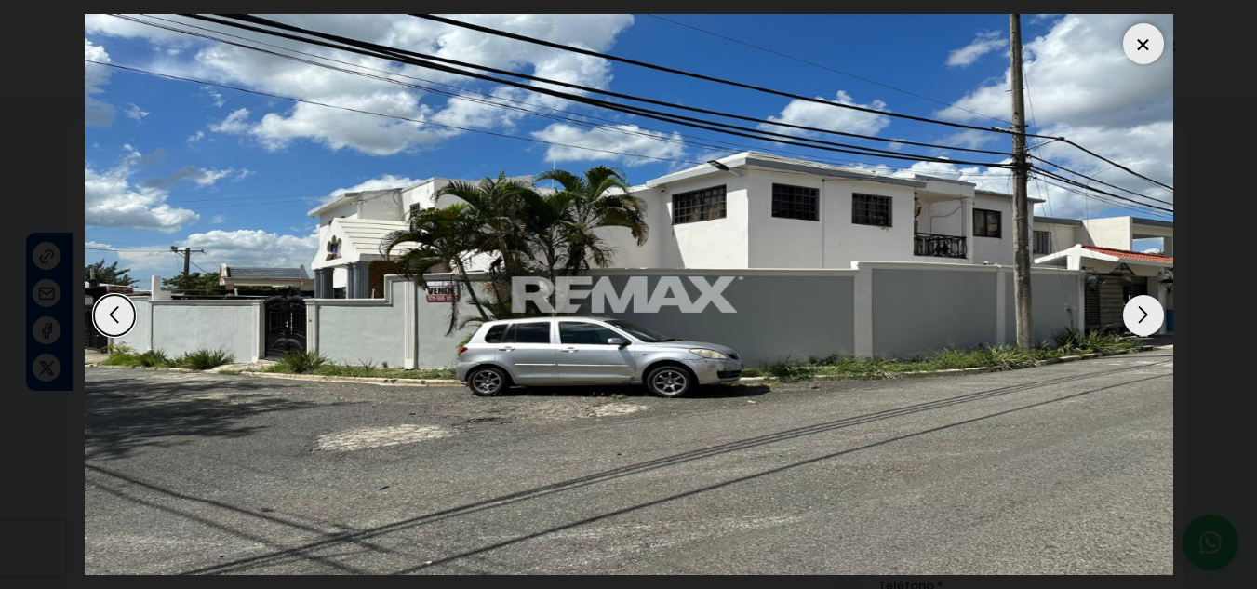
click at [1143, 324] on div "Next slide" at bounding box center [1143, 315] width 41 height 41
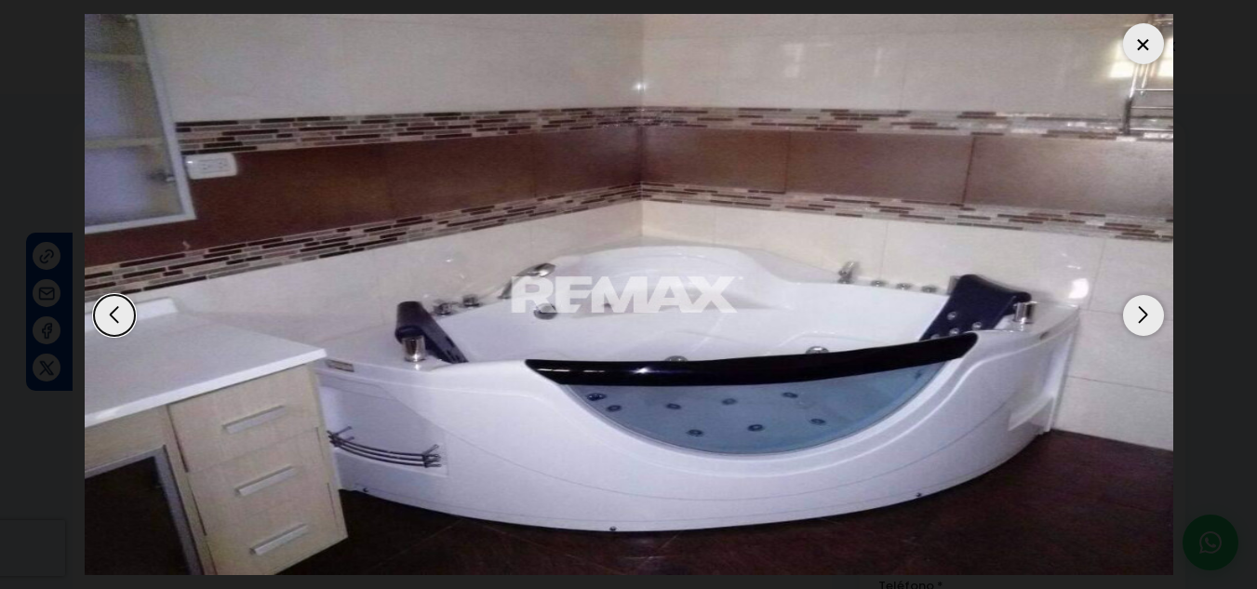
click at [1143, 324] on div "Next slide" at bounding box center [1143, 315] width 41 height 41
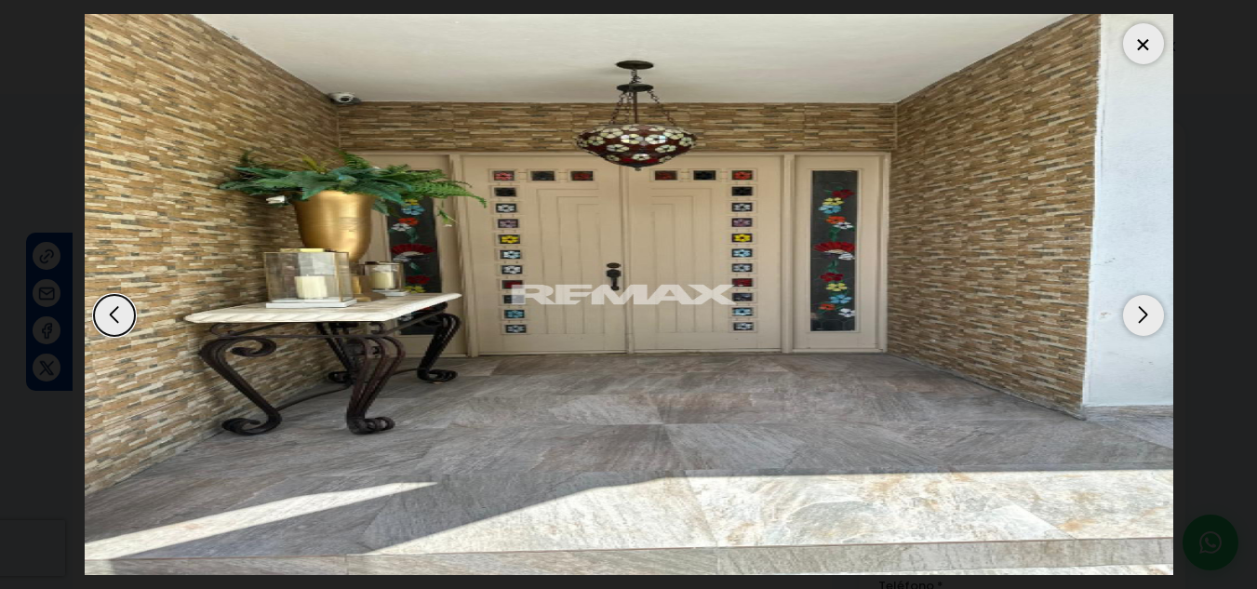
click at [1142, 324] on div "Next slide" at bounding box center [1143, 315] width 41 height 41
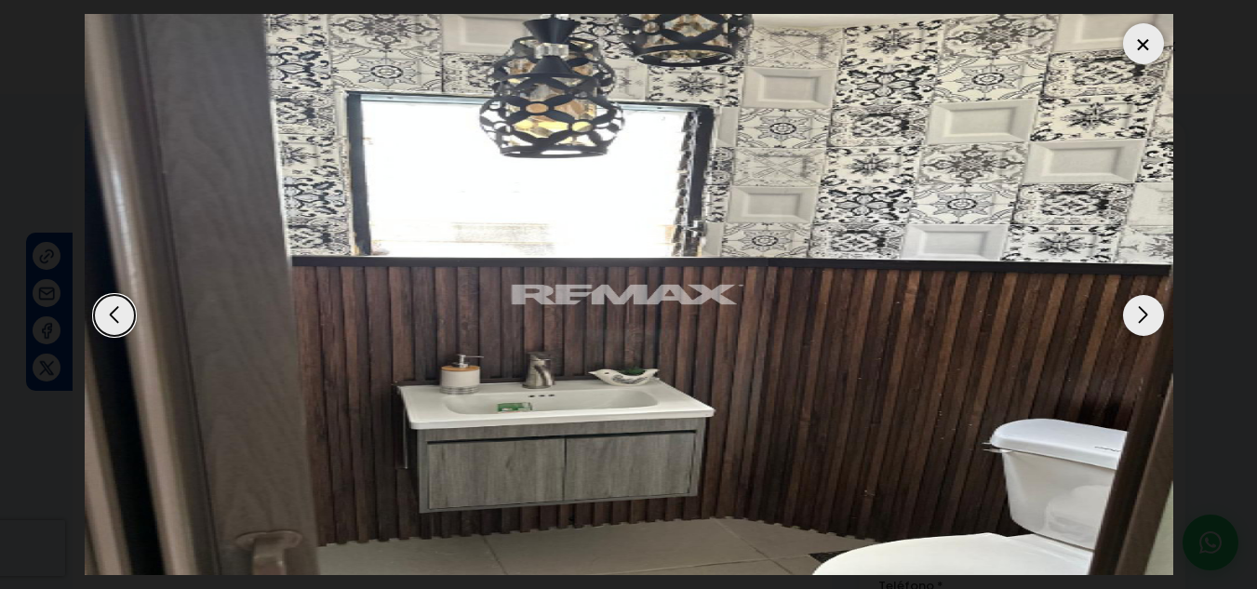
click at [1142, 324] on div "Next slide" at bounding box center [1143, 315] width 41 height 41
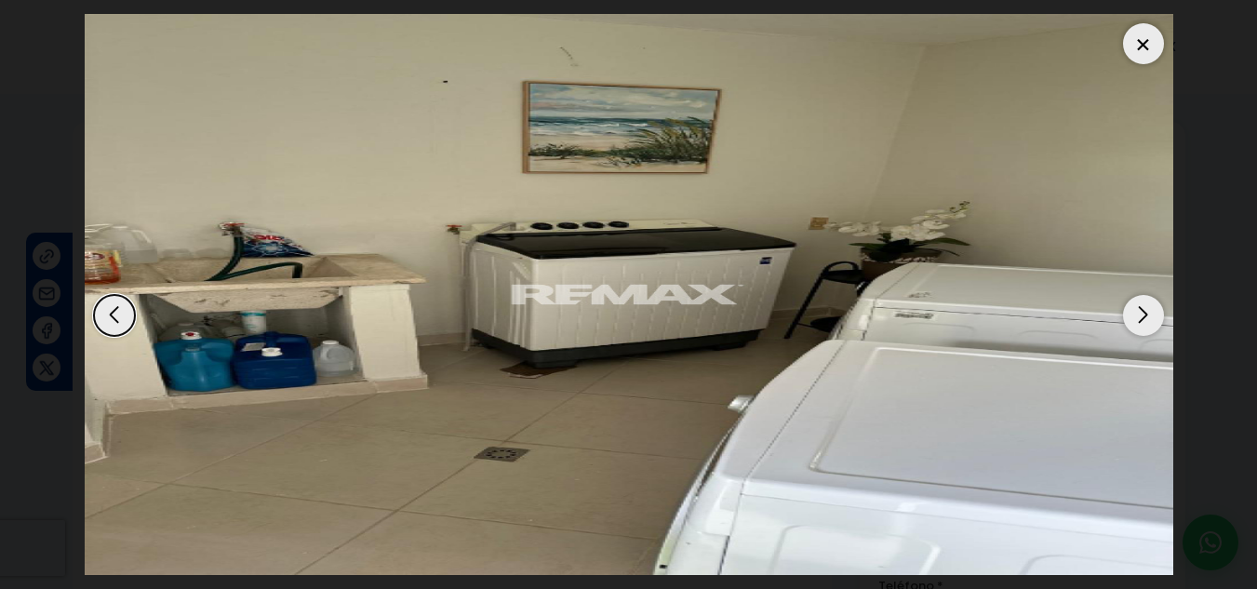
click at [1142, 324] on div "Next slide" at bounding box center [1143, 315] width 41 height 41
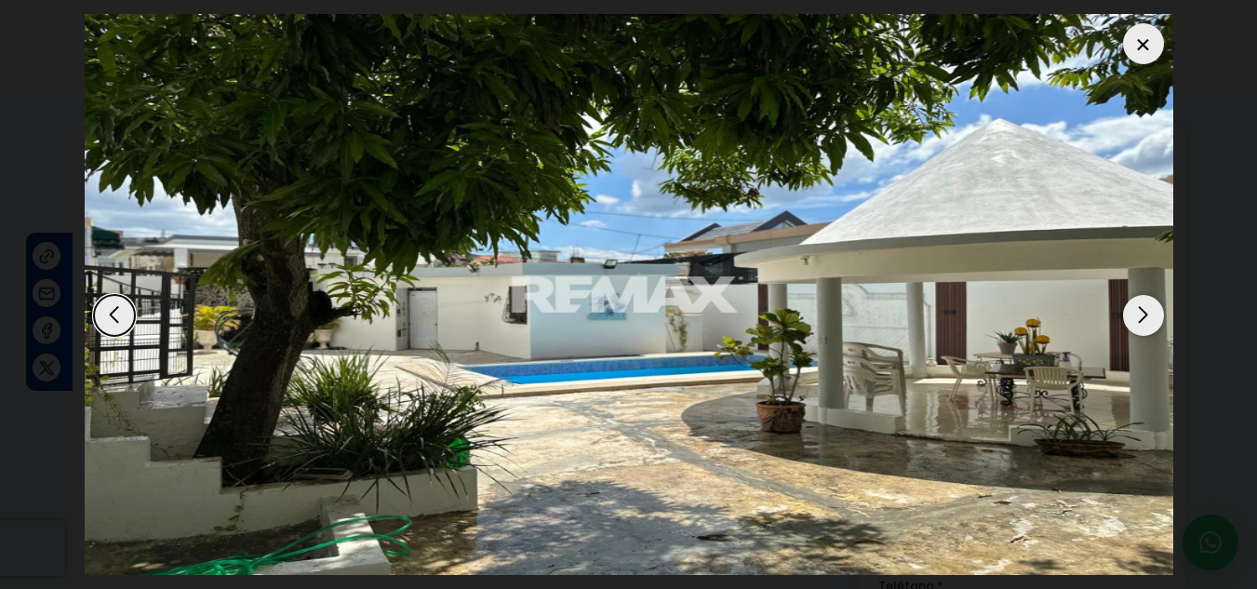
click at [1142, 324] on div "Next slide" at bounding box center [1143, 315] width 41 height 41
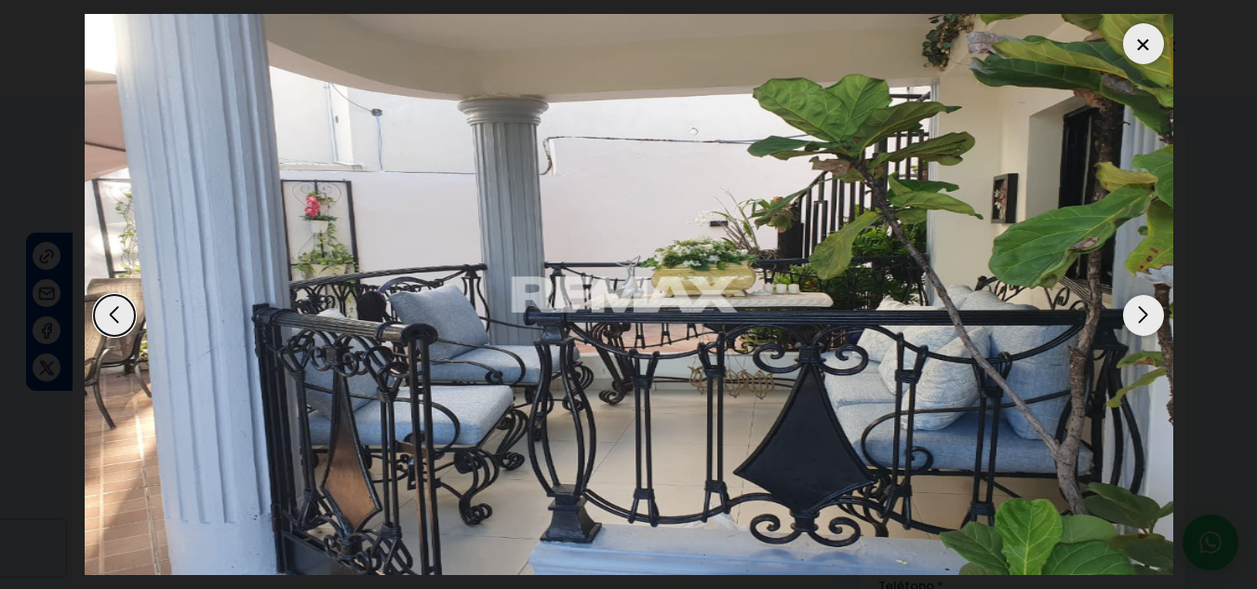
click at [1146, 40] on div at bounding box center [1143, 43] width 41 height 41
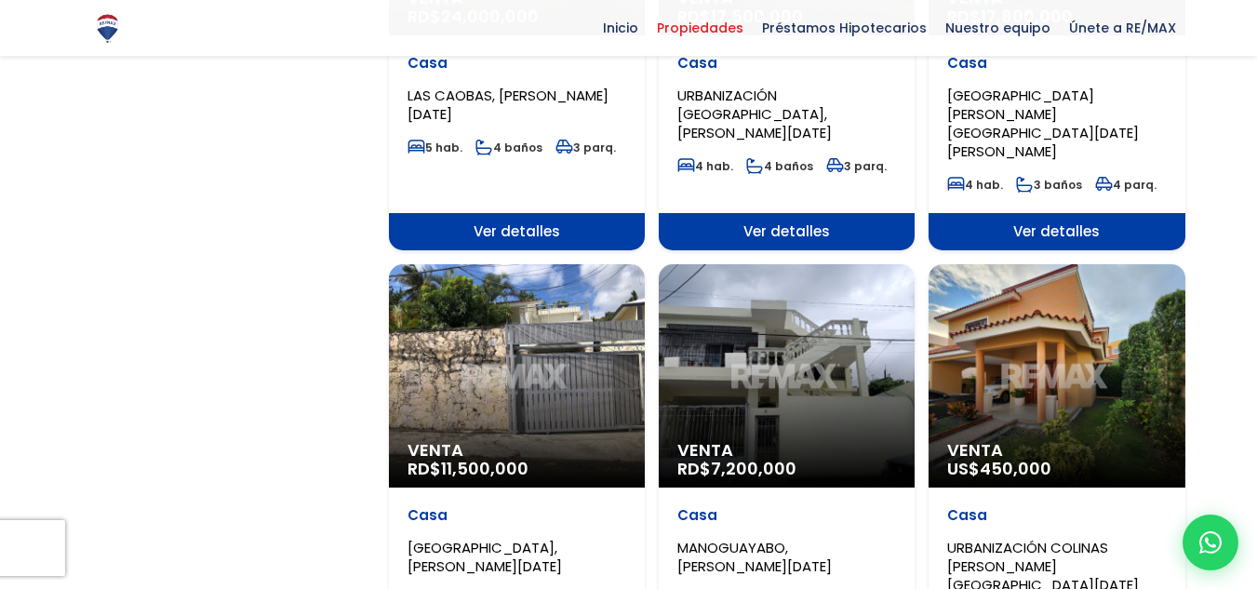
scroll to position [1861, 0]
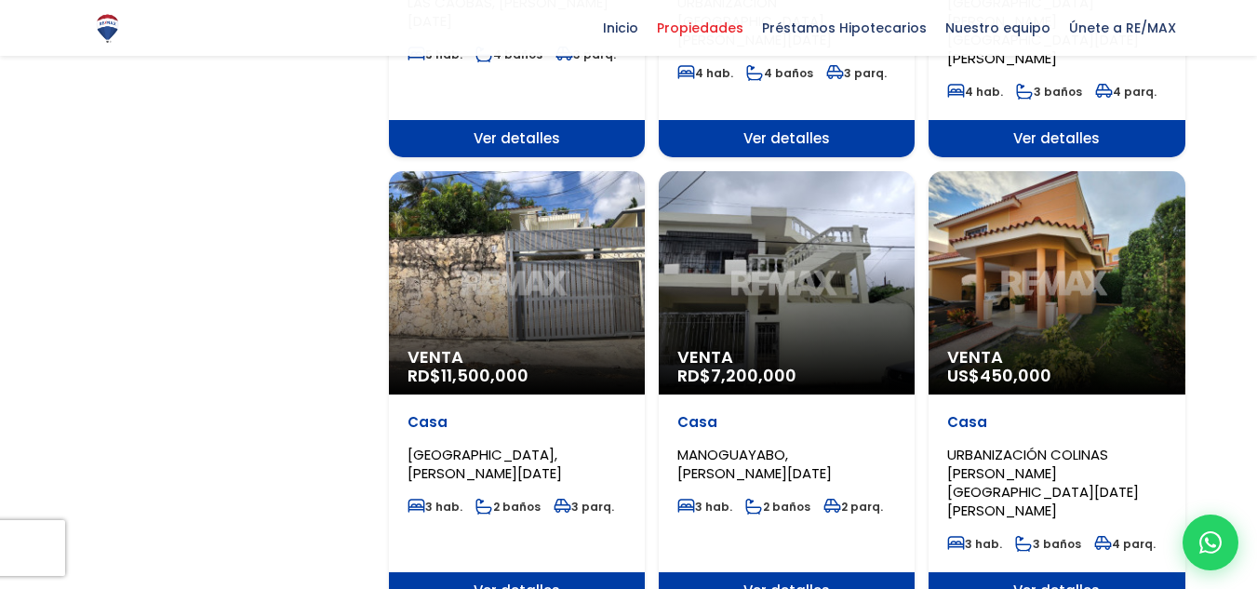
click at [1007, 445] on span "URBANIZACIÓN COLINAS DEL OESTE, SANTO DOMINGO OESTE" at bounding box center [1043, 482] width 192 height 75
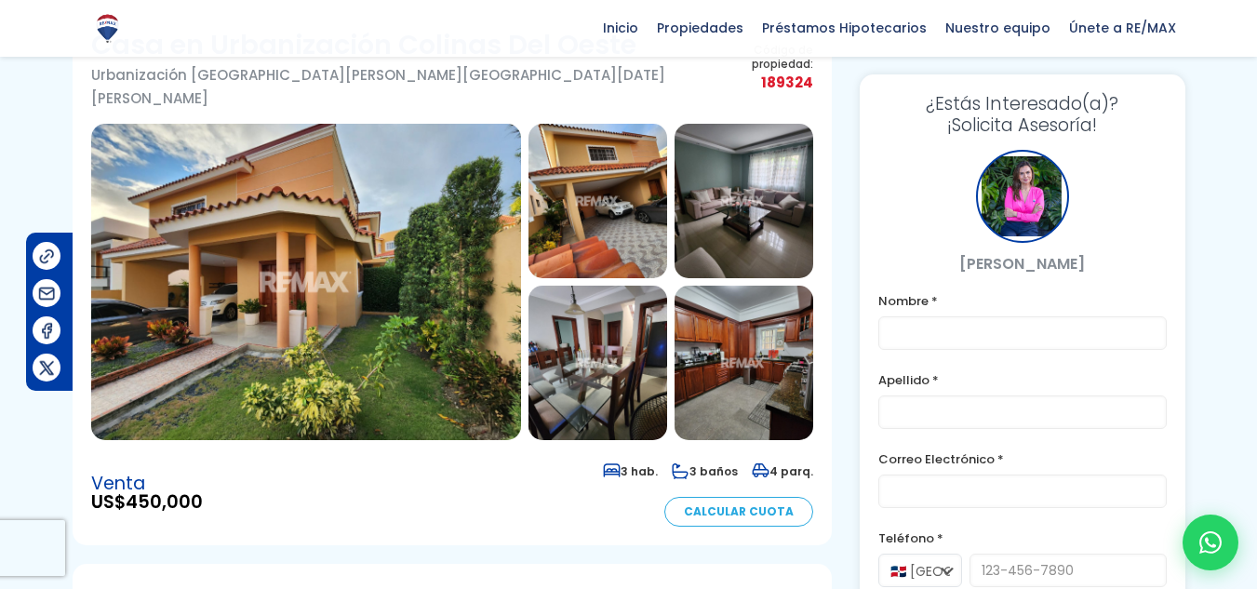
scroll to position [93, 0]
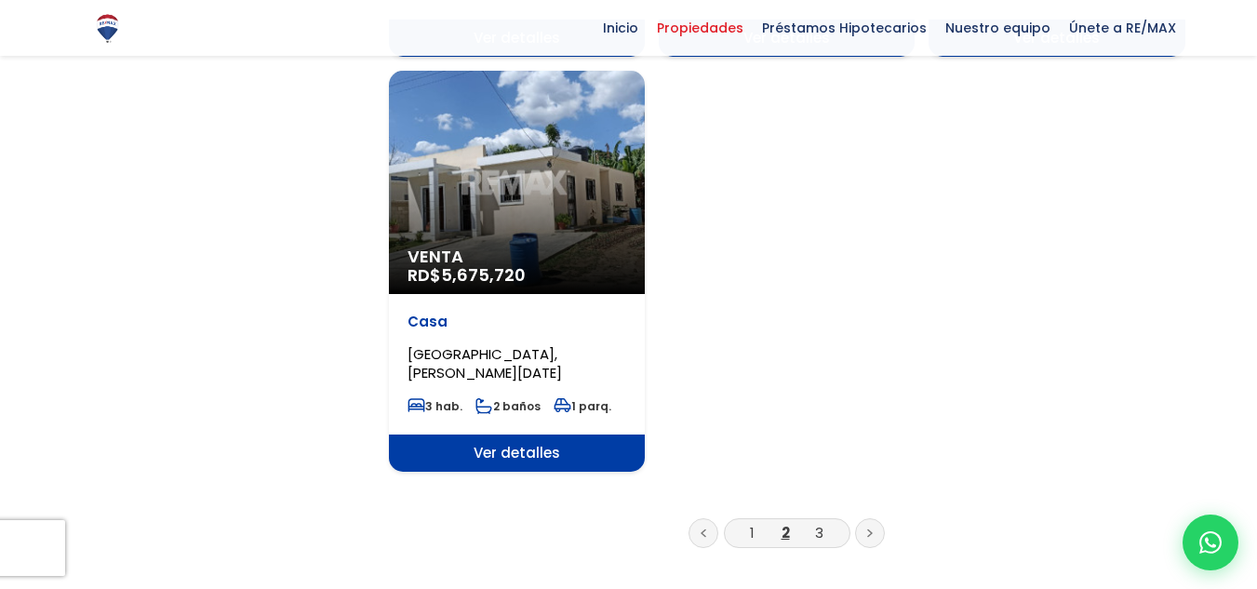
scroll to position [2512, 0]
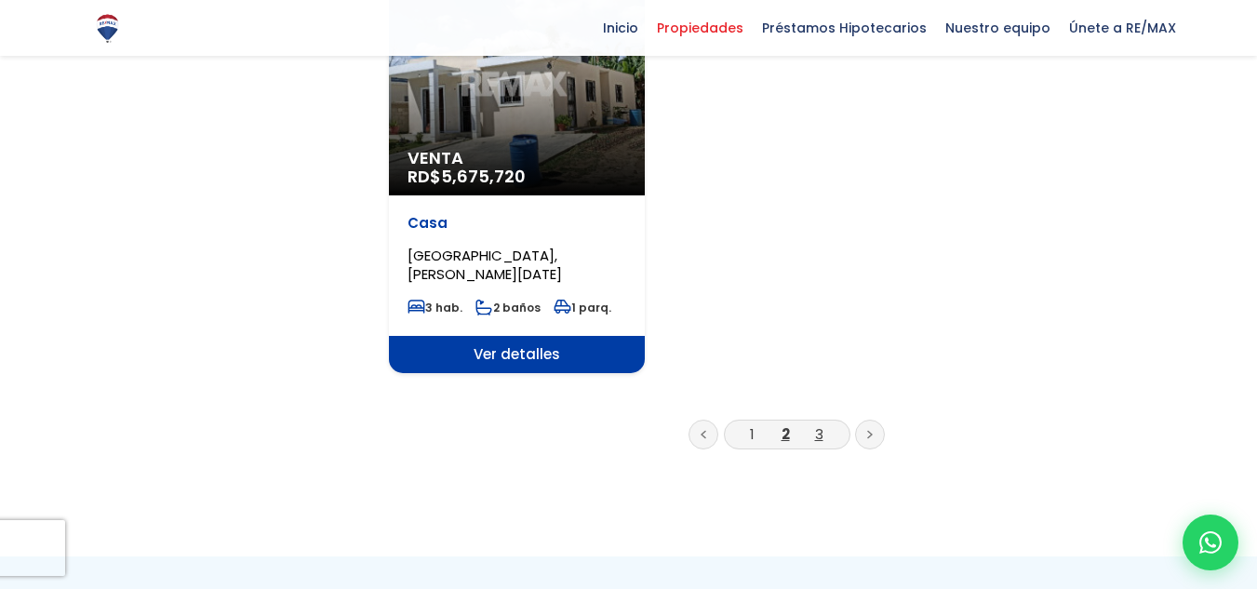
click at [815, 424] on link "3" at bounding box center [819, 434] width 8 height 20
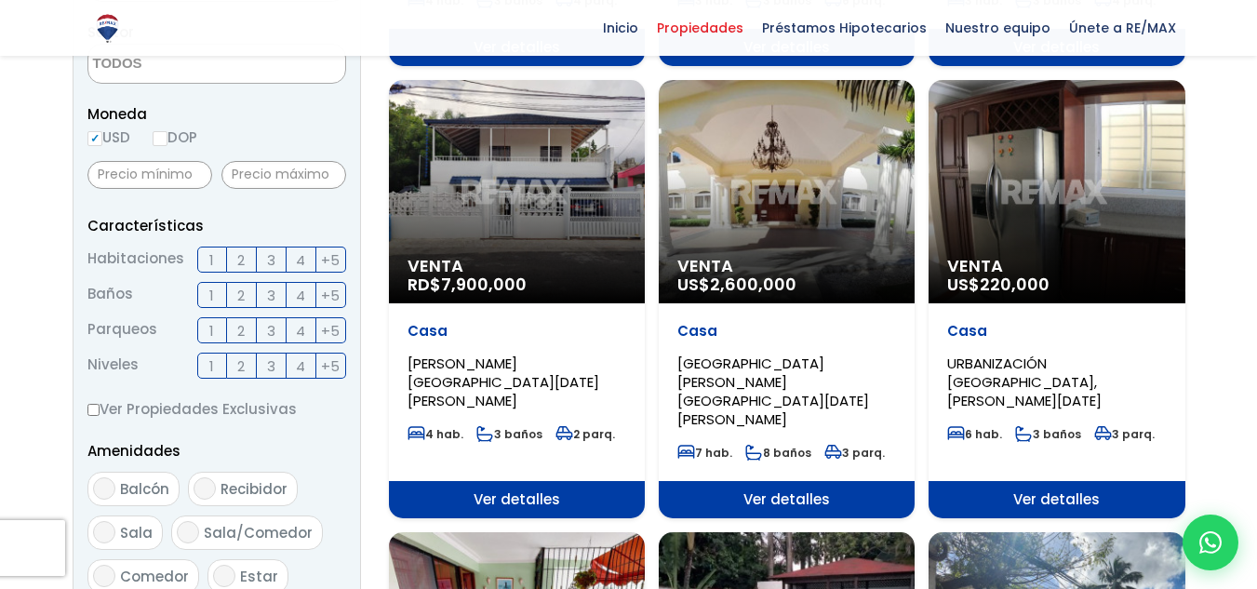
scroll to position [558, 0]
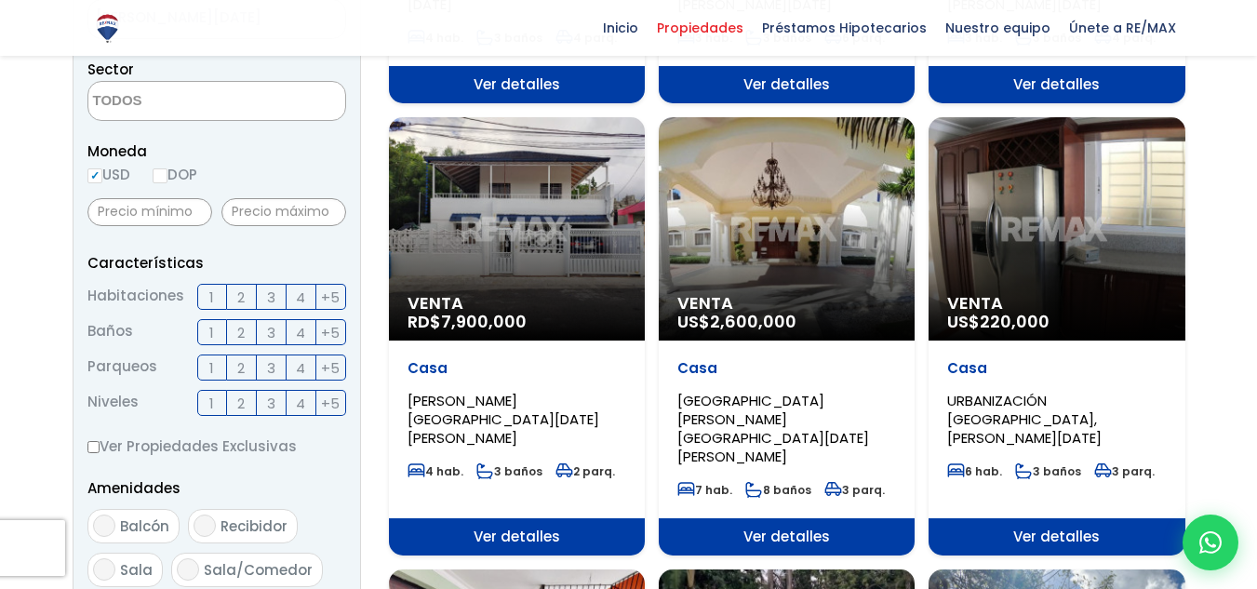
click at [1110, 242] on div "Venta US$ 220,000" at bounding box center [1056, 228] width 256 height 223
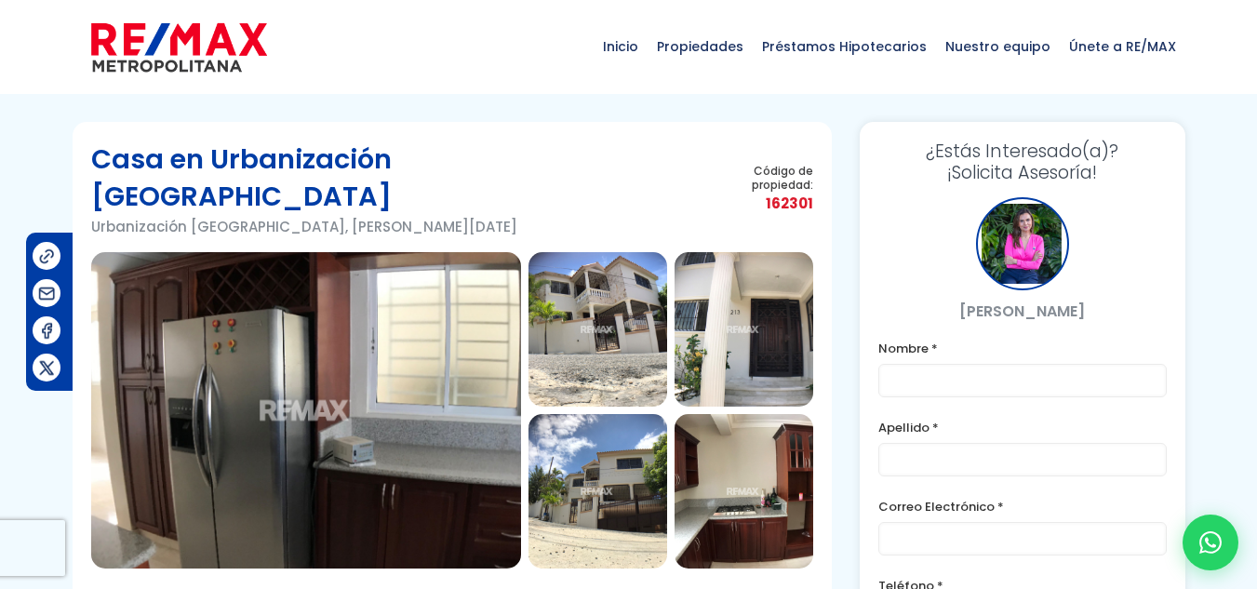
click at [634, 265] on img at bounding box center [597, 329] width 139 height 154
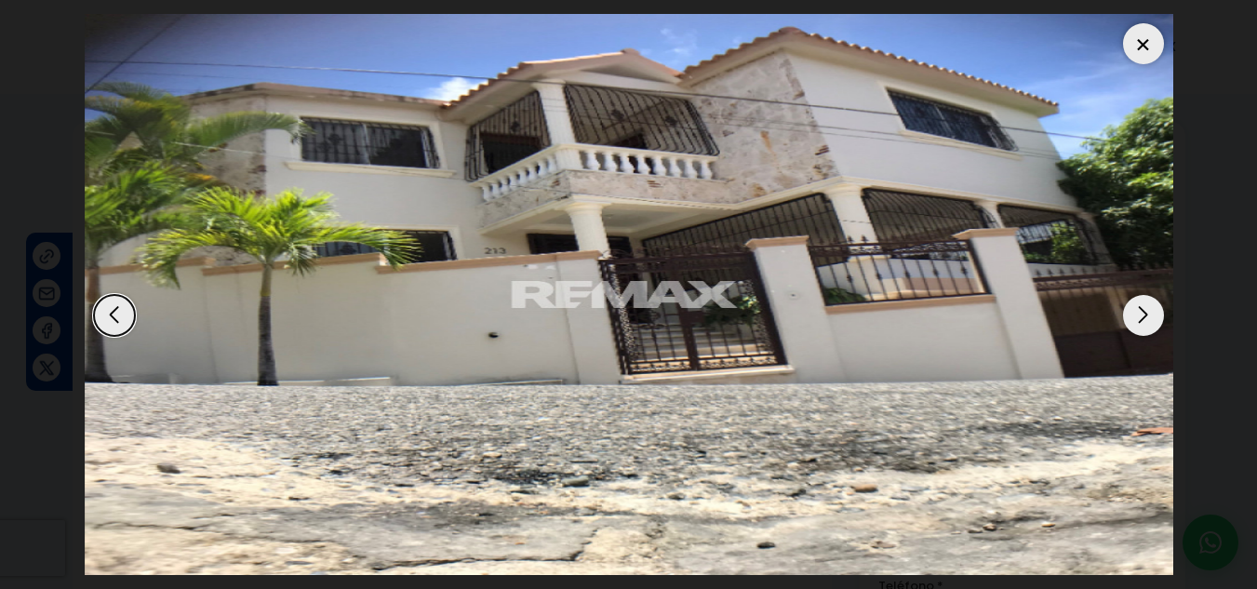
click at [1150, 320] on div "Next slide" at bounding box center [1143, 315] width 41 height 41
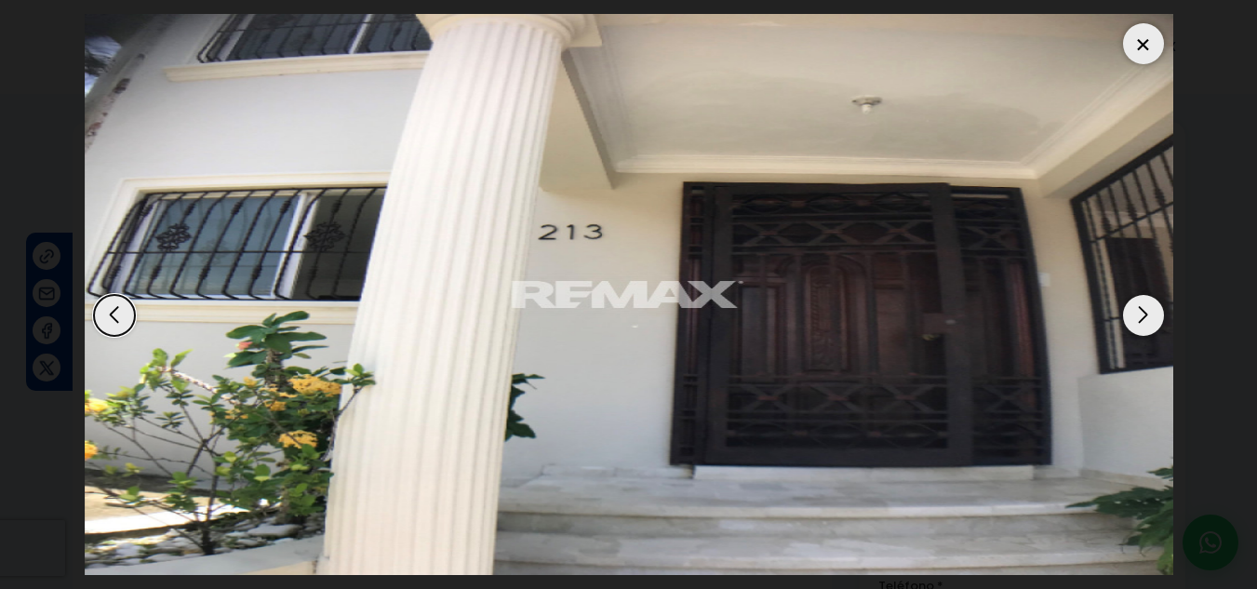
click at [1150, 320] on div "Next slide" at bounding box center [1143, 315] width 41 height 41
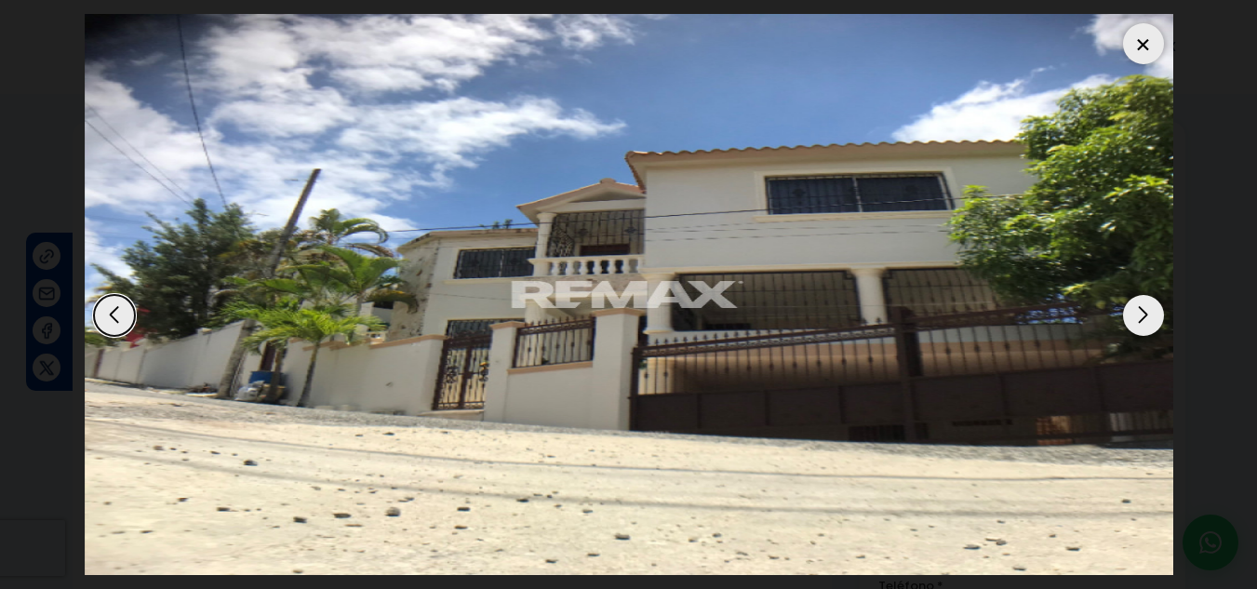
click at [1150, 320] on div "Next slide" at bounding box center [1143, 315] width 41 height 41
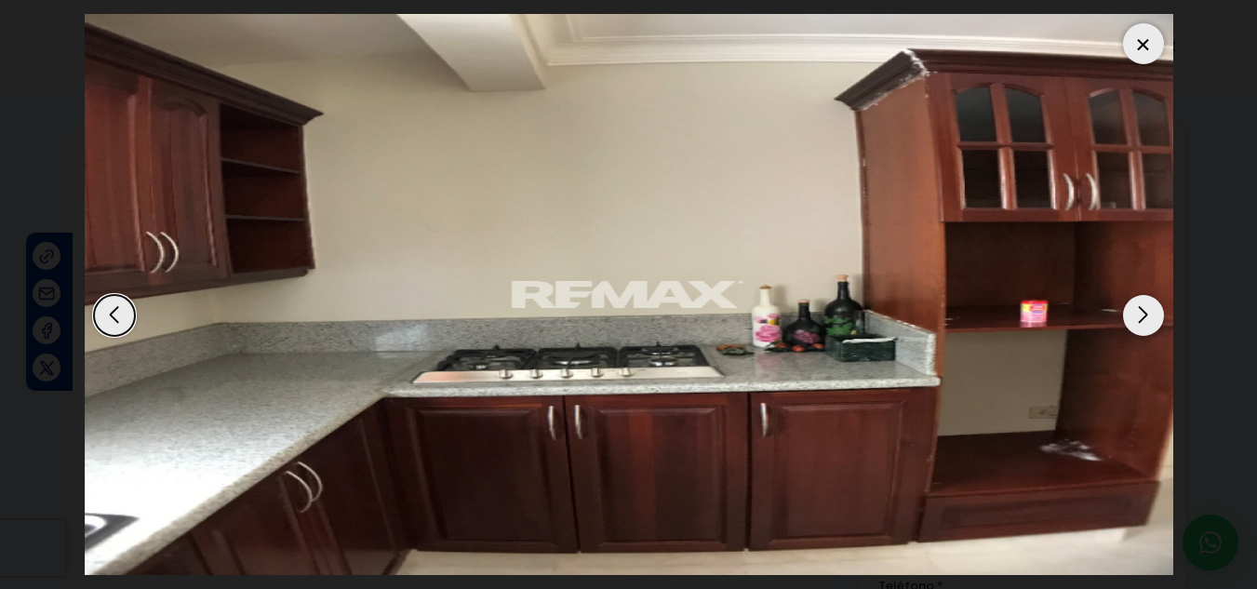
click at [1150, 320] on div "Next slide" at bounding box center [1143, 315] width 41 height 41
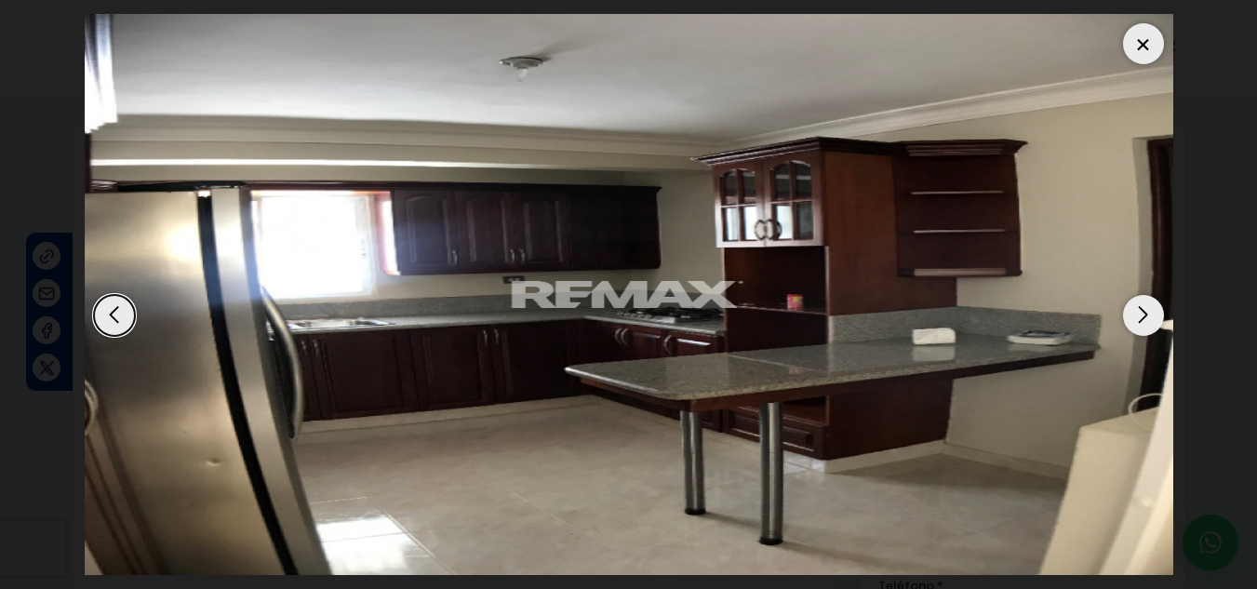
click at [1150, 320] on div "Next slide" at bounding box center [1143, 315] width 41 height 41
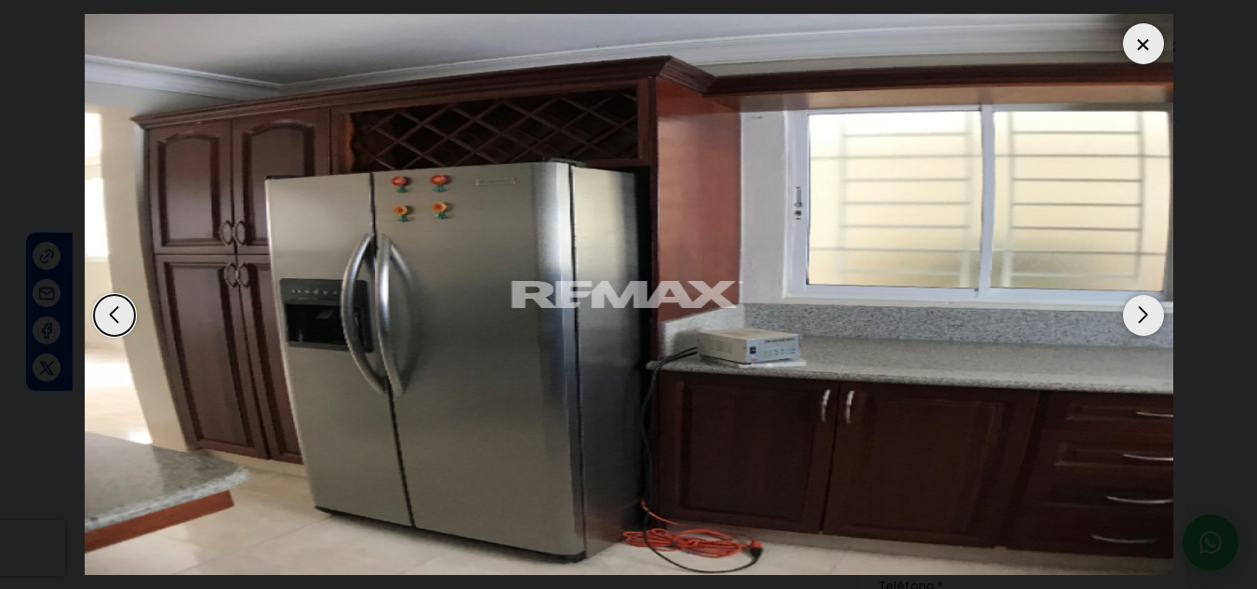
click at [1150, 320] on div "Next slide" at bounding box center [1143, 315] width 41 height 41
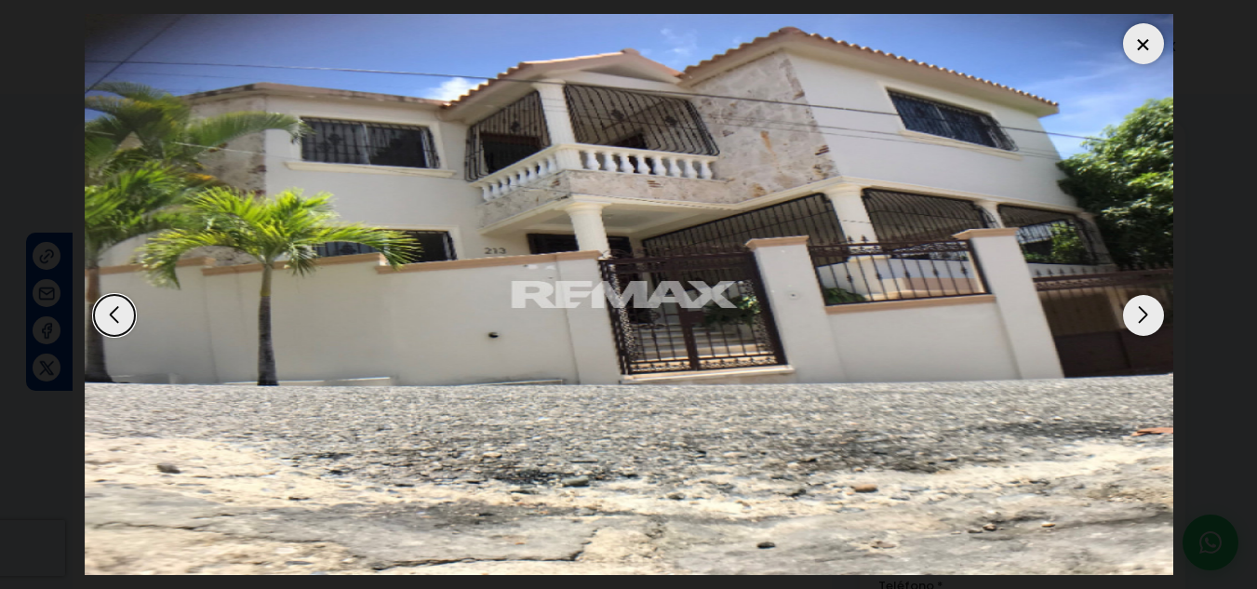
click at [1142, 52] on div at bounding box center [1143, 43] width 41 height 41
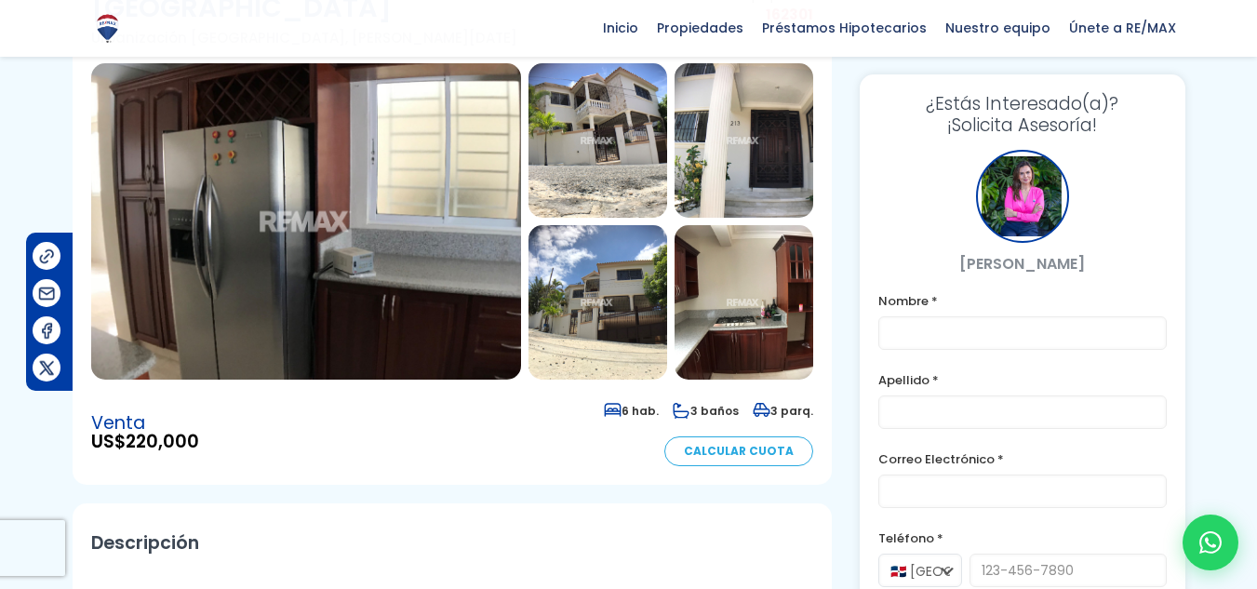
scroll to position [186, 0]
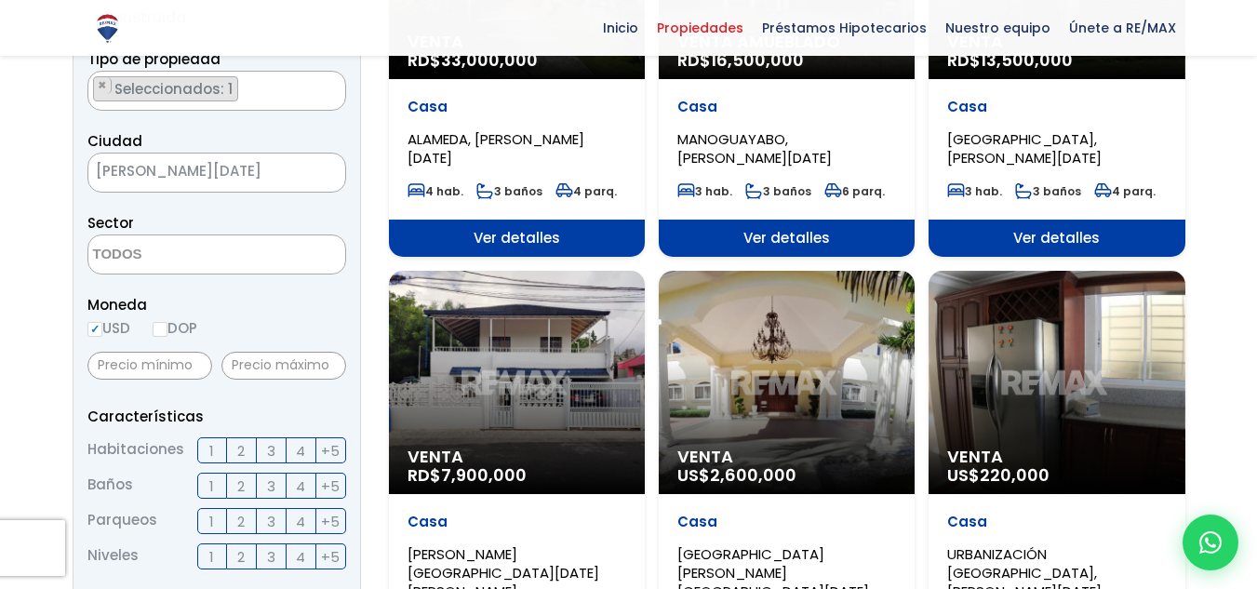
scroll to position [372, 0]
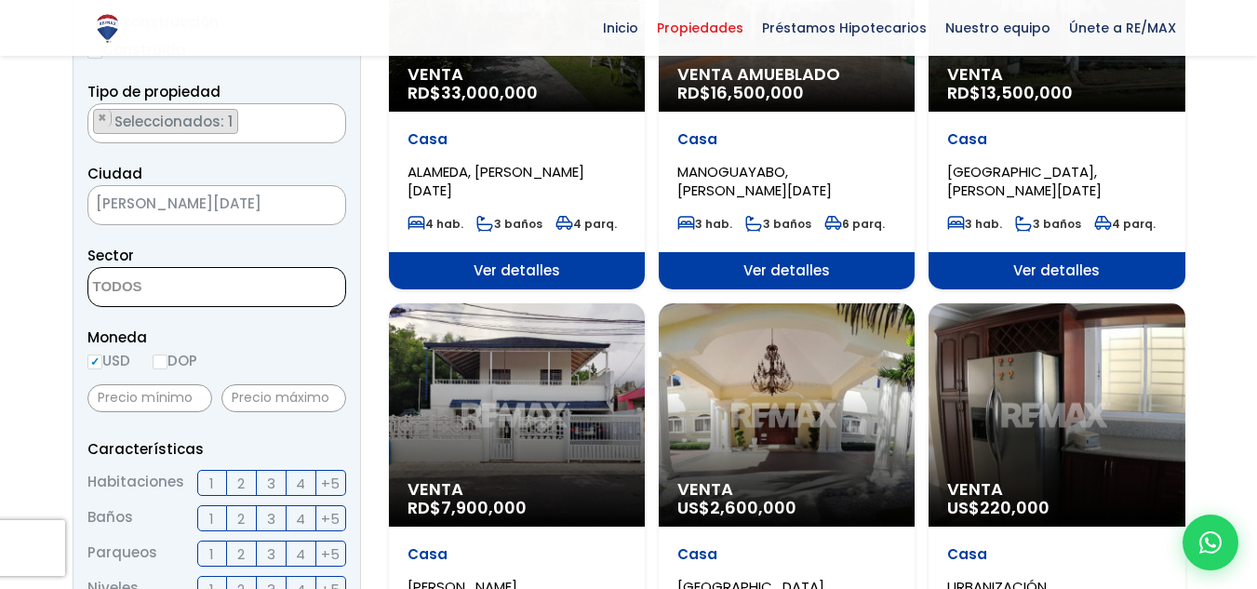
click at [211, 287] on textarea "Search" at bounding box center [178, 288] width 180 height 40
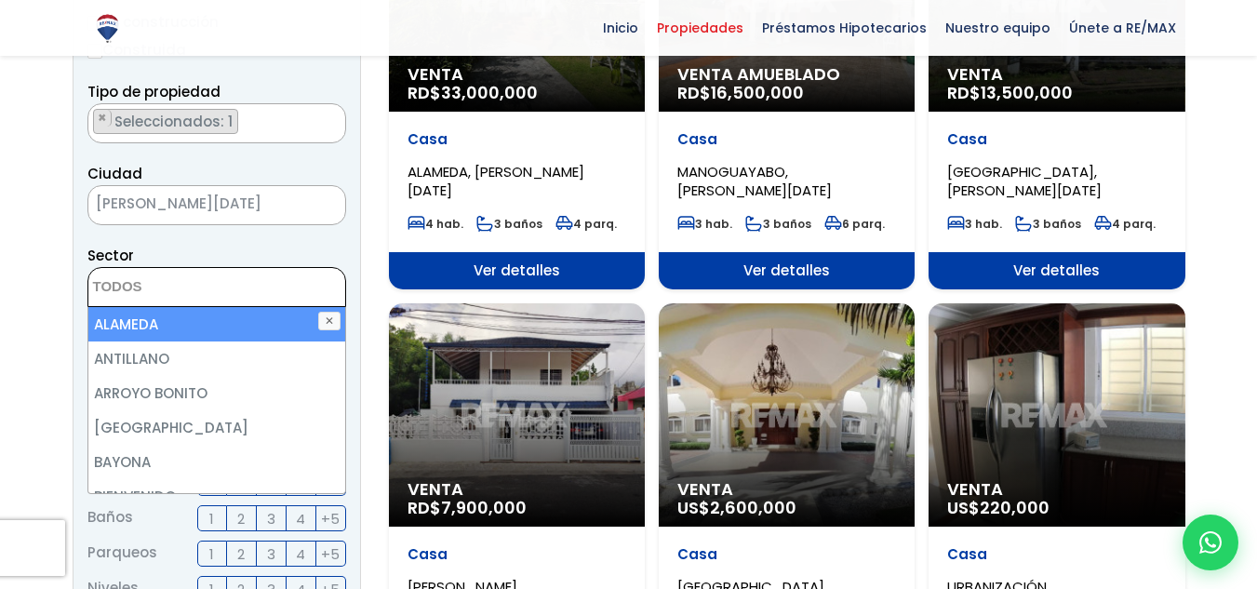
click at [211, 287] on textarea "Search" at bounding box center [178, 288] width 180 height 40
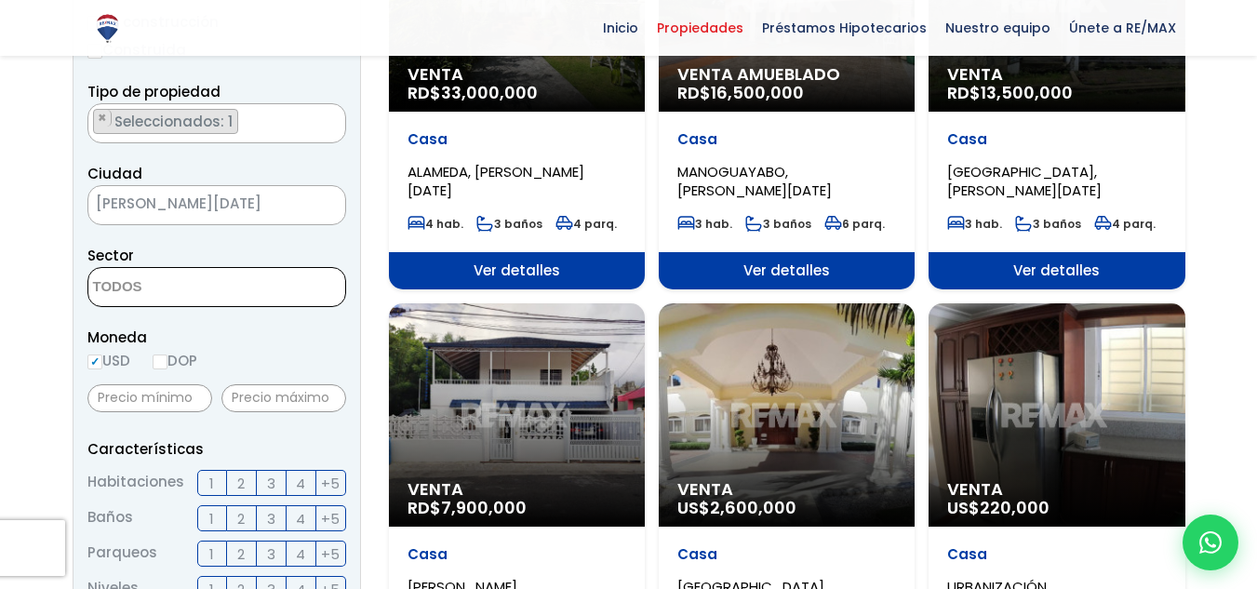
scroll to position [279, 0]
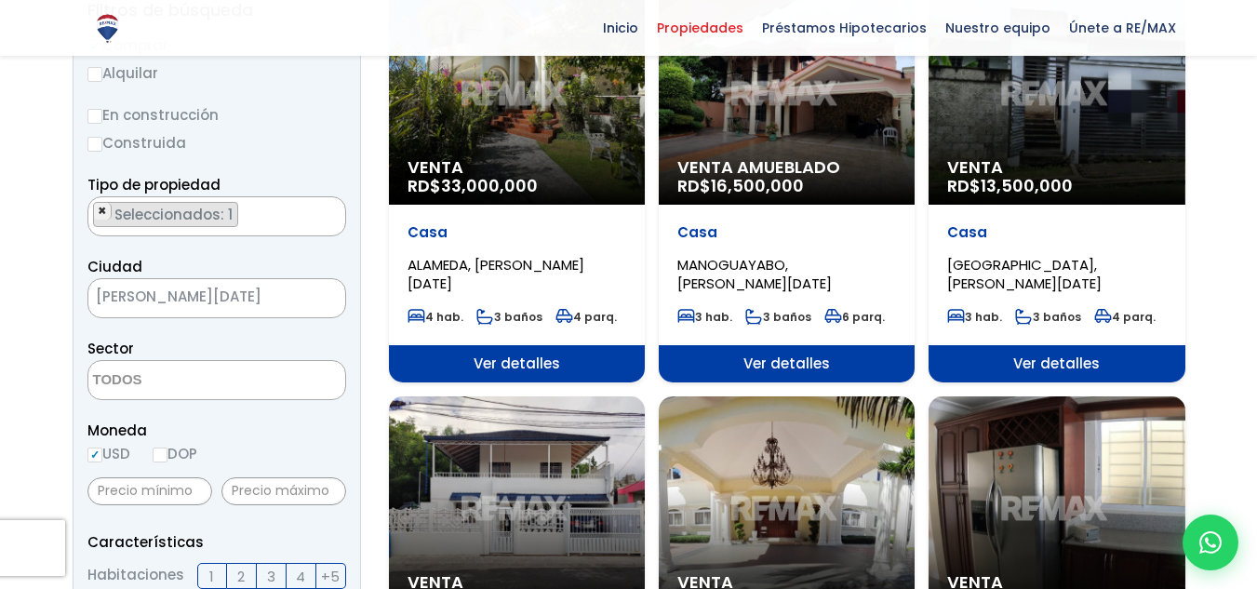
click at [100, 212] on span "×" at bounding box center [102, 211] width 9 height 17
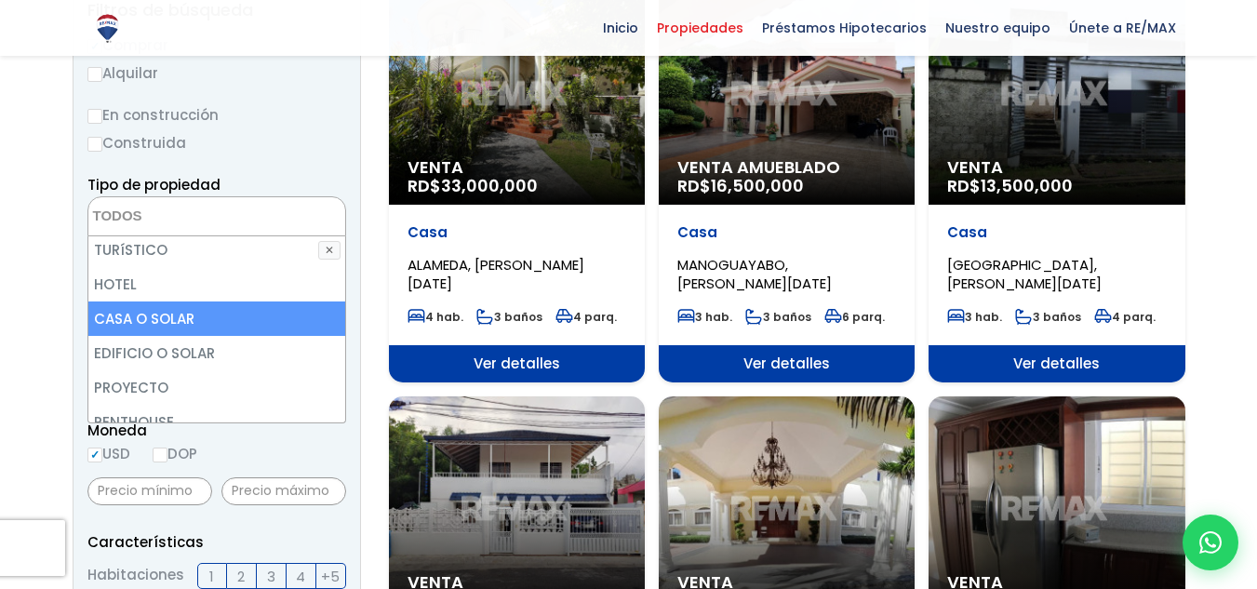
click at [181, 317] on li "CASA O SOLAR" at bounding box center [216, 318] width 257 height 34
select select "house+or+land"
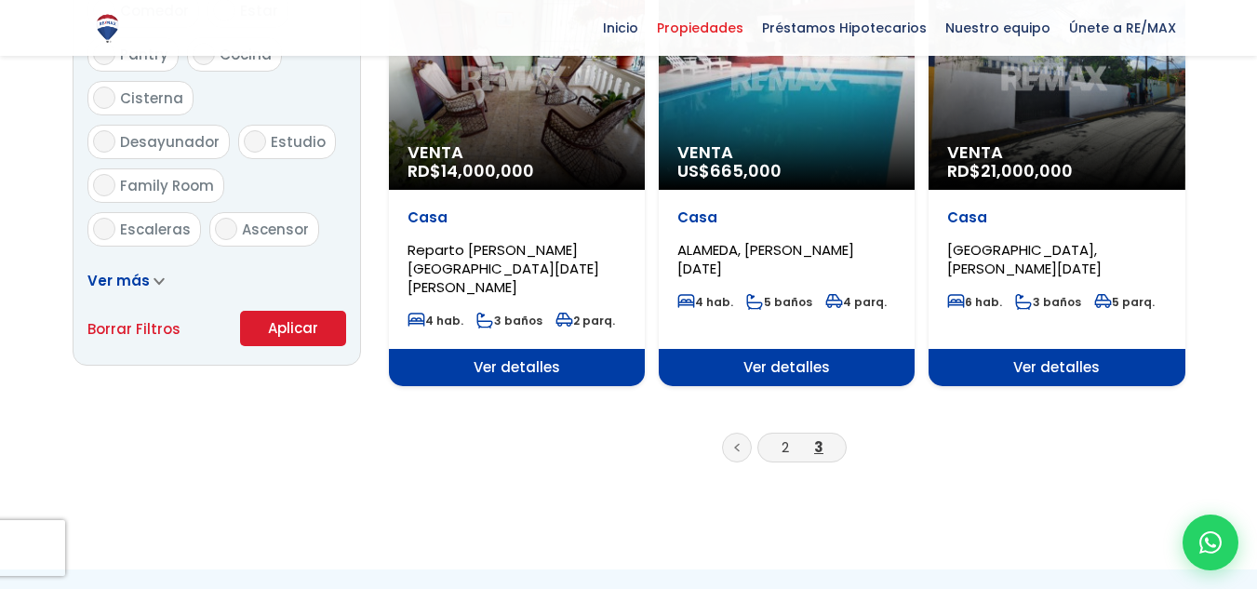
scroll to position [1302, 0]
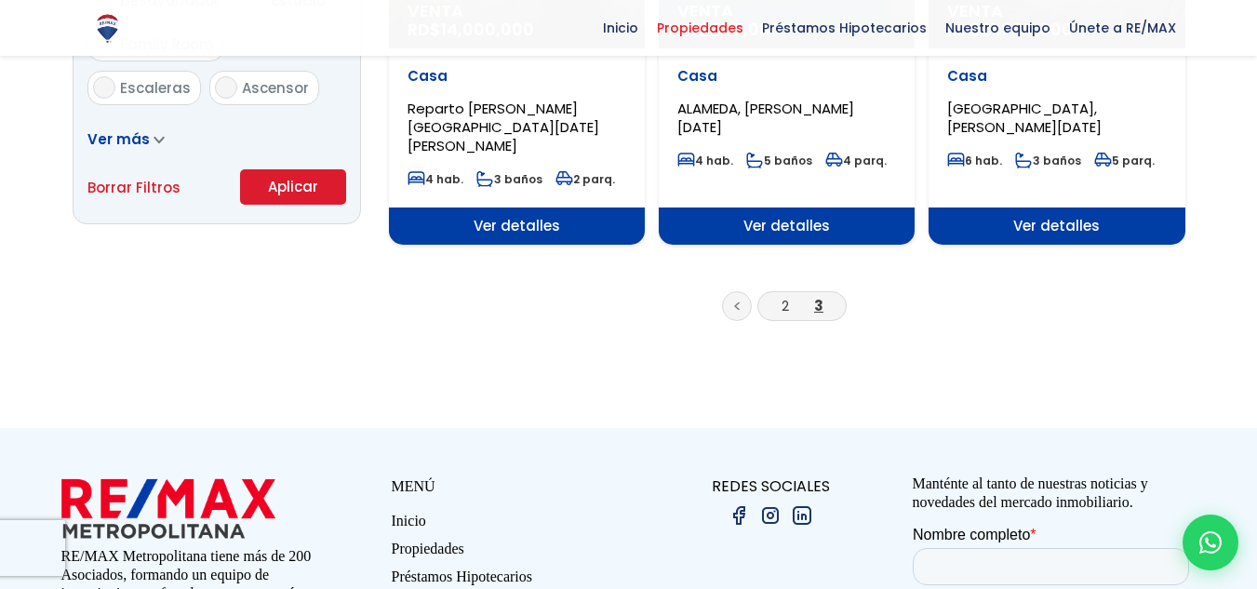
click at [287, 186] on button "Aplicar" at bounding box center [293, 186] width 106 height 35
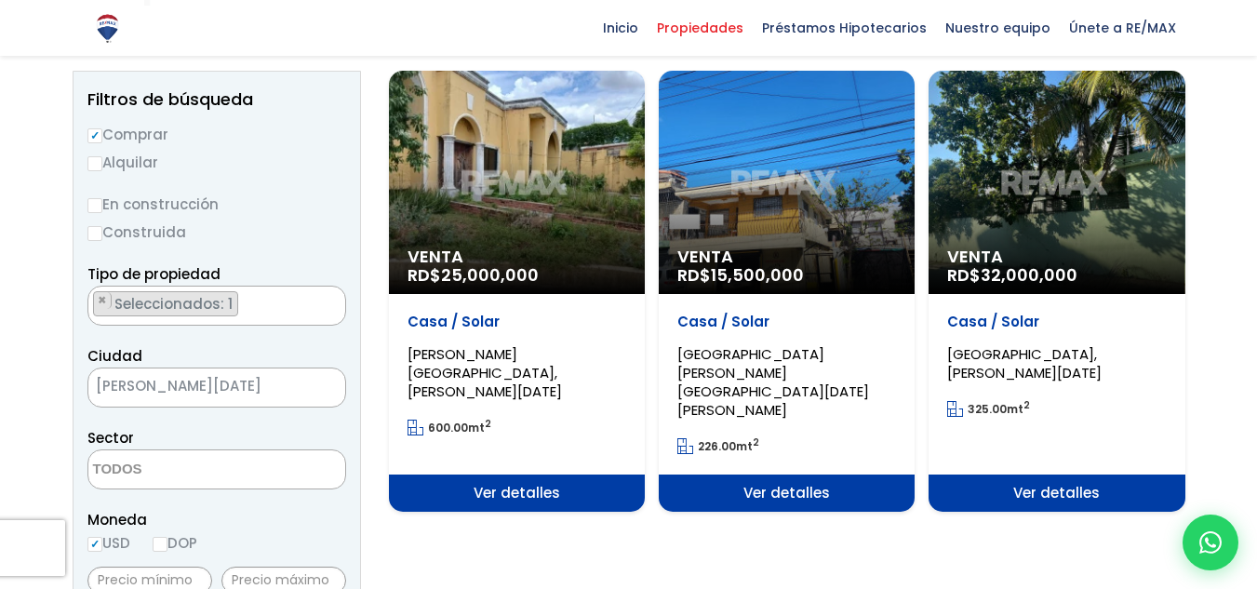
scroll to position [186, 0]
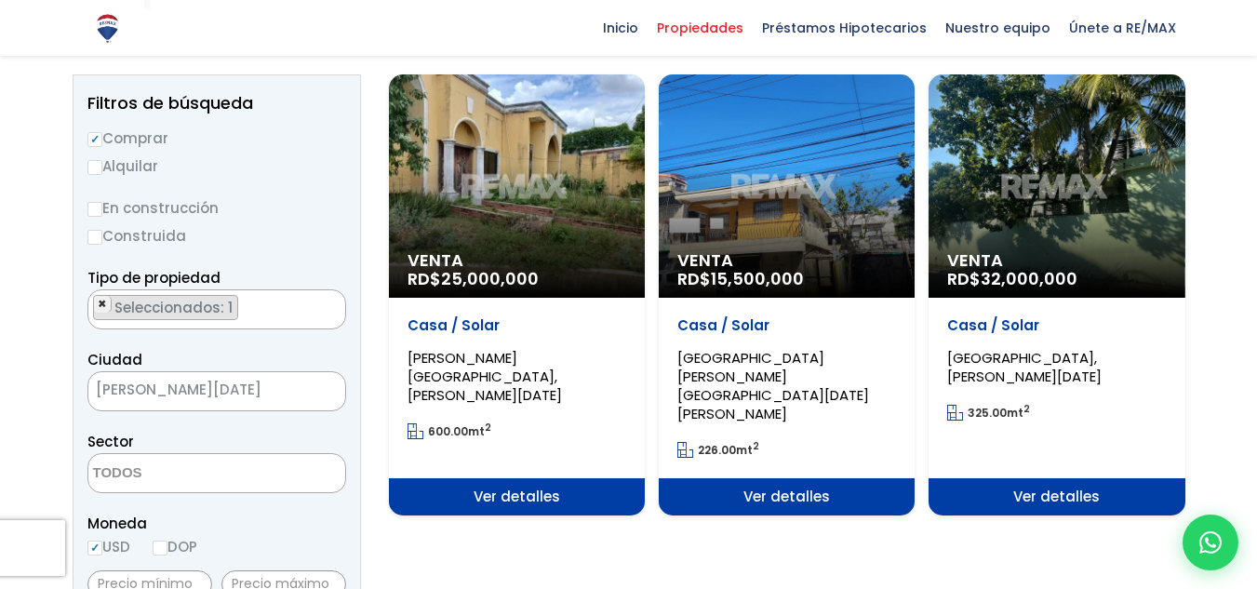
click at [102, 305] on span "×" at bounding box center [102, 304] width 9 height 17
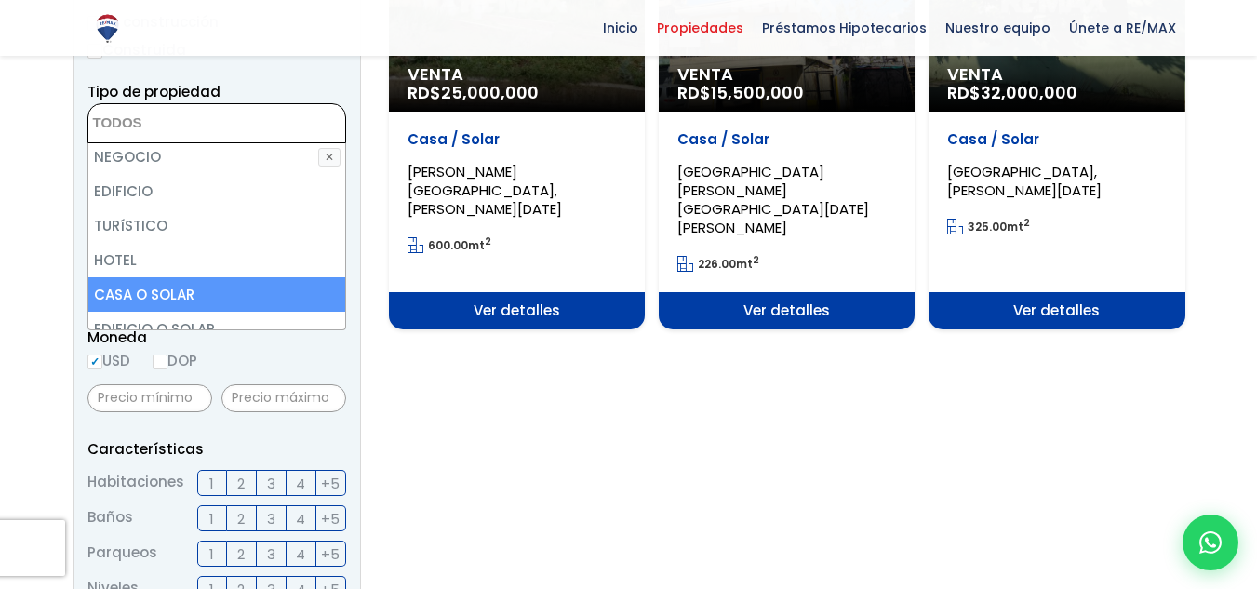
scroll to position [86, 0]
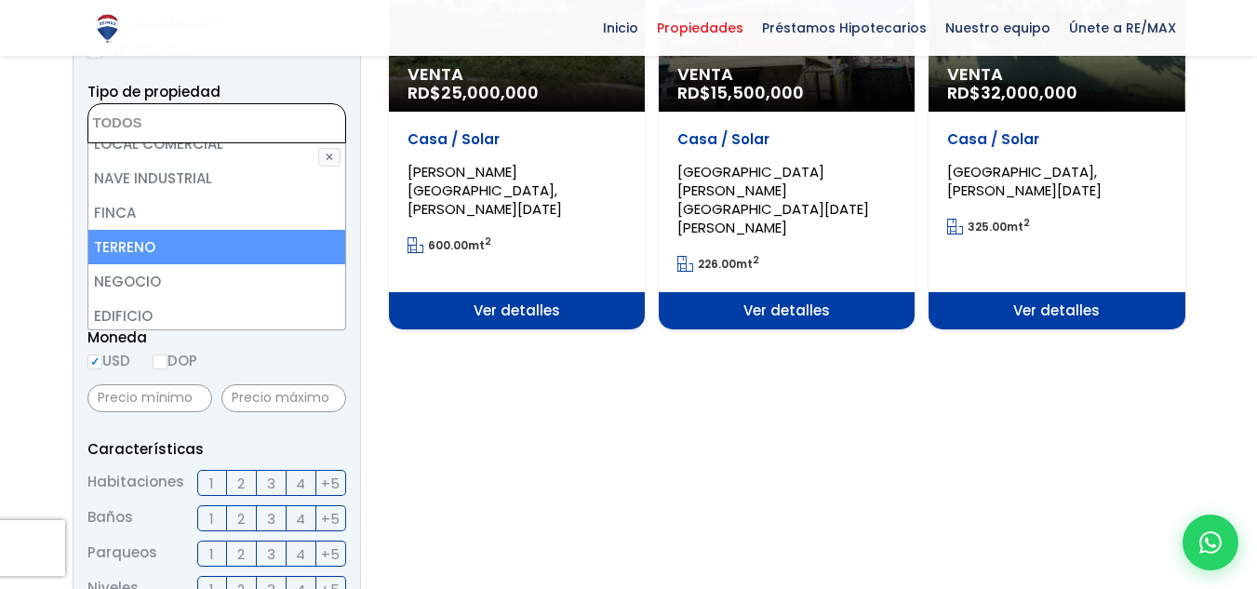
click at [323, 257] on li "TERRENO" at bounding box center [216, 247] width 257 height 34
select select "land"
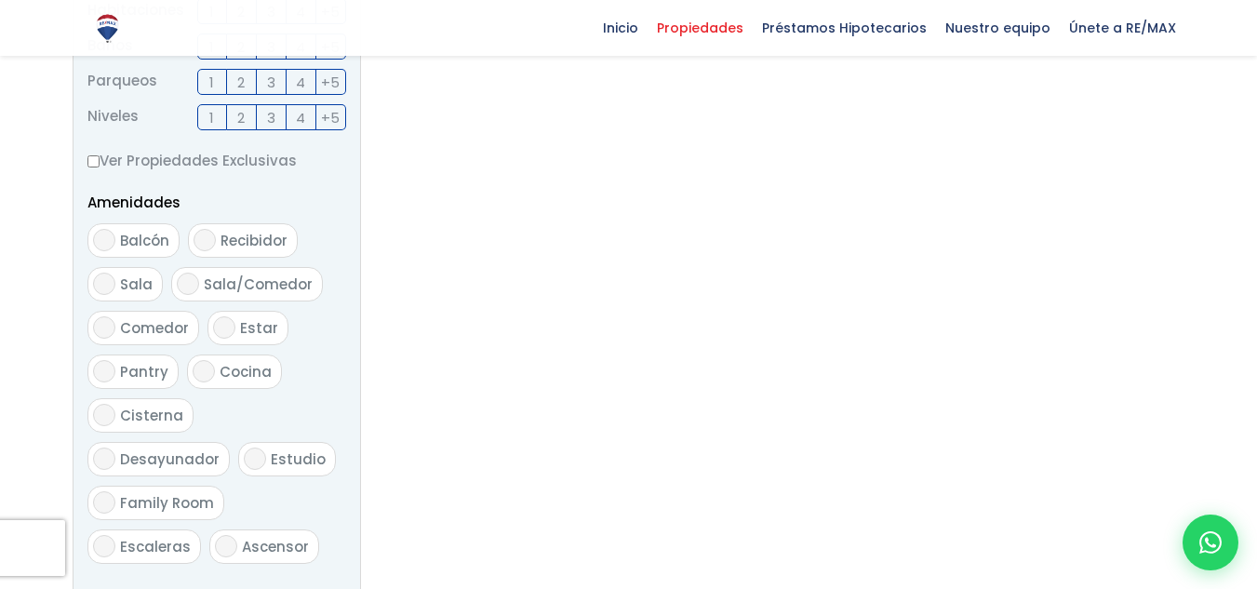
scroll to position [1168, 0]
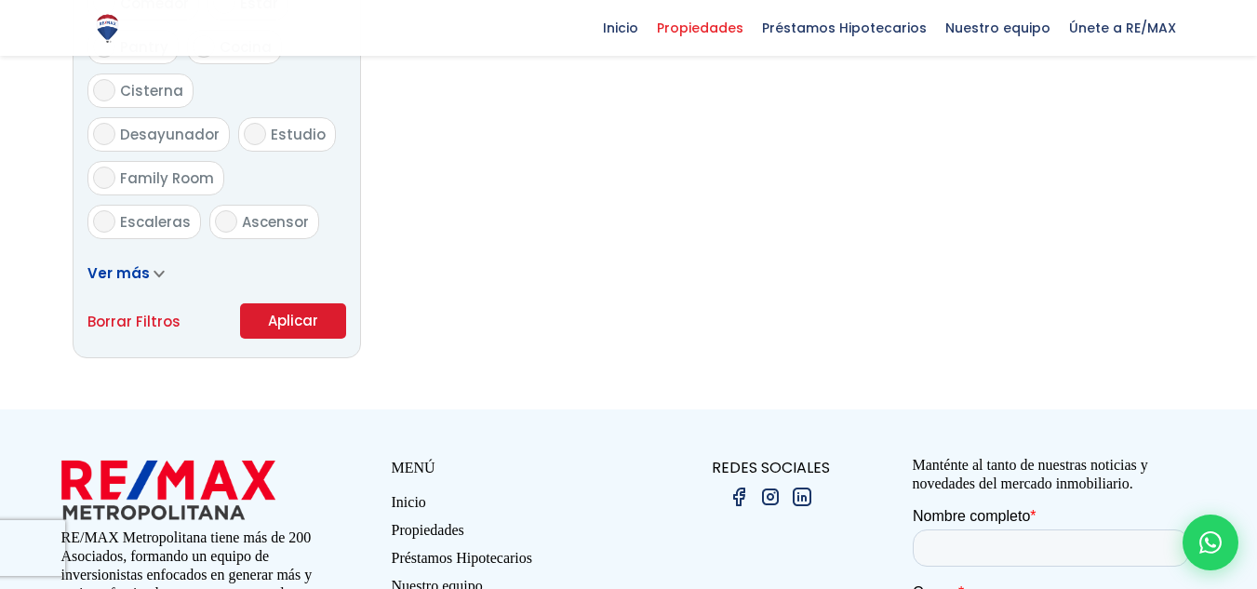
click at [289, 332] on button "Aplicar" at bounding box center [293, 320] width 106 height 35
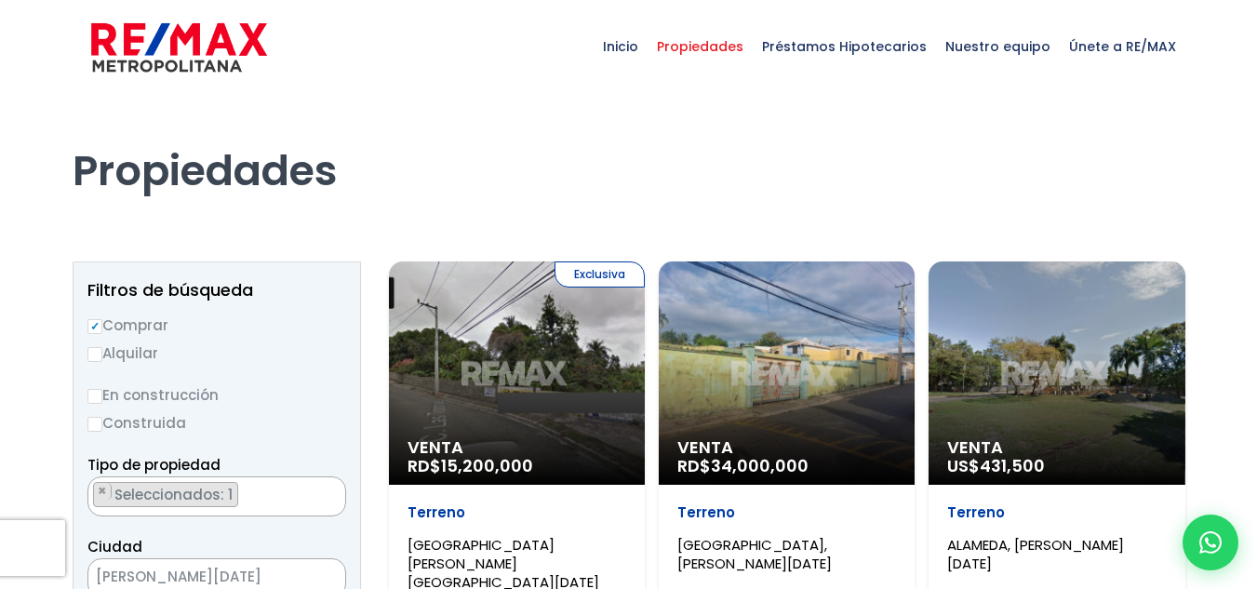
click at [557, 365] on div "Exclusiva Venta RD$ 15,200,000" at bounding box center [517, 372] width 256 height 223
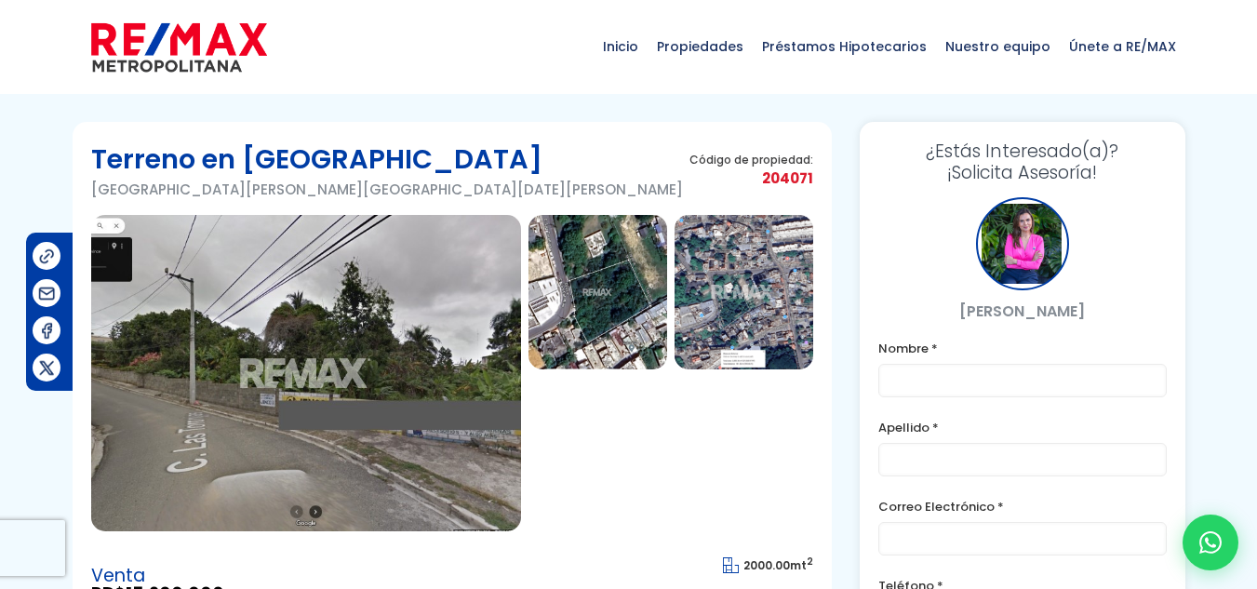
click at [382, 391] on img at bounding box center [306, 373] width 430 height 316
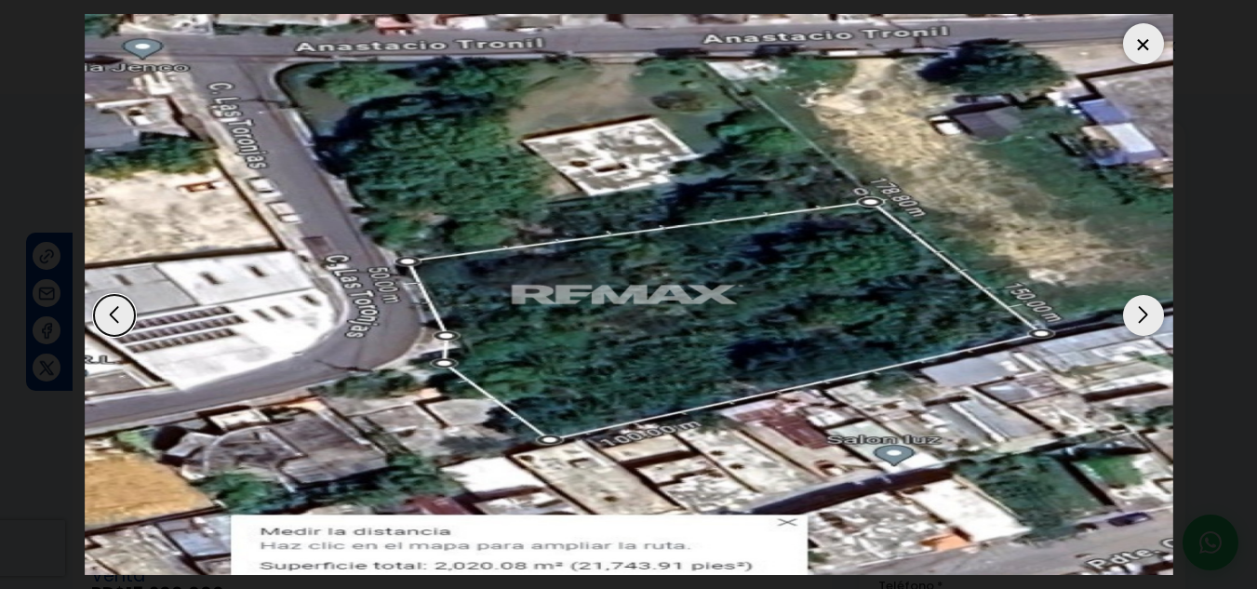
click at [1140, 49] on div at bounding box center [1143, 43] width 41 height 41
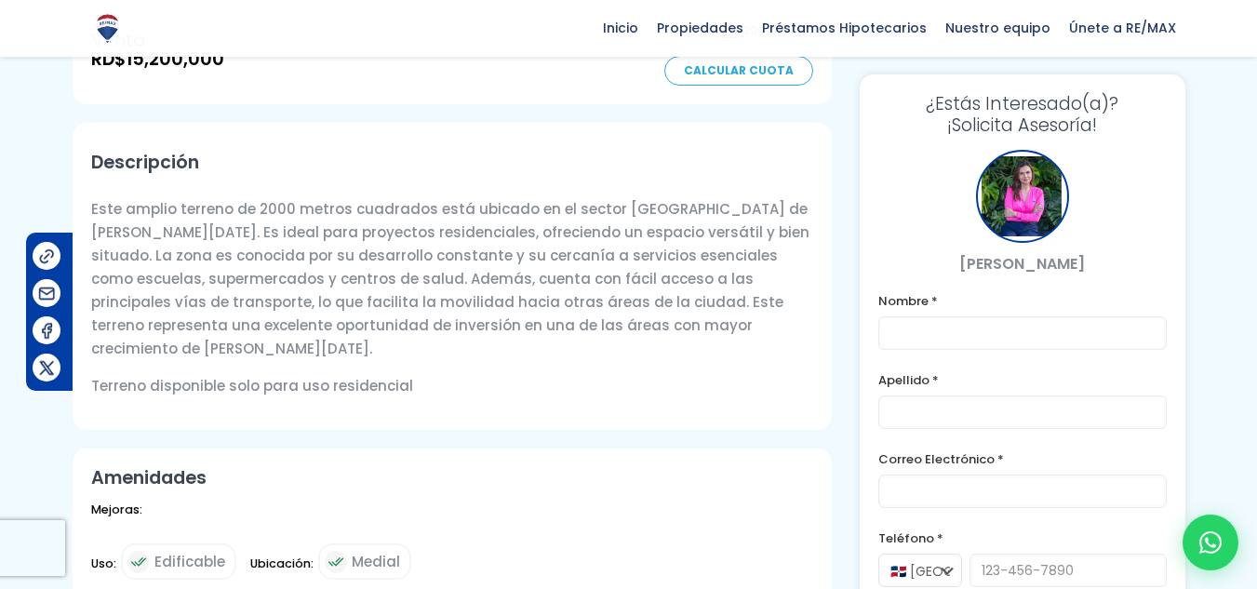
scroll to position [558, 0]
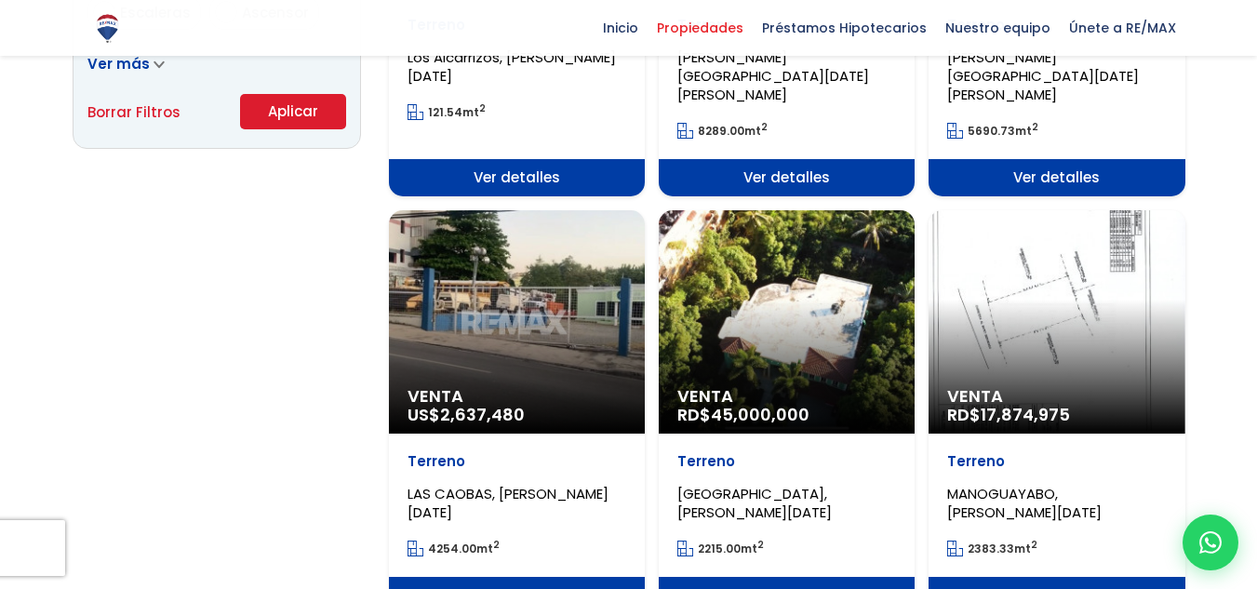
scroll to position [1395, 0]
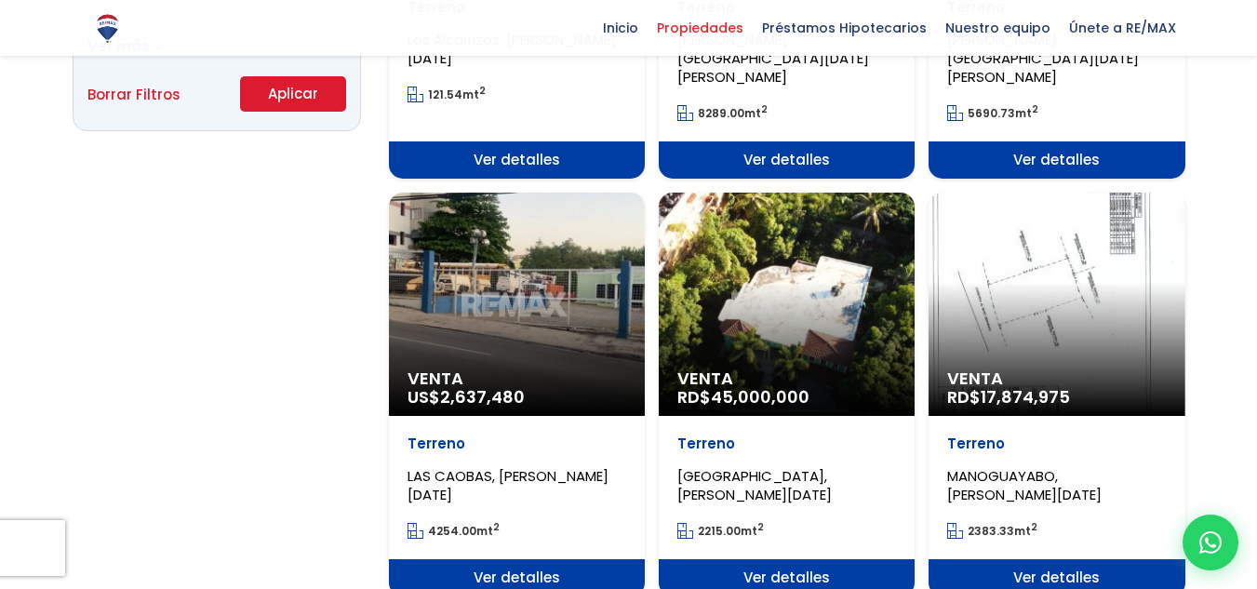
click at [529, 292] on div "Venta US$ 2,637,480" at bounding box center [517, 304] width 256 height 223
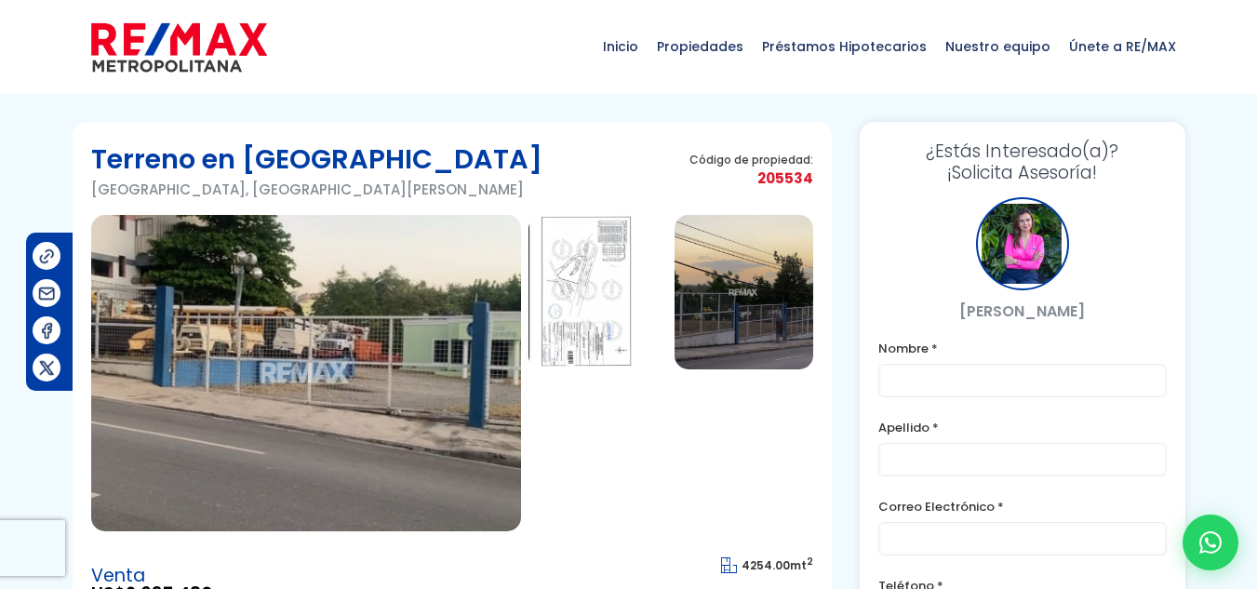
click at [356, 322] on img at bounding box center [306, 373] width 430 height 316
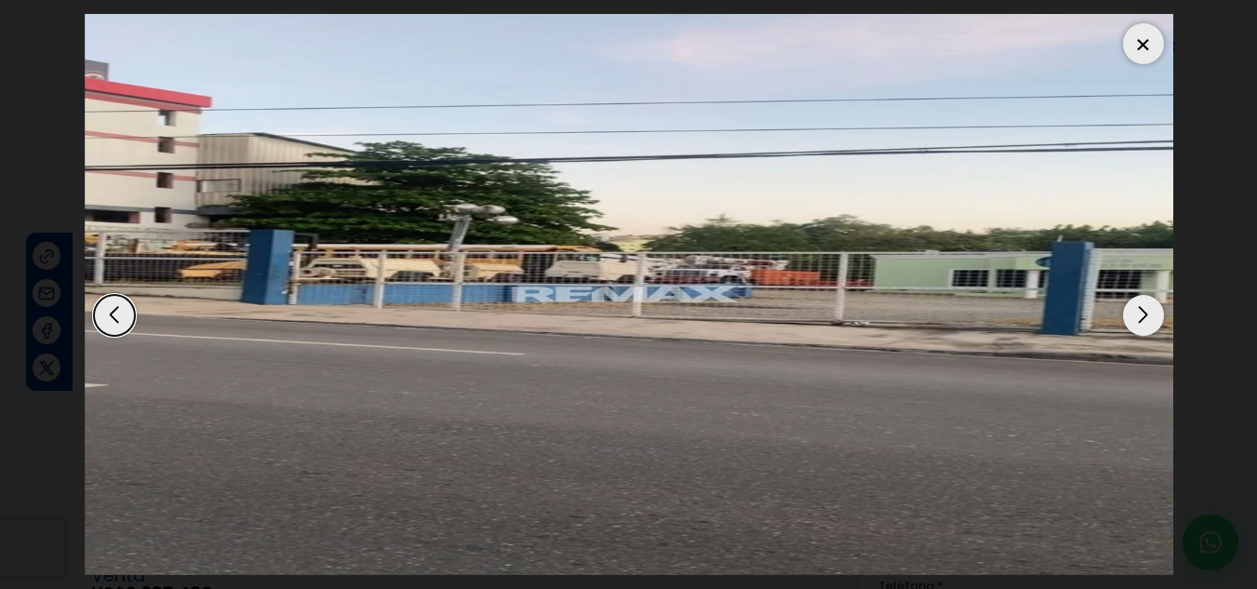
click at [1134, 320] on div "Next slide" at bounding box center [1143, 315] width 41 height 41
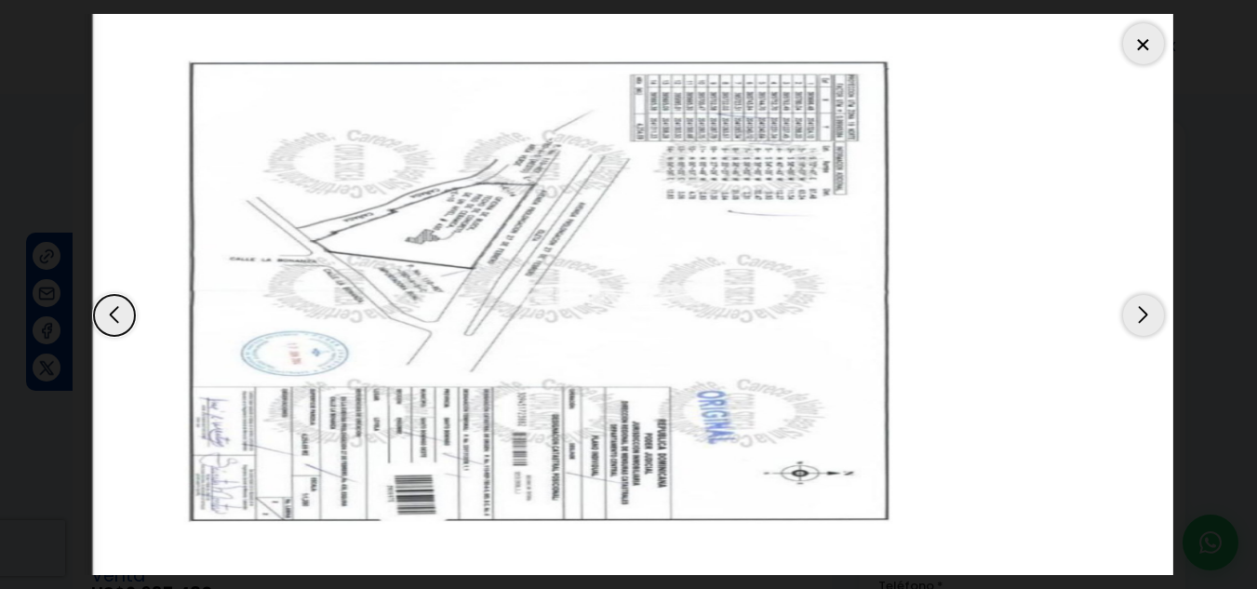
click at [1134, 320] on div "Next slide" at bounding box center [1143, 315] width 41 height 41
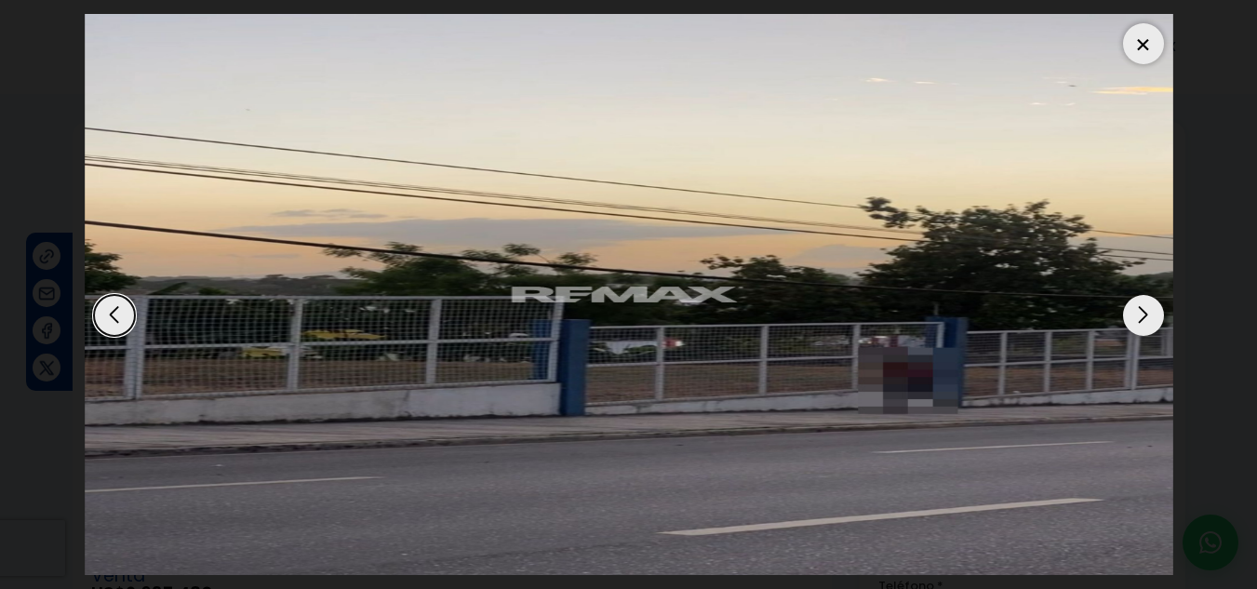
click at [1154, 46] on div at bounding box center [1143, 43] width 41 height 41
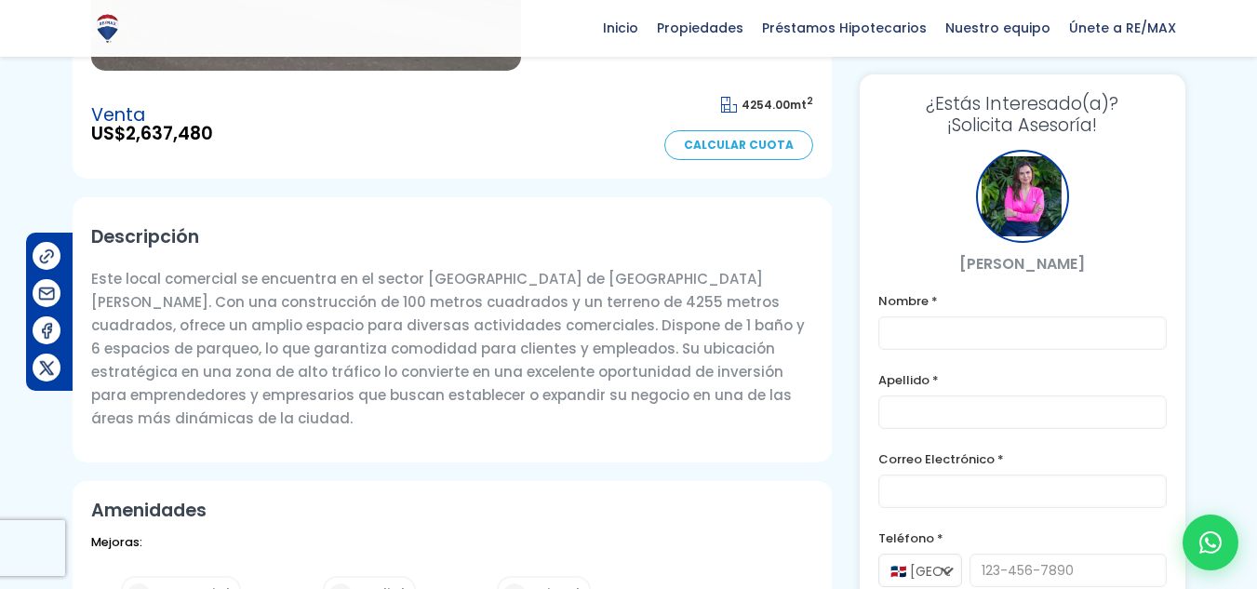
scroll to position [465, 0]
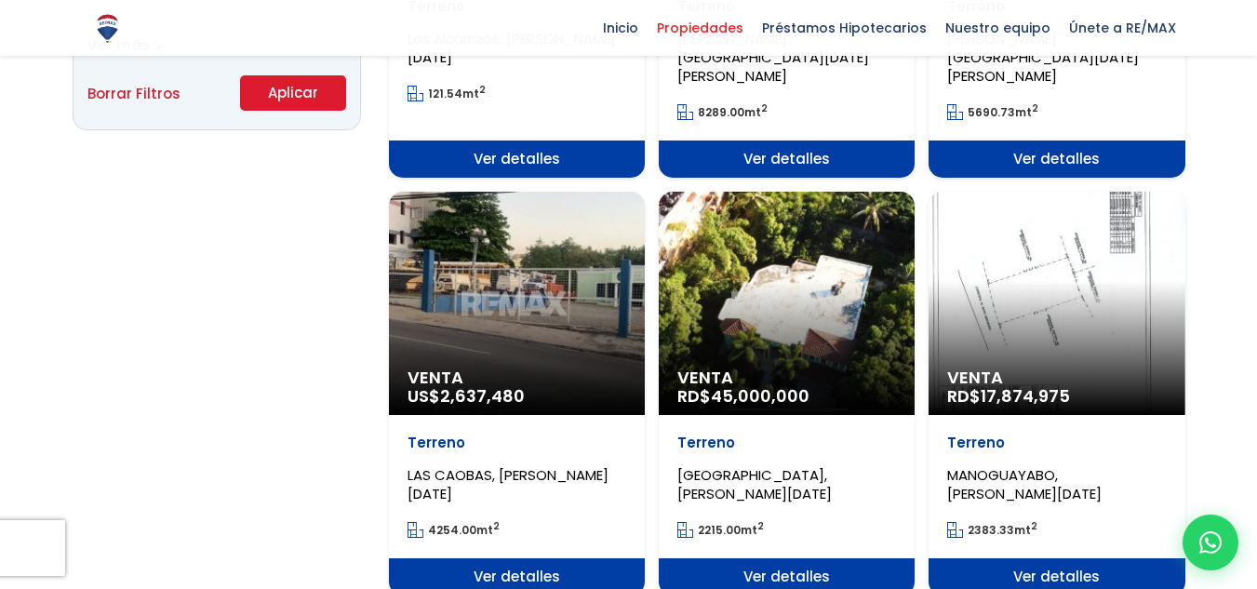
scroll to position [1395, 0]
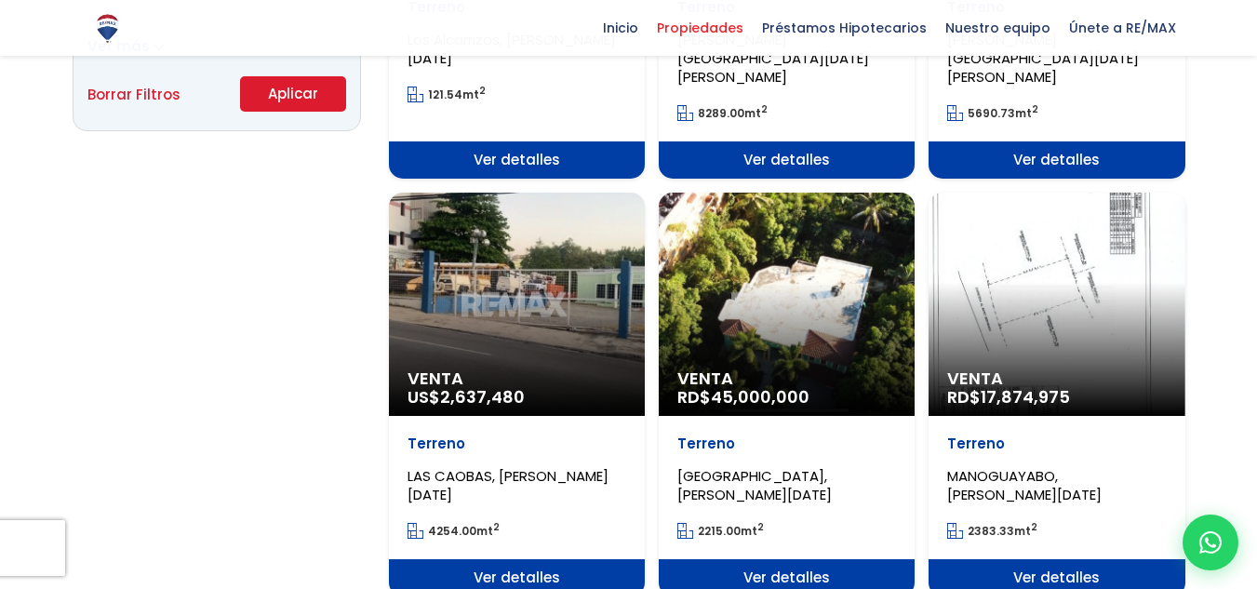
click at [753, 434] on div "Terreno RESIDENCIAL ALAMEDA, SANTO DOMINGO OESTE" at bounding box center [786, 469] width 219 height 70
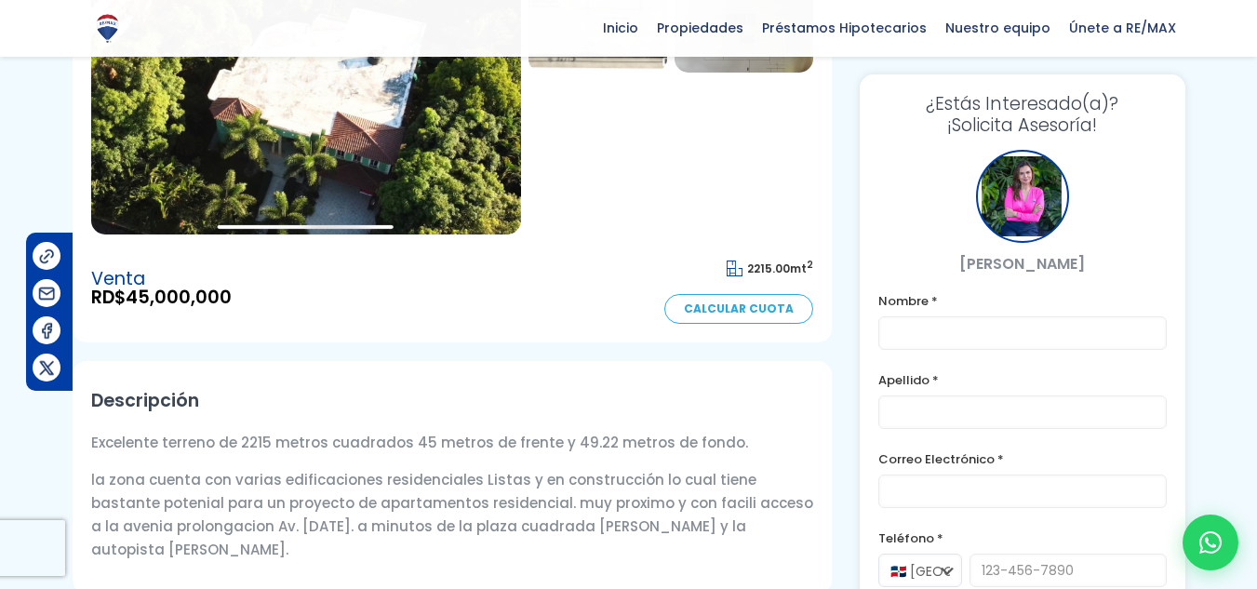
scroll to position [93, 0]
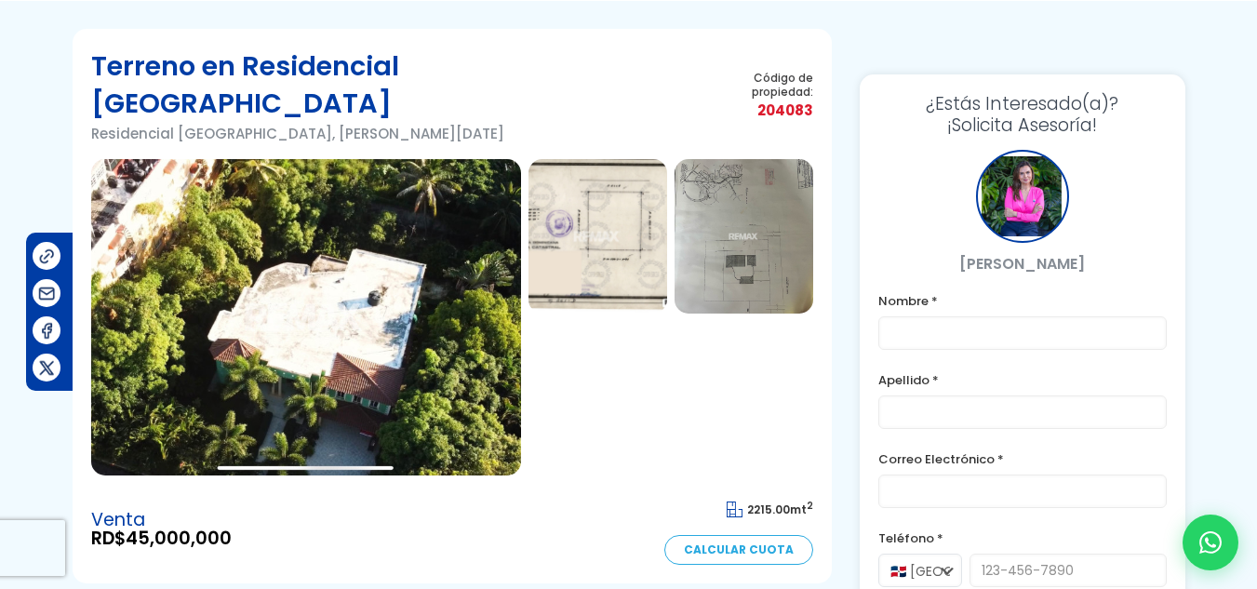
click at [353, 261] on img at bounding box center [306, 317] width 430 height 316
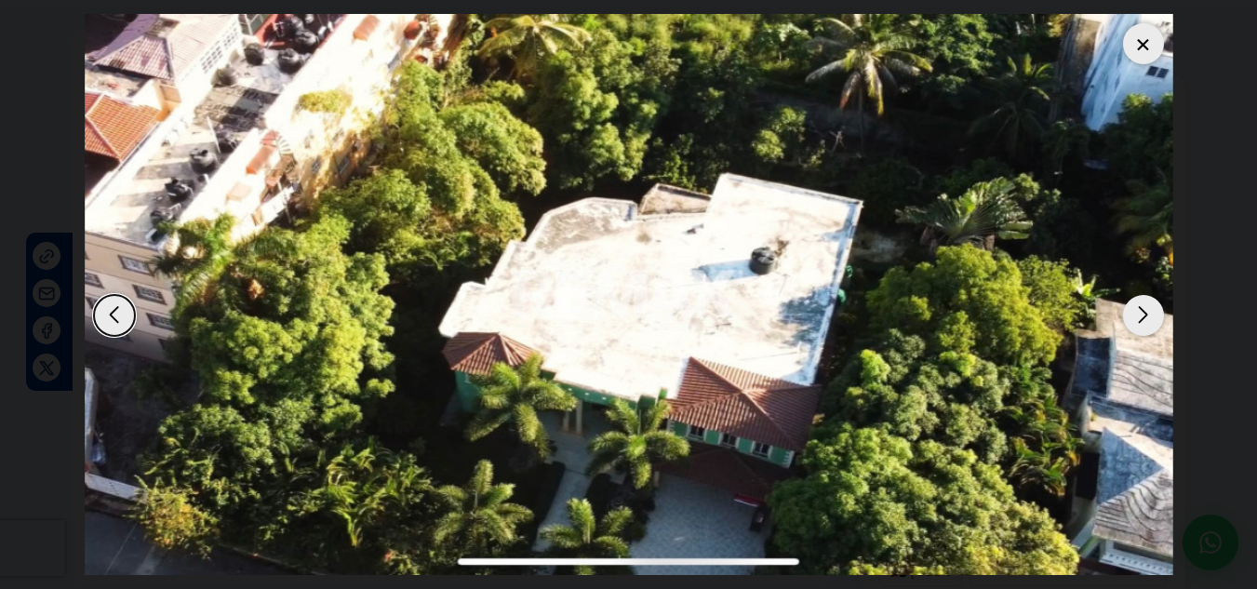
click at [1145, 325] on div "Next slide" at bounding box center [1143, 315] width 41 height 41
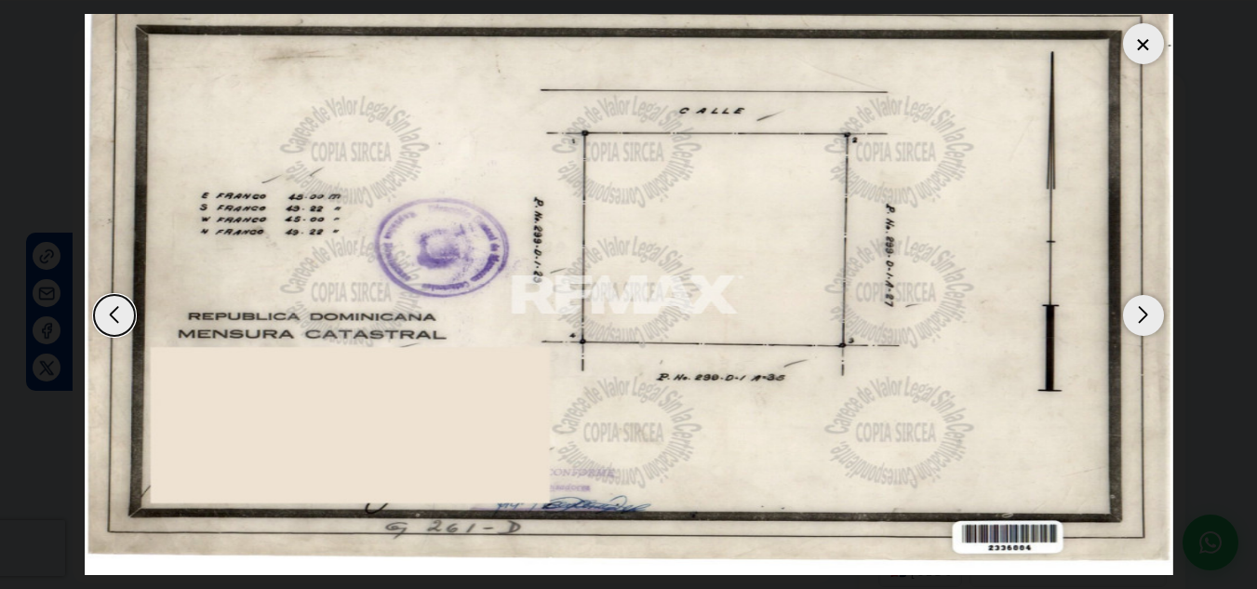
click at [1145, 325] on div "Next slide" at bounding box center [1143, 315] width 41 height 41
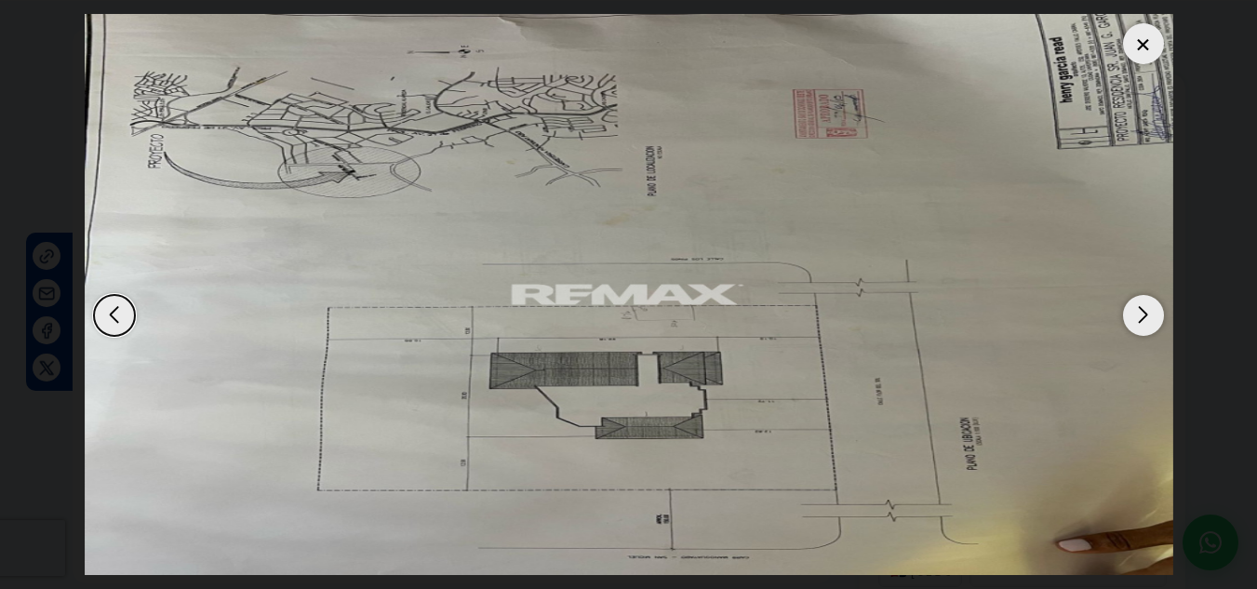
click at [1145, 325] on div "Next slide" at bounding box center [1143, 315] width 41 height 41
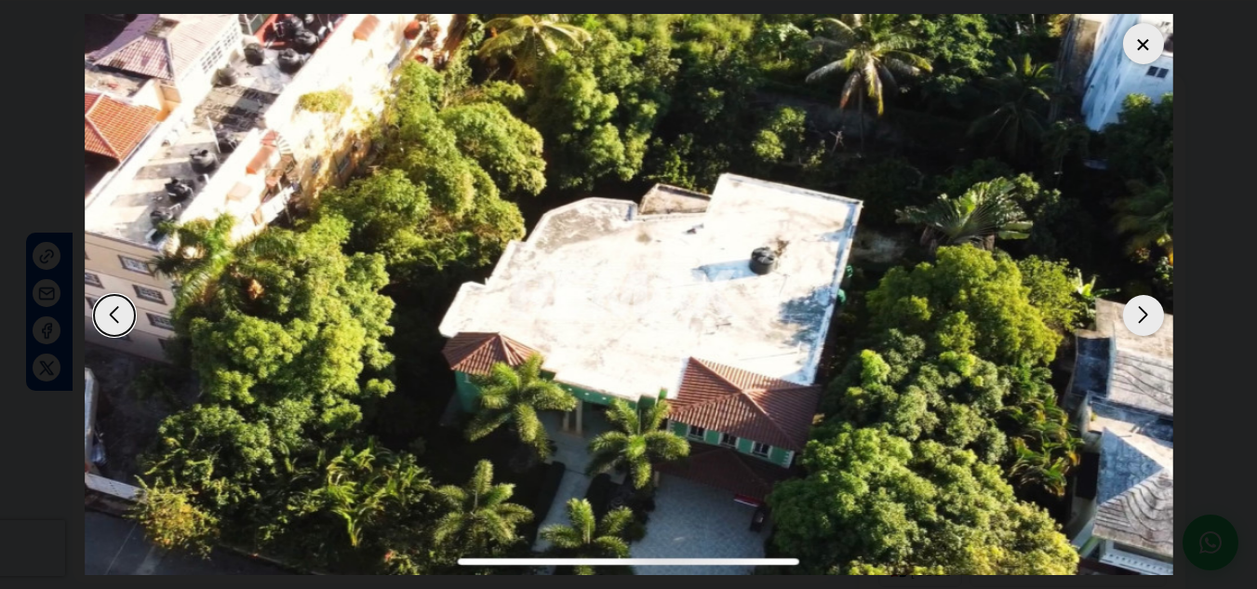
click at [1143, 49] on div at bounding box center [1143, 43] width 41 height 41
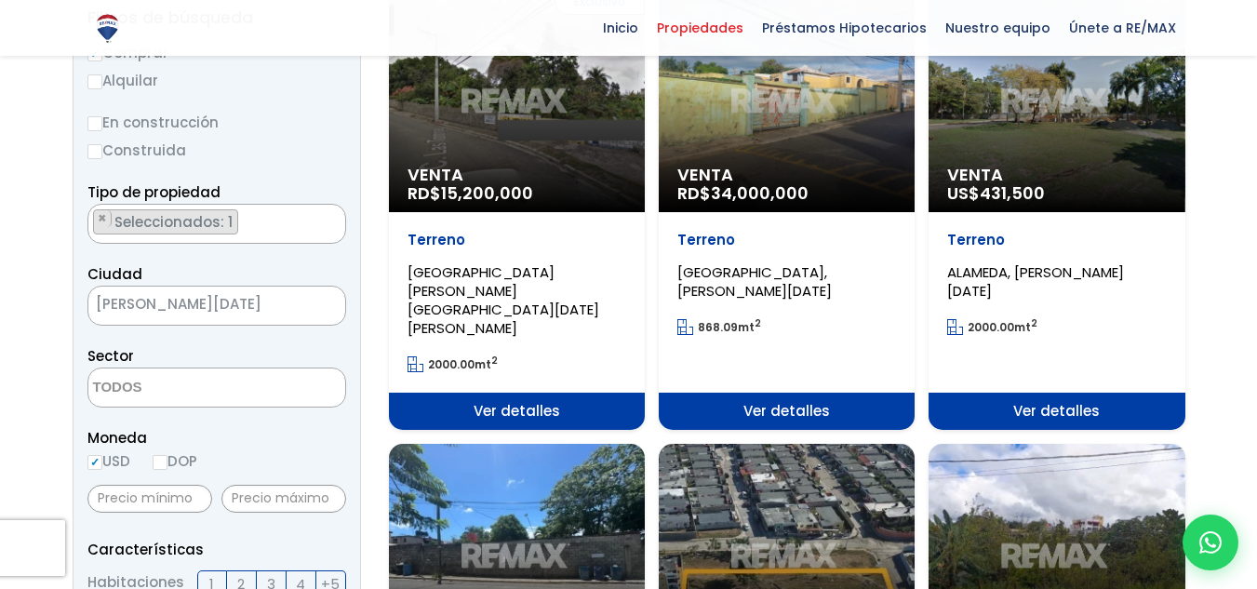
scroll to position [279, 0]
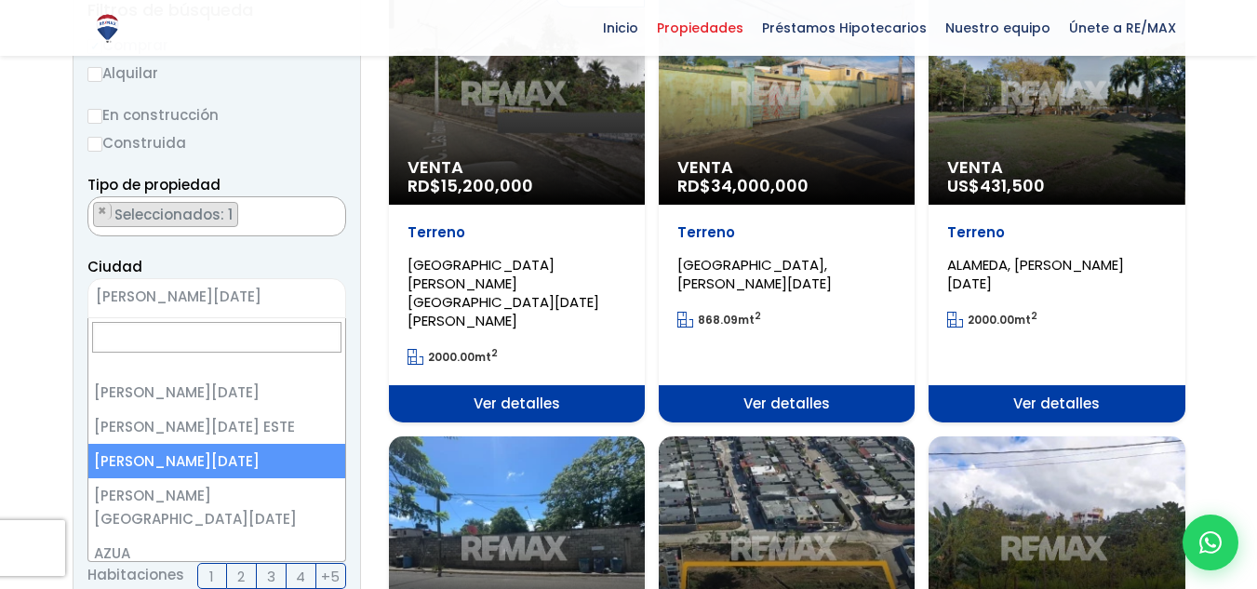
click at [192, 299] on span "[PERSON_NAME][DATE]" at bounding box center [193, 297] width 210 height 26
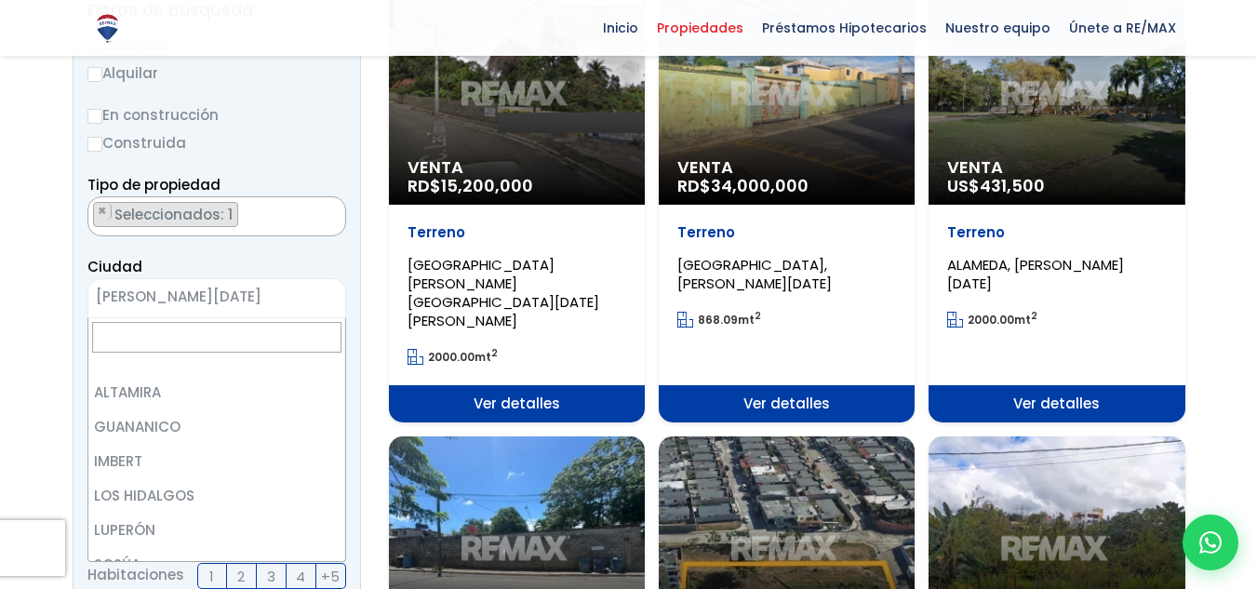
scroll to position [0, 0]
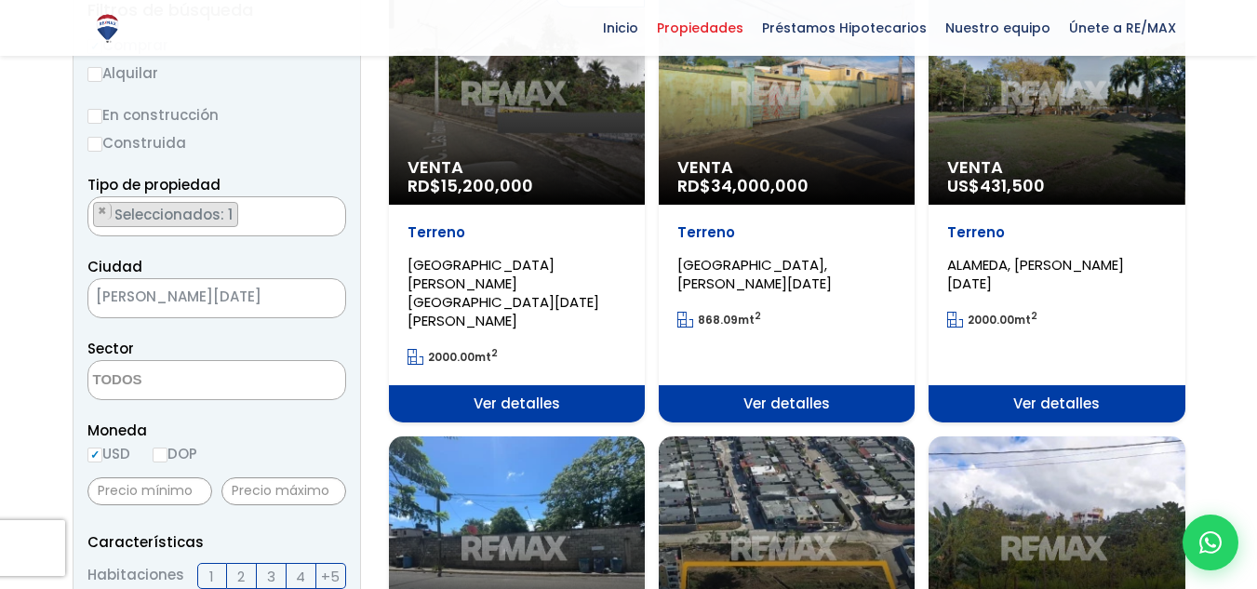
click at [145, 313] on span "× SANTO DOMINGO OESTE" at bounding box center [216, 298] width 259 height 40
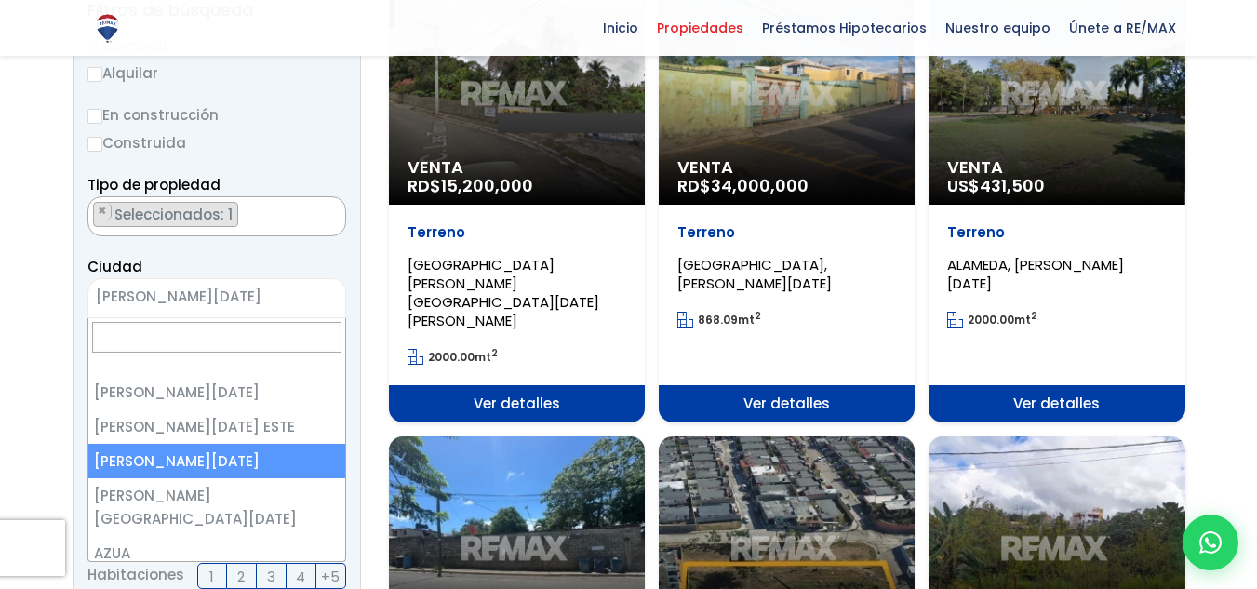
click at [164, 300] on span "[PERSON_NAME][DATE]" at bounding box center [193, 297] width 210 height 26
click at [174, 309] on span "[PERSON_NAME][DATE]" at bounding box center [193, 297] width 210 height 26
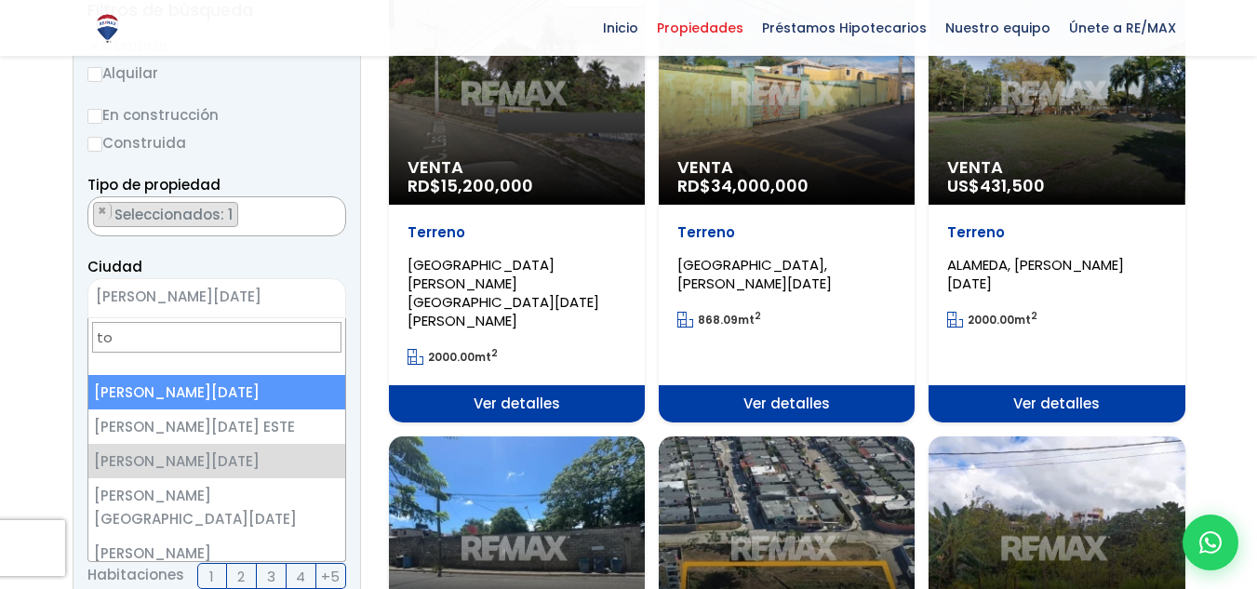
type input "tod"
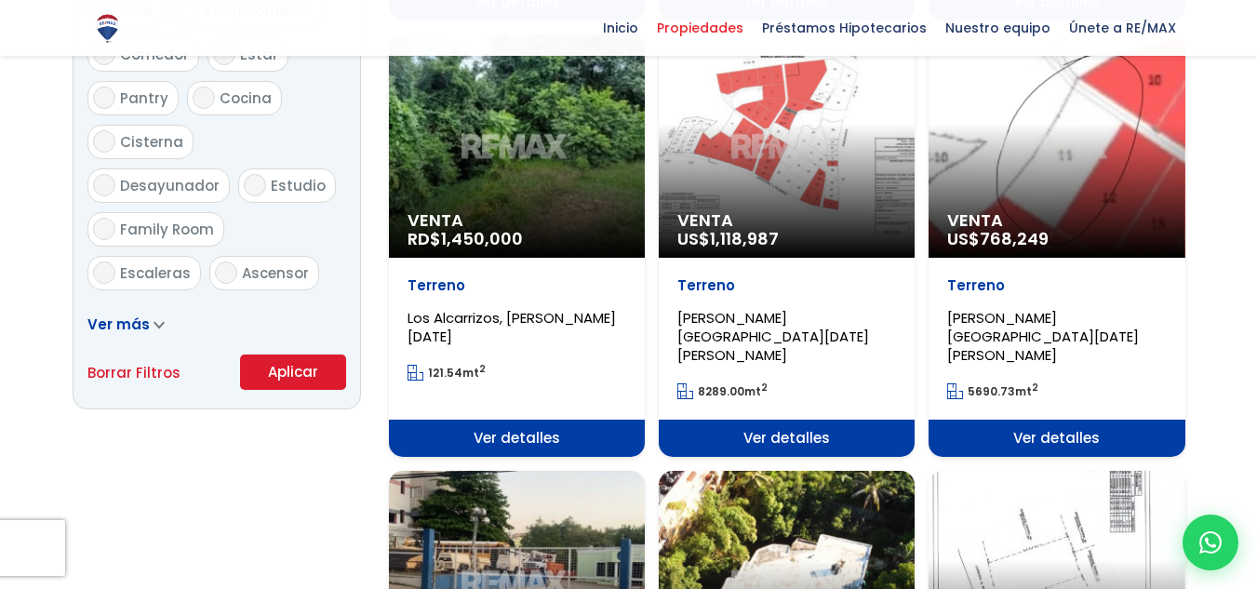
scroll to position [1302, 0]
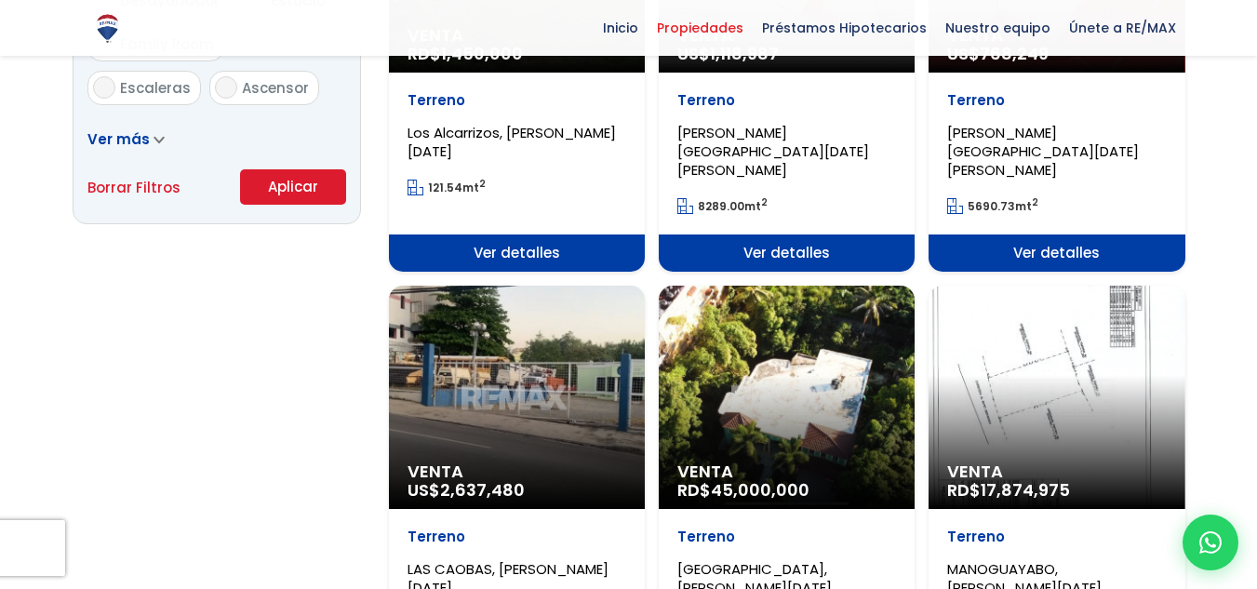
click at [120, 188] on link "Borrar Filtros" at bounding box center [133, 187] width 93 height 23
radio input "false"
select select
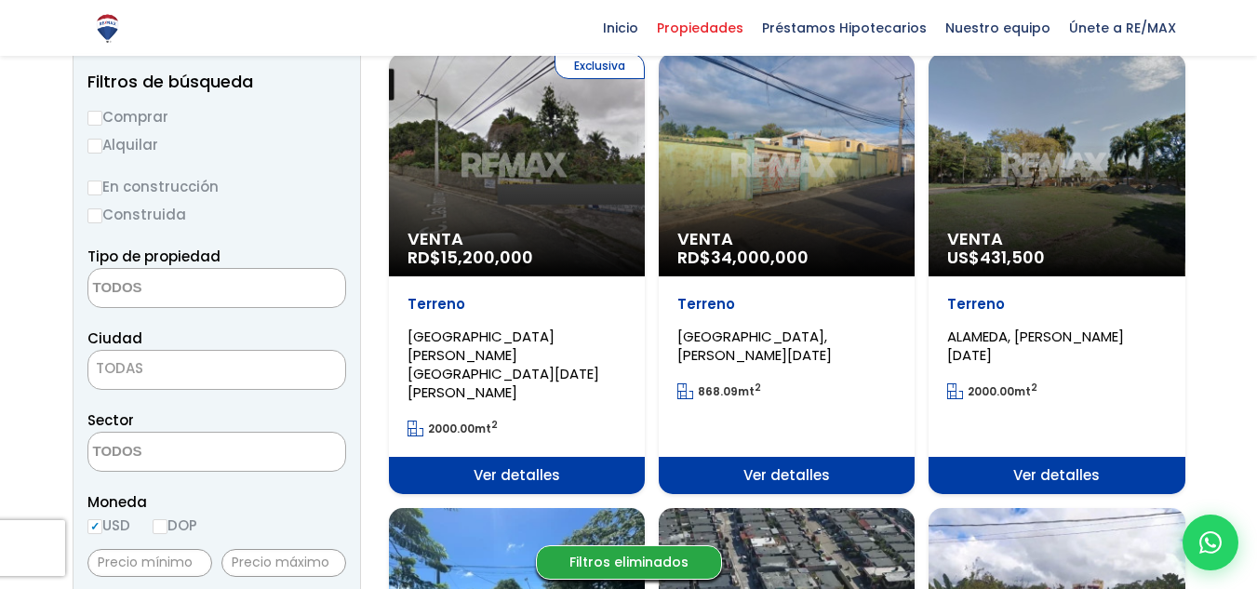
scroll to position [186, 0]
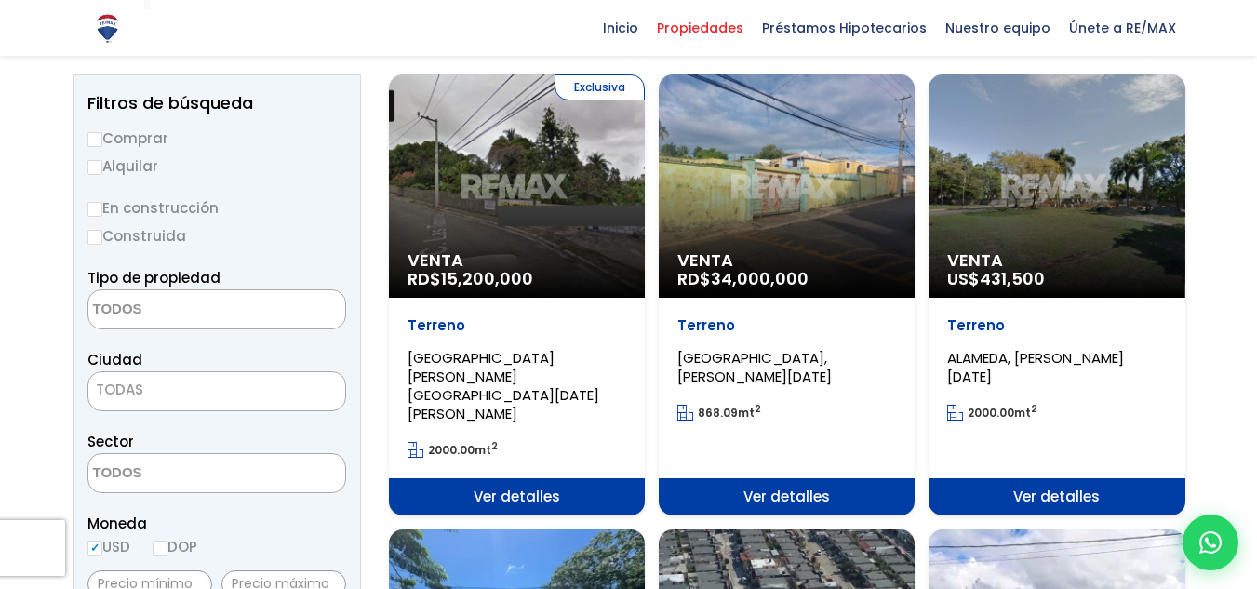
click at [189, 309] on textarea "Search" at bounding box center [178, 310] width 180 height 40
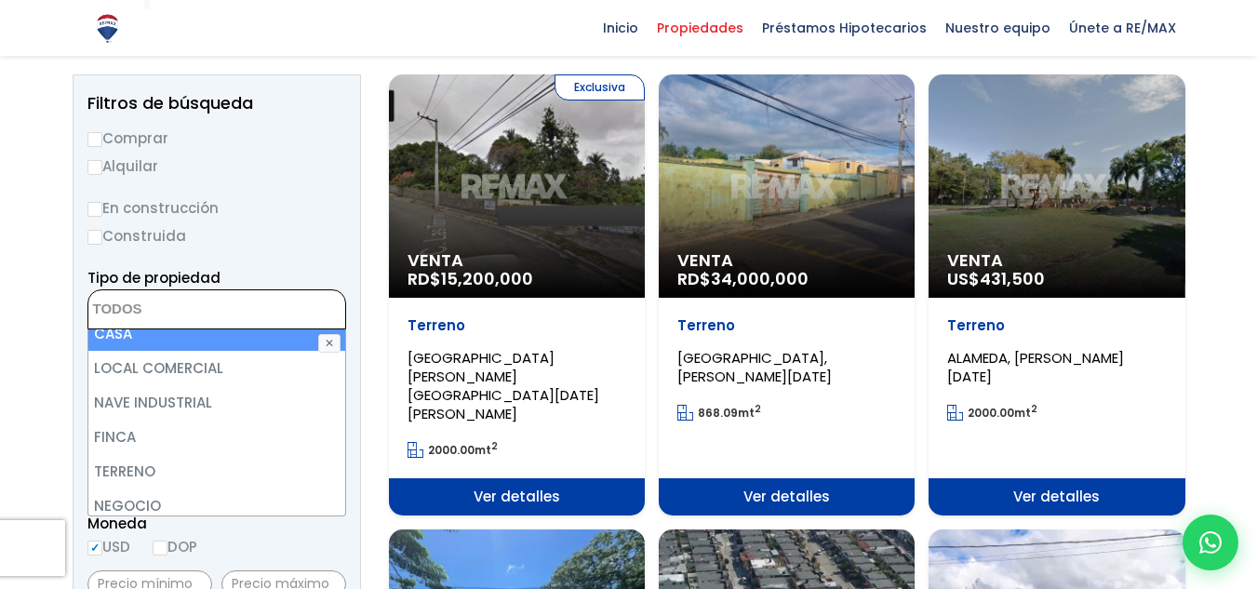
scroll to position [93, 0]
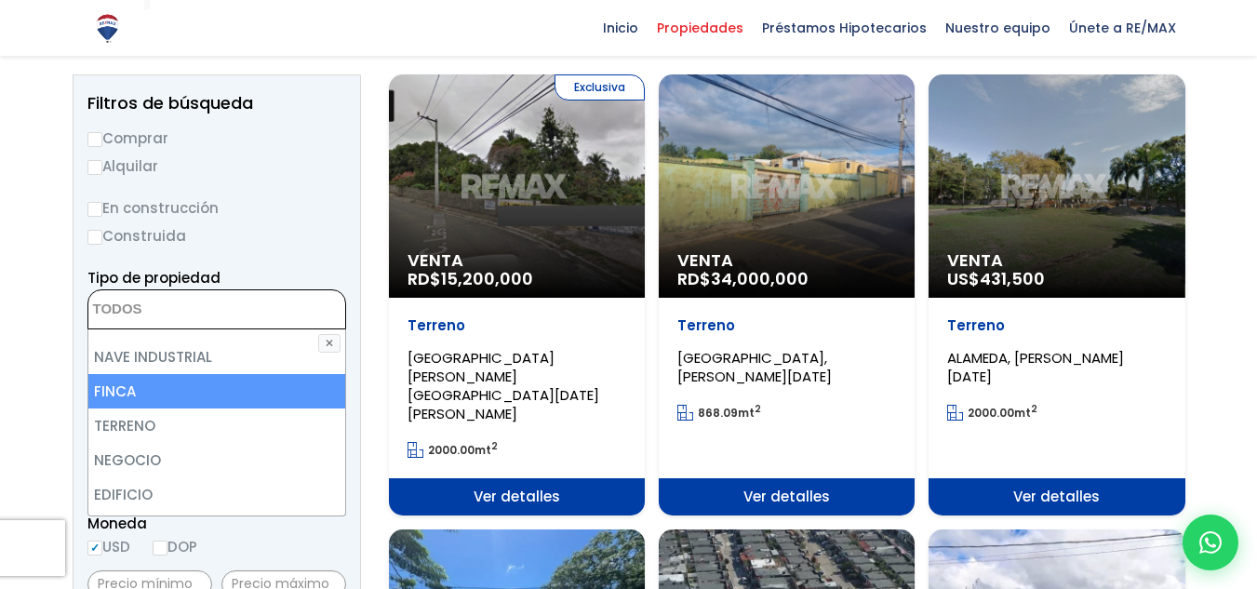
click at [136, 380] on li "FINCA" at bounding box center [216, 391] width 257 height 34
select select "estate"
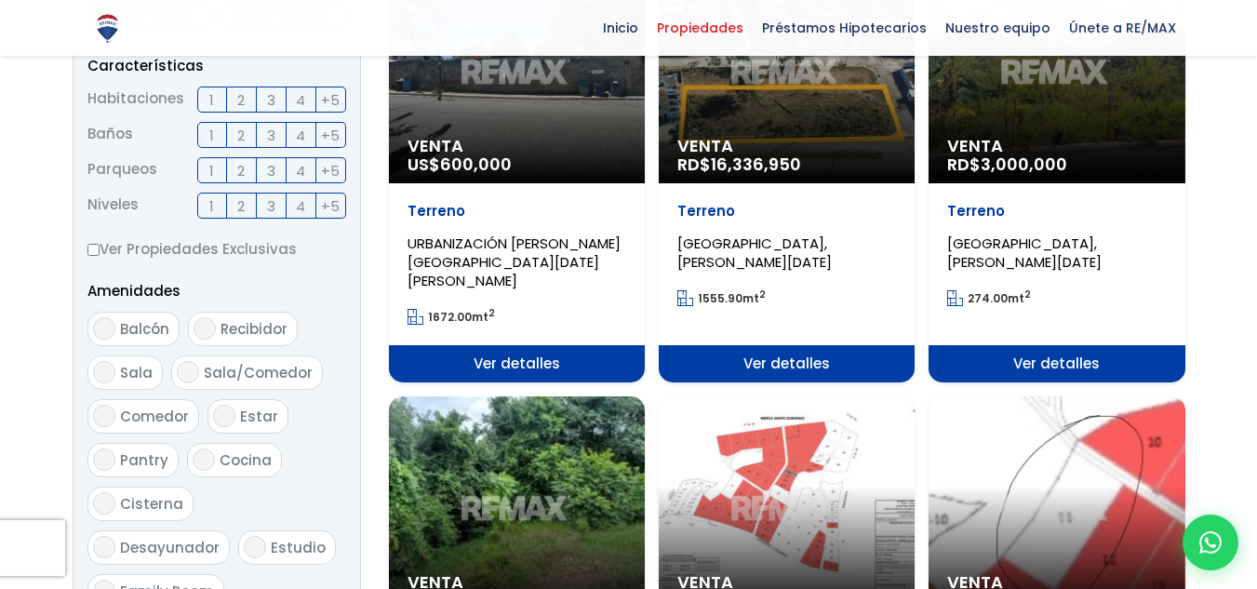
scroll to position [1023, 0]
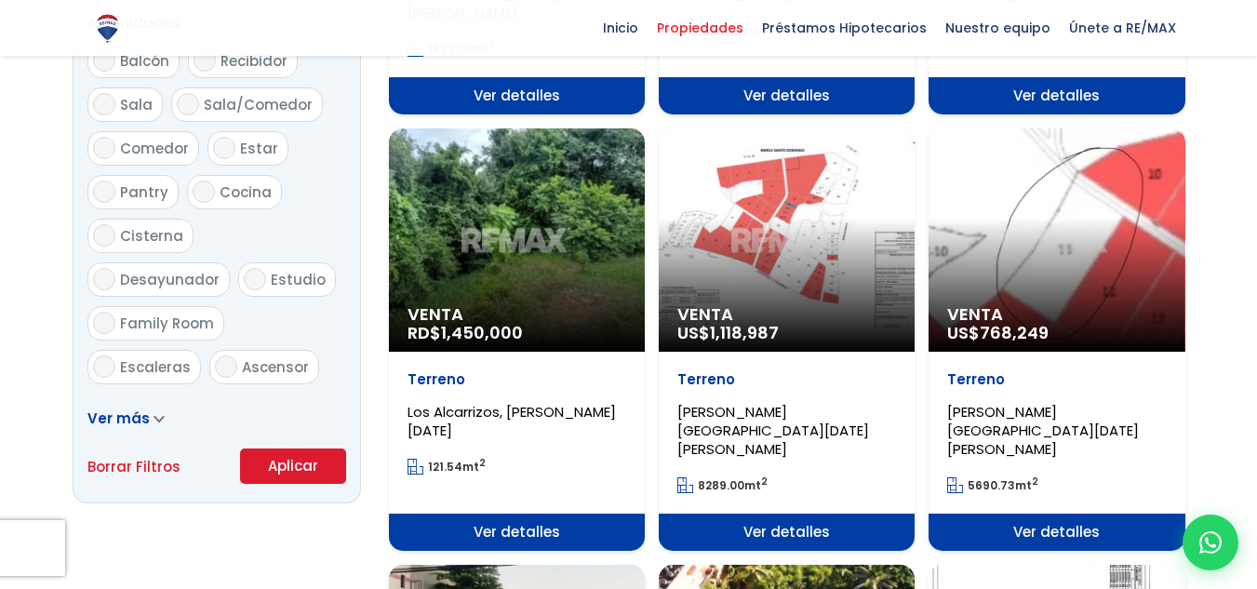
click at [272, 464] on button "Aplicar" at bounding box center [293, 465] width 106 height 35
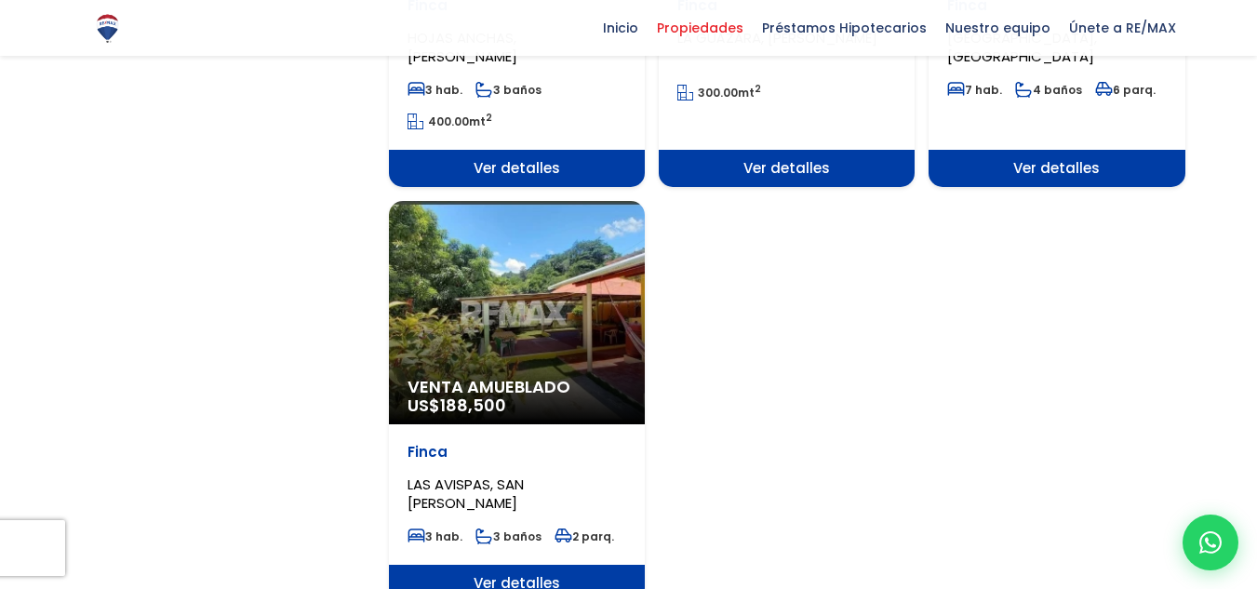
scroll to position [2326, 0]
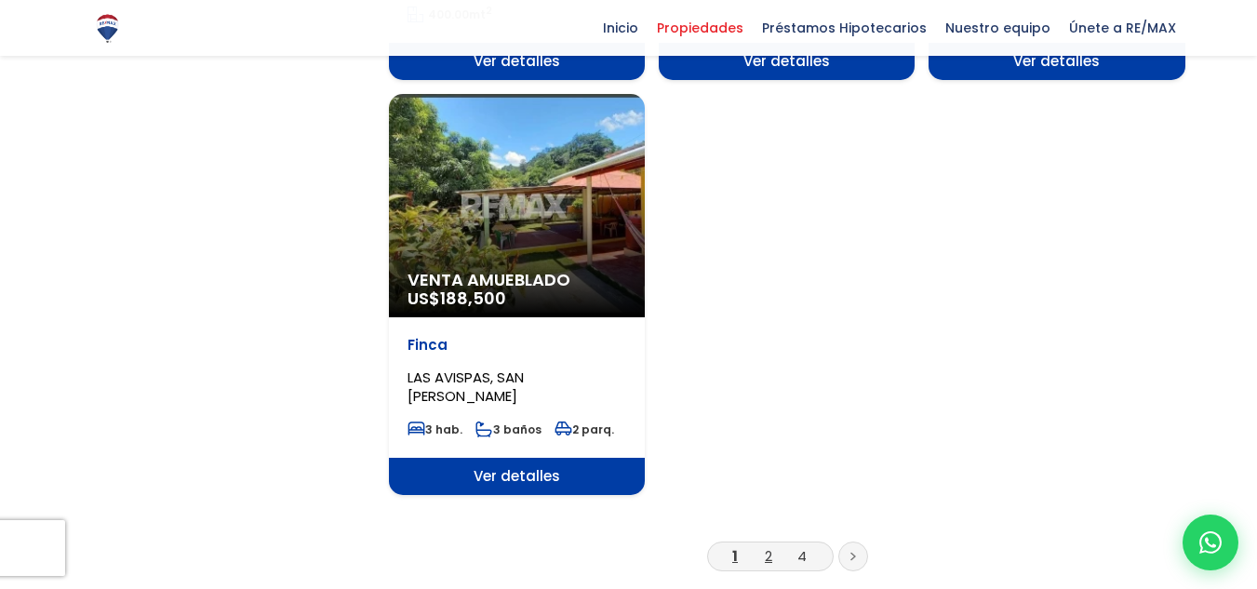
click at [770, 546] on link "2" at bounding box center [768, 556] width 7 height 20
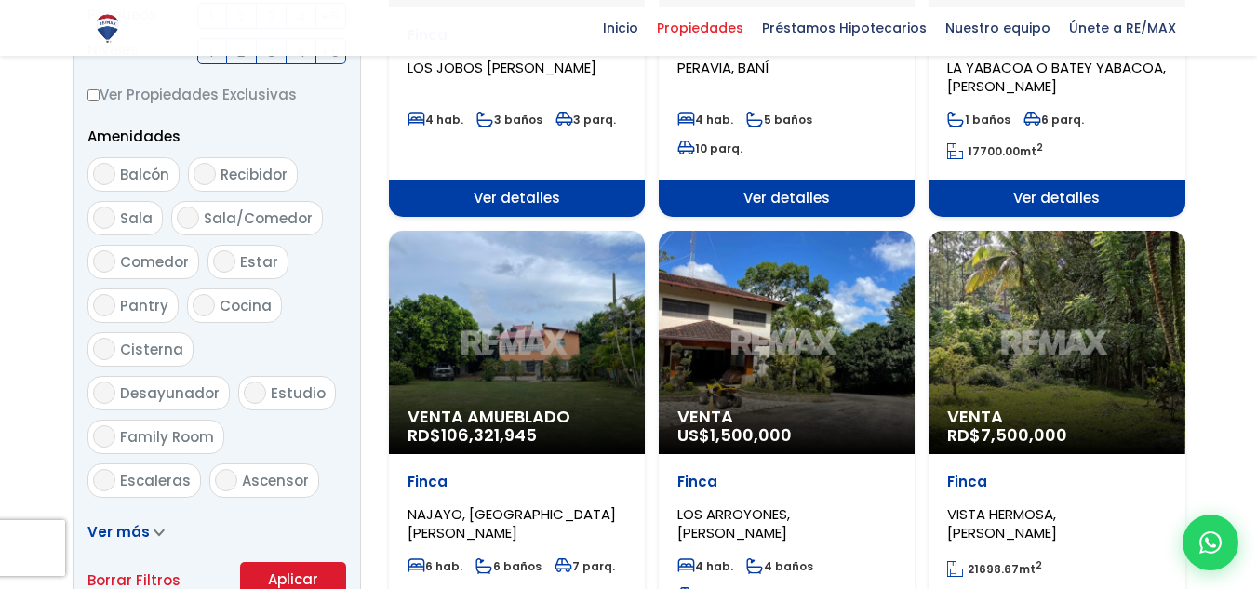
scroll to position [930, 0]
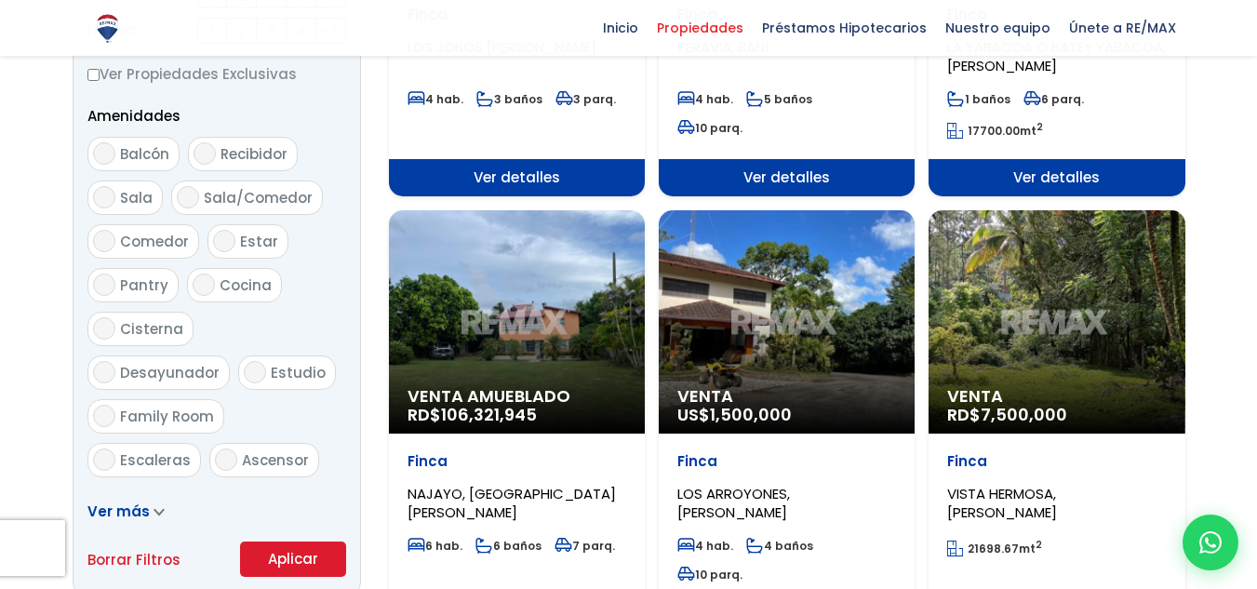
click at [460, 387] on span "Venta Amueblado" at bounding box center [516, 396] width 219 height 19
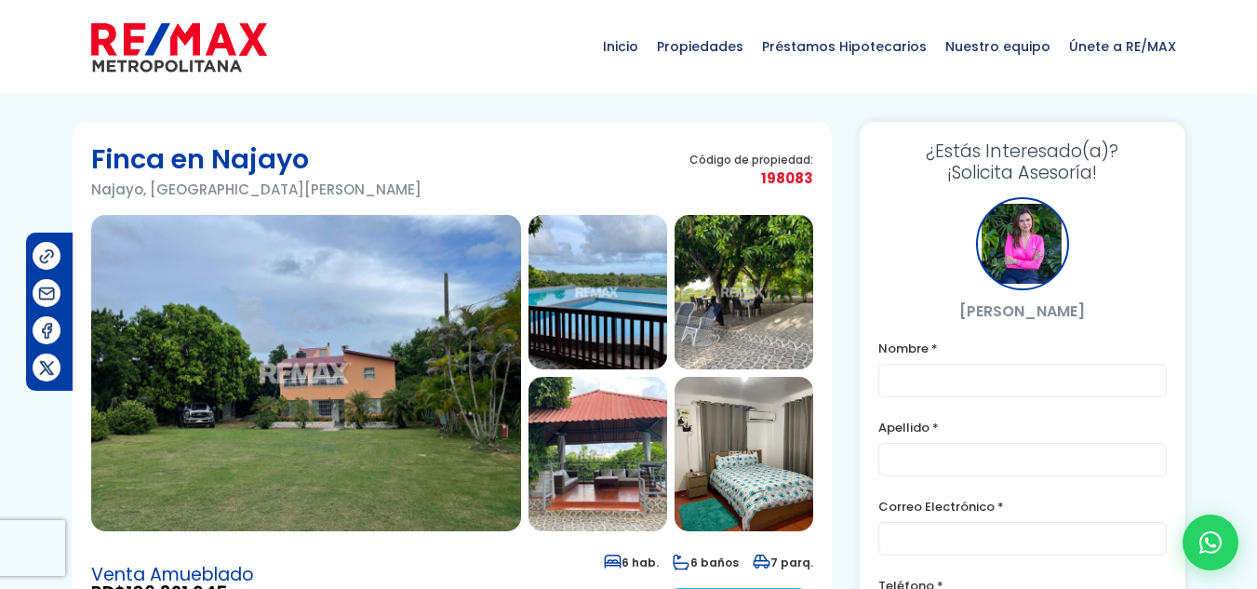
click at [570, 336] on img at bounding box center [597, 292] width 139 height 154
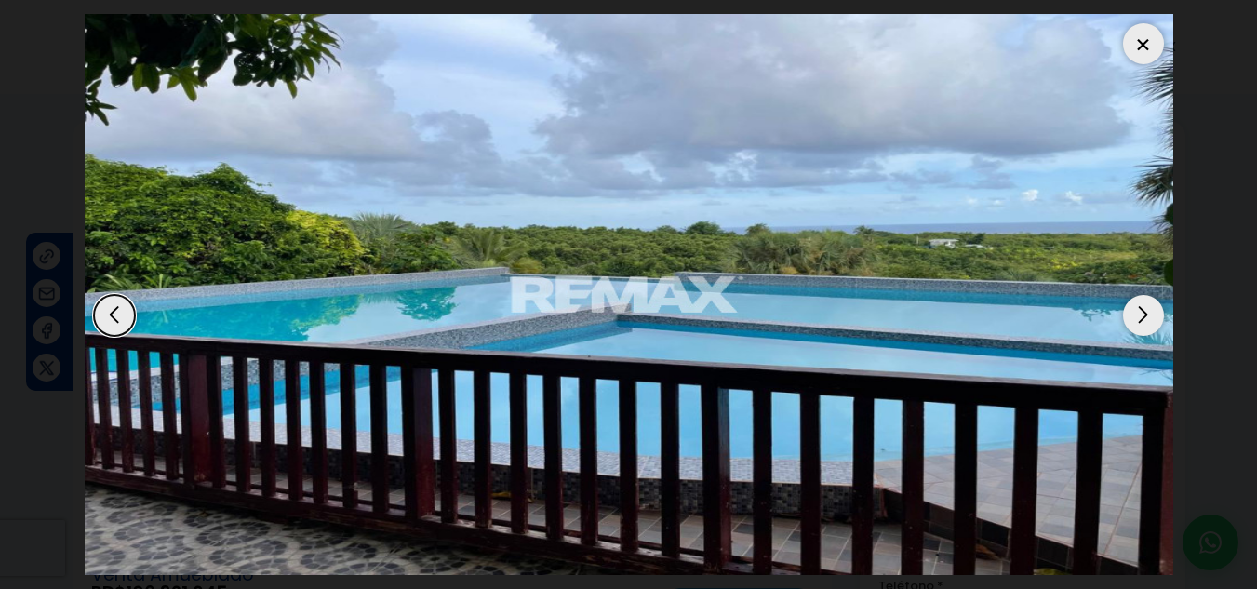
click at [1142, 314] on div "Next slide" at bounding box center [1143, 315] width 41 height 41
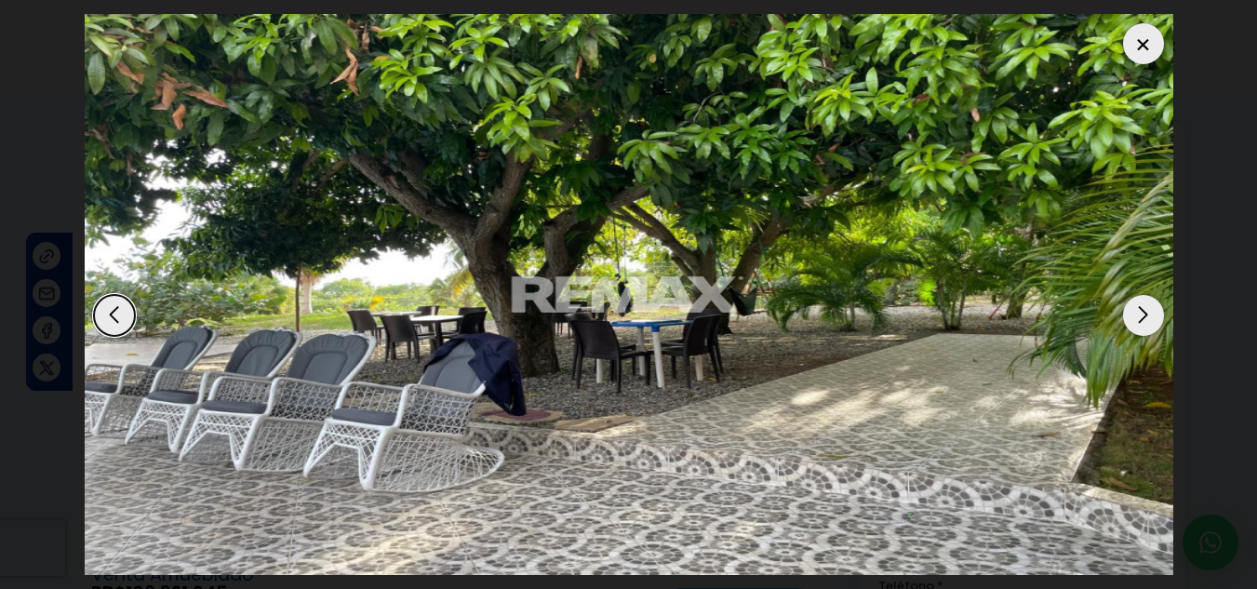
click at [1143, 314] on div "Next slide" at bounding box center [1143, 315] width 41 height 41
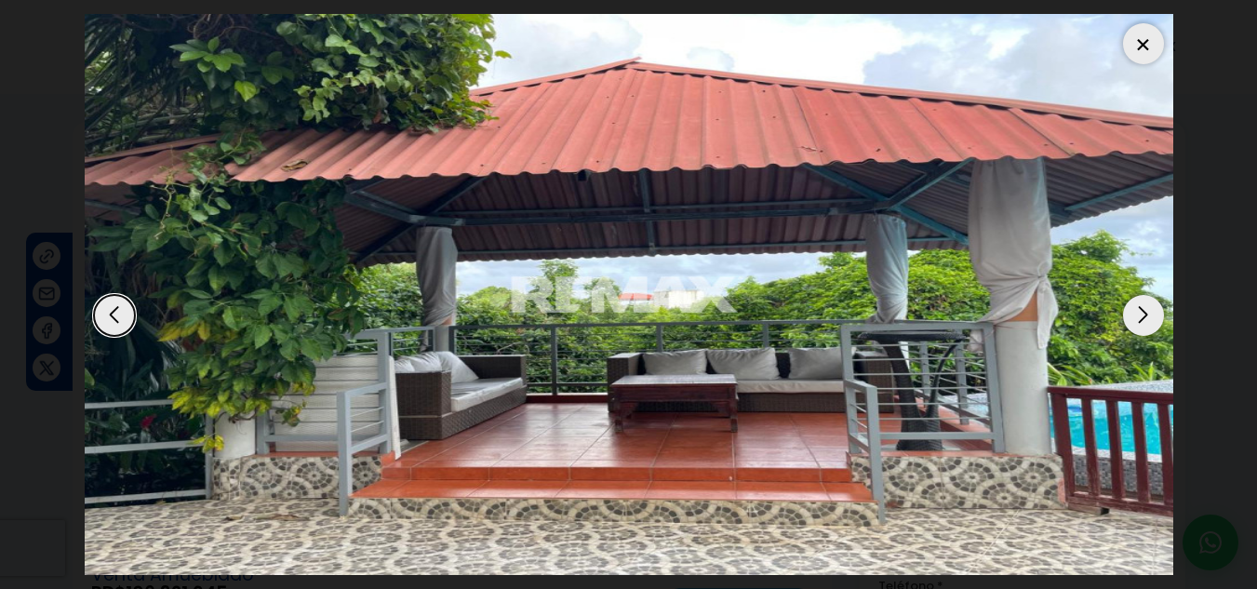
click at [1143, 314] on div "Next slide" at bounding box center [1143, 315] width 41 height 41
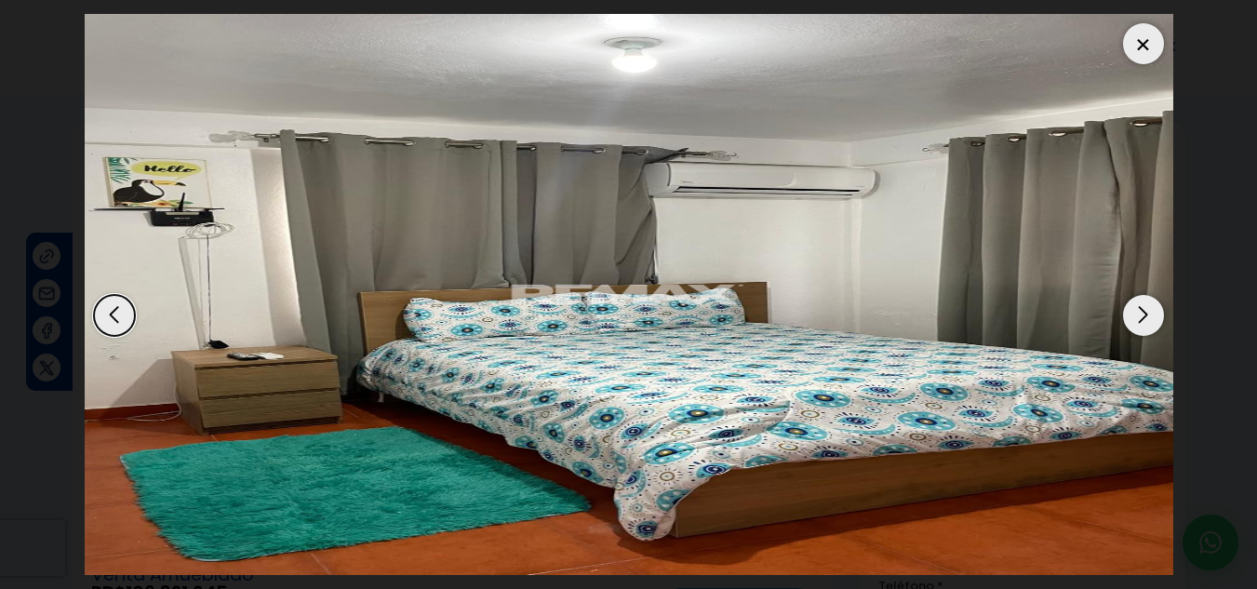
click at [1153, 313] on div "Next slide" at bounding box center [1143, 315] width 41 height 41
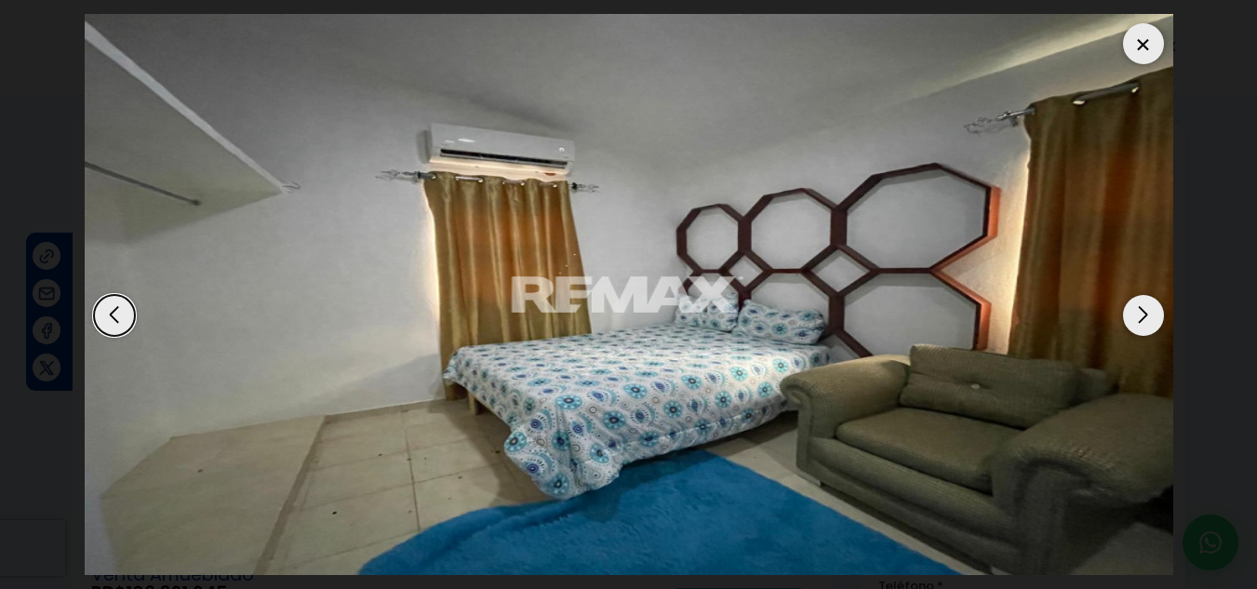
click at [1144, 54] on div at bounding box center [1143, 43] width 41 height 41
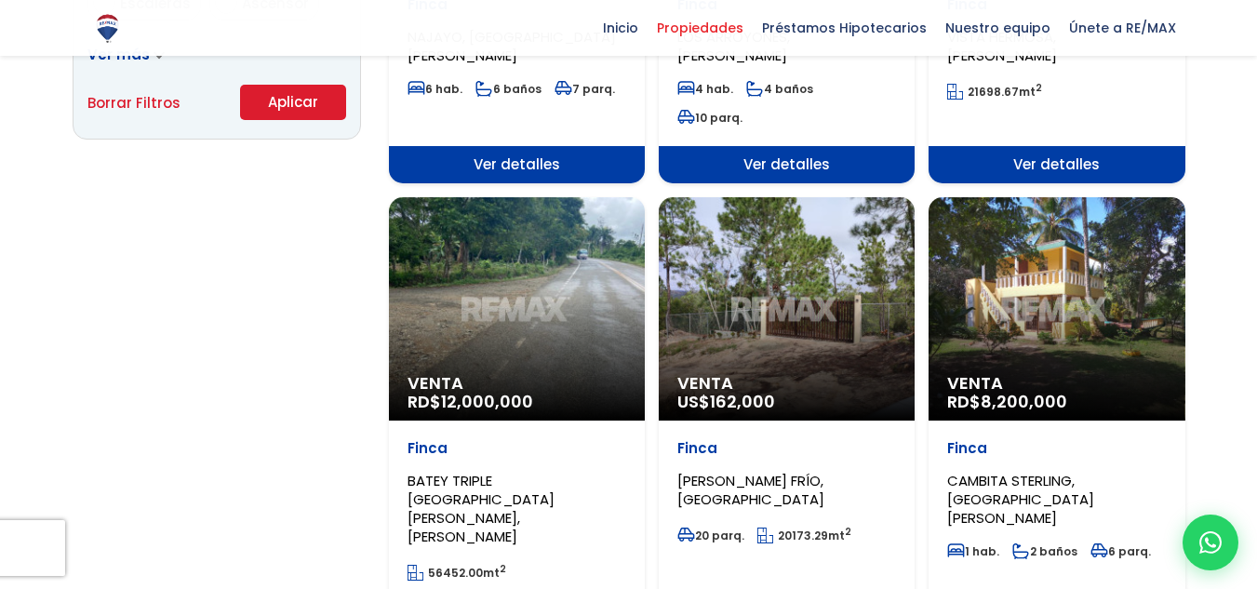
scroll to position [1395, 0]
